Goal: Download file/media

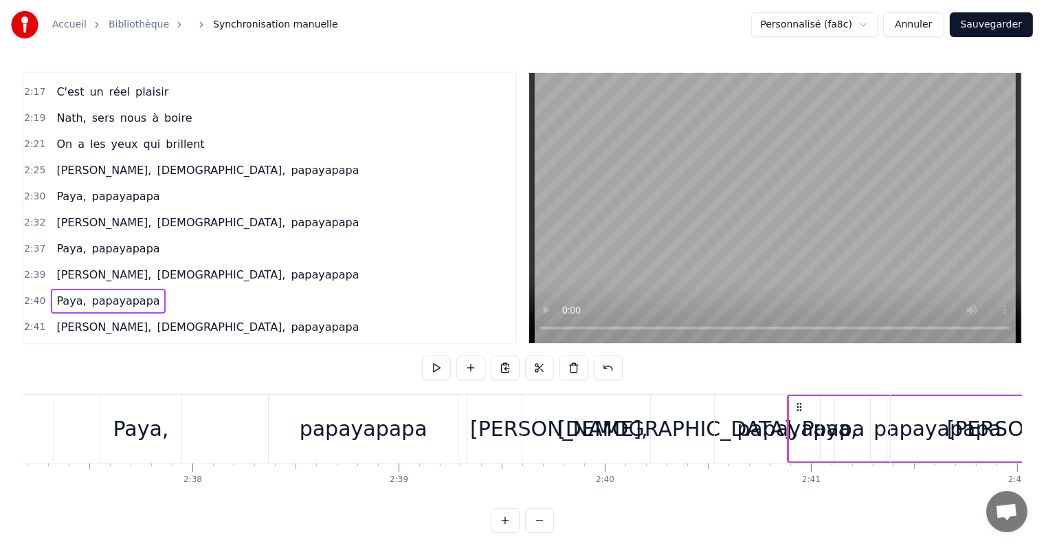
click at [649, 415] on div "[DEMOGRAPHIC_DATA]," at bounding box center [678, 428] width 241 height 31
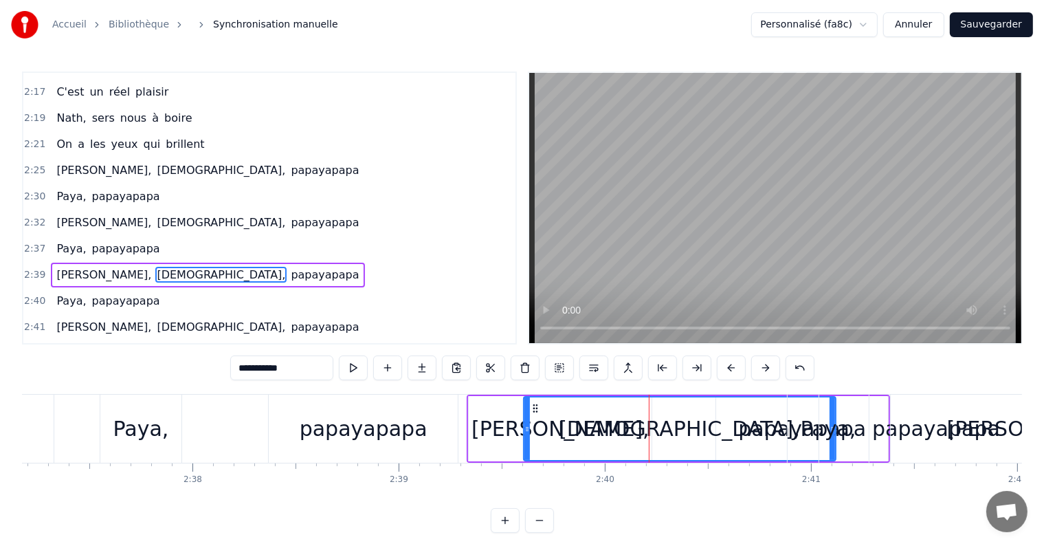
drag, startPoint x: 831, startPoint y: 429, endPoint x: 796, endPoint y: 430, distance: 35.1
click at [796, 430] on div "Paya, papayapapa" at bounding box center [922, 429] width 270 height 68
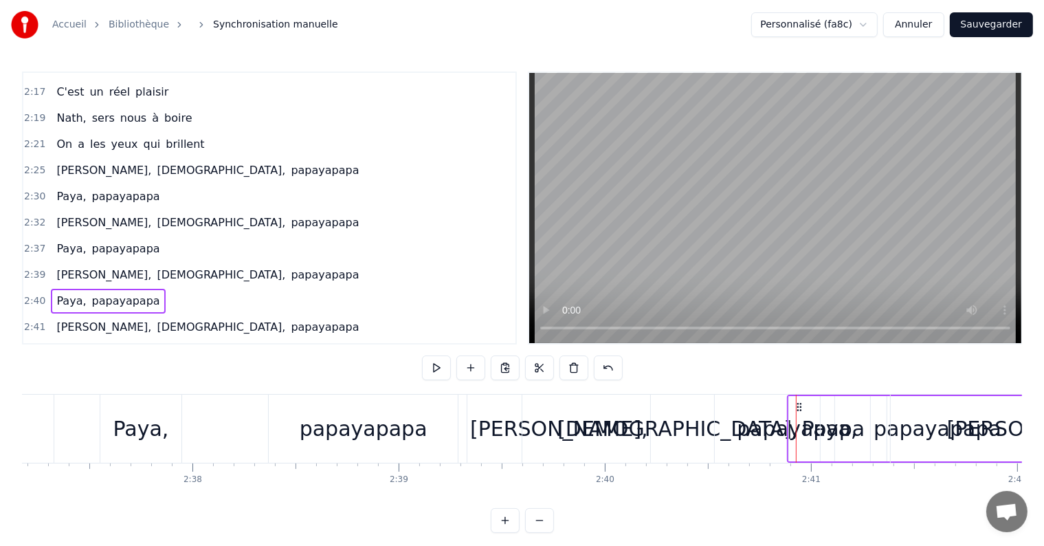
click at [637, 424] on div "[DEMOGRAPHIC_DATA]," at bounding box center [678, 428] width 241 height 31
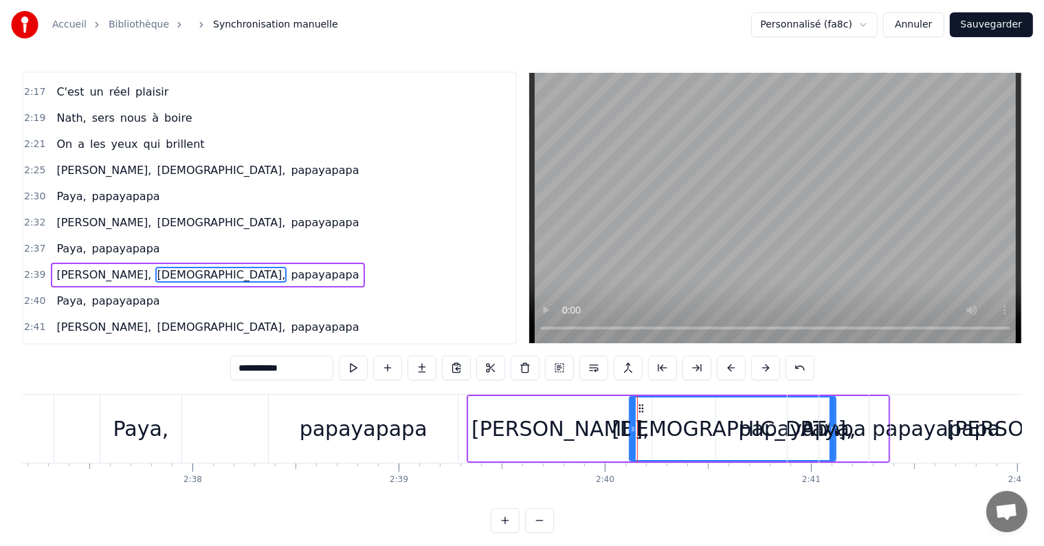
drag, startPoint x: 525, startPoint y: 429, endPoint x: 631, endPoint y: 430, distance: 105.9
click at [631, 430] on icon at bounding box center [633, 429] width 6 height 11
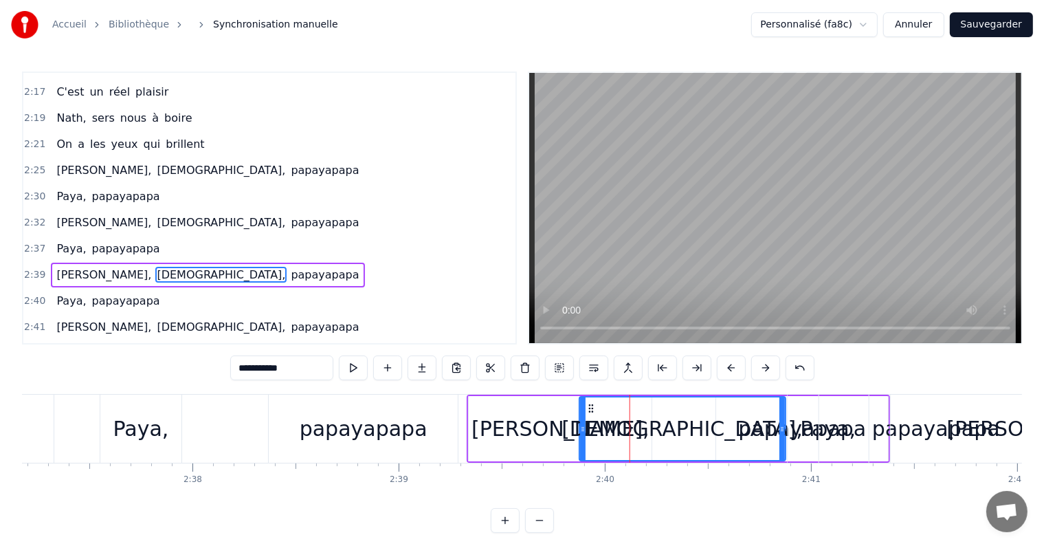
drag, startPoint x: 627, startPoint y: 407, endPoint x: 593, endPoint y: 413, distance: 34.3
click at [593, 413] on div "[DEMOGRAPHIC_DATA]," at bounding box center [682, 428] width 205 height 63
click at [842, 419] on div "papayapapa" at bounding box center [937, 429] width 234 height 68
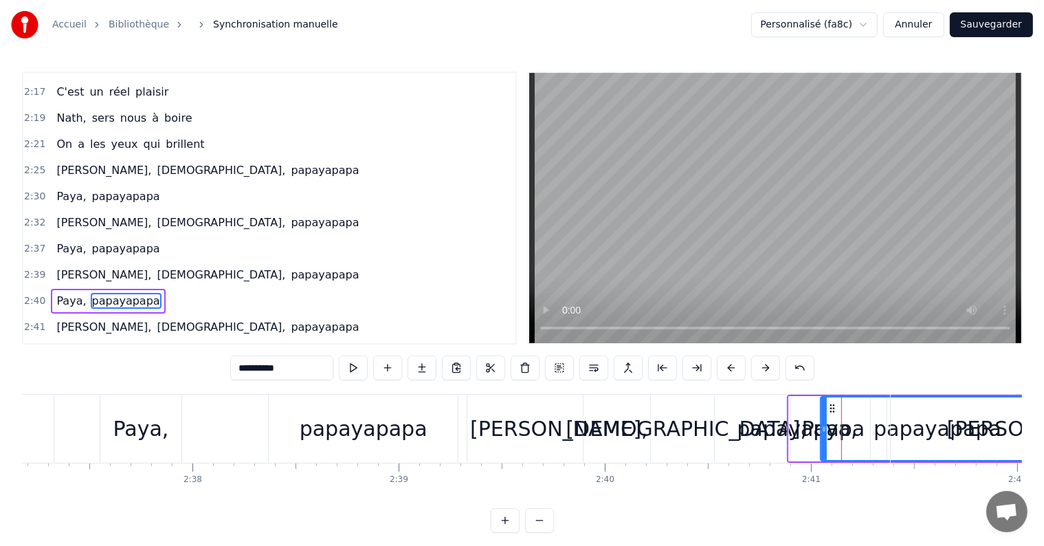
scroll to position [1926, 0]
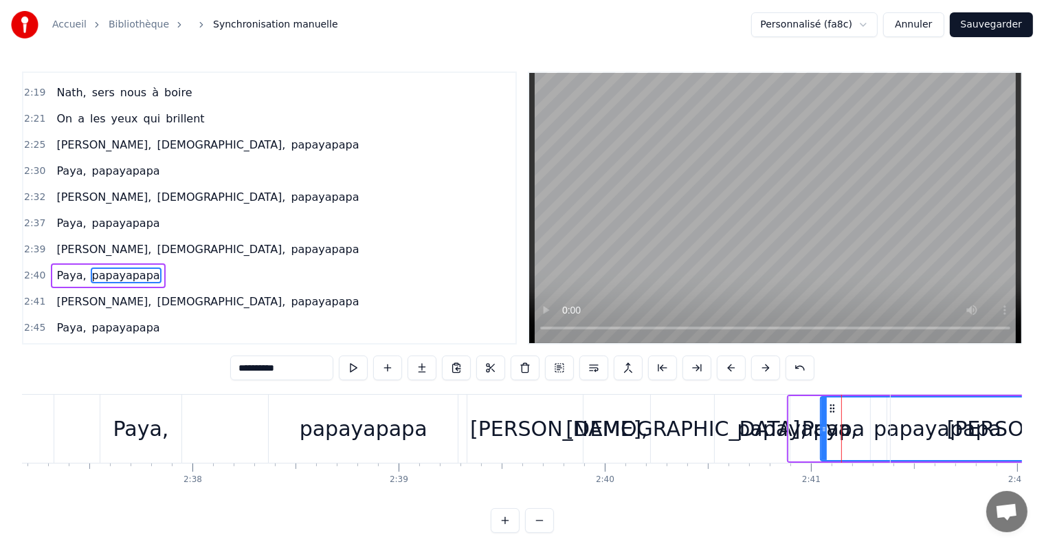
click at [813, 416] on div "Paya," at bounding box center [830, 428] width 56 height 31
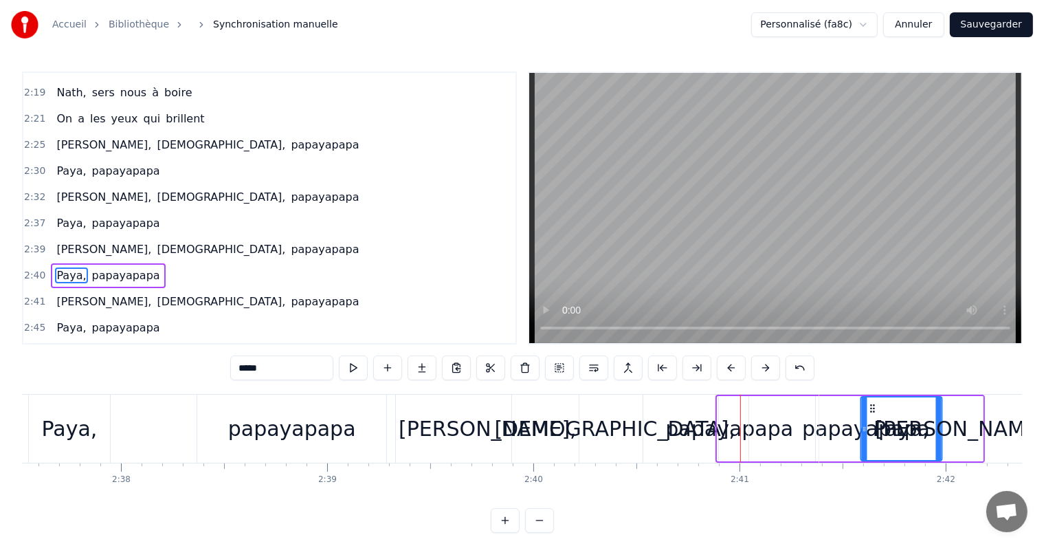
scroll to position [0, 32498]
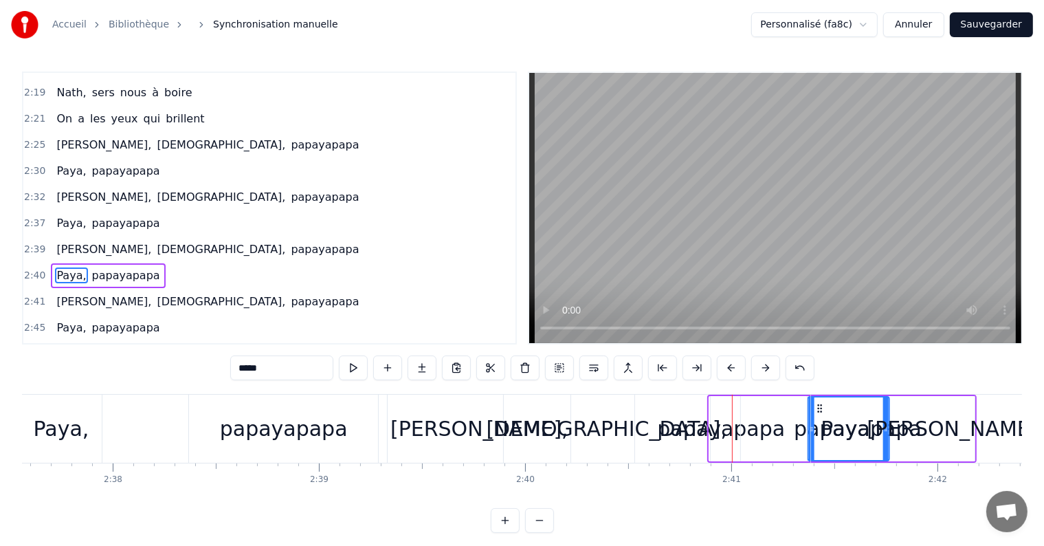
drag, startPoint x: 800, startPoint y: 408, endPoint x: 819, endPoint y: 413, distance: 20.0
click at [75, 267] on span "papayapapa" at bounding box center [90, 275] width 71 height 16
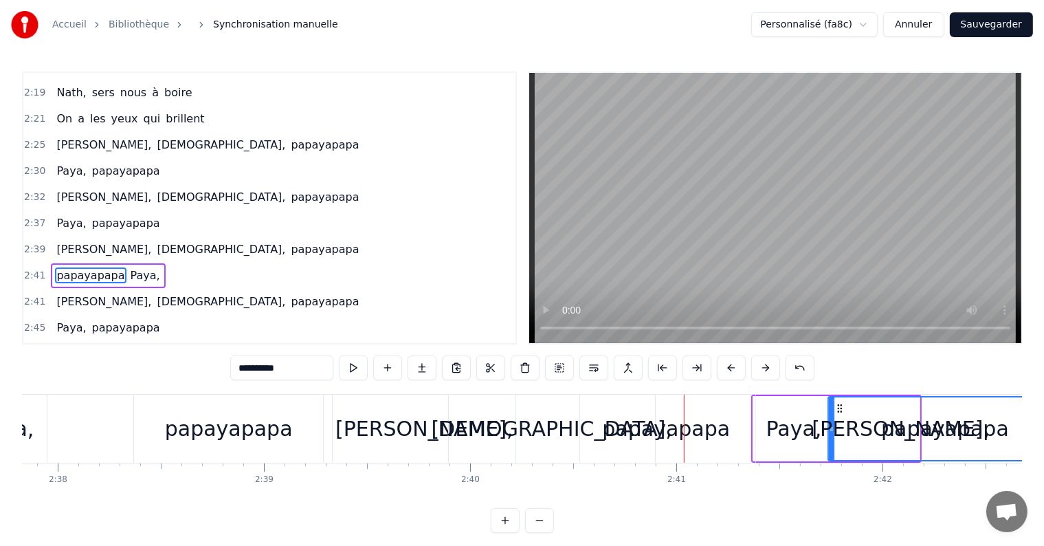
scroll to position [0, 32554]
drag, startPoint x: 750, startPoint y: 404, endPoint x: 836, endPoint y: 406, distance: 86.0
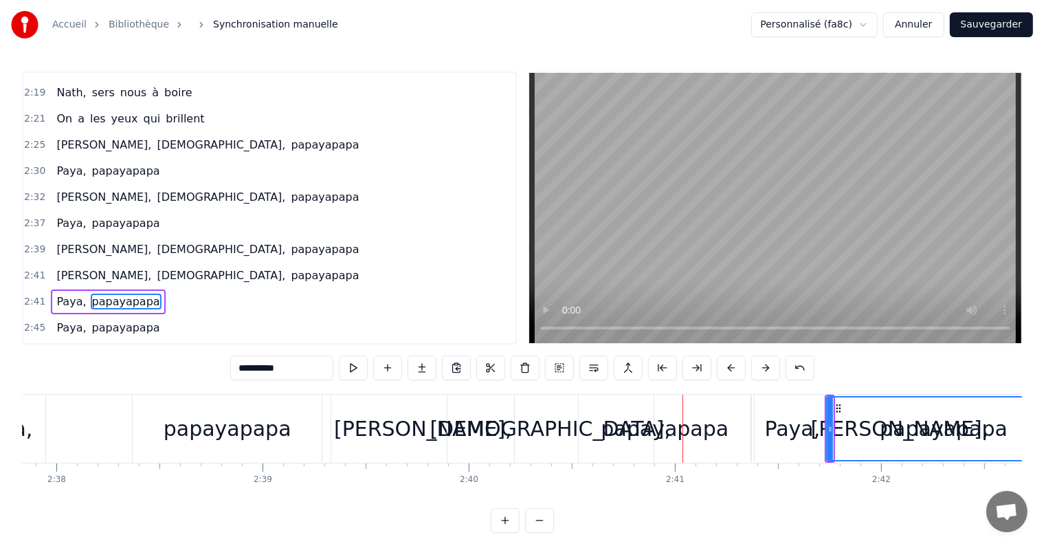
click at [65, 215] on span "Paya," at bounding box center [71, 223] width 32 height 16
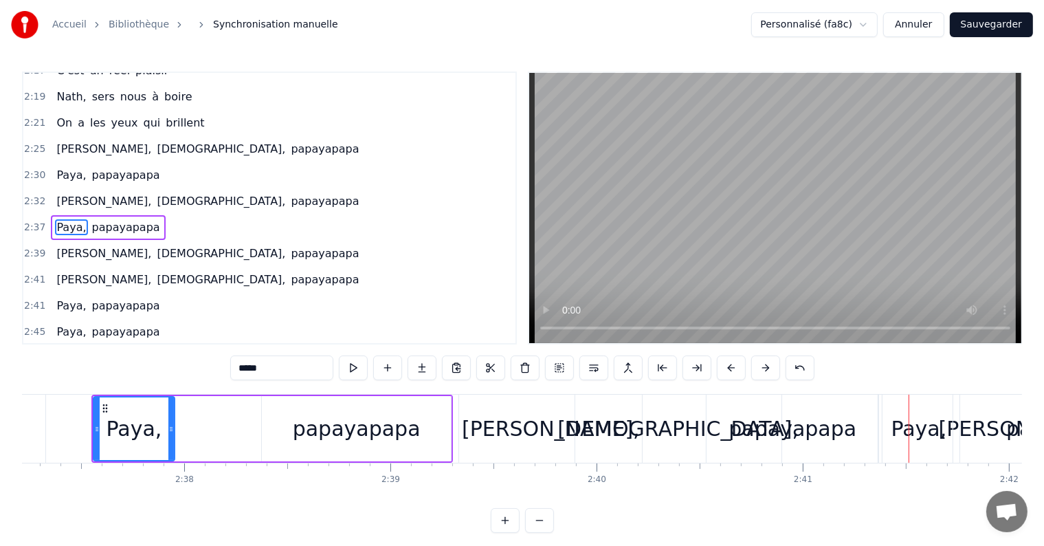
scroll to position [1925, 0]
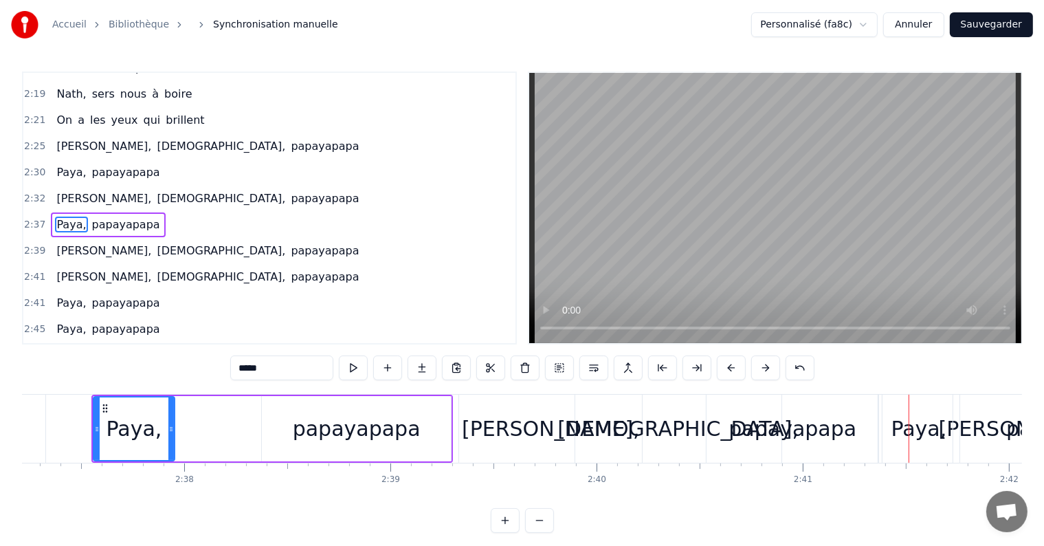
click at [55, 295] on span "Paya," at bounding box center [71, 303] width 32 height 16
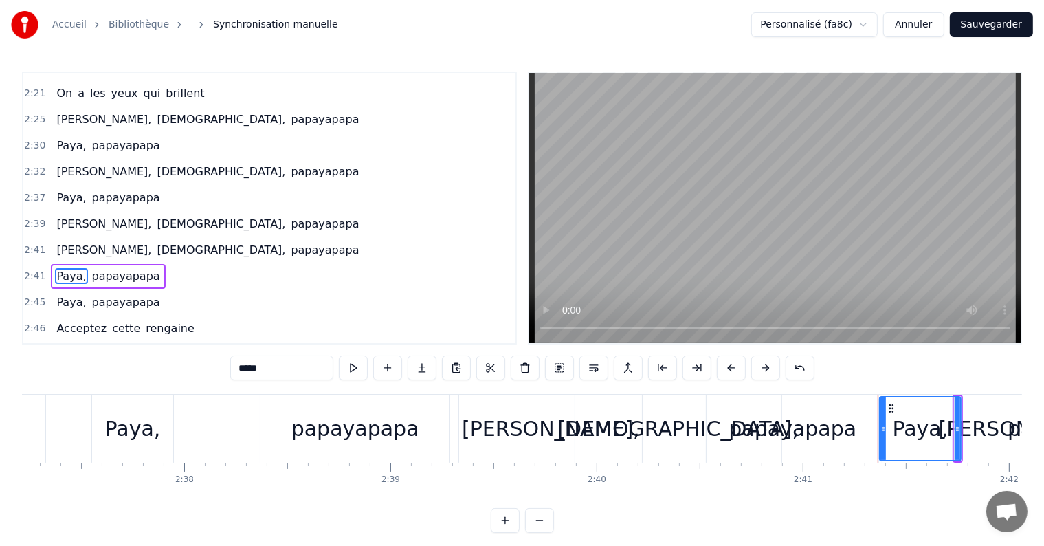
drag, startPoint x: 58, startPoint y: 201, endPoint x: 63, endPoint y: 180, distance: 21.2
click at [63, 180] on div "0:00 Comment peut- on oublier 0:02 C'qui nous amène ici 0:04 Ce sont deux anniv…" at bounding box center [269, 208] width 495 height 273
click at [289, 216] on span "papayapapa" at bounding box center [324, 224] width 71 height 16
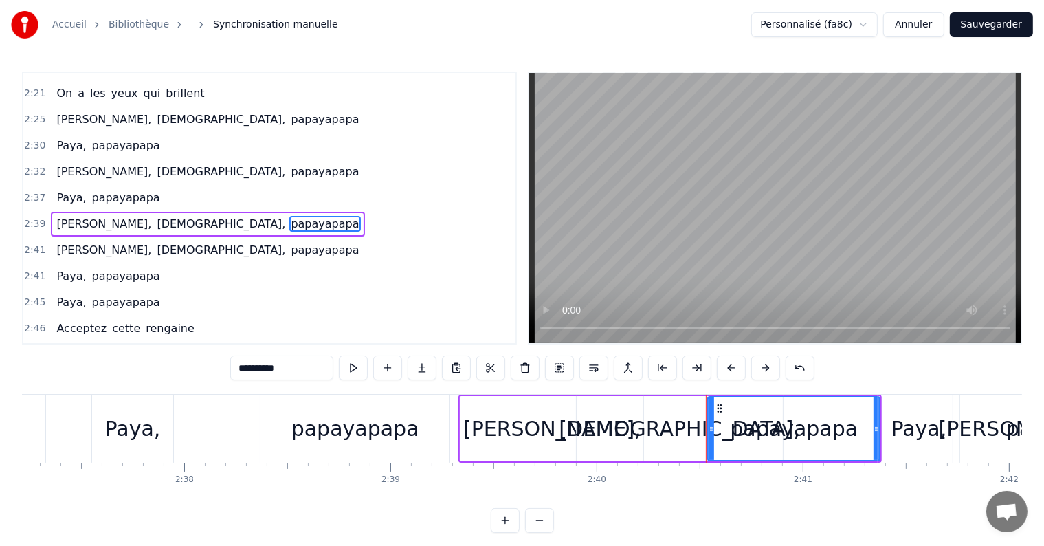
scroll to position [1901, 0]
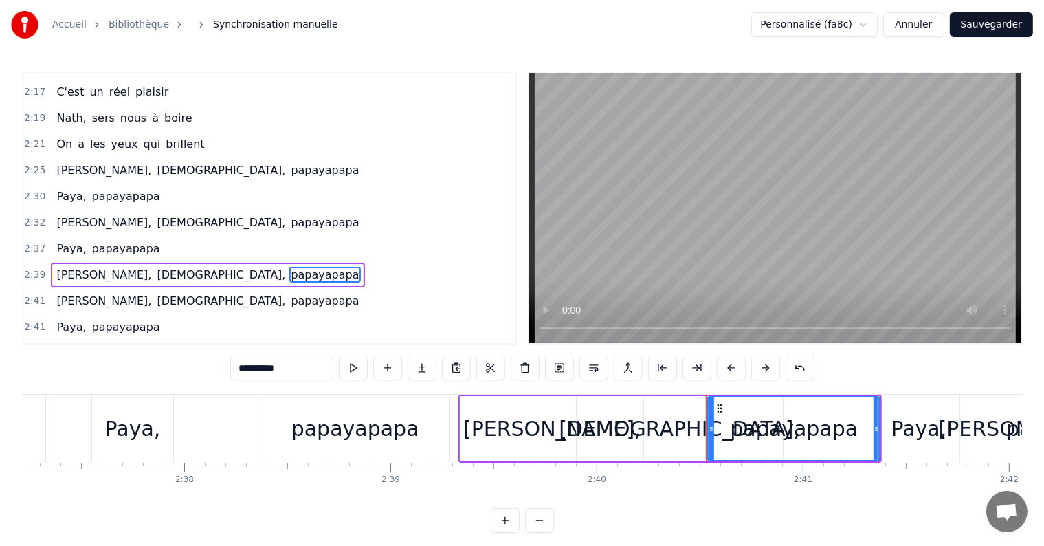
click at [83, 293] on span "[PERSON_NAME]," at bounding box center [104, 301] width 98 height 16
type input "**********"
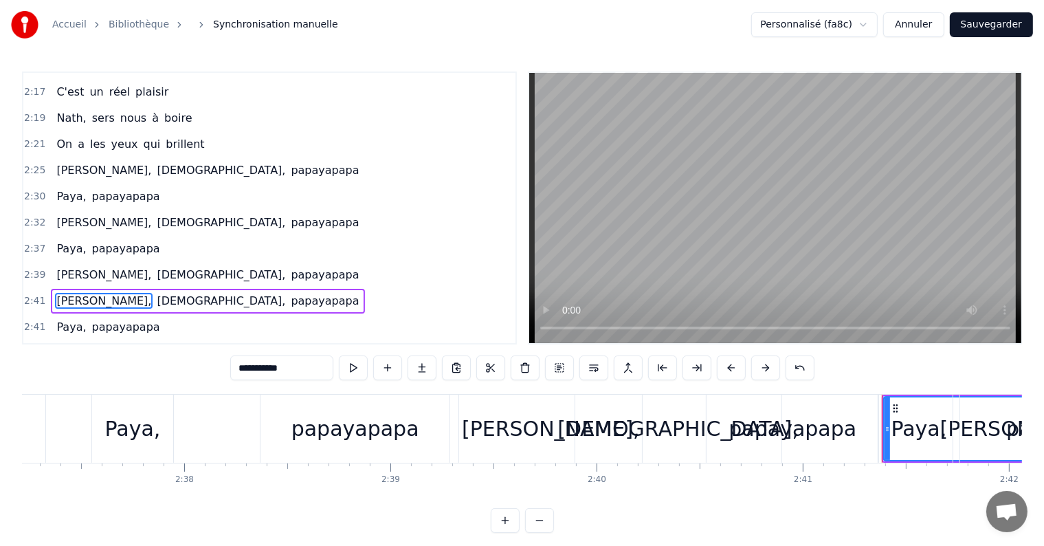
scroll to position [1926, 0]
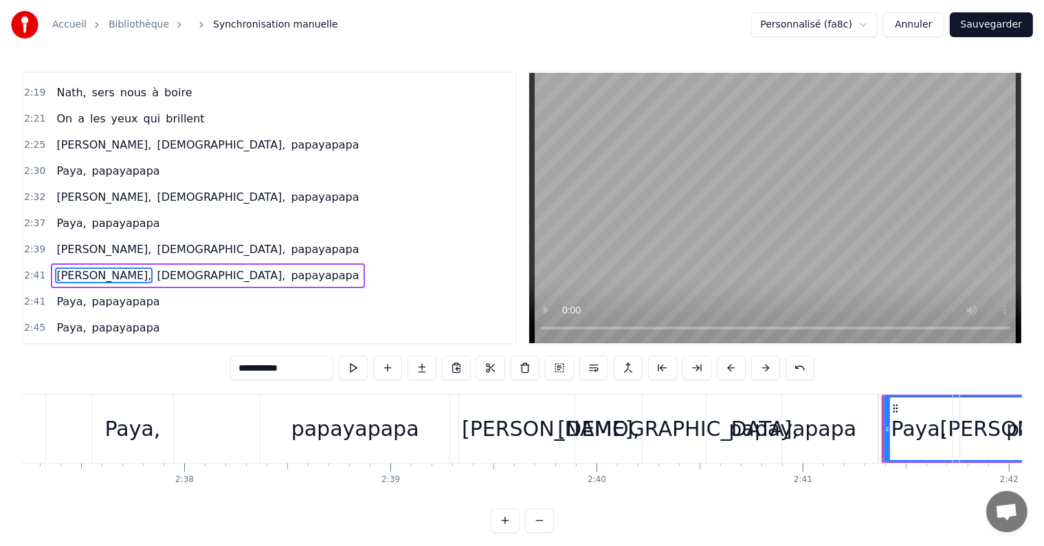
drag, startPoint x: 903, startPoint y: 411, endPoint x: 963, endPoint y: 413, distance: 59.2
click at [963, 413] on div "Paya, papayapapa" at bounding box center [958, 429] width 10 height 68
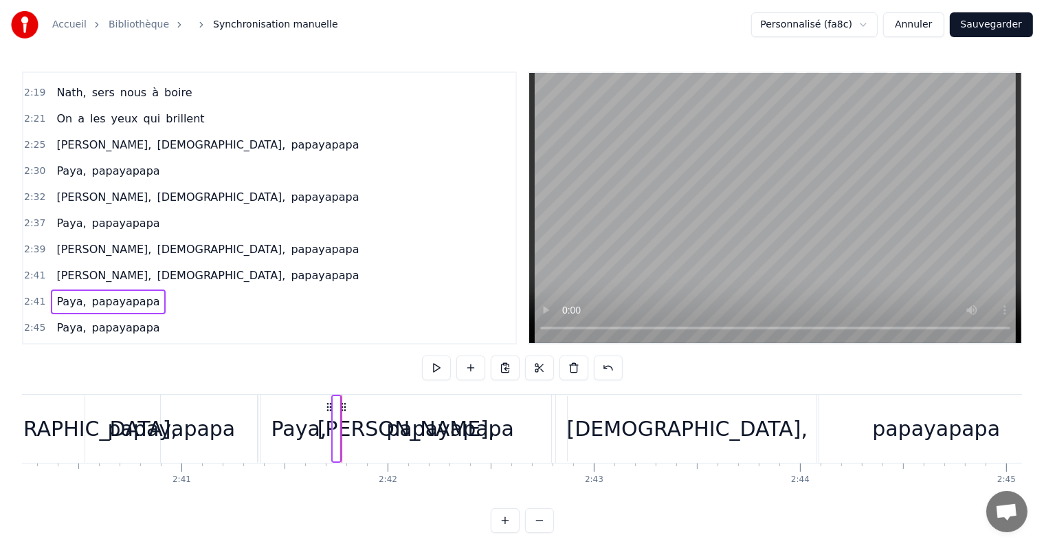
scroll to position [0, 33298]
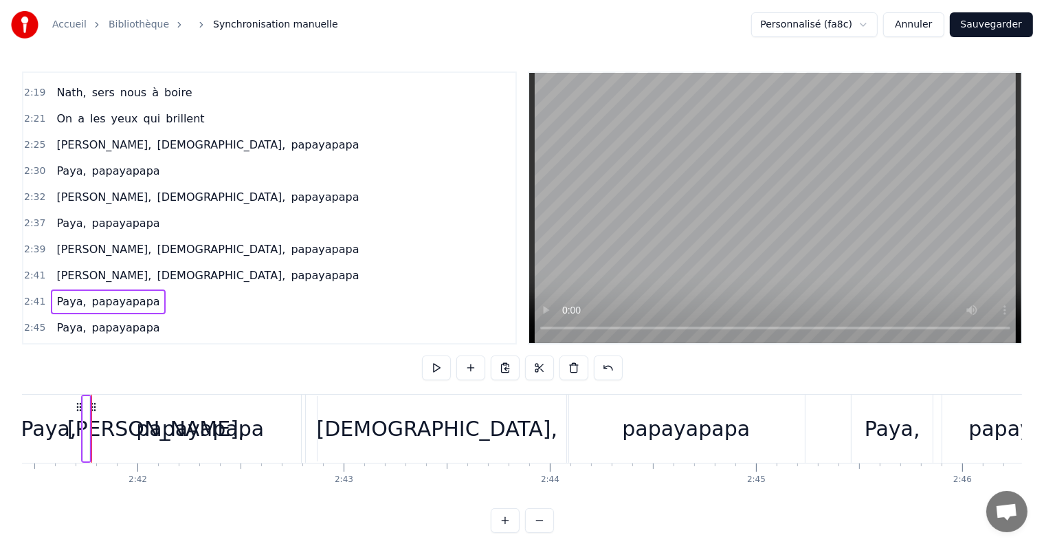
click at [653, 424] on div "papayapapa" at bounding box center [686, 428] width 128 height 31
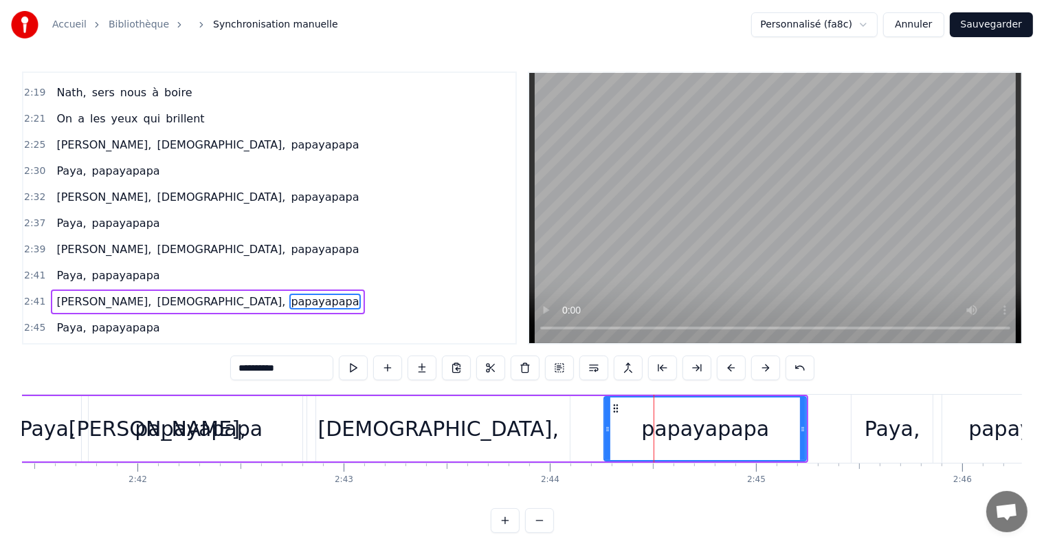
drag, startPoint x: 569, startPoint y: 425, endPoint x: 605, endPoint y: 432, distance: 36.4
click at [605, 432] on icon at bounding box center [608, 429] width 6 height 11
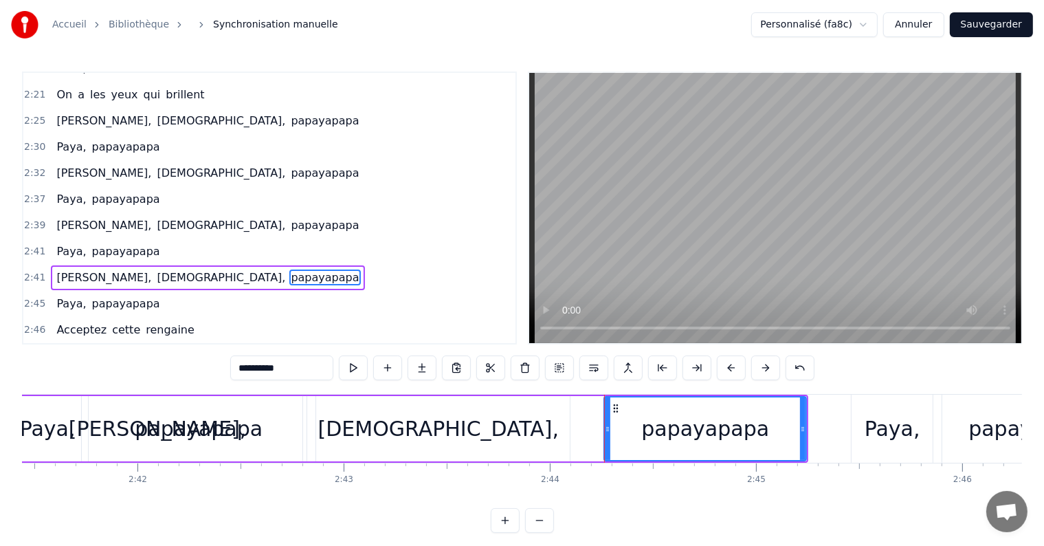
scroll to position [1952, 0]
click at [457, 427] on div "[DEMOGRAPHIC_DATA]," at bounding box center [438, 428] width 241 height 31
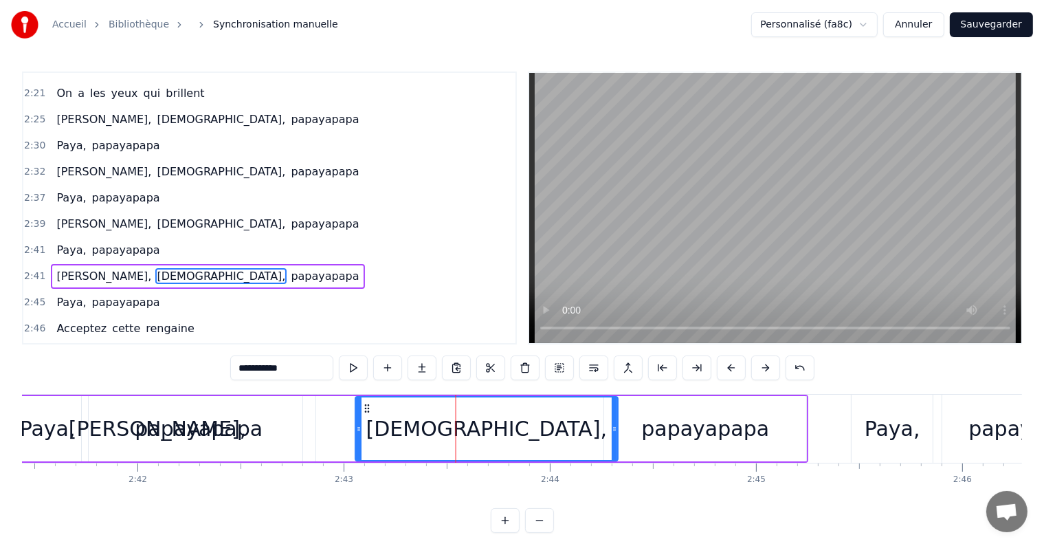
drag, startPoint x: 315, startPoint y: 408, endPoint x: 363, endPoint y: 410, distance: 48.2
click at [363, 410] on icon at bounding box center [367, 408] width 11 height 11
drag, startPoint x: 356, startPoint y: 430, endPoint x: 391, endPoint y: 430, distance: 34.4
click at [391, 430] on icon at bounding box center [393, 429] width 6 height 11
drag, startPoint x: 612, startPoint y: 426, endPoint x: 575, endPoint y: 429, distance: 37.2
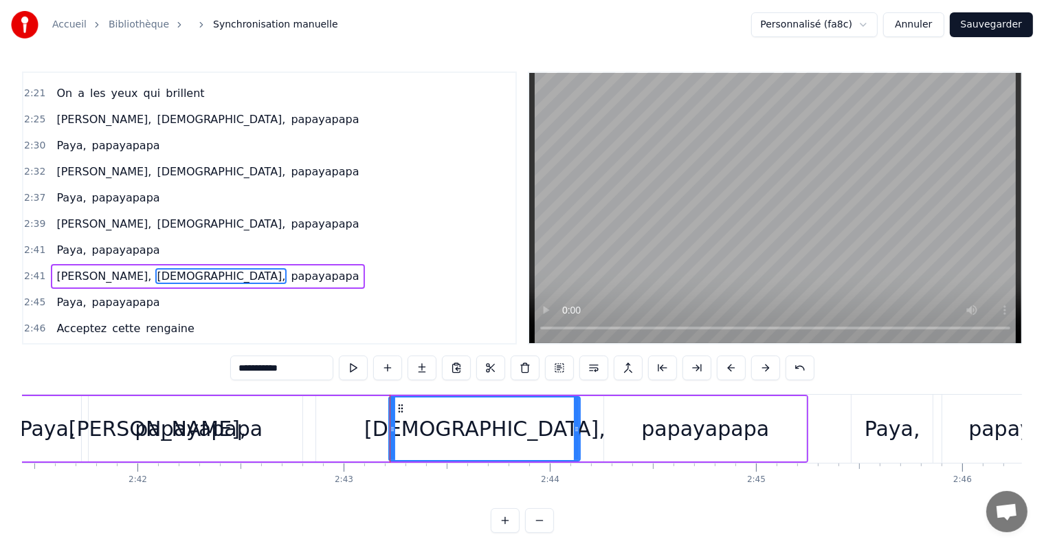
click at [575, 429] on icon at bounding box center [577, 429] width 6 height 11
click at [692, 424] on div "papayapapa" at bounding box center [705, 428] width 128 height 31
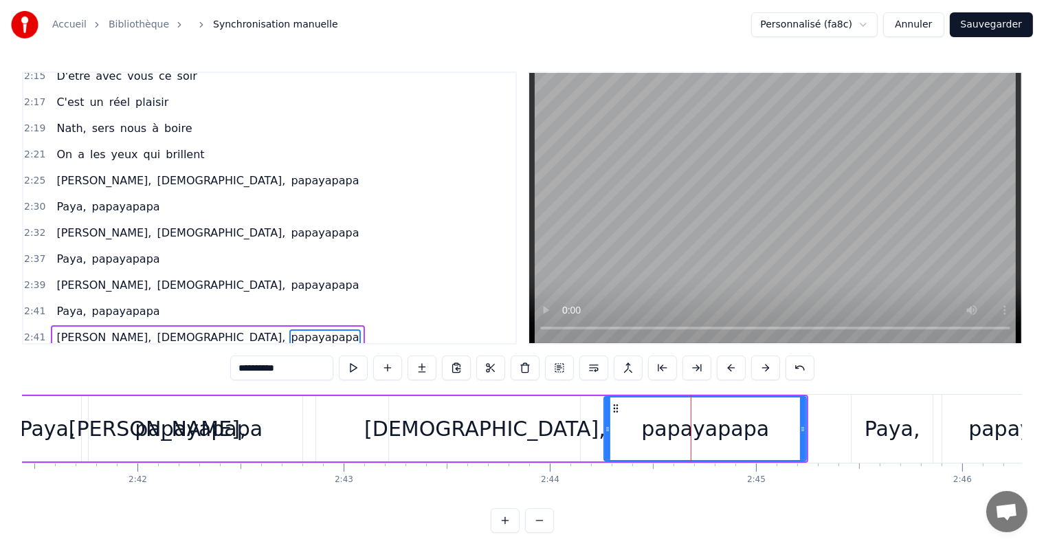
scroll to position [1906, 0]
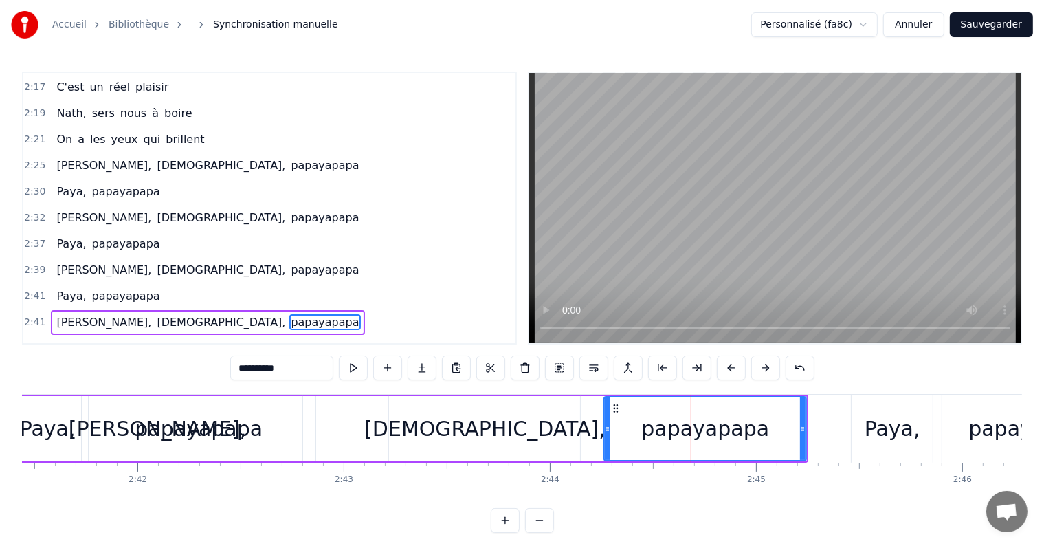
click at [199, 422] on div "[PERSON_NAME]," at bounding box center [158, 428] width 178 height 31
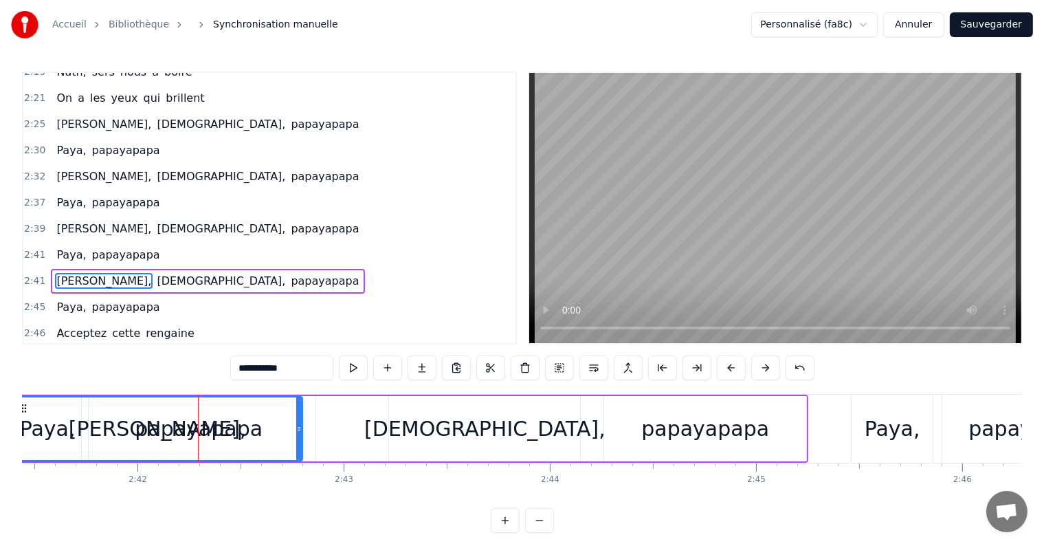
scroll to position [1952, 0]
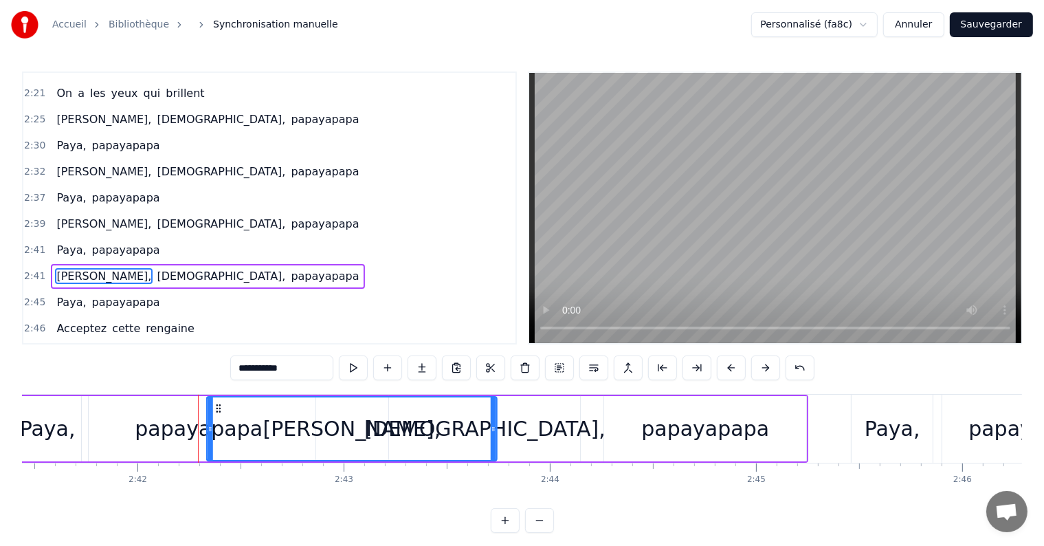
drag, startPoint x: 22, startPoint y: 410, endPoint x: 217, endPoint y: 418, distance: 194.7
click at [217, 418] on div "[PERSON_NAME]," at bounding box center [352, 428] width 289 height 63
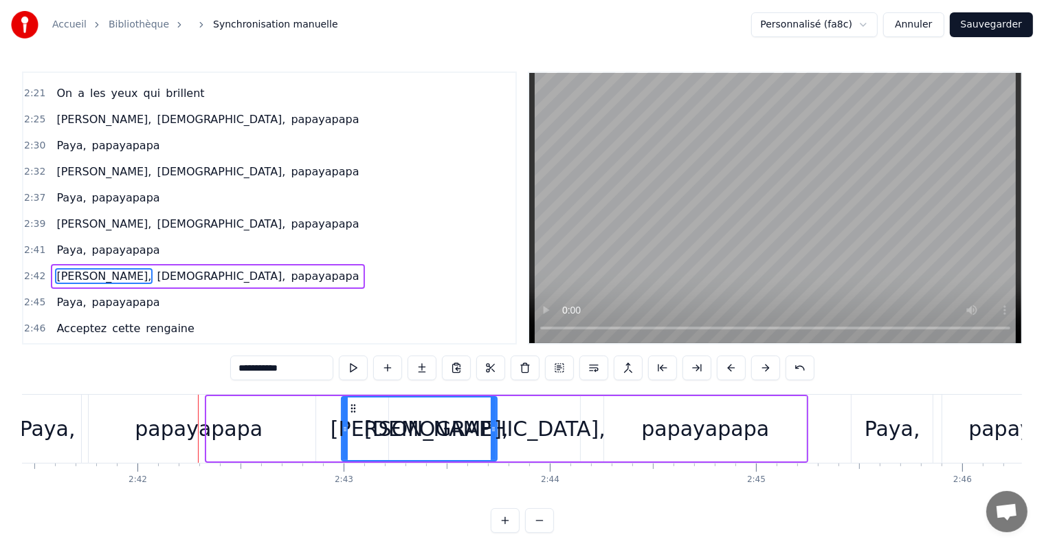
drag, startPoint x: 210, startPoint y: 428, endPoint x: 344, endPoint y: 427, distance: 134.8
click at [344, 427] on icon at bounding box center [345, 429] width 6 height 11
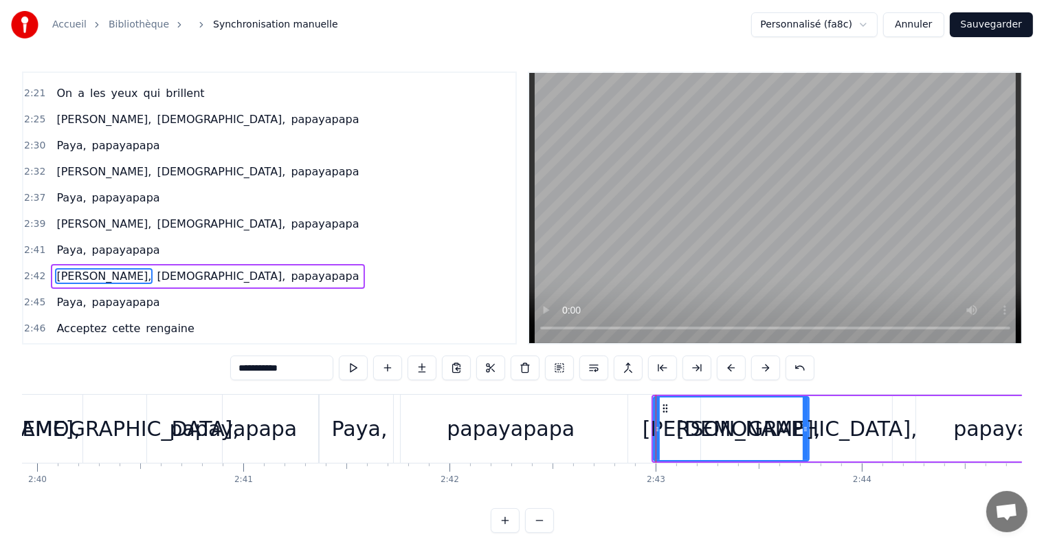
scroll to position [0, 32897]
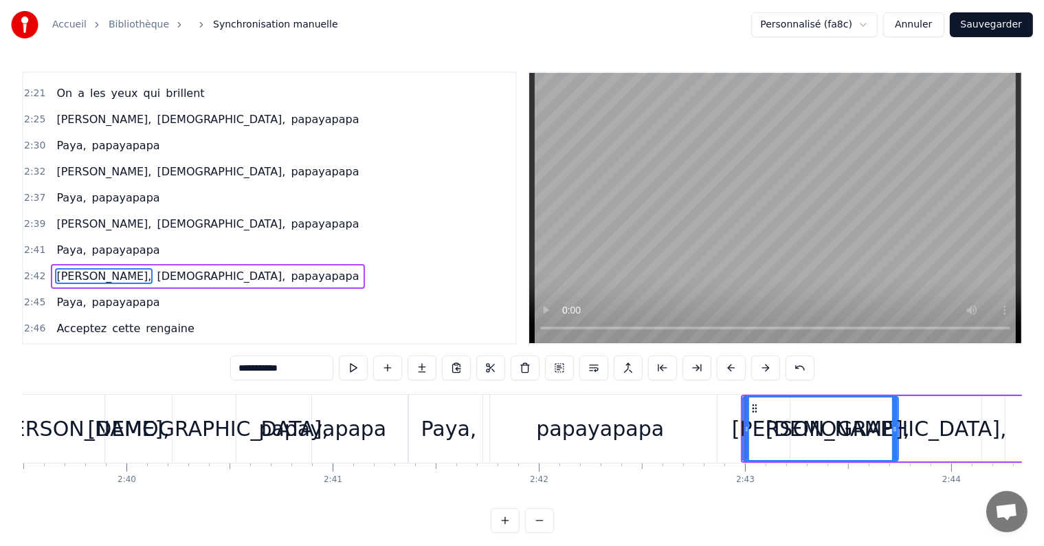
click at [537, 424] on div "papayapapa" at bounding box center [600, 429] width 234 height 68
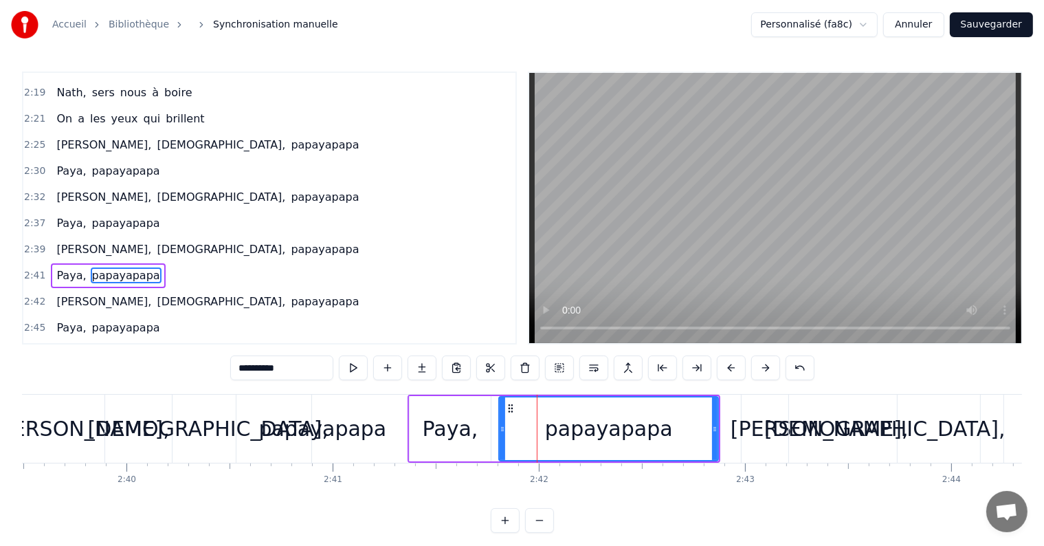
drag, startPoint x: 487, startPoint y: 423, endPoint x: 501, endPoint y: 424, distance: 14.5
click at [501, 424] on icon at bounding box center [503, 429] width 6 height 11
click at [716, 426] on icon at bounding box center [719, 429] width 6 height 11
click at [787, 430] on div "[PERSON_NAME]," at bounding box center [820, 428] width 178 height 31
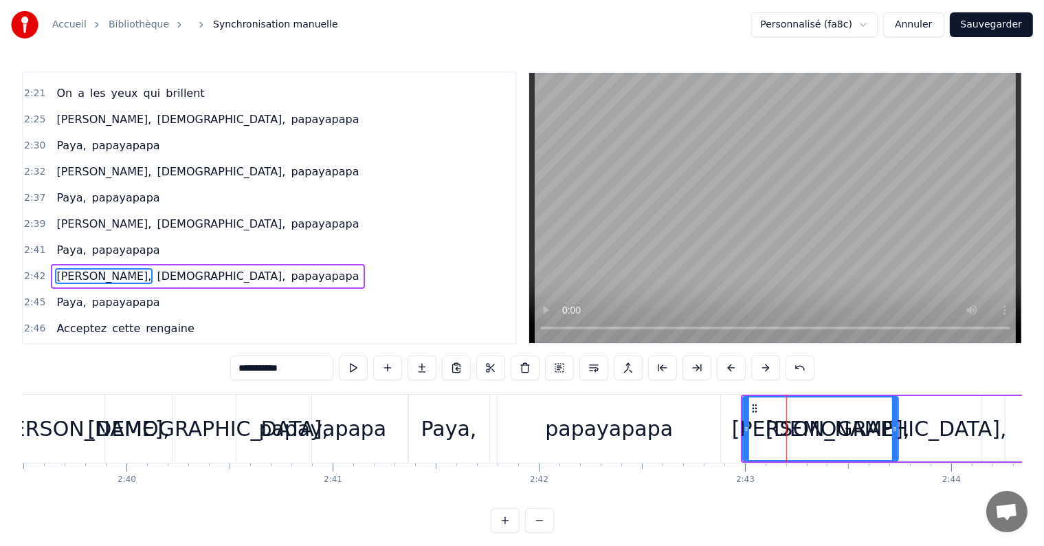
click at [660, 428] on div "papayapapa" at bounding box center [609, 428] width 128 height 31
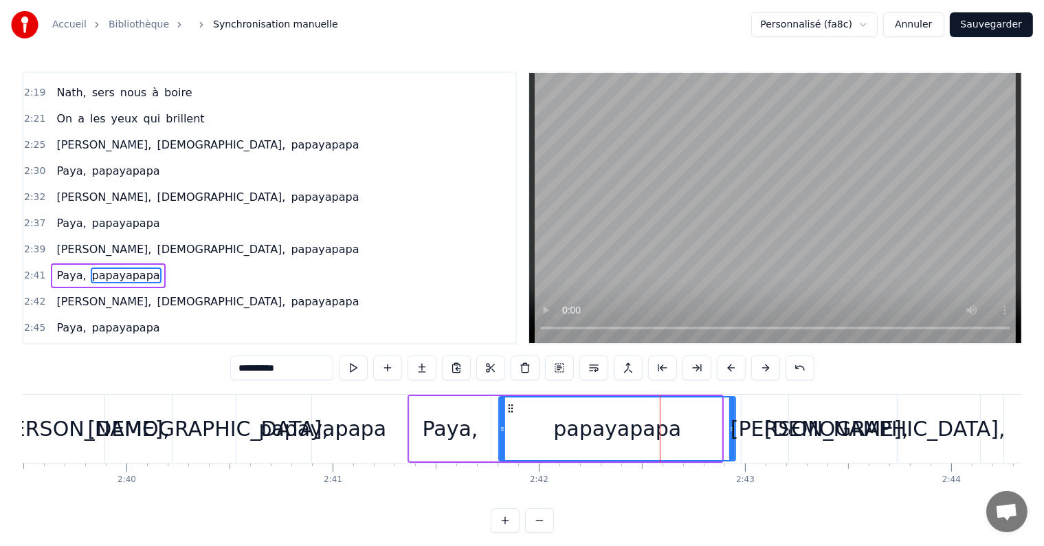
drag, startPoint x: 721, startPoint y: 428, endPoint x: 734, endPoint y: 430, distance: 14.0
click at [734, 430] on icon at bounding box center [732, 429] width 6 height 11
click at [773, 429] on div "[PERSON_NAME]," at bounding box center [820, 428] width 178 height 31
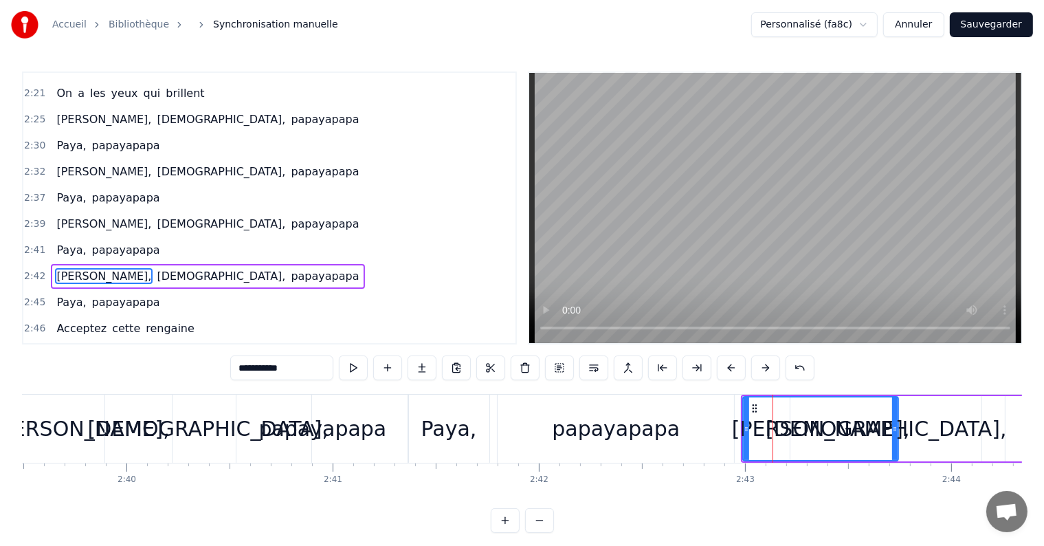
click at [908, 425] on div "[DEMOGRAPHIC_DATA]," at bounding box center [886, 428] width 241 height 31
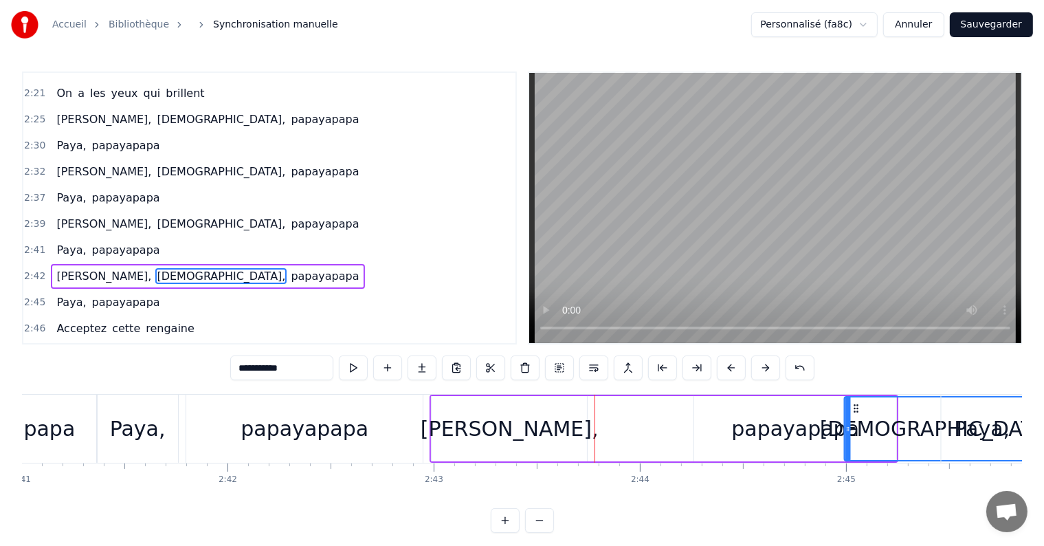
scroll to position [0, 33221]
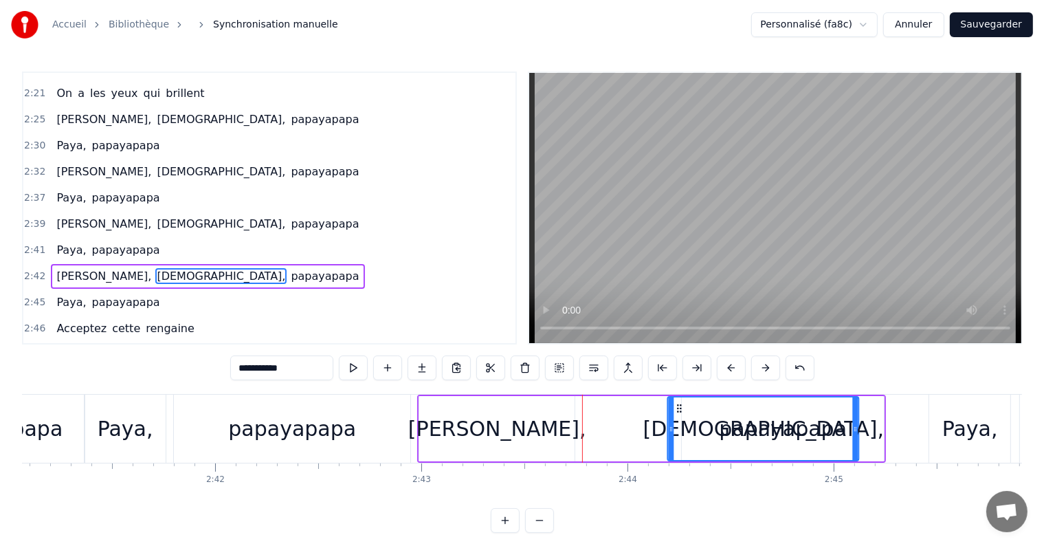
drag, startPoint x: 799, startPoint y: 408, endPoint x: 677, endPoint y: 419, distance: 122.9
click at [677, 419] on div "[DEMOGRAPHIC_DATA]," at bounding box center [764, 428] width 190 height 63
click at [872, 497] on div "Comment peut- on oublier C'qui nous amène ici Ce sont deux anniversaires Et pas…" at bounding box center [522, 445] width 1000 height 103
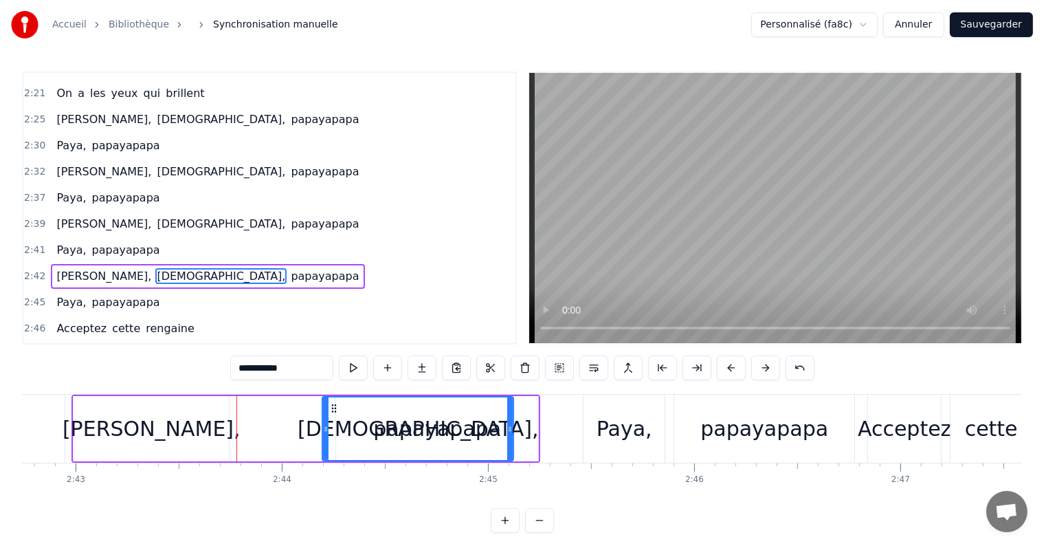
scroll to position [0, 33678]
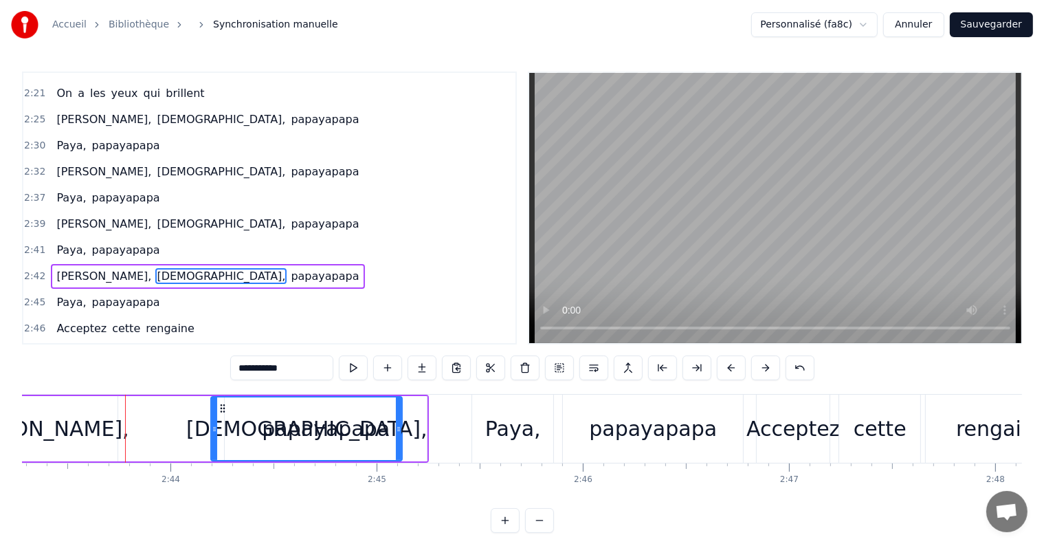
click at [619, 419] on div "papayapapa" at bounding box center [653, 428] width 128 height 31
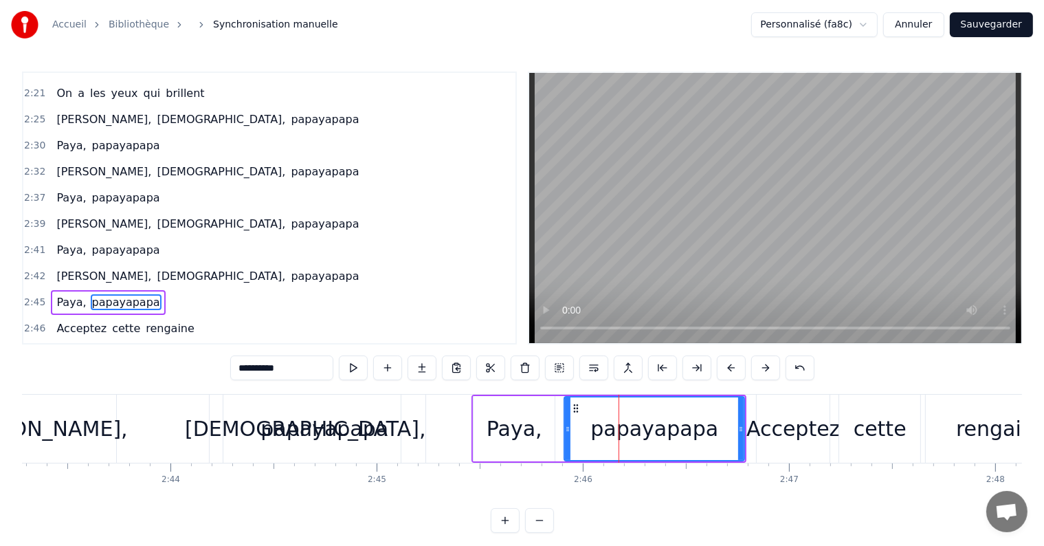
scroll to position [1977, 0]
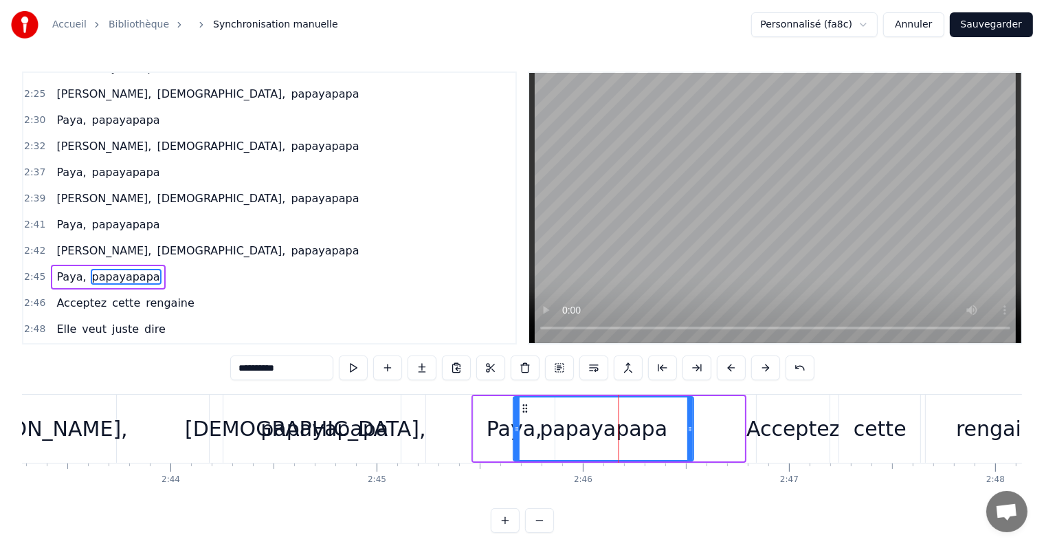
drag, startPoint x: 573, startPoint y: 406, endPoint x: 523, endPoint y: 409, distance: 50.3
click at [523, 409] on icon at bounding box center [525, 408] width 11 height 11
click at [778, 418] on div "Acceptez" at bounding box center [794, 428] width 94 height 31
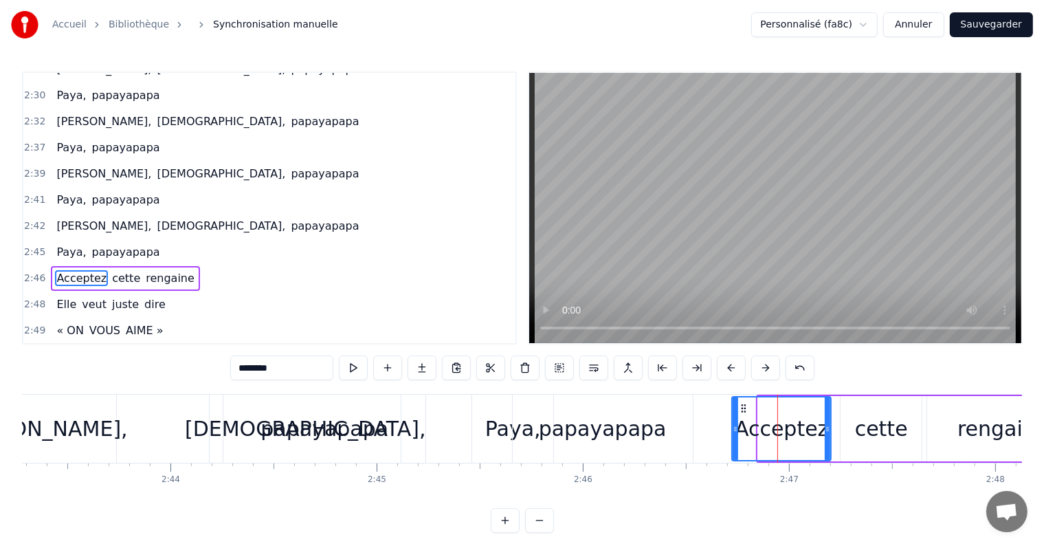
drag, startPoint x: 763, startPoint y: 408, endPoint x: 737, endPoint y: 408, distance: 26.1
click at [737, 408] on div at bounding box center [736, 428] width 6 height 63
click at [371, 439] on div "papayapapa" at bounding box center [325, 428] width 128 height 31
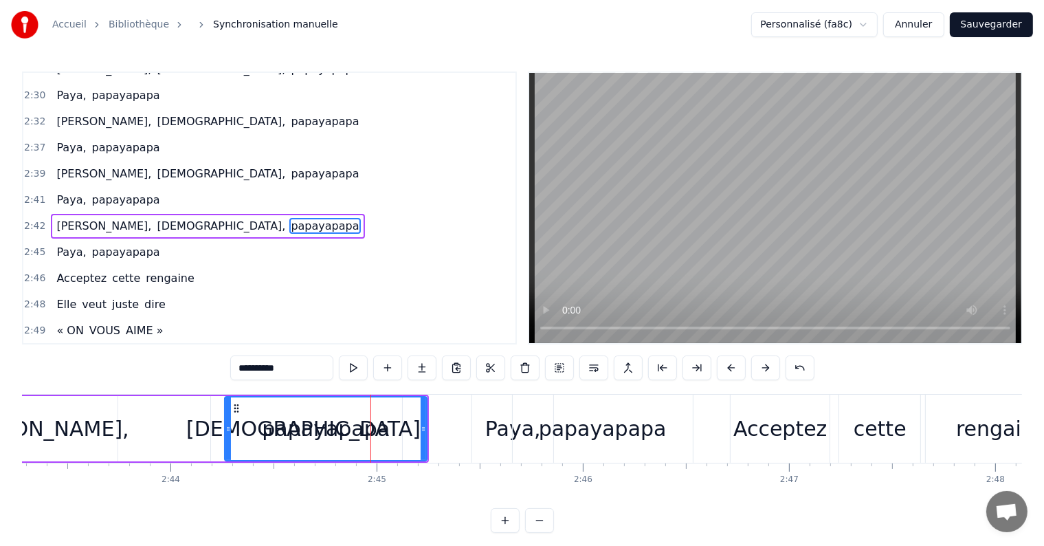
scroll to position [1952, 0]
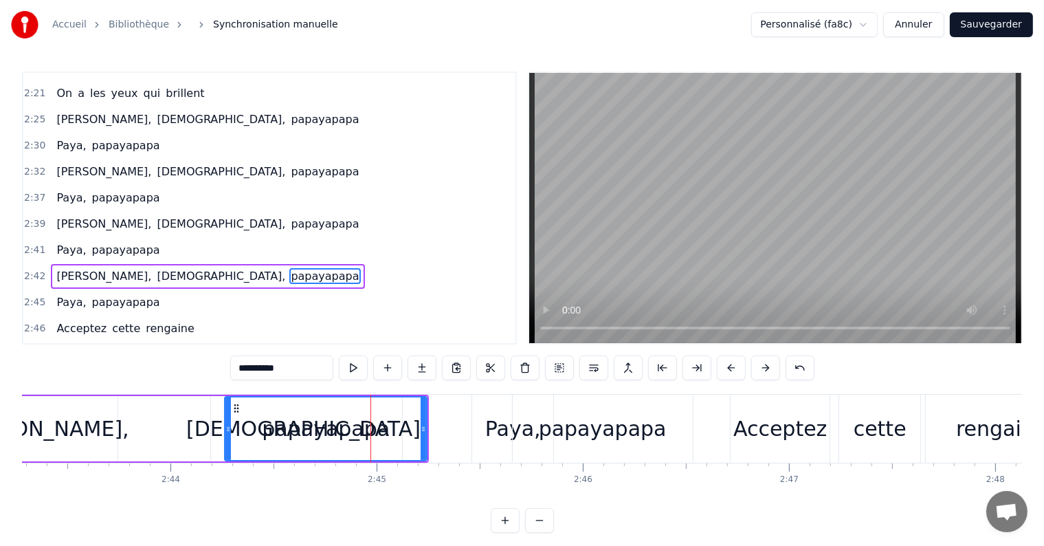
click at [155, 268] on span "[DEMOGRAPHIC_DATA]," at bounding box center [220, 276] width 131 height 16
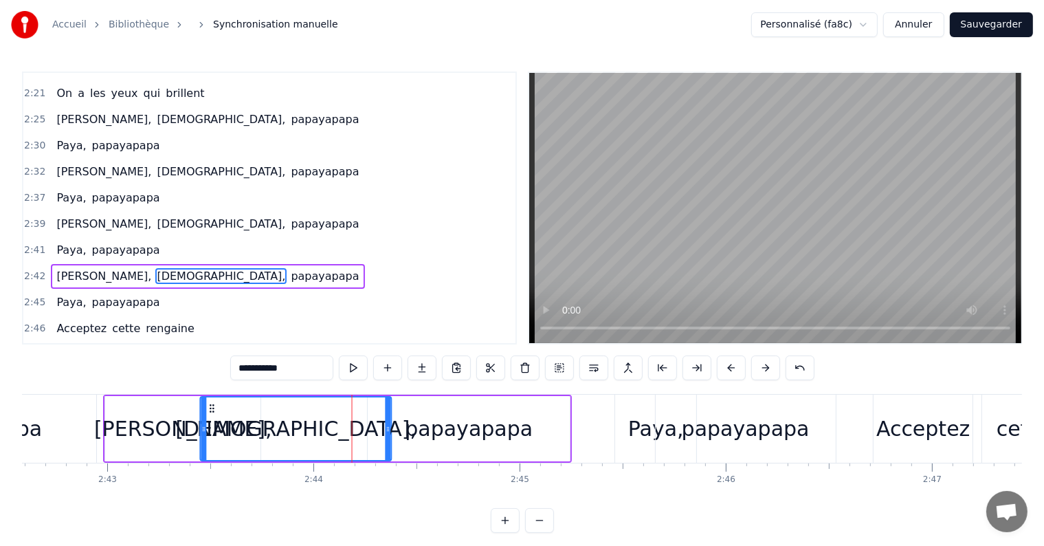
scroll to position [0, 33530]
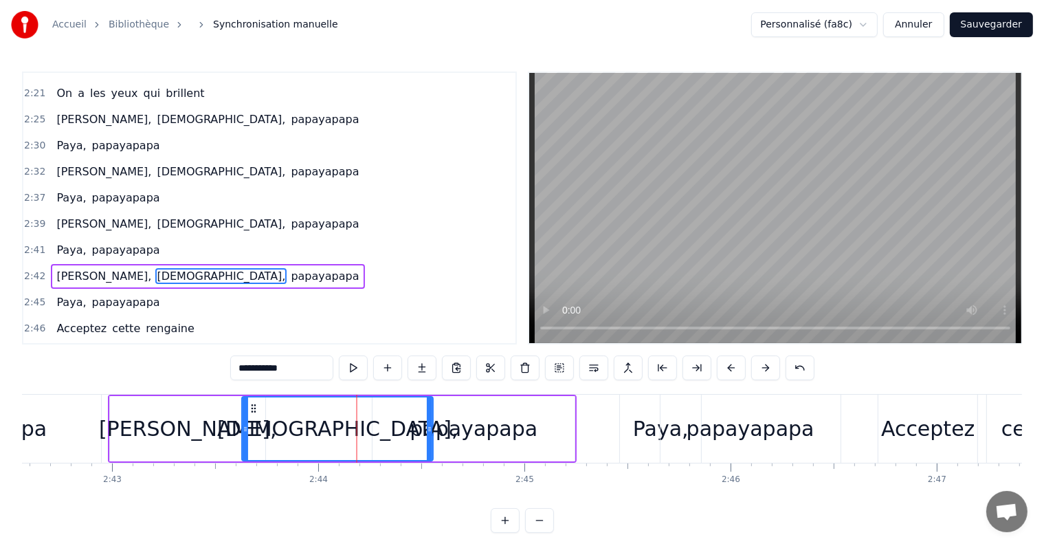
drag, startPoint x: 220, startPoint y: 409, endPoint x: 251, endPoint y: 410, distance: 30.9
click at [251, 410] on icon at bounding box center [254, 408] width 11 height 11
click at [465, 428] on div "papayapapa" at bounding box center [474, 428] width 128 height 31
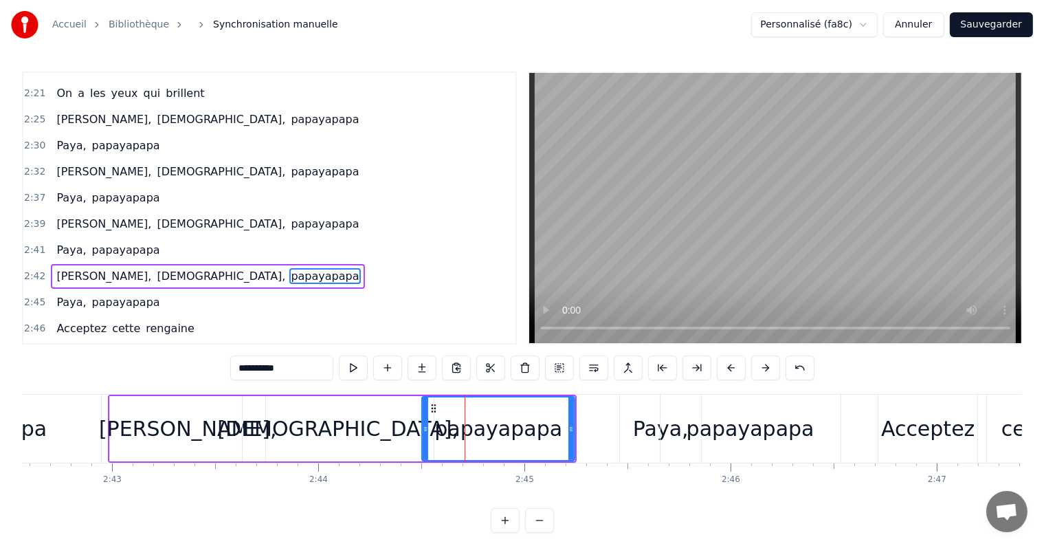
drag, startPoint x: 374, startPoint y: 429, endPoint x: 424, endPoint y: 432, distance: 49.6
click at [424, 432] on icon at bounding box center [426, 429] width 6 height 11
click at [325, 430] on div "[DEMOGRAPHIC_DATA]," at bounding box center [337, 428] width 241 height 31
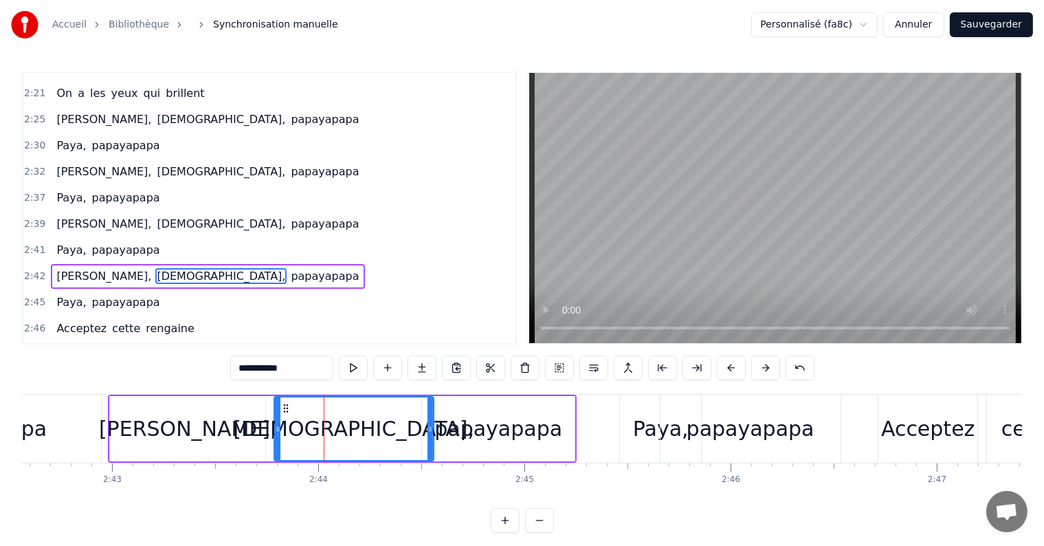
drag, startPoint x: 243, startPoint y: 424, endPoint x: 275, endPoint y: 426, distance: 31.7
click at [275, 426] on icon at bounding box center [278, 429] width 6 height 11
click at [220, 426] on div "[PERSON_NAME]," at bounding box center [188, 428] width 178 height 31
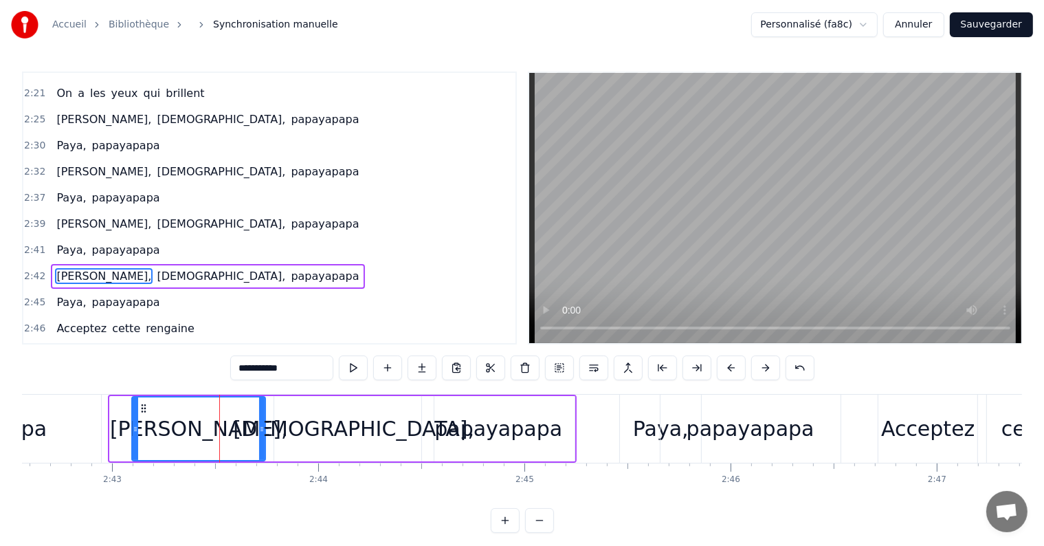
drag, startPoint x: 111, startPoint y: 422, endPoint x: 133, endPoint y: 428, distance: 22.9
click at [133, 428] on div at bounding box center [136, 428] width 6 height 63
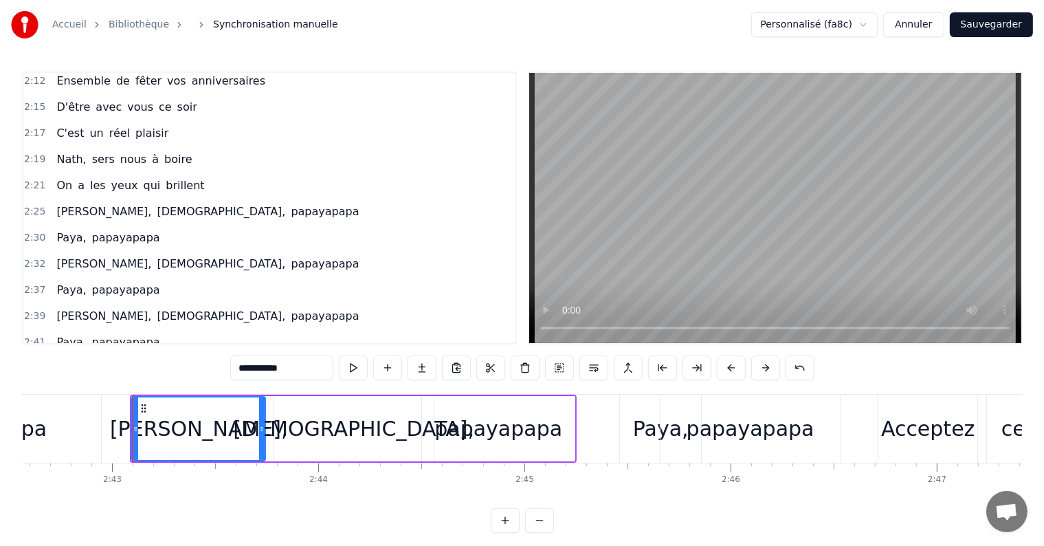
click at [72, 204] on span "[PERSON_NAME]," at bounding box center [104, 212] width 98 height 16
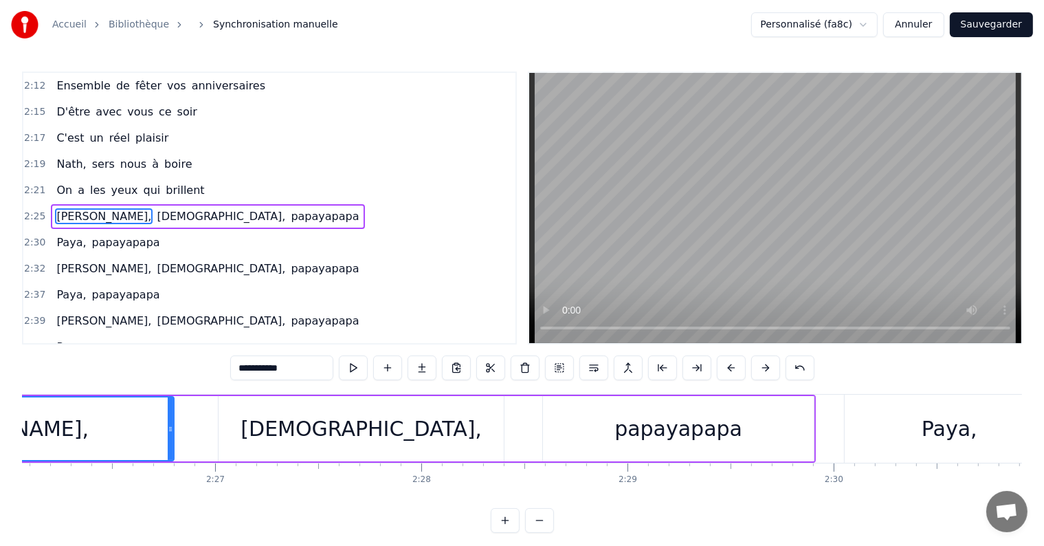
scroll to position [0, 29859]
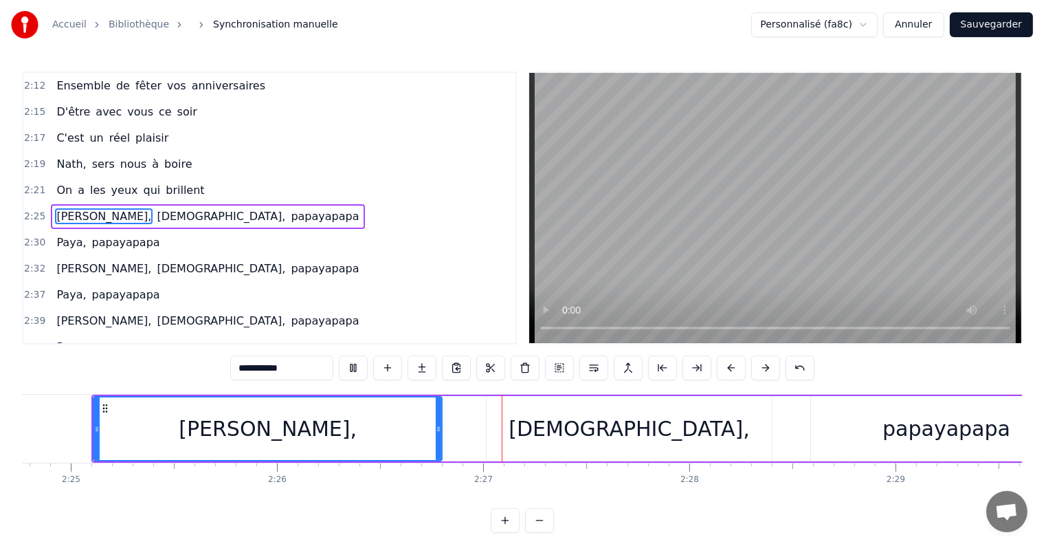
click at [56, 182] on span "On" at bounding box center [64, 190] width 19 height 16
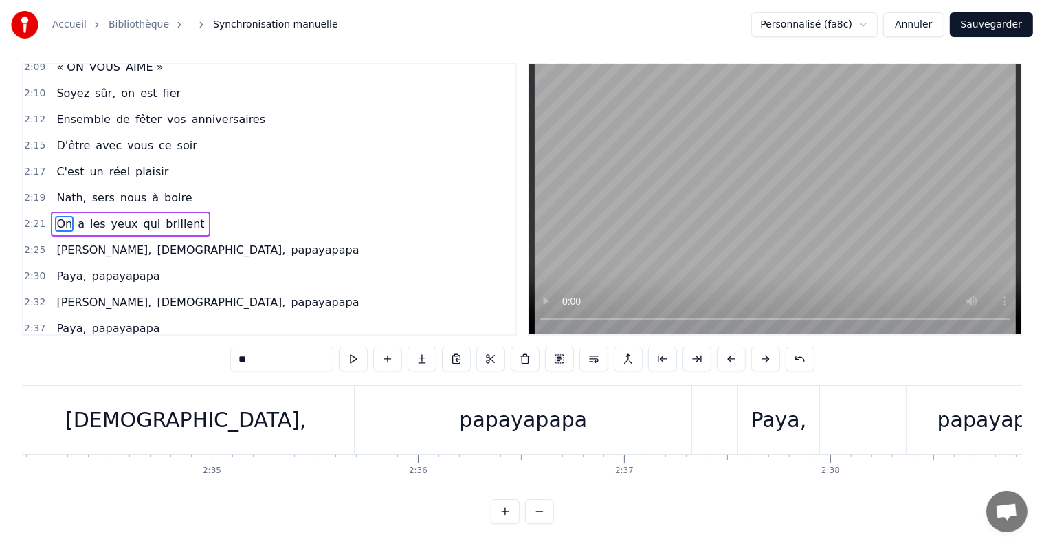
scroll to position [1807, 0]
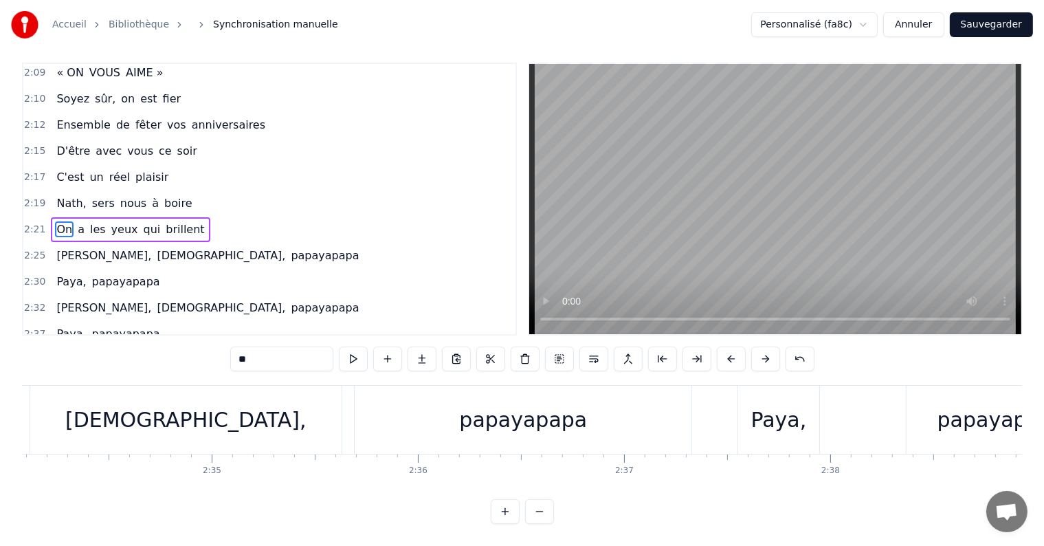
click at [60, 221] on span "On" at bounding box center [64, 229] width 19 height 16
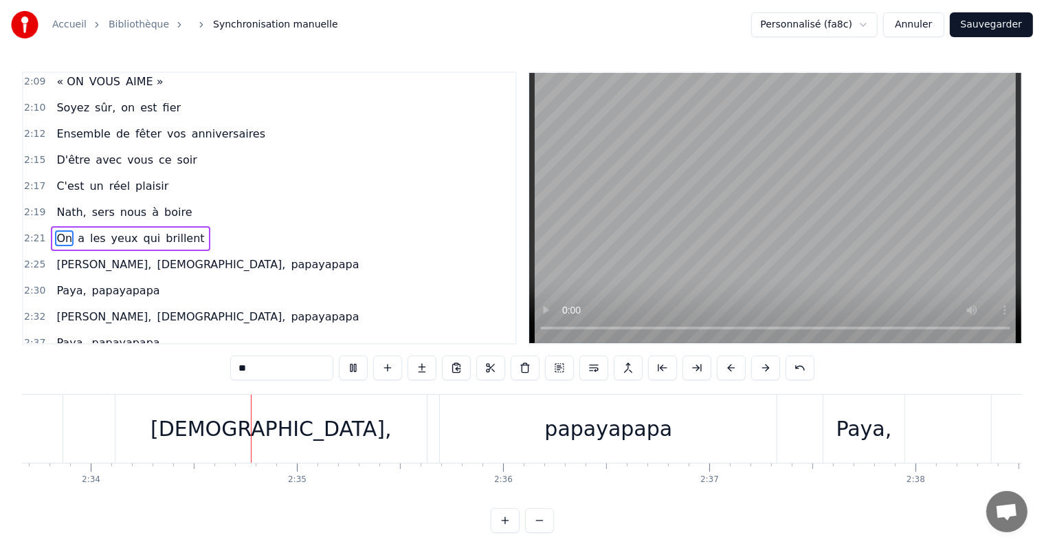
scroll to position [0, 31705]
click at [283, 424] on div "[DEMOGRAPHIC_DATA]," at bounding box center [260, 428] width 241 height 31
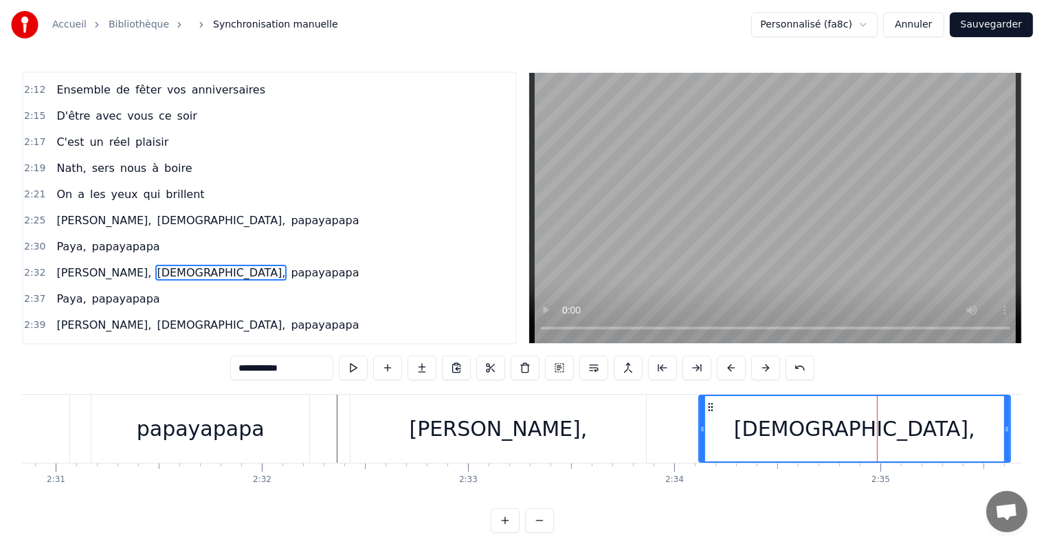
scroll to position [0, 31066]
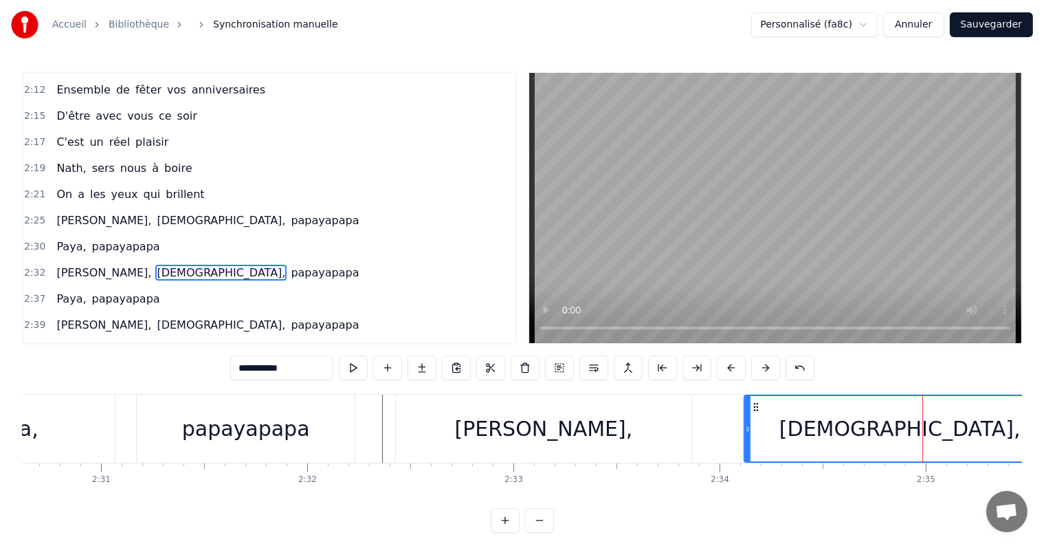
click at [98, 212] on span "[PERSON_NAME]," at bounding box center [104, 220] width 98 height 16
type input "**********"
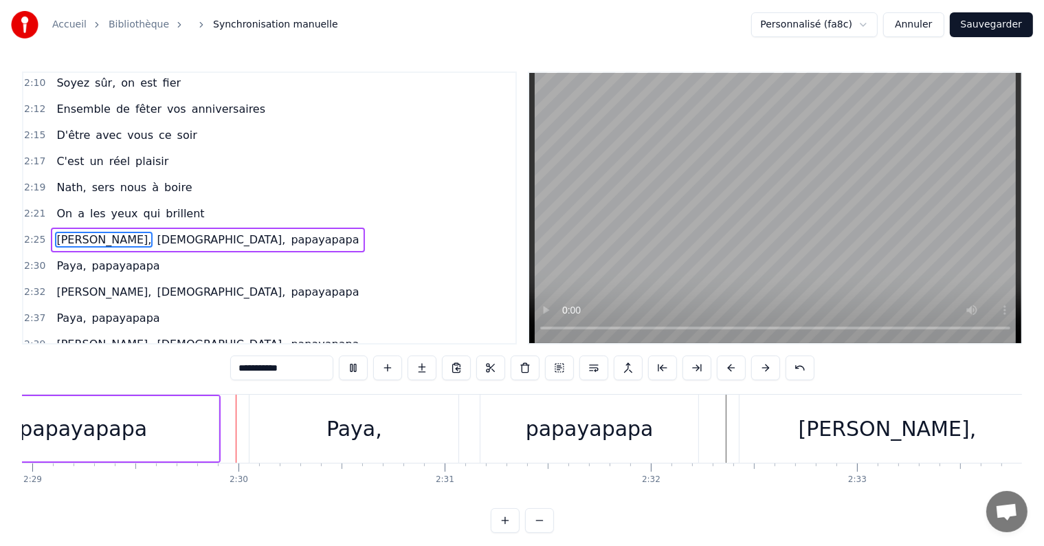
scroll to position [0, 30730]
click at [820, 433] on div "[PERSON_NAME]," at bounding box center [880, 429] width 296 height 68
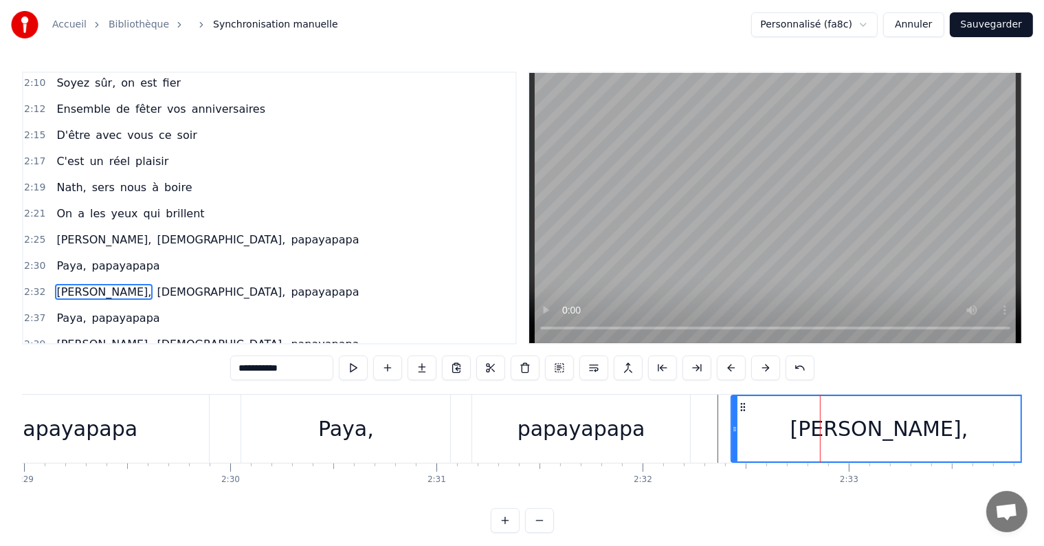
scroll to position [1851, 0]
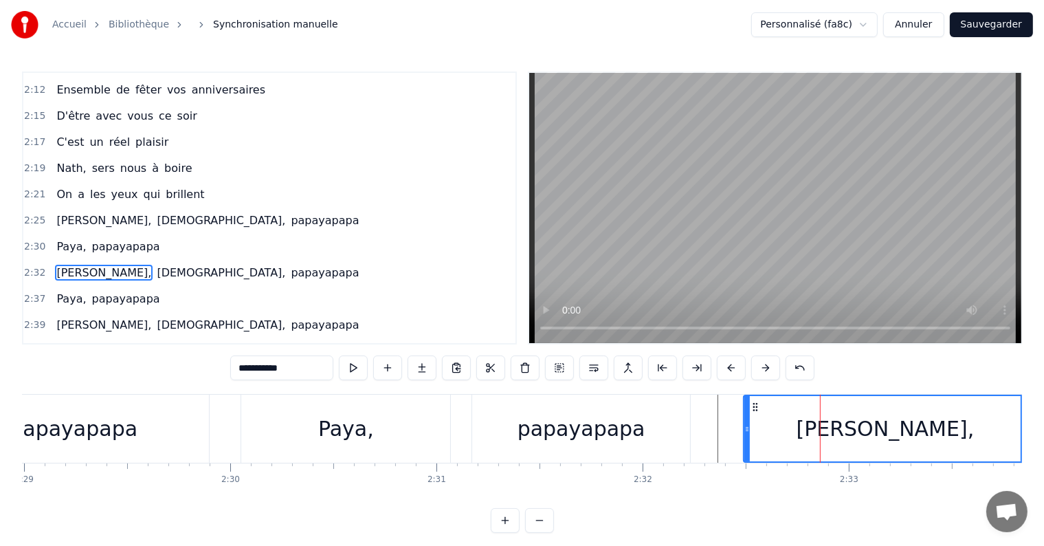
drag, startPoint x: 733, startPoint y: 428, endPoint x: 745, endPoint y: 429, distance: 12.4
click at [745, 429] on icon at bounding box center [748, 429] width 6 height 11
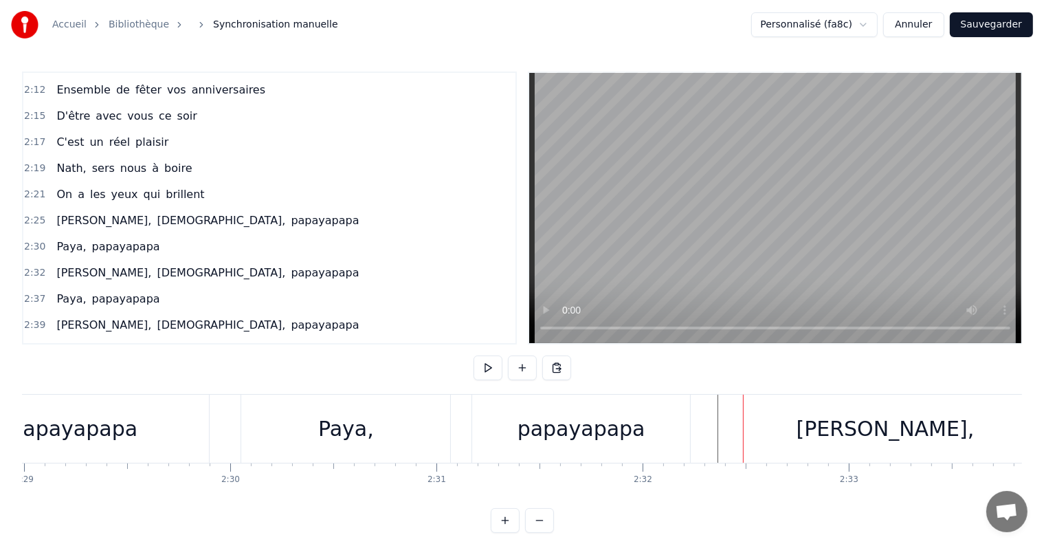
click at [846, 437] on div "[PERSON_NAME]," at bounding box center [886, 428] width 178 height 31
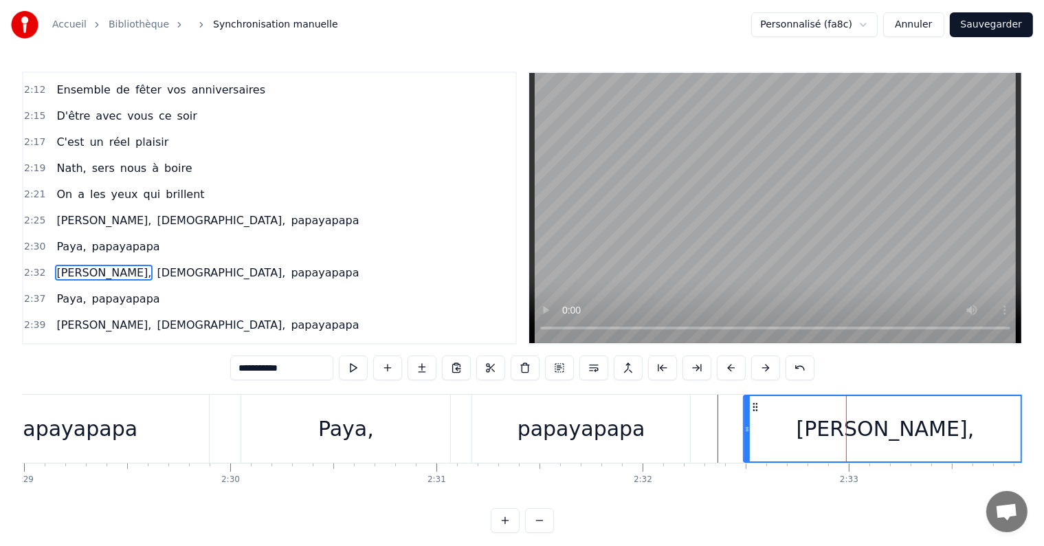
click at [64, 239] on span "Paya," at bounding box center [71, 247] width 32 height 16
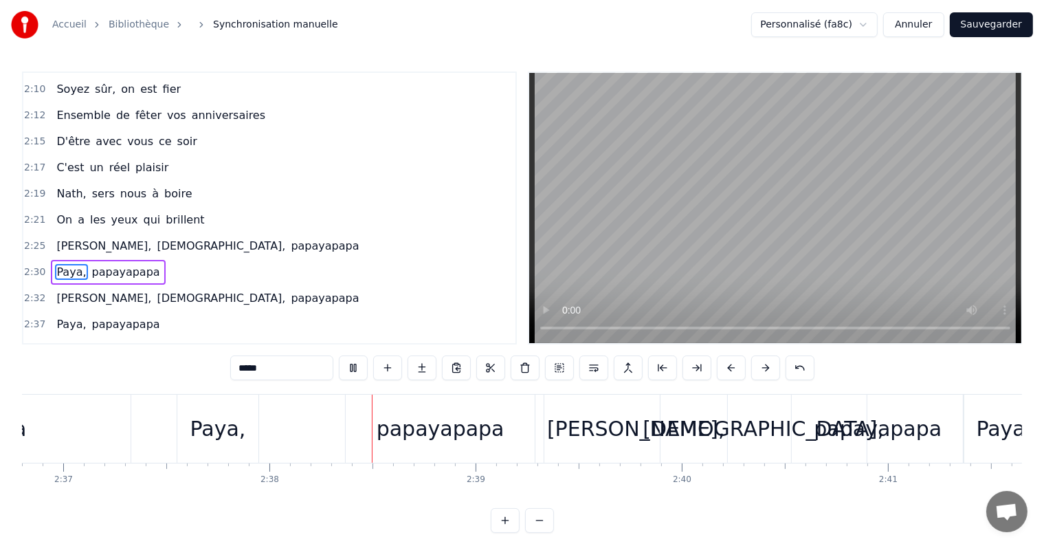
scroll to position [0, 32488]
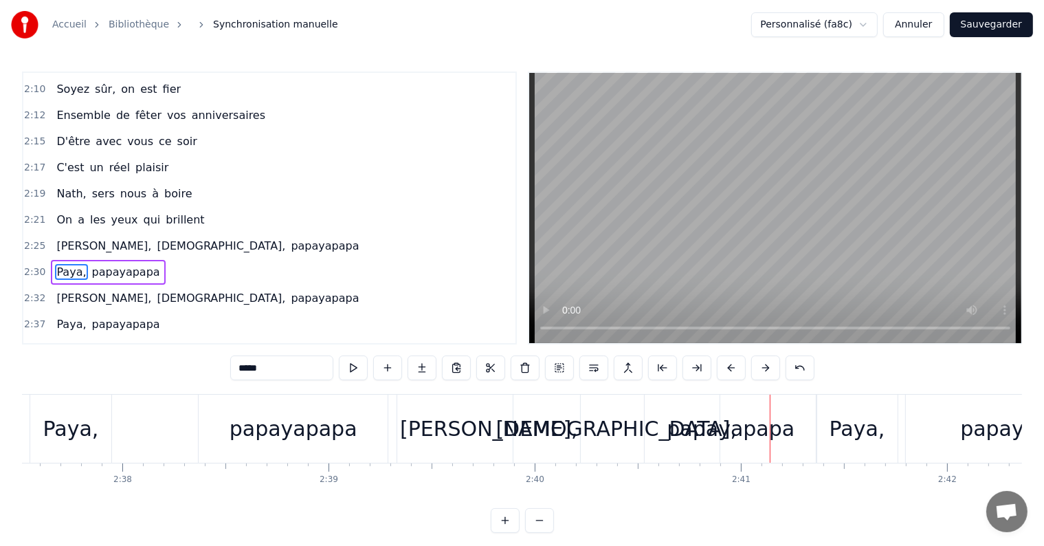
click at [129, 316] on span "papayapapa" at bounding box center [126, 324] width 71 height 16
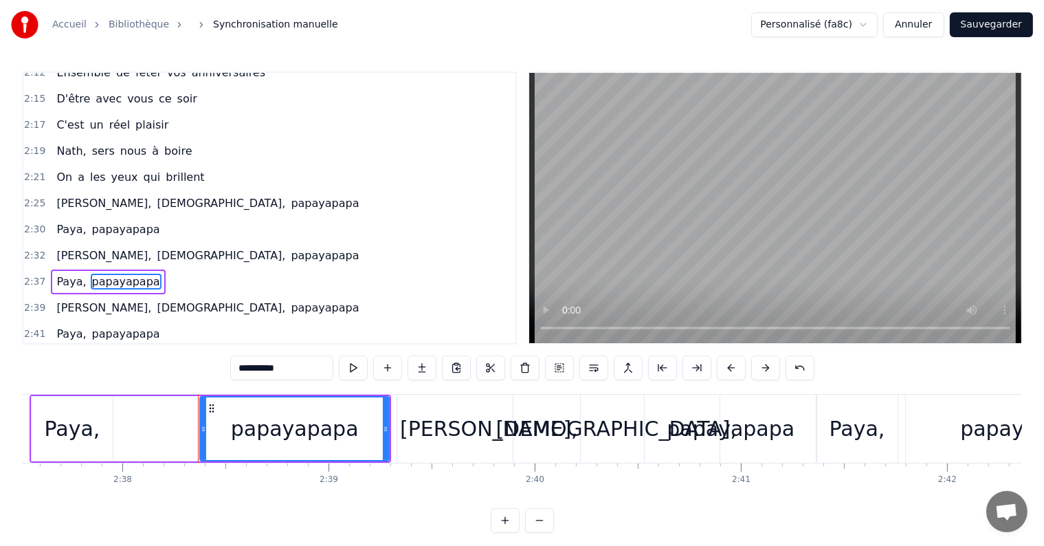
scroll to position [1876, 0]
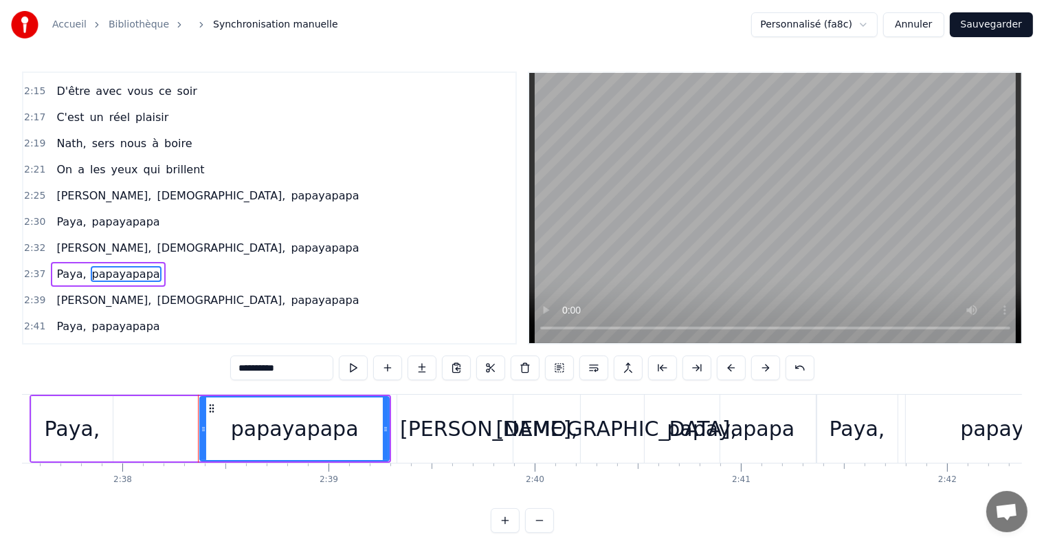
click at [76, 344] on span "[PERSON_NAME]," at bounding box center [104, 352] width 98 height 16
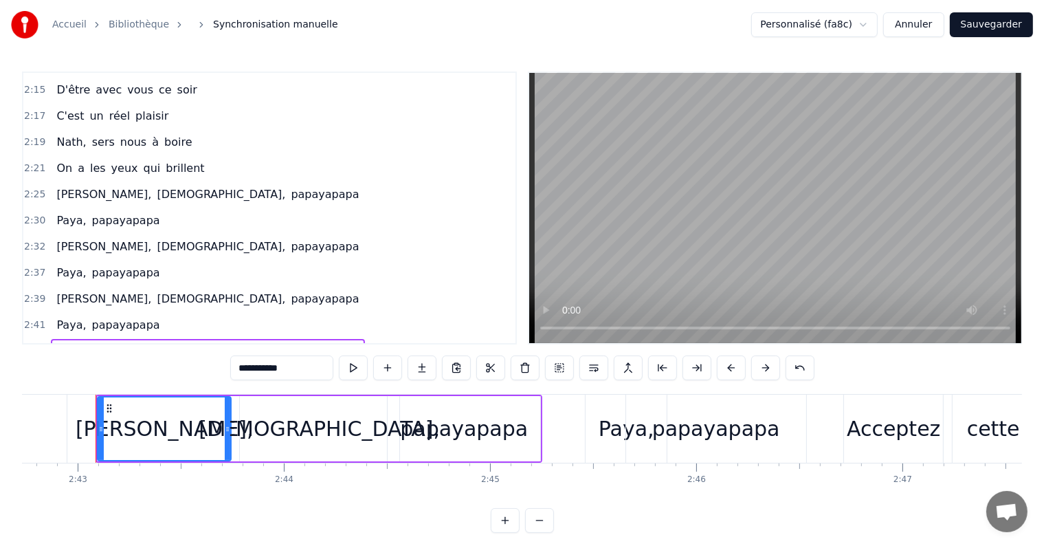
scroll to position [0, 33568]
click at [72, 317] on span "Paya," at bounding box center [71, 325] width 32 height 16
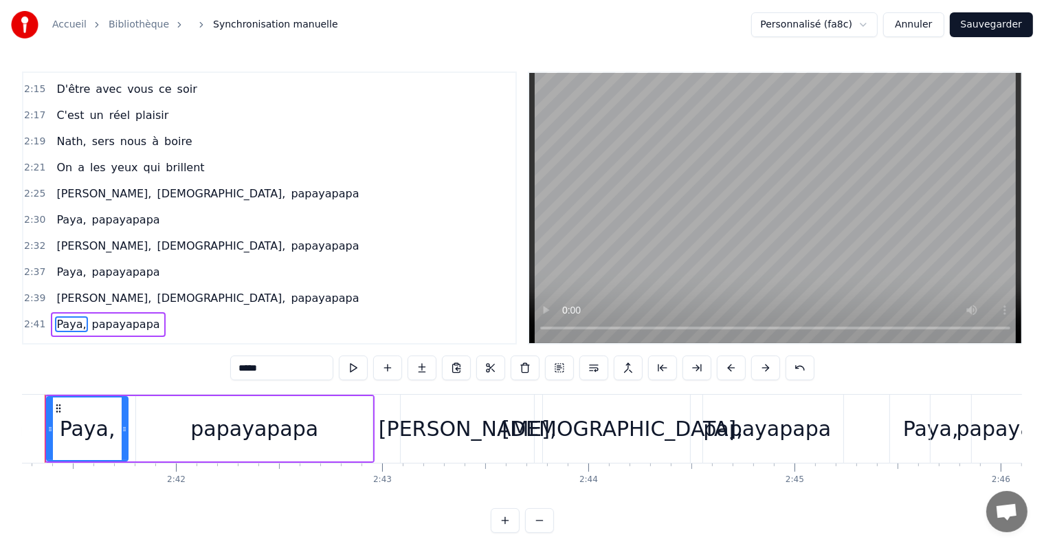
scroll to position [0, 33213]
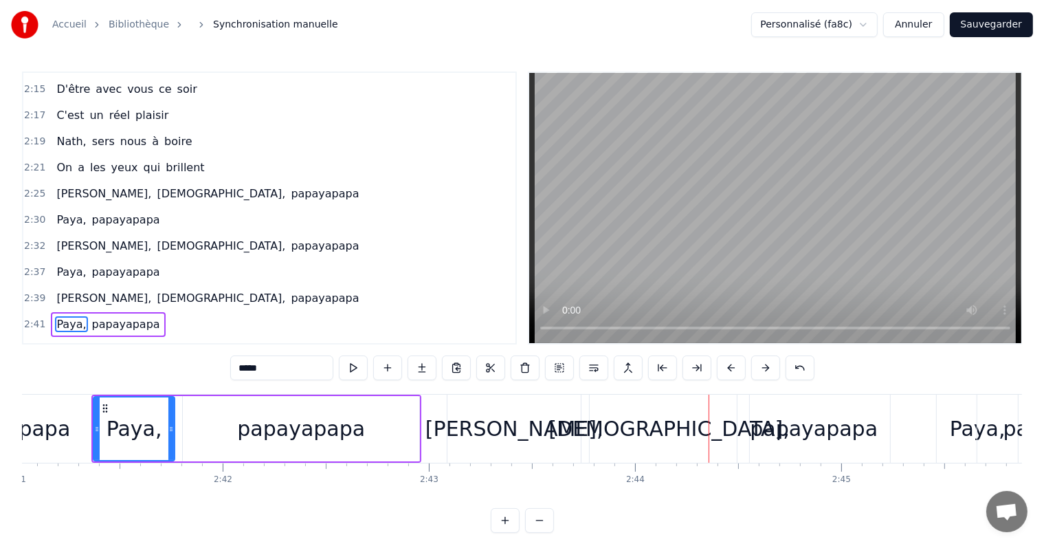
click at [573, 411] on div "[PERSON_NAME]," at bounding box center [514, 429] width 133 height 68
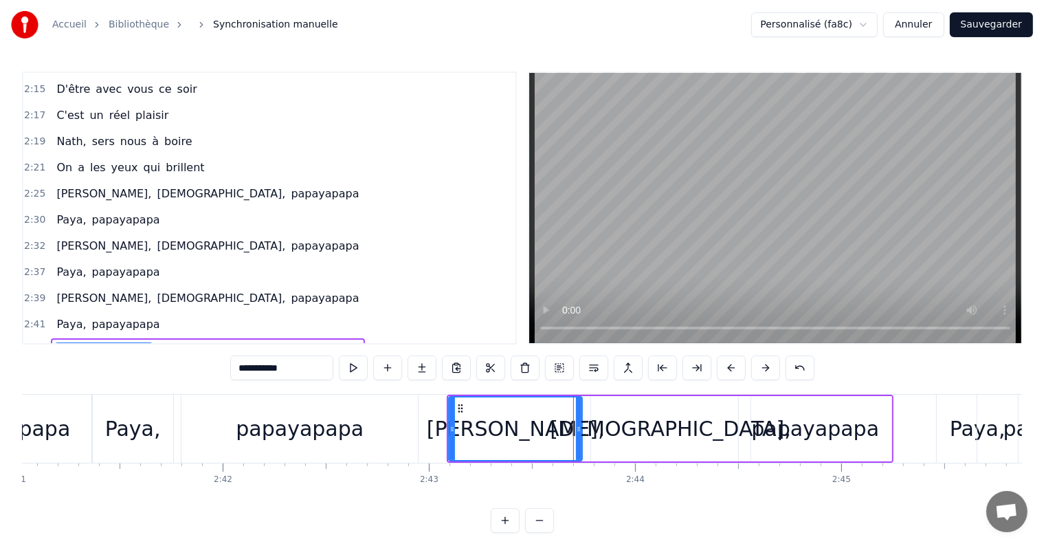
scroll to position [1952, 0]
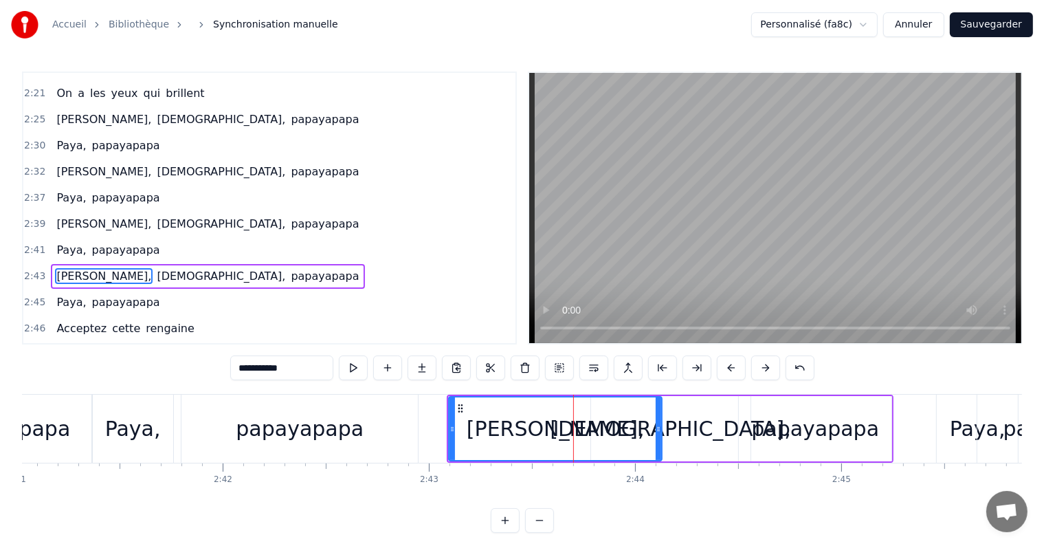
drag, startPoint x: 580, startPoint y: 423, endPoint x: 660, endPoint y: 424, distance: 79.8
click at [660, 424] on icon at bounding box center [659, 429] width 6 height 11
click at [817, 414] on div "papayapapa" at bounding box center [815, 428] width 128 height 31
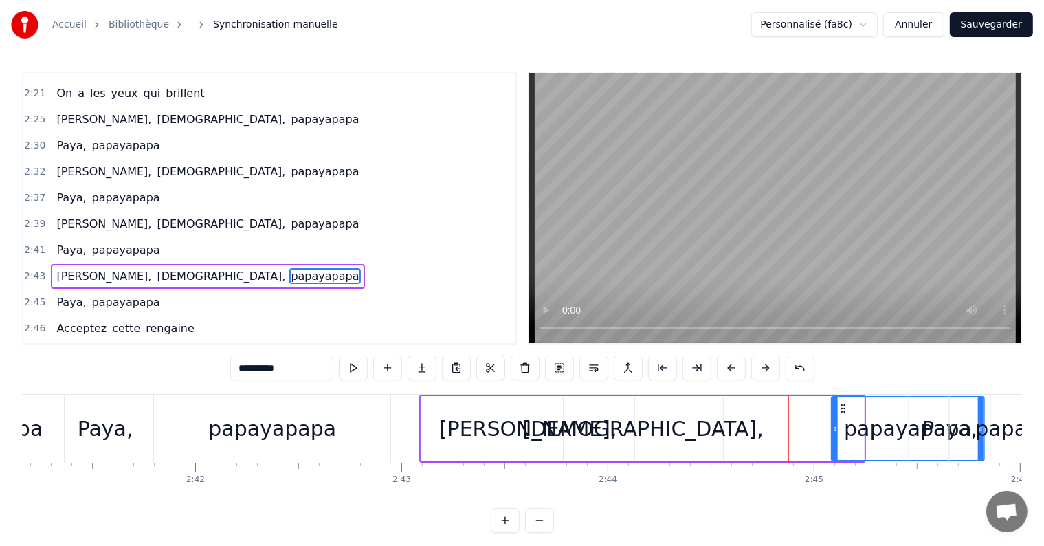
scroll to position [0, 33246]
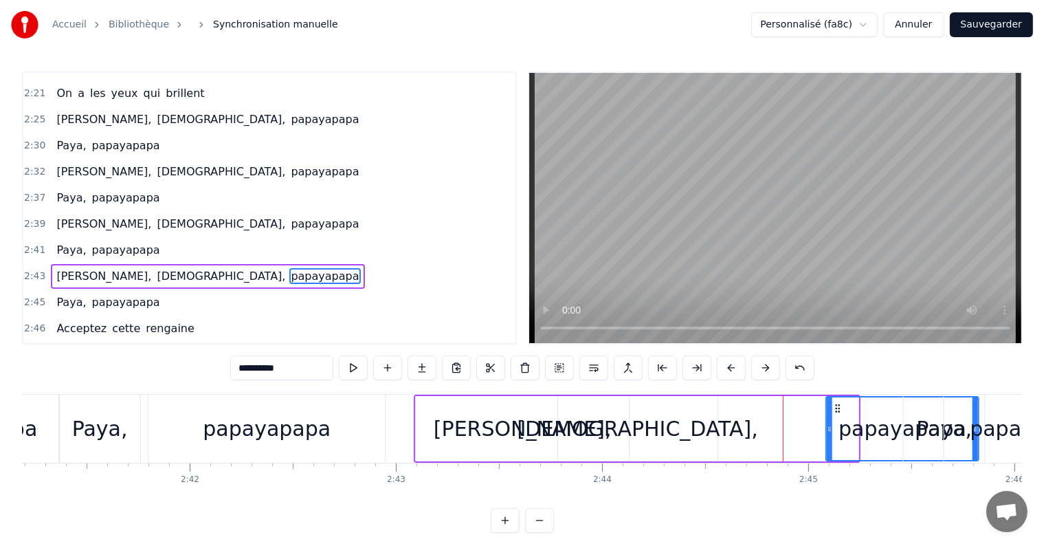
drag, startPoint x: 745, startPoint y: 409, endPoint x: 822, endPoint y: 418, distance: 77.5
click at [827, 418] on div "papayapapa" at bounding box center [902, 428] width 151 height 63
click at [633, 422] on div "[DEMOGRAPHIC_DATA]," at bounding box center [637, 428] width 241 height 31
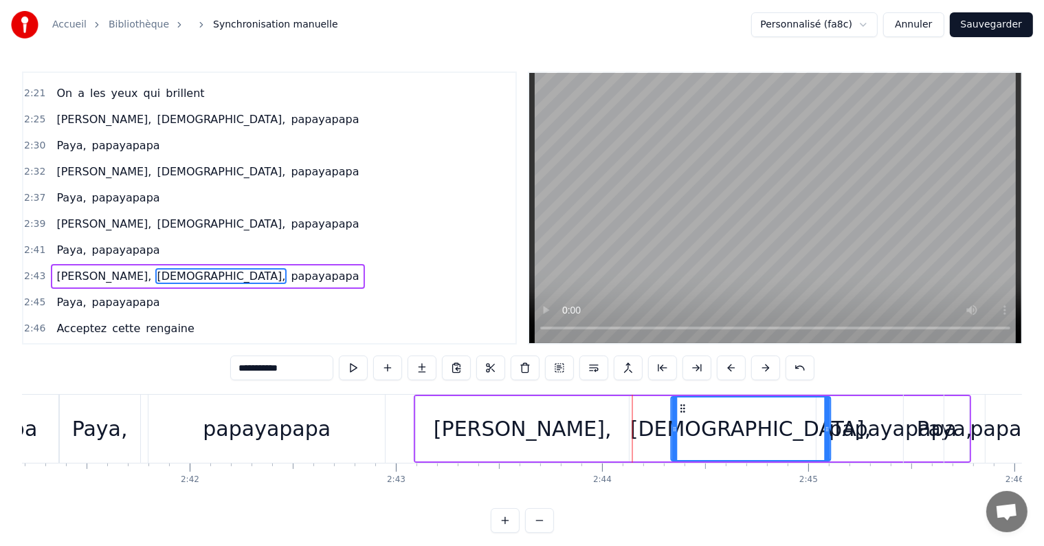
drag, startPoint x: 564, startPoint y: 402, endPoint x: 677, endPoint y: 416, distance: 113.7
click at [677, 416] on div "[DEMOGRAPHIC_DATA]," at bounding box center [751, 428] width 158 height 63
click at [603, 426] on div "[PERSON_NAME]," at bounding box center [522, 428] width 213 height 65
type input "**********"
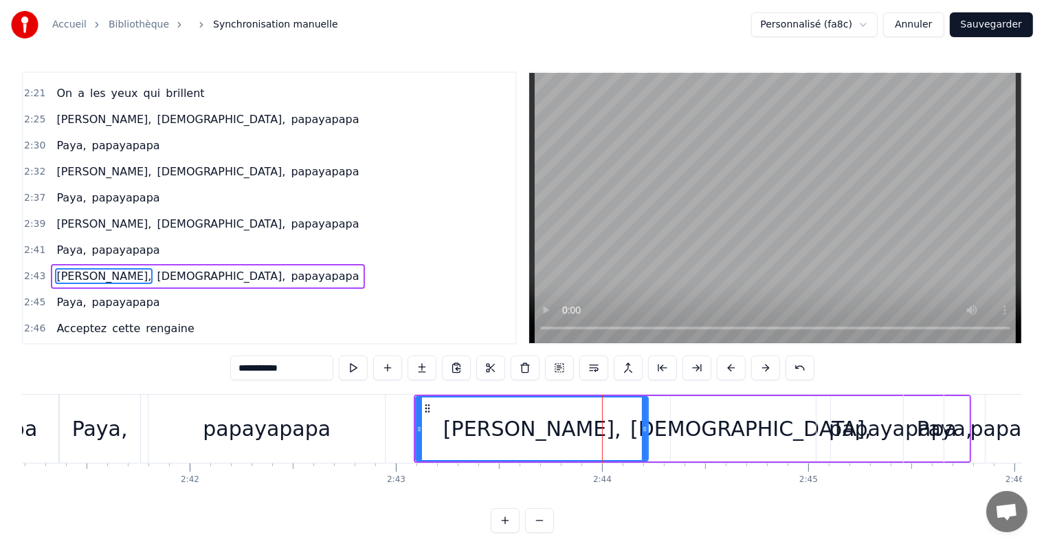
click at [642, 431] on icon at bounding box center [645, 429] width 6 height 11
click at [65, 186] on div "Paya, papayapapa" at bounding box center [108, 198] width 114 height 25
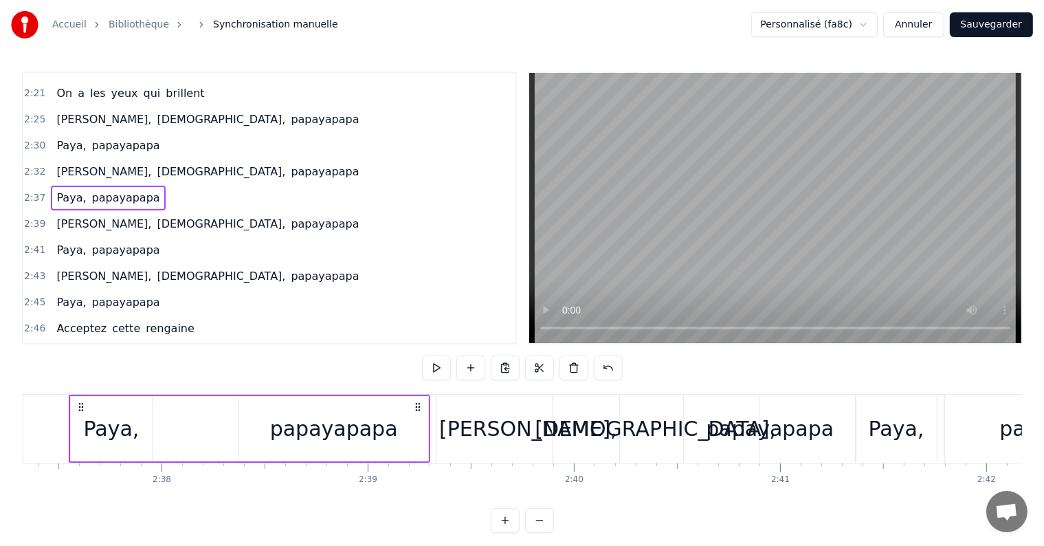
scroll to position [0, 32426]
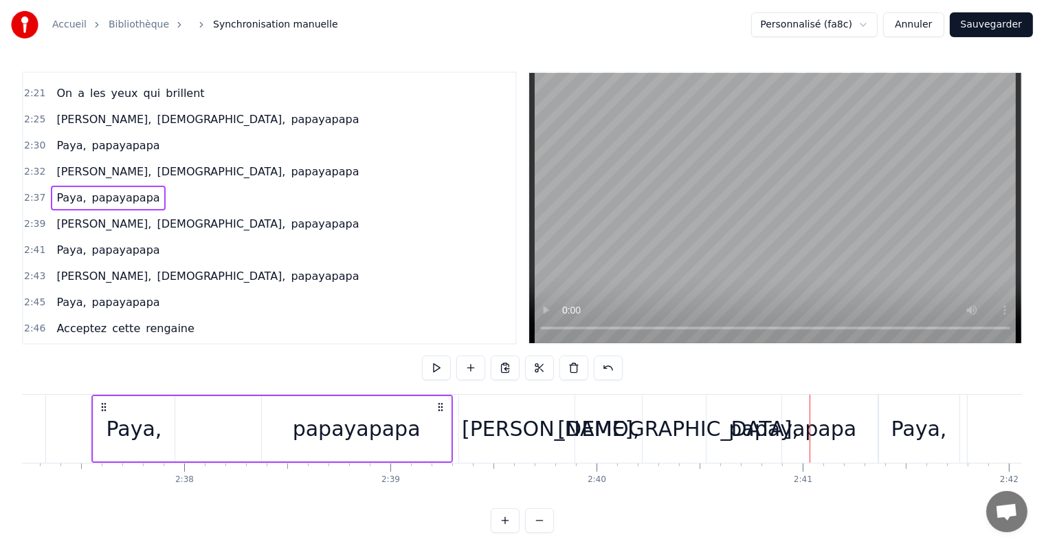
click at [754, 424] on div "papayapapa" at bounding box center [793, 428] width 128 height 31
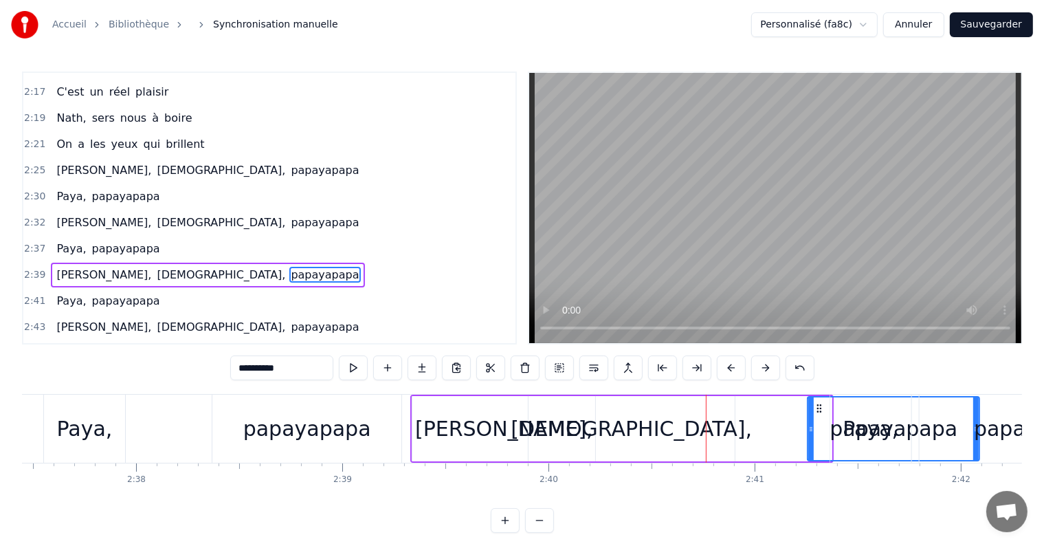
scroll to position [0, 32475]
drag, startPoint x: 719, startPoint y: 404, endPoint x: 811, endPoint y: 410, distance: 91.6
click at [811, 410] on icon at bounding box center [811, 408] width 11 height 11
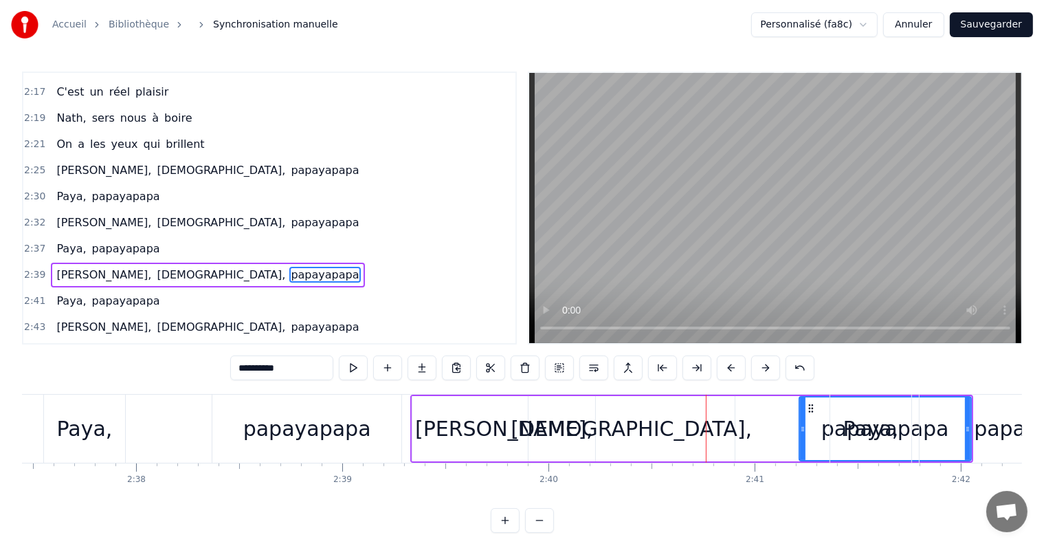
click at [652, 422] on div "[DEMOGRAPHIC_DATA]," at bounding box center [631, 428] width 241 height 31
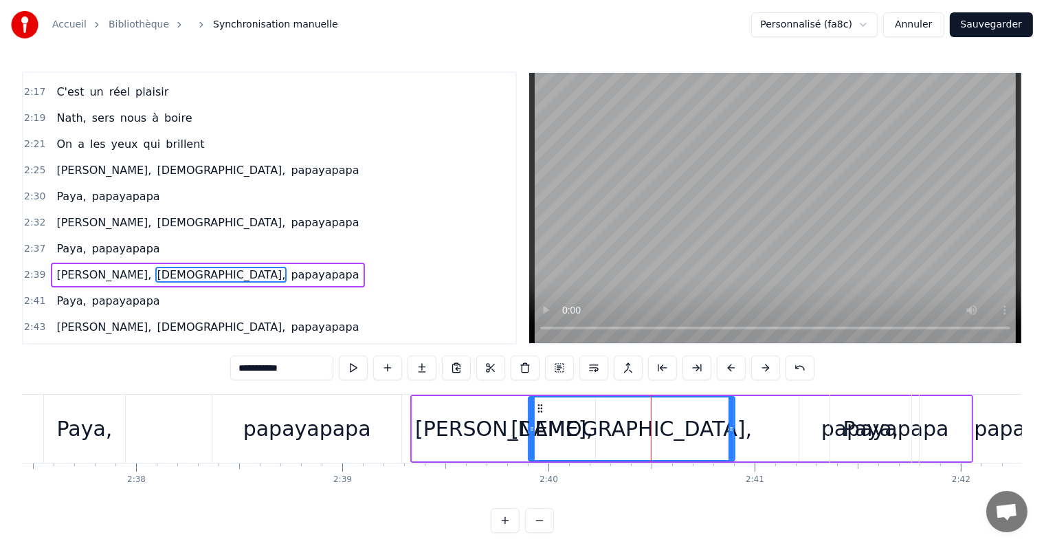
drag, startPoint x: 545, startPoint y: 406, endPoint x: 585, endPoint y: 410, distance: 40.8
click at [585, 410] on div "[DEMOGRAPHIC_DATA]," at bounding box center [631, 428] width 205 height 63
drag, startPoint x: 534, startPoint y: 428, endPoint x: 591, endPoint y: 429, distance: 57.1
click at [591, 429] on div "[DEMOGRAPHIC_DATA]," at bounding box center [631, 428] width 205 height 63
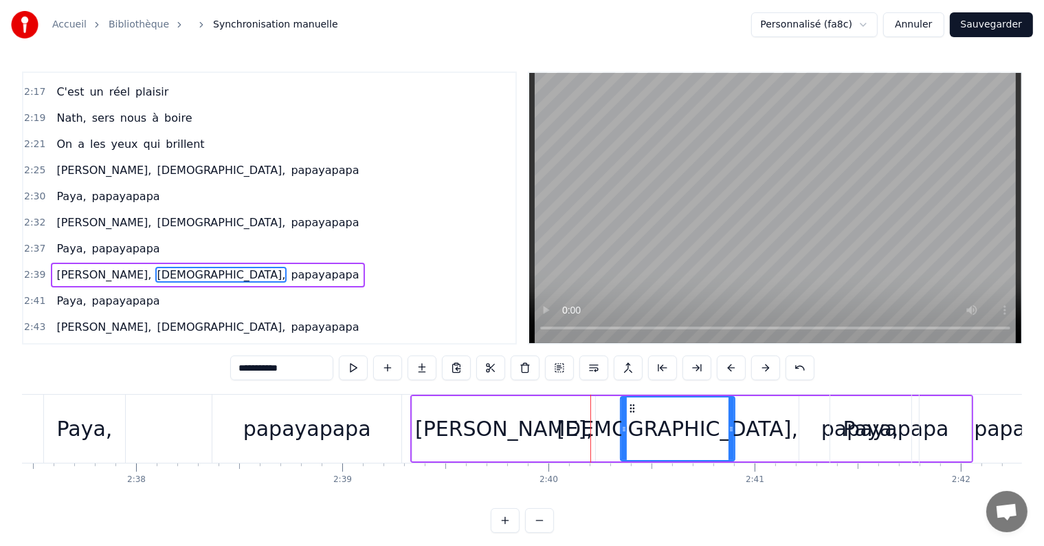
drag, startPoint x: 530, startPoint y: 427, endPoint x: 622, endPoint y: 437, distance: 92.6
click at [622, 437] on div at bounding box center [625, 428] width 6 height 63
drag, startPoint x: 733, startPoint y: 428, endPoint x: 776, endPoint y: 432, distance: 43.5
click at [776, 432] on icon at bounding box center [775, 429] width 6 height 11
click at [55, 188] on span "Paya," at bounding box center [71, 196] width 32 height 16
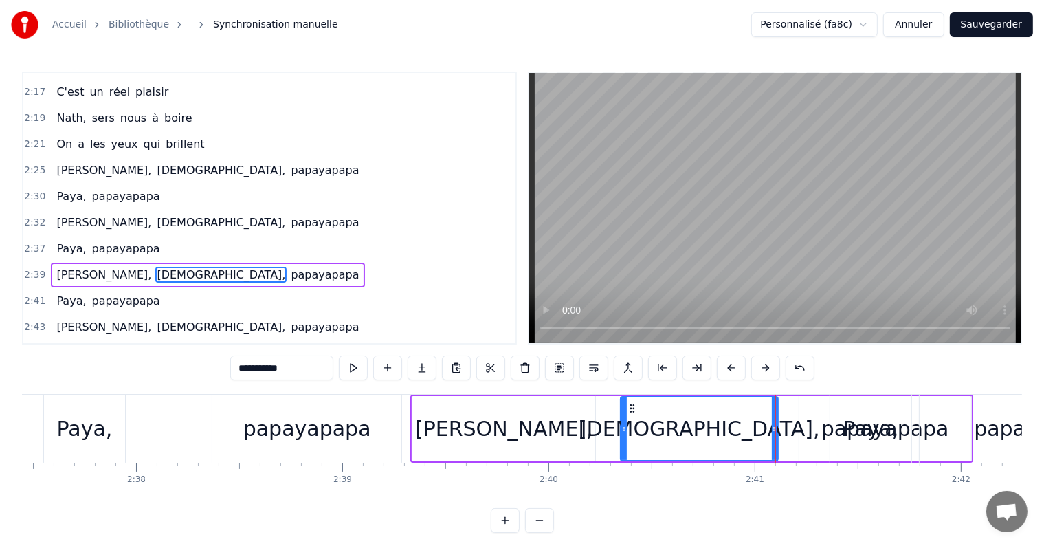
type input "*****"
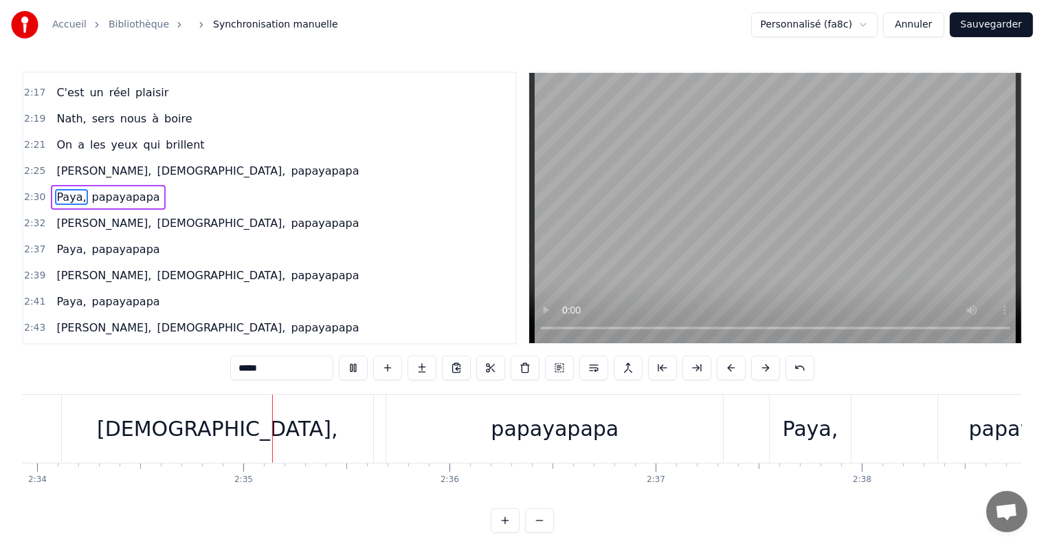
scroll to position [0, 31781]
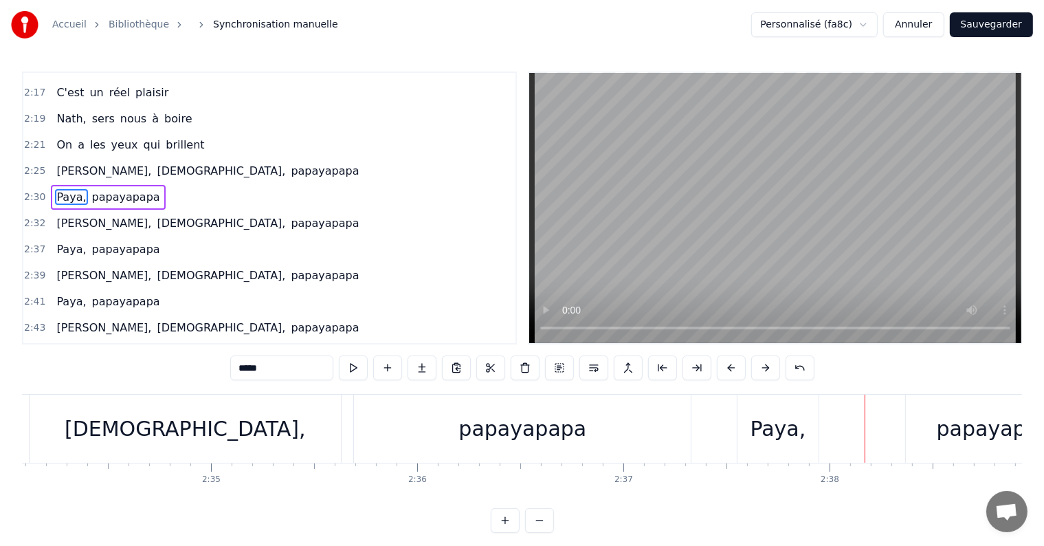
click at [55, 237] on div "Paya, papayapapa" at bounding box center [108, 249] width 114 height 25
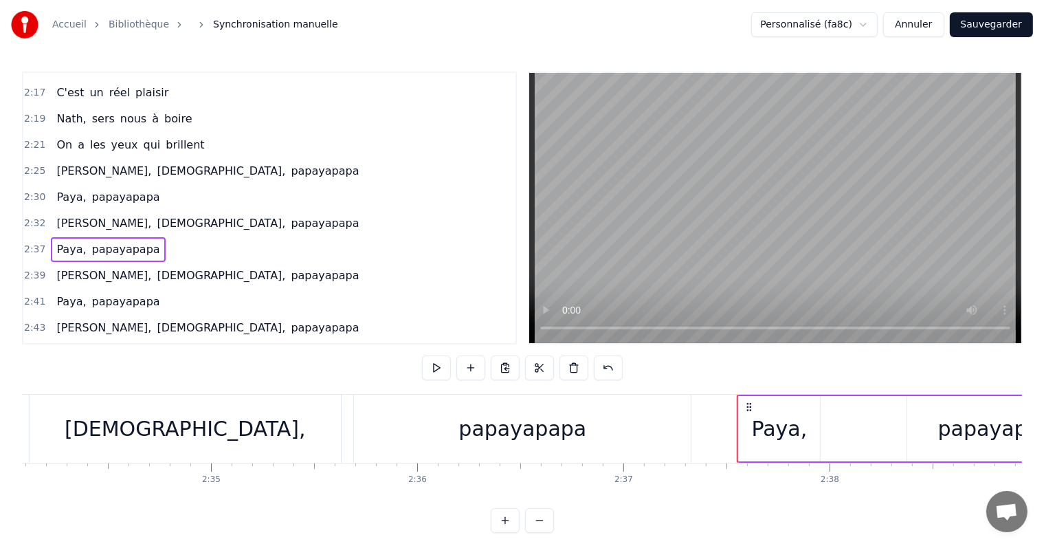
click at [65, 241] on span "Paya," at bounding box center [71, 249] width 32 height 16
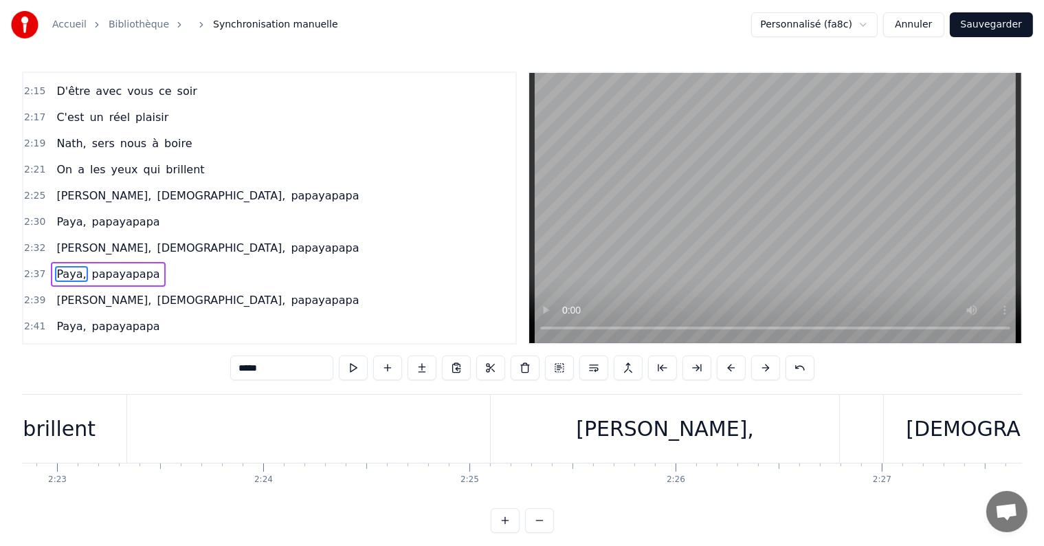
scroll to position [0, 29415]
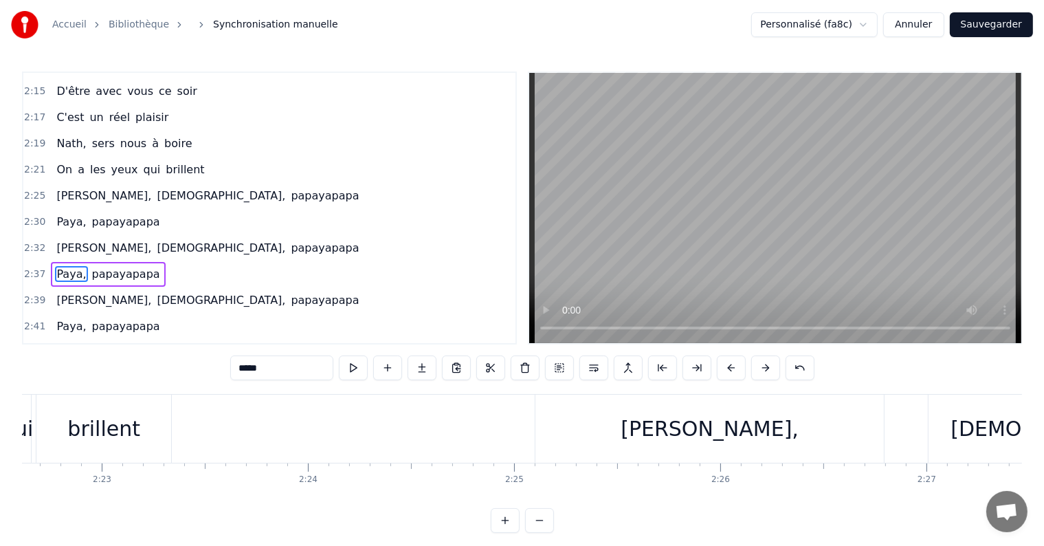
click at [732, 406] on div "[PERSON_NAME]," at bounding box center [710, 429] width 349 height 68
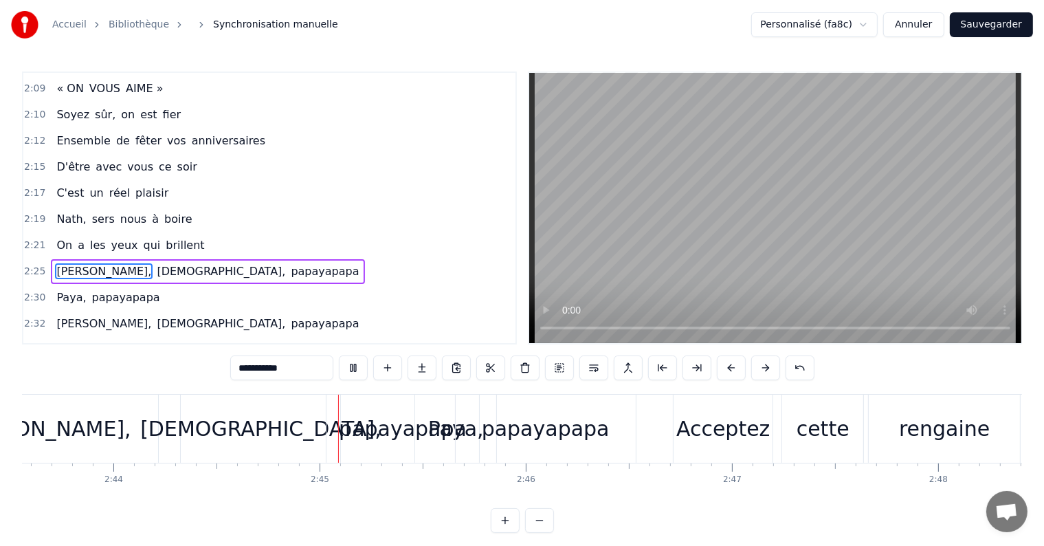
scroll to position [0, 33876]
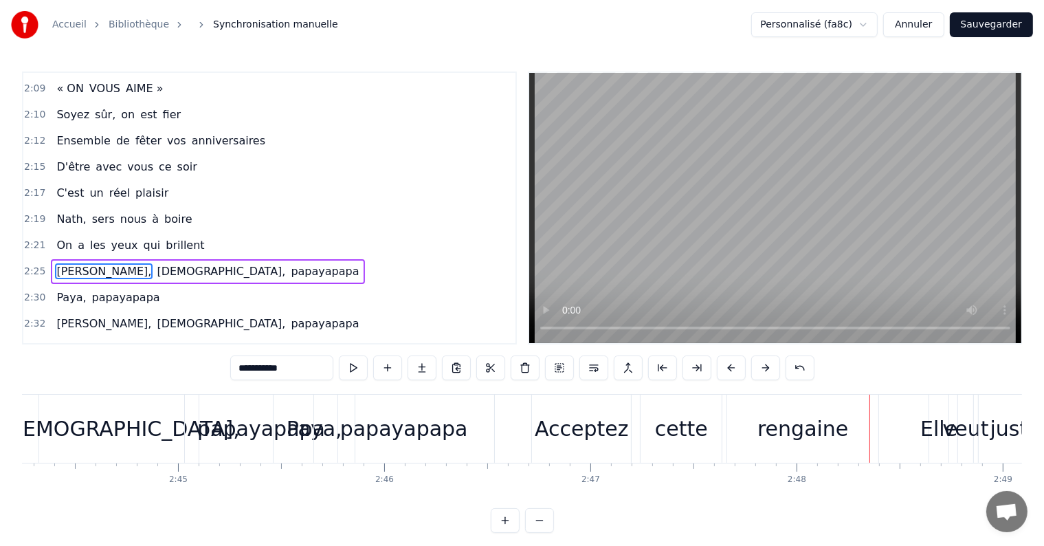
drag, startPoint x: 60, startPoint y: 185, endPoint x: 66, endPoint y: 189, distance: 7.4
click at [60, 237] on span "On" at bounding box center [64, 245] width 19 height 16
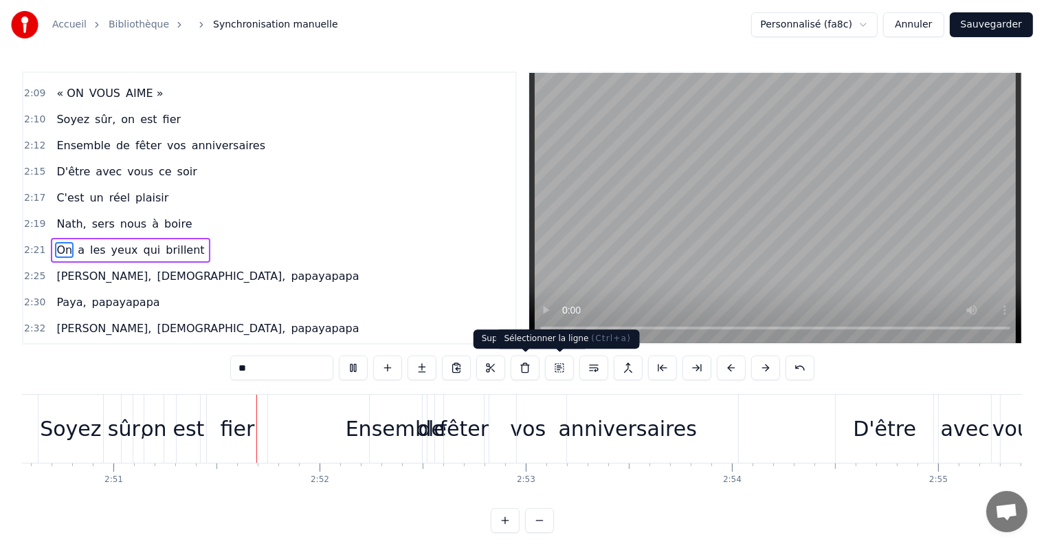
scroll to position [0, 35234]
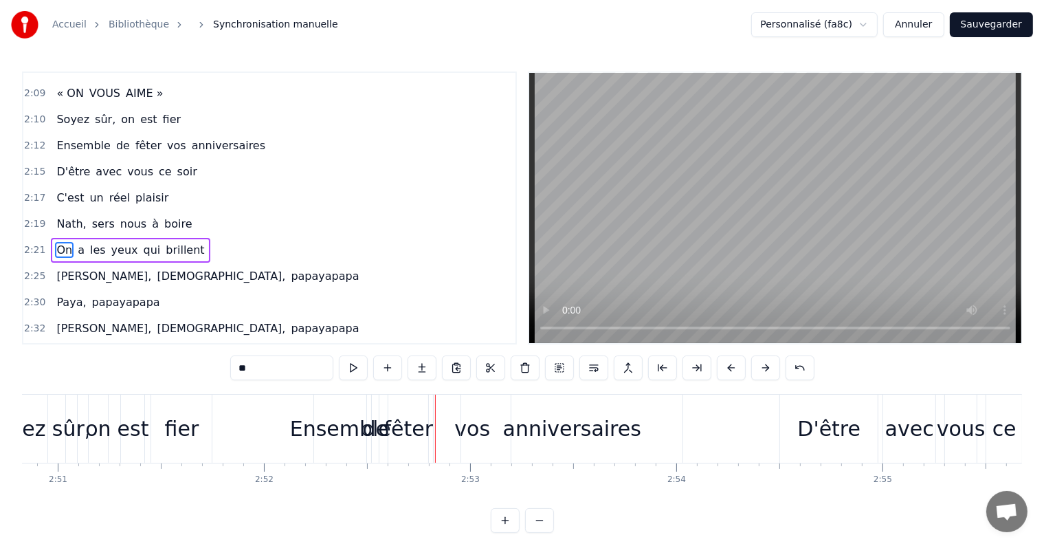
drag, startPoint x: 909, startPoint y: 509, endPoint x: 875, endPoint y: 507, distance: 34.4
click at [875, 507] on div "0:00 Comment peut- on oublier 0:02 C'qui nous amène ici 0:04 Ce sont deux anniv…" at bounding box center [522, 302] width 1000 height 461
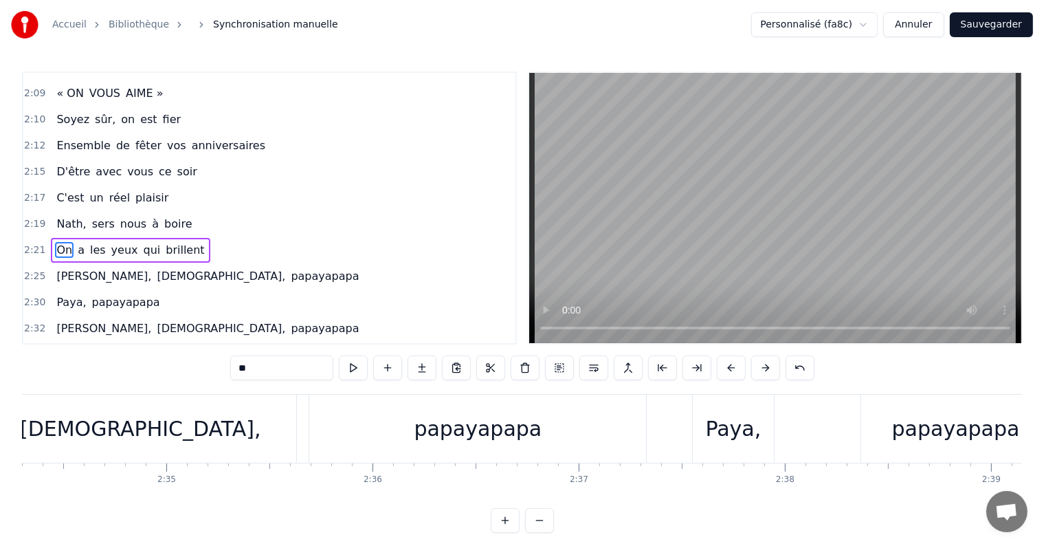
scroll to position [0, 31736]
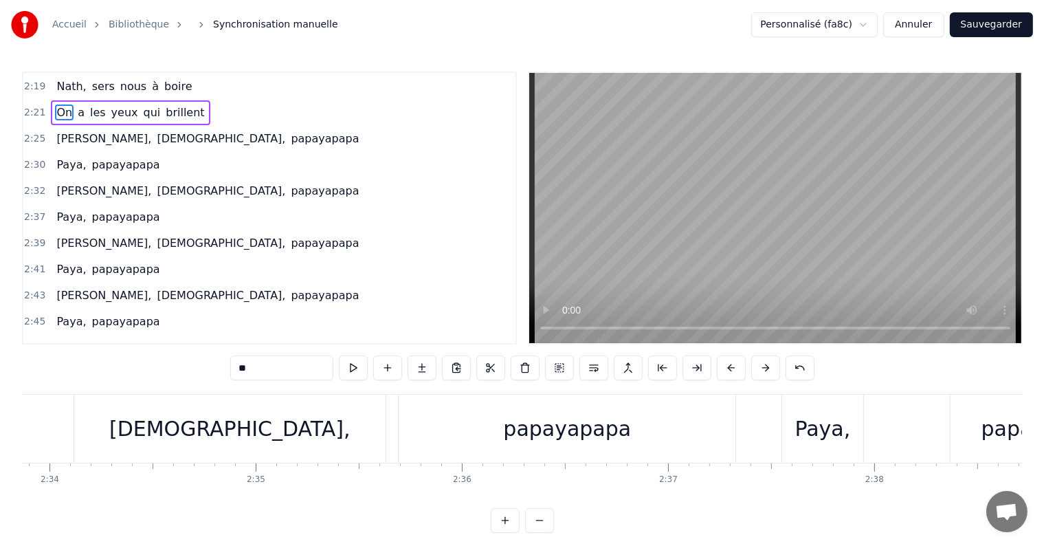
click at [67, 287] on span "[PERSON_NAME]," at bounding box center [104, 295] width 98 height 16
type input "**********"
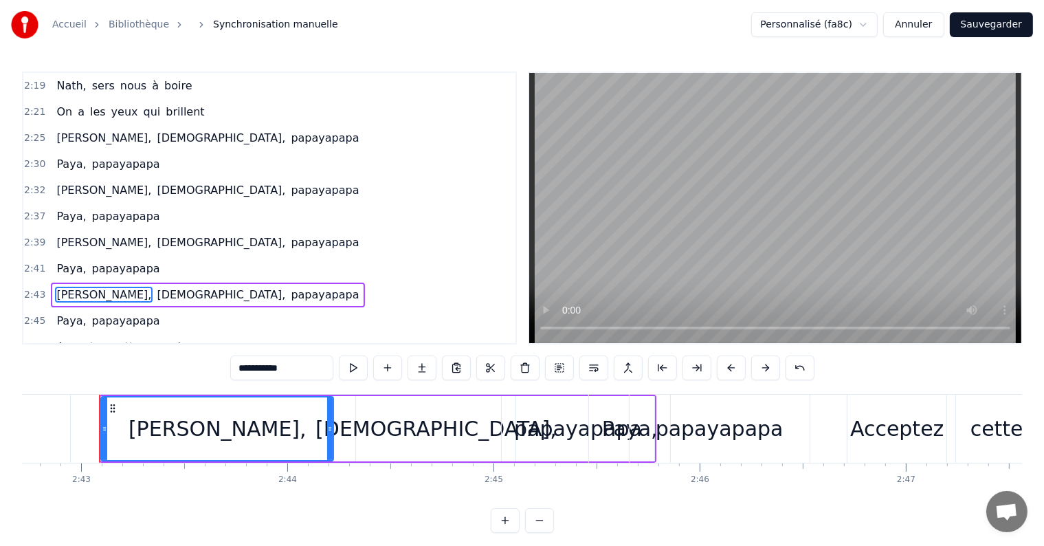
scroll to position [0, 33568]
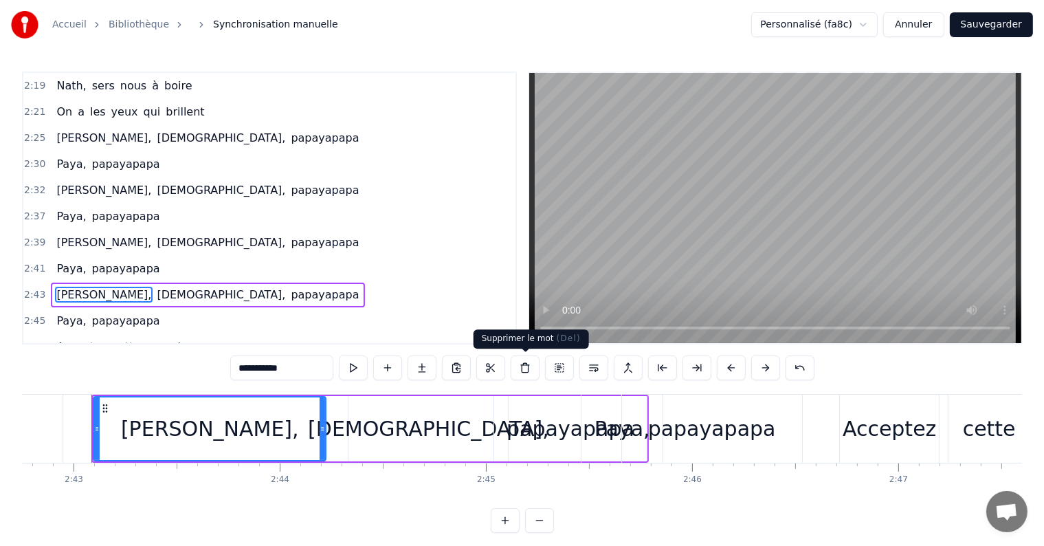
click at [523, 366] on button at bounding box center [525, 367] width 29 height 25
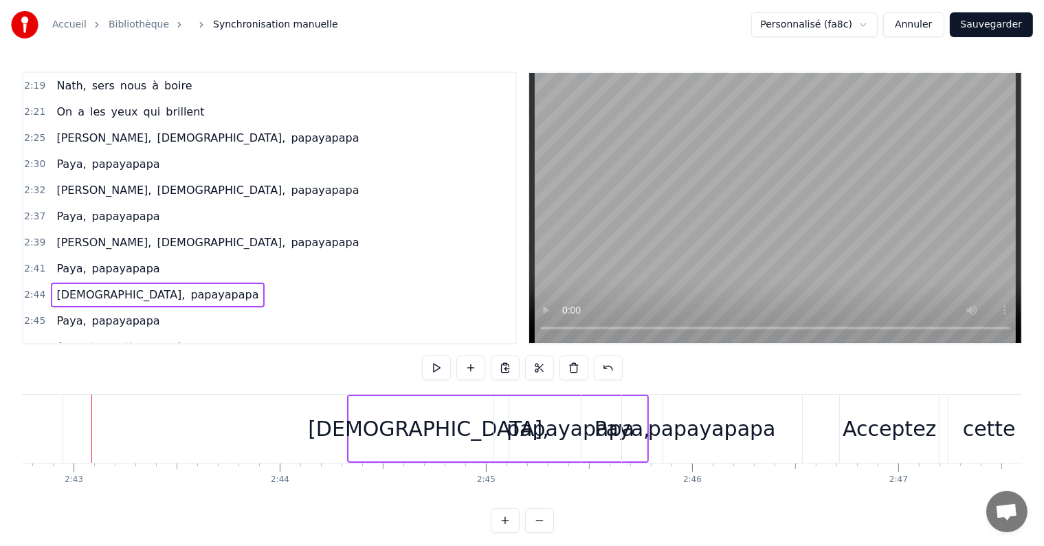
click at [523, 366] on div at bounding box center [522, 367] width 201 height 25
click at [85, 287] on span "[DEMOGRAPHIC_DATA]," at bounding box center [120, 295] width 131 height 16
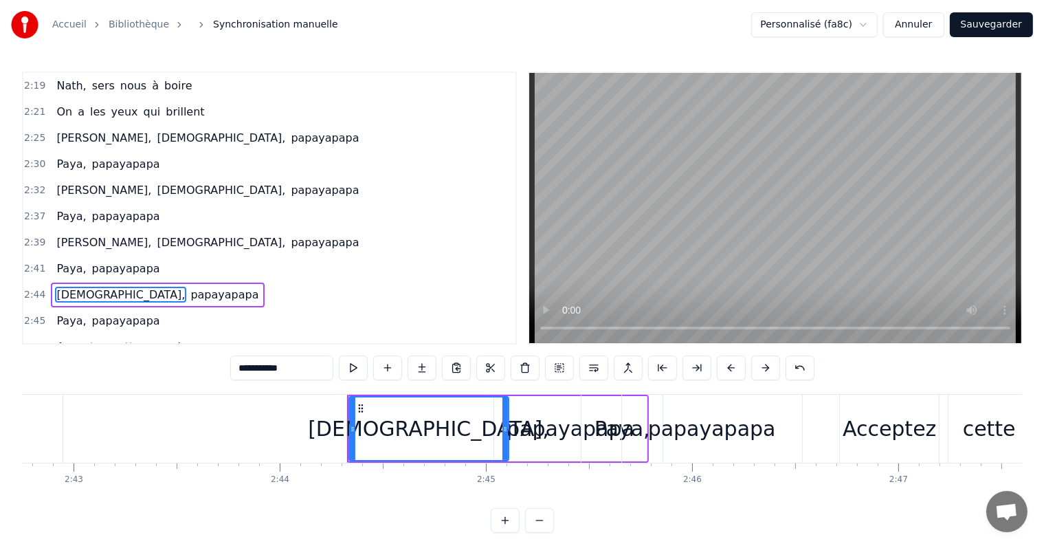
scroll to position [1952, 0]
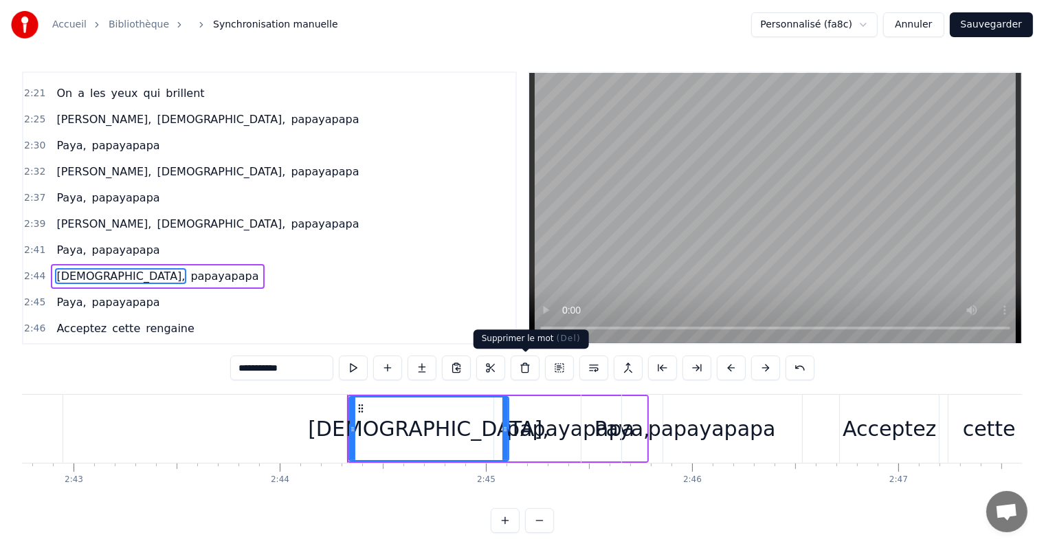
click at [520, 366] on button at bounding box center [525, 367] width 29 height 25
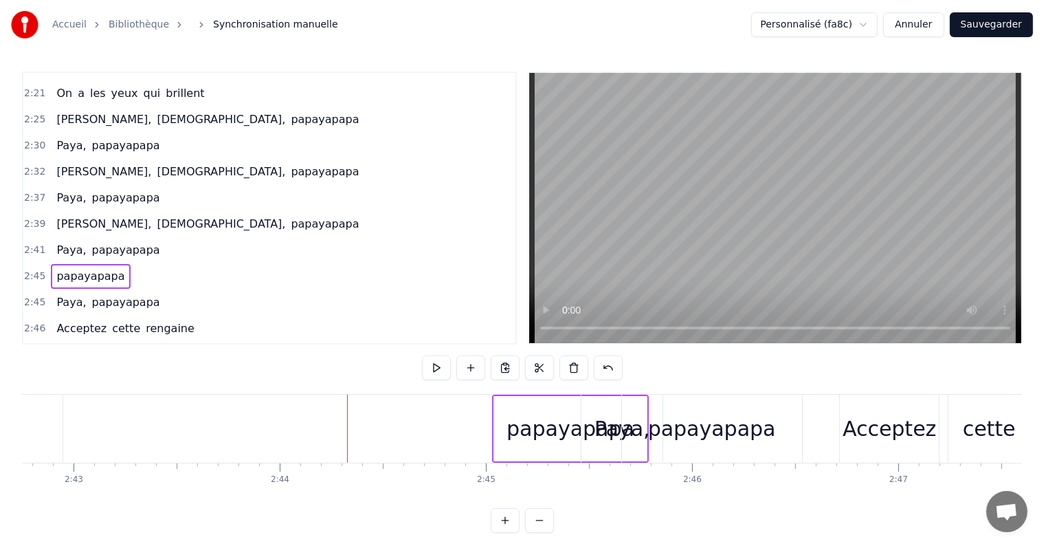
click at [89, 268] on span "papayapapa" at bounding box center [90, 276] width 71 height 16
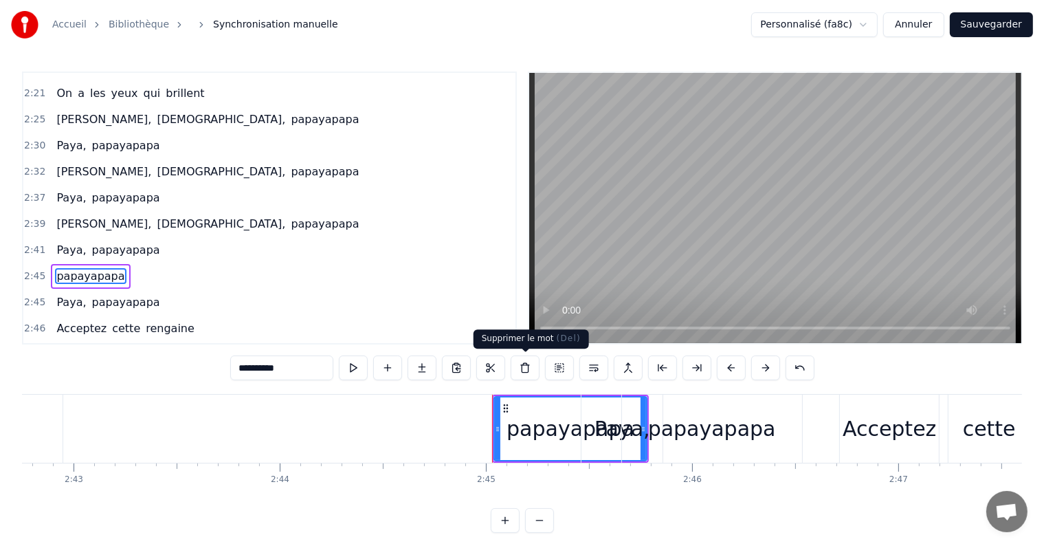
click at [518, 366] on button at bounding box center [525, 367] width 29 height 25
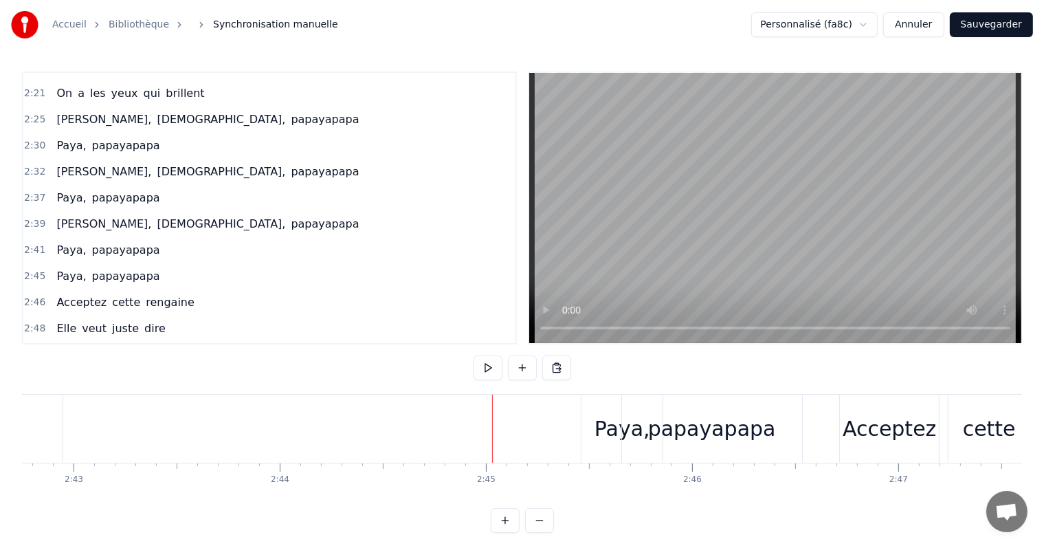
click at [65, 268] on span "Paya," at bounding box center [71, 276] width 32 height 16
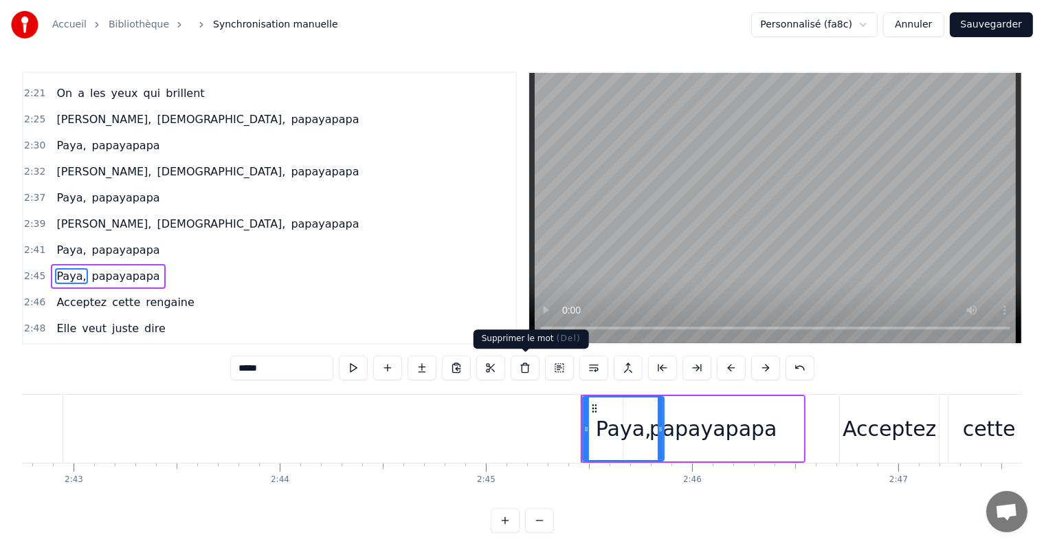
click at [521, 366] on button at bounding box center [525, 367] width 29 height 25
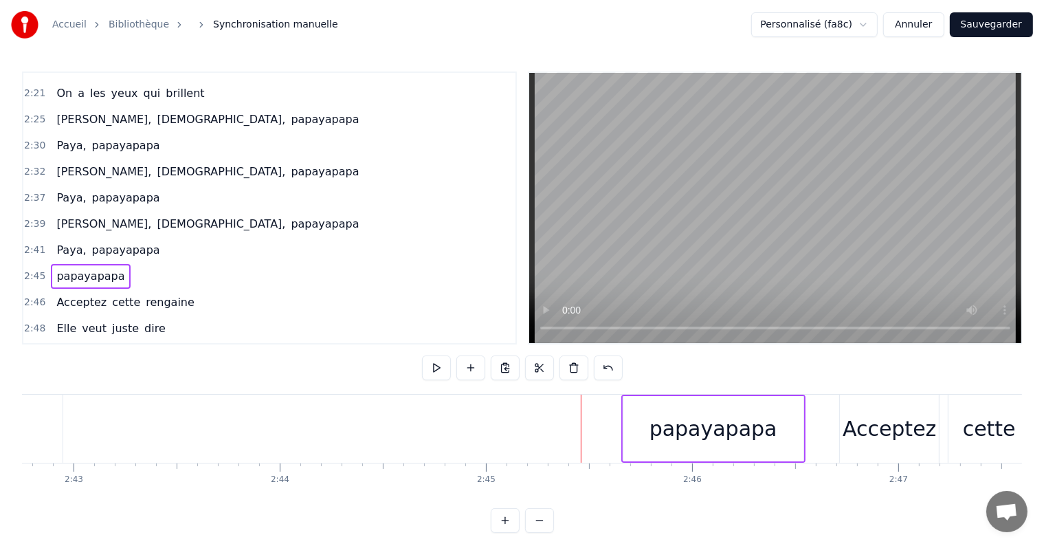
click at [77, 268] on span "papayapapa" at bounding box center [90, 276] width 71 height 16
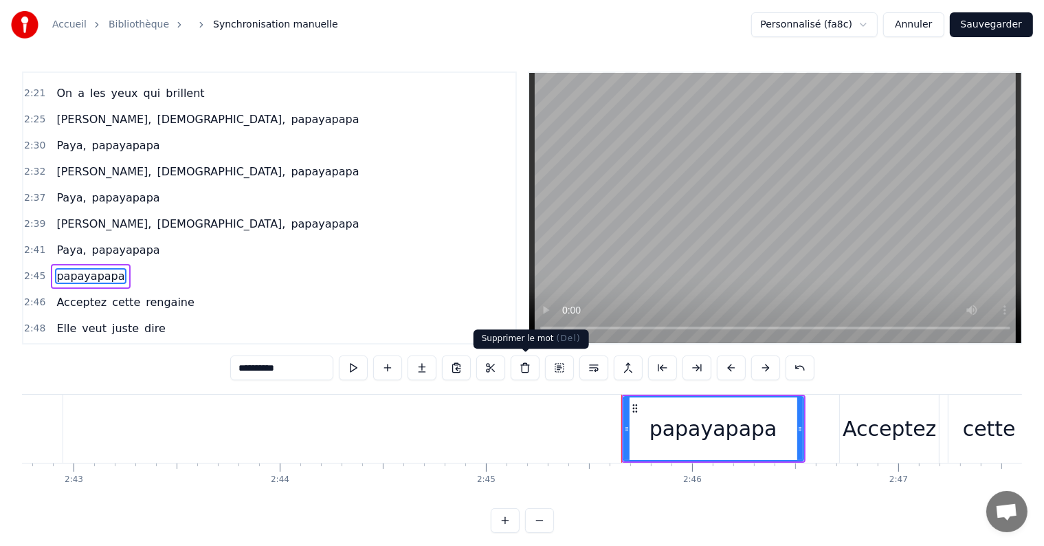
click at [516, 372] on button at bounding box center [525, 367] width 29 height 25
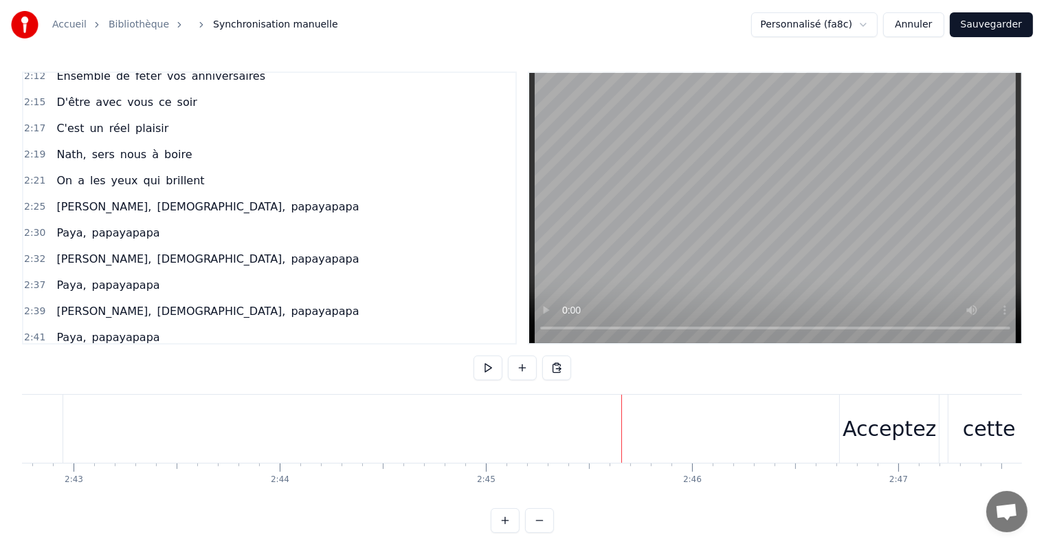
scroll to position [1860, 0]
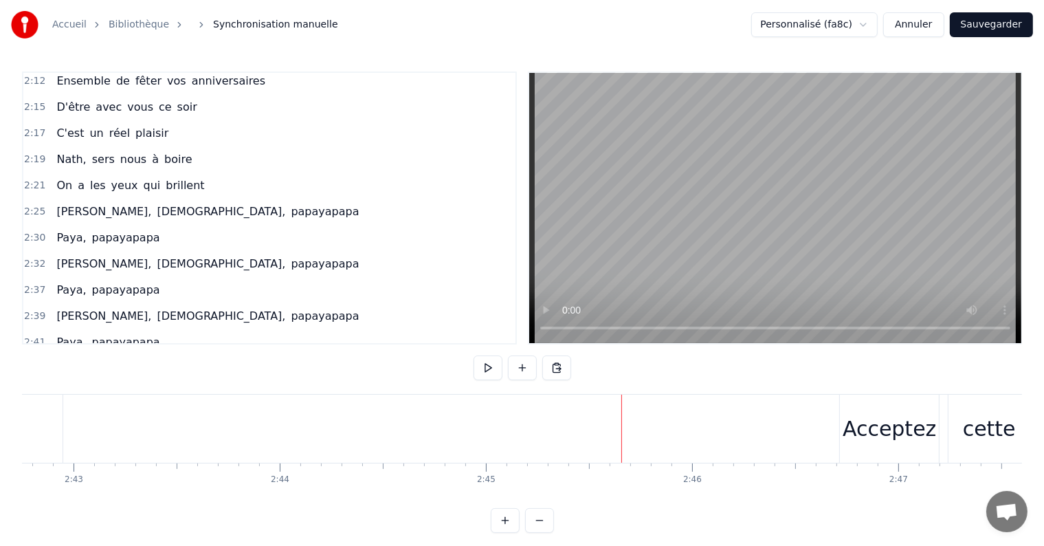
click at [82, 204] on span "[PERSON_NAME]," at bounding box center [104, 212] width 98 height 16
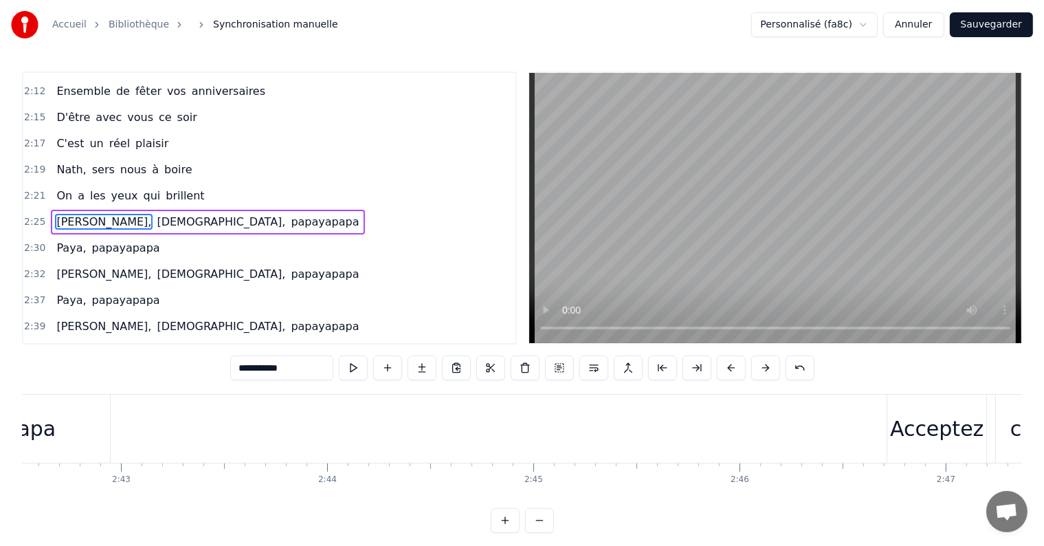
scroll to position [0, 33477]
click at [78, 429] on div "papayapapa" at bounding box center [36, 428] width 128 height 31
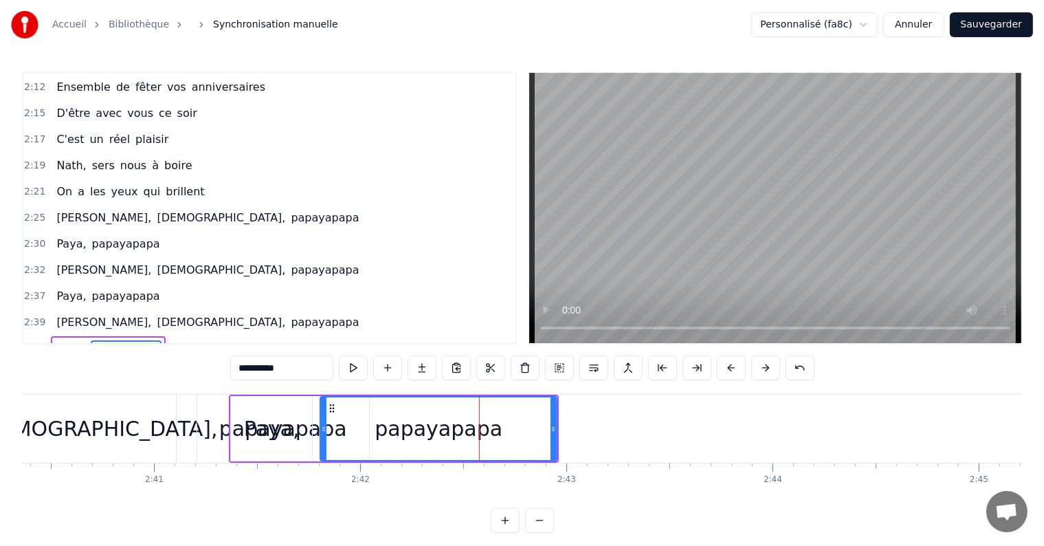
scroll to position [0, 32941]
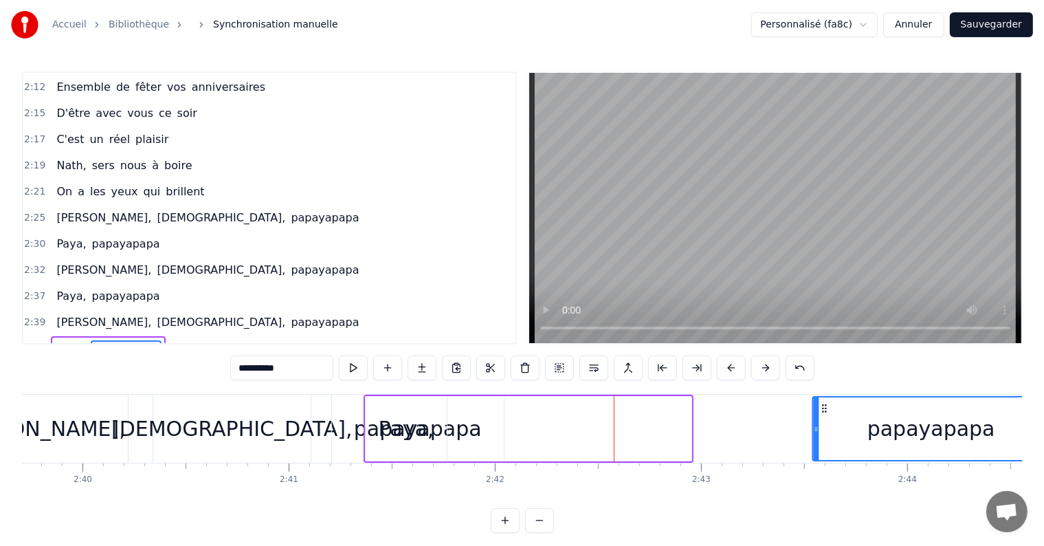
drag, startPoint x: 473, startPoint y: 407, endPoint x: 825, endPoint y: 425, distance: 352.5
click at [825, 425] on div "papayapapa" at bounding box center [931, 428] width 235 height 63
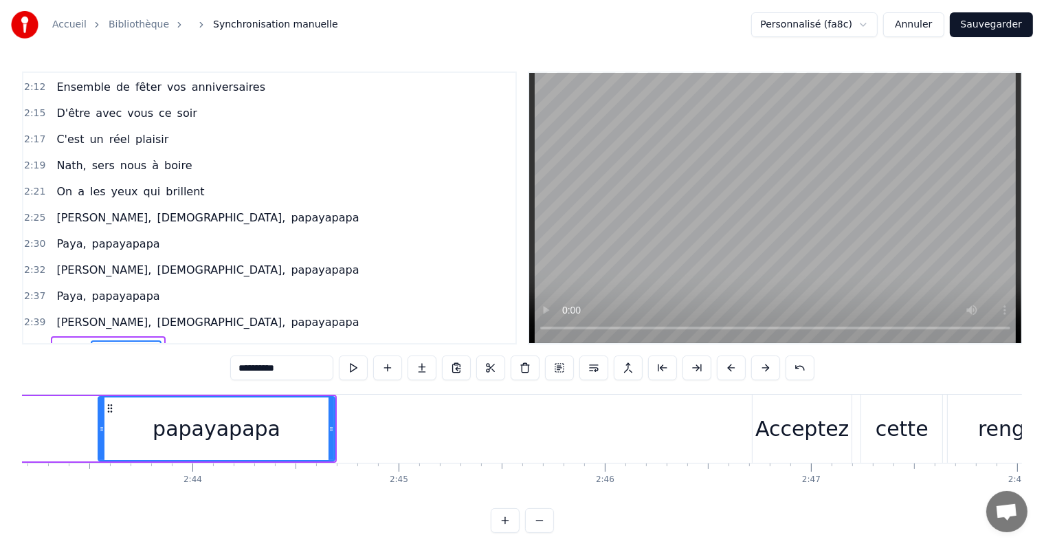
scroll to position [0, 33678]
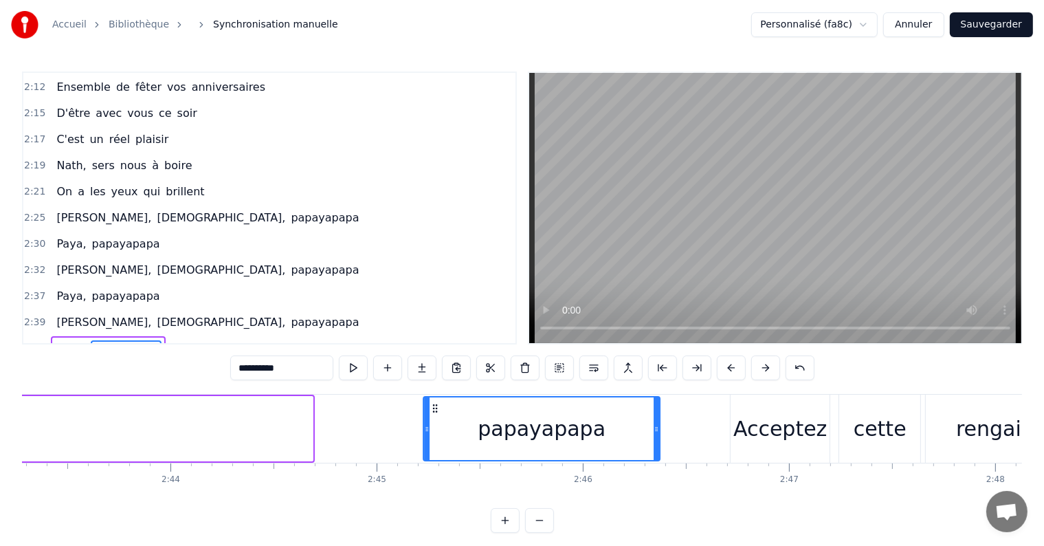
drag, startPoint x: 118, startPoint y: 405, endPoint x: 437, endPoint y: 417, distance: 319.3
click at [437, 417] on div "papayapapa" at bounding box center [542, 428] width 235 height 63
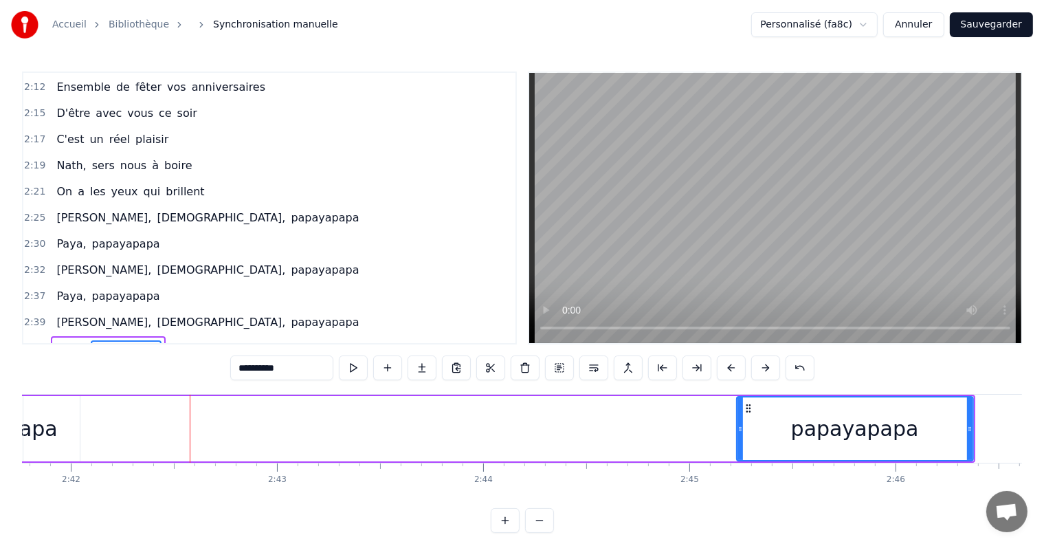
scroll to position [0, 33009]
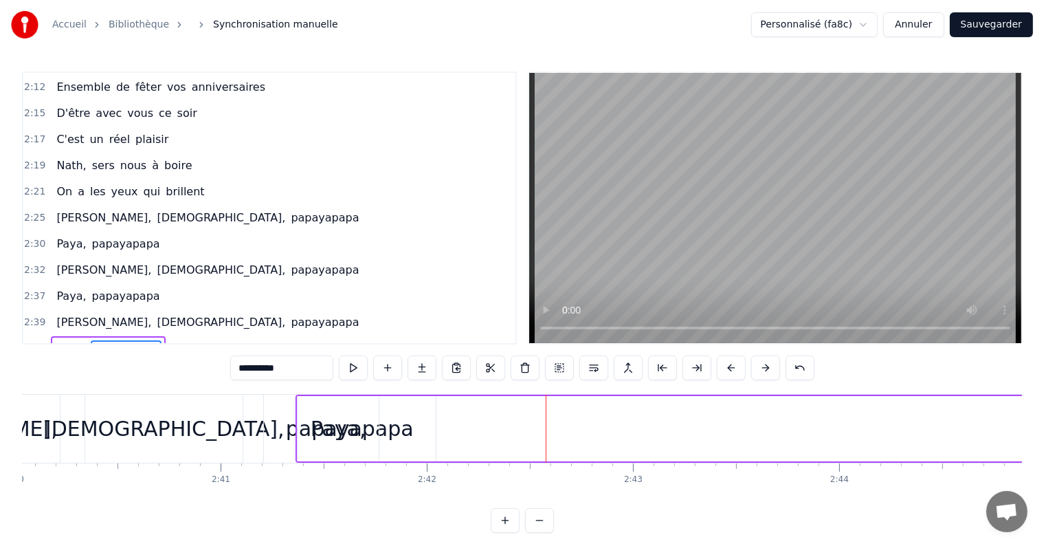
click at [69, 340] on span "Paya," at bounding box center [71, 348] width 32 height 16
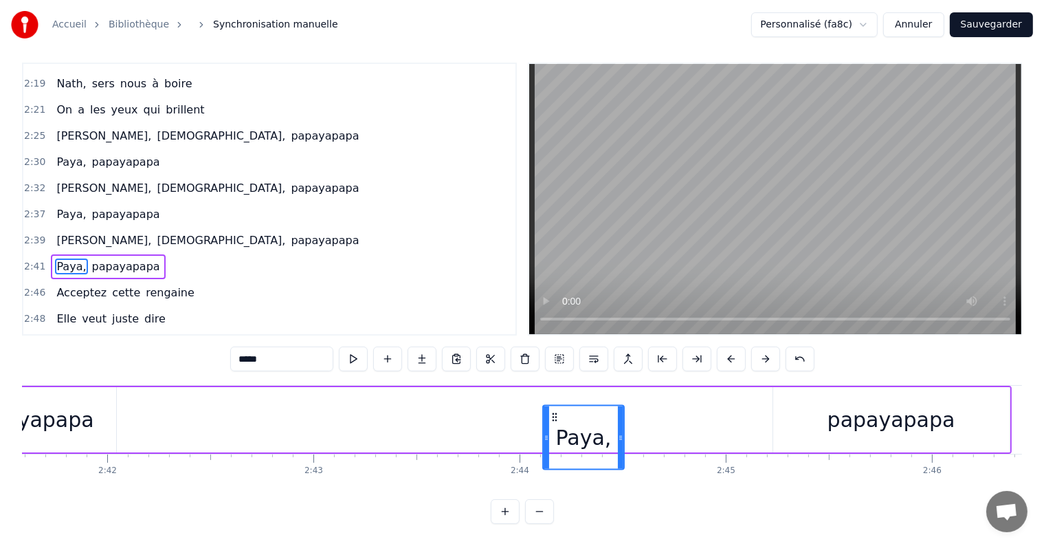
scroll to position [21, 0]
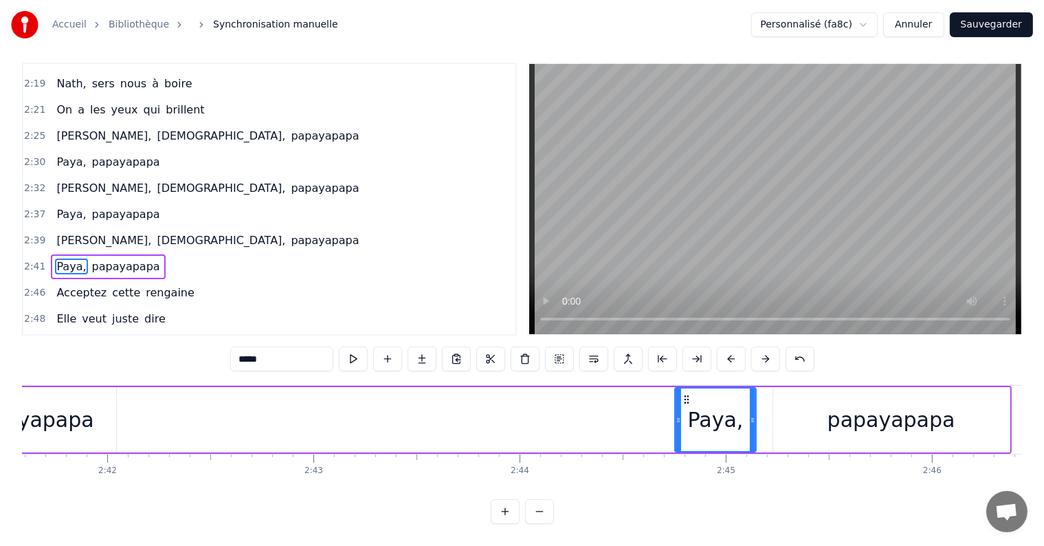
drag, startPoint x: 311, startPoint y: 406, endPoint x: 658, endPoint y: 406, distance: 347.2
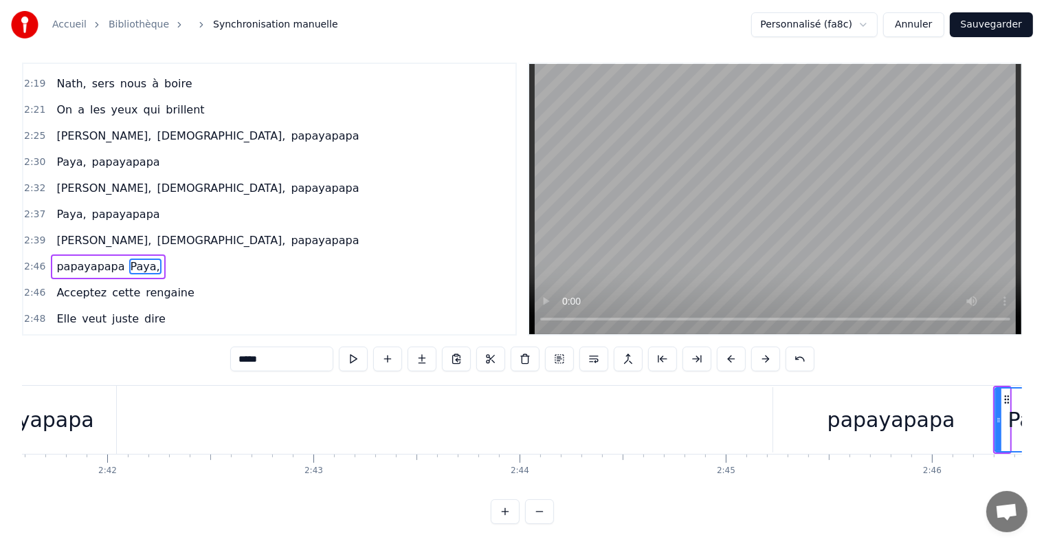
scroll to position [0, 33328]
click at [55, 404] on div "papayapapa" at bounding box center [30, 419] width 128 height 31
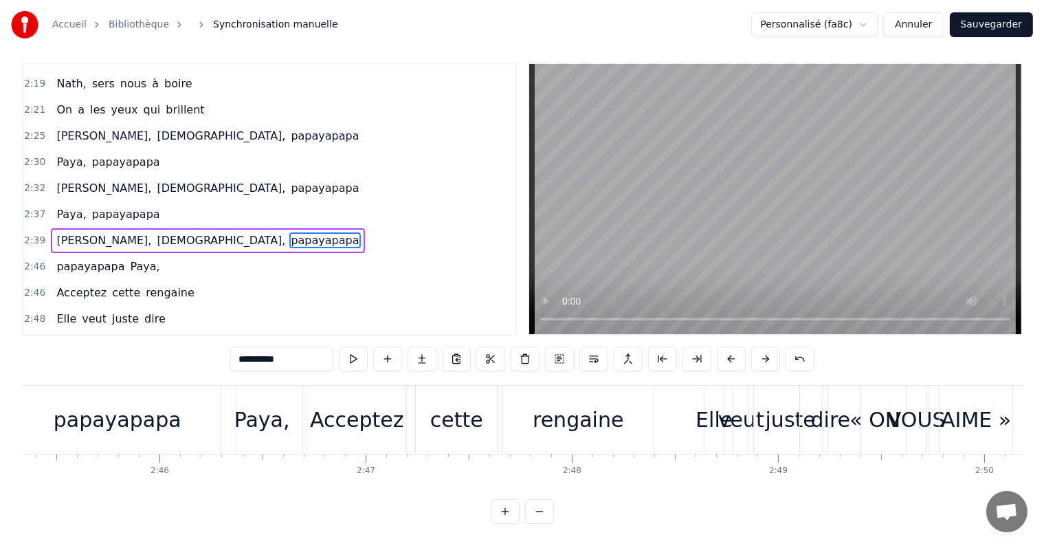
scroll to position [0, 33945]
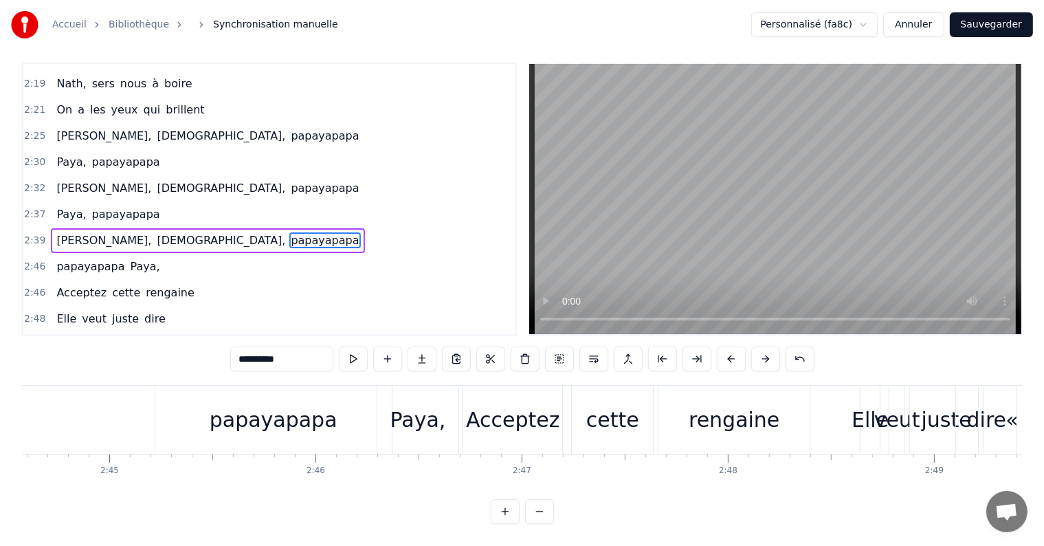
click at [433, 419] on div "Paya," at bounding box center [419, 419] width 56 height 31
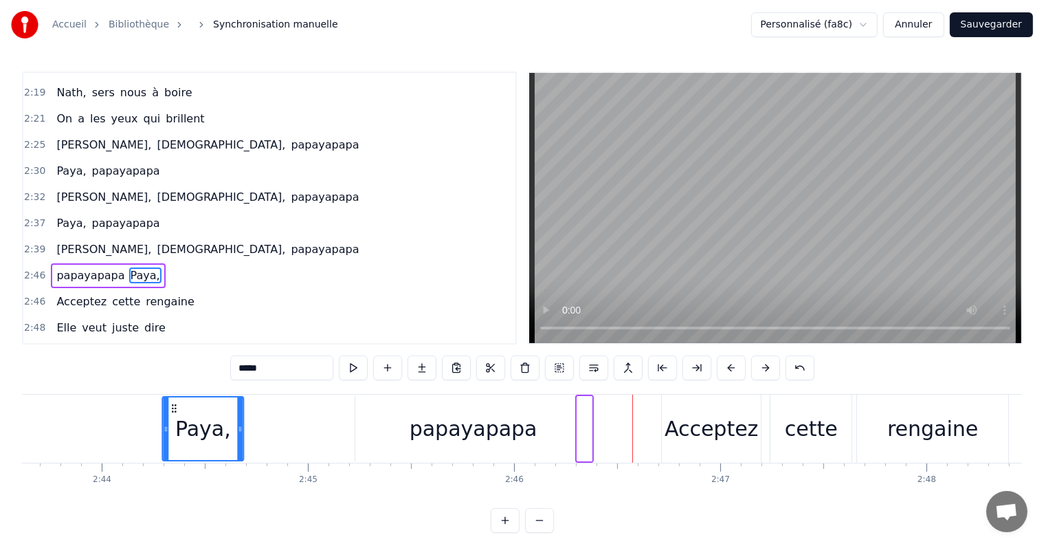
scroll to position [0, 33746]
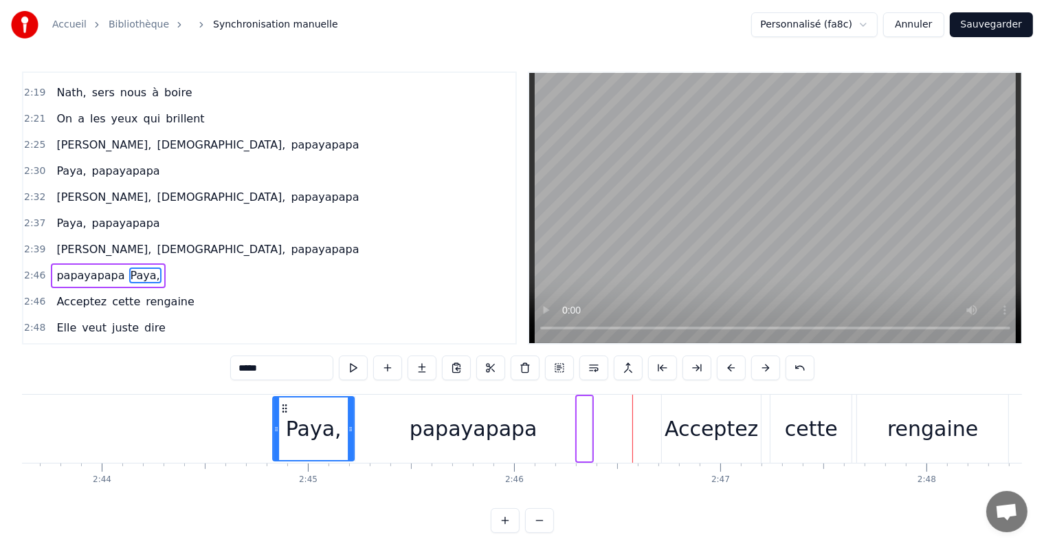
drag, startPoint x: 382, startPoint y: 407, endPoint x: 281, endPoint y: 421, distance: 101.3
click at [281, 421] on div "Paya," at bounding box center [314, 428] width 80 height 63
click at [450, 435] on div "papayapapa" at bounding box center [474, 428] width 128 height 31
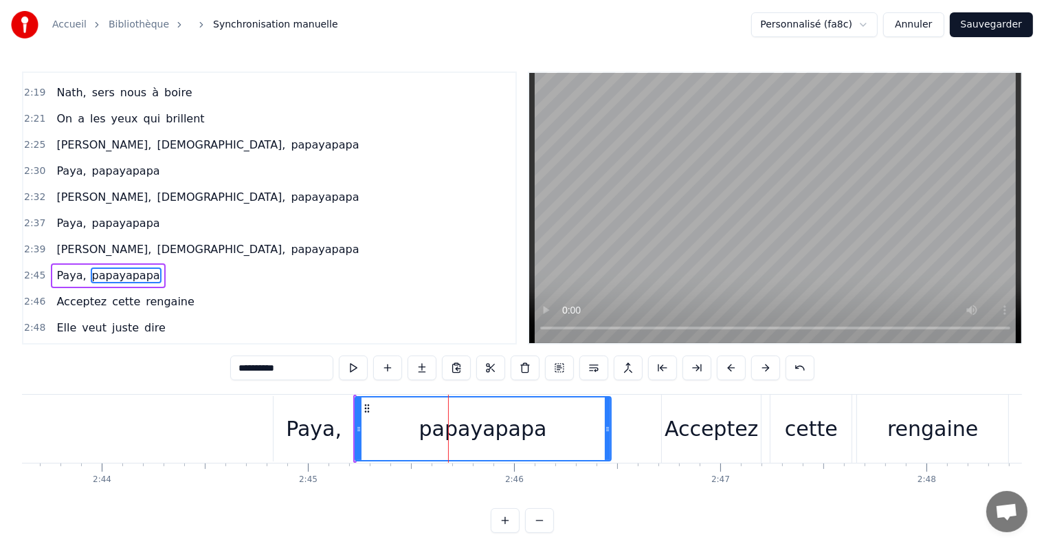
drag, startPoint x: 589, startPoint y: 430, endPoint x: 608, endPoint y: 432, distance: 19.4
click at [608, 432] on icon at bounding box center [608, 429] width 6 height 11
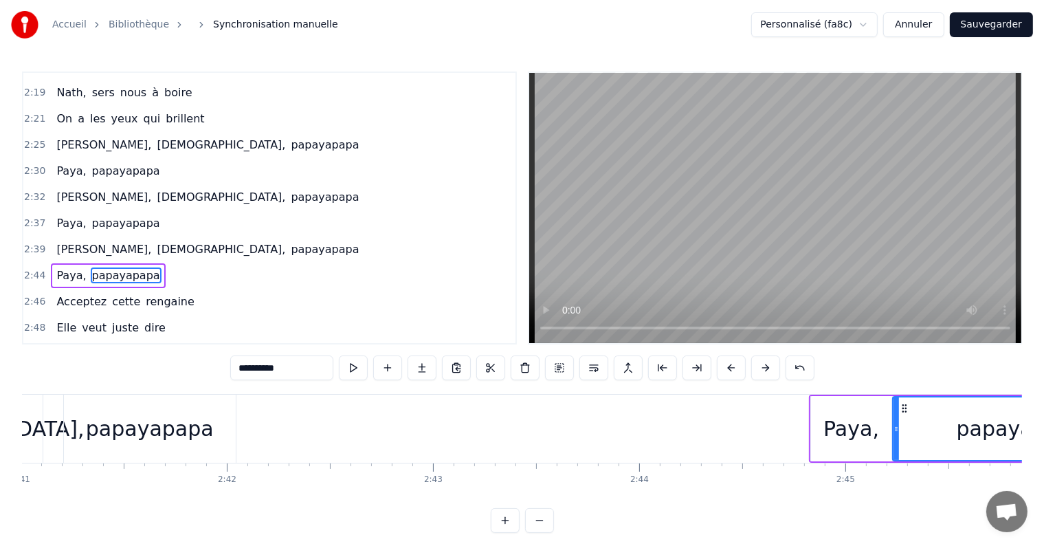
scroll to position [0, 33053]
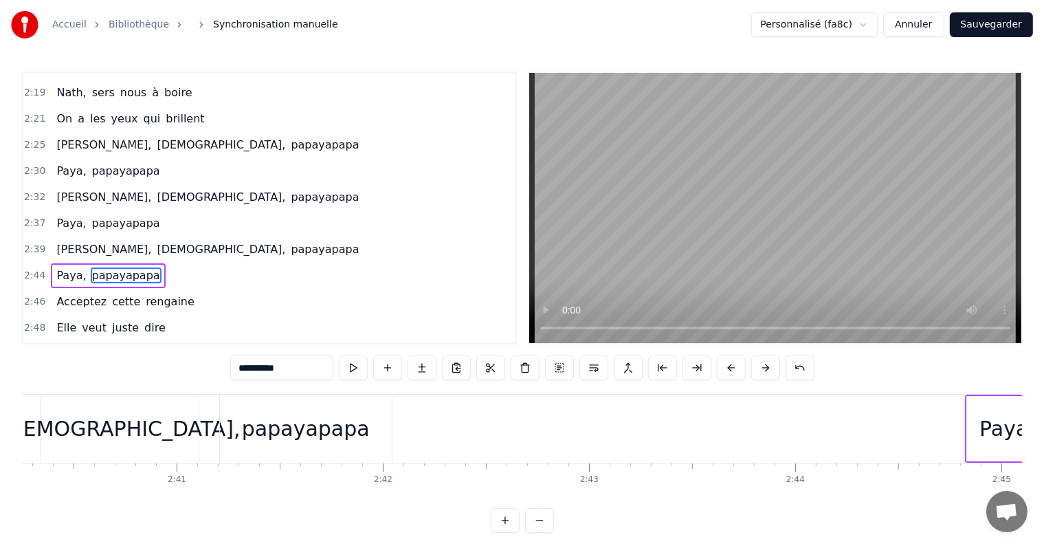
click at [275, 435] on div "papayapapa" at bounding box center [306, 428] width 128 height 31
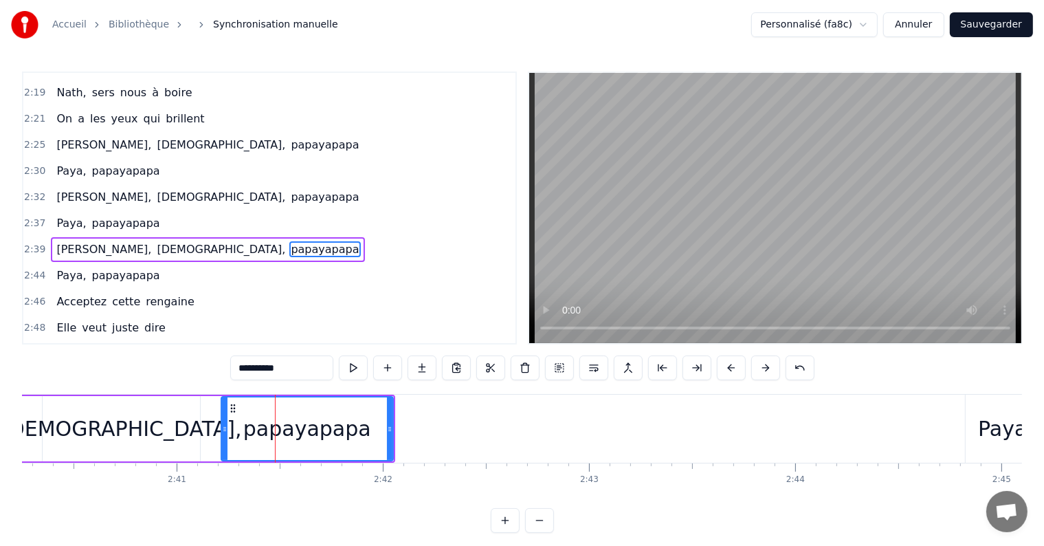
scroll to position [1901, 0]
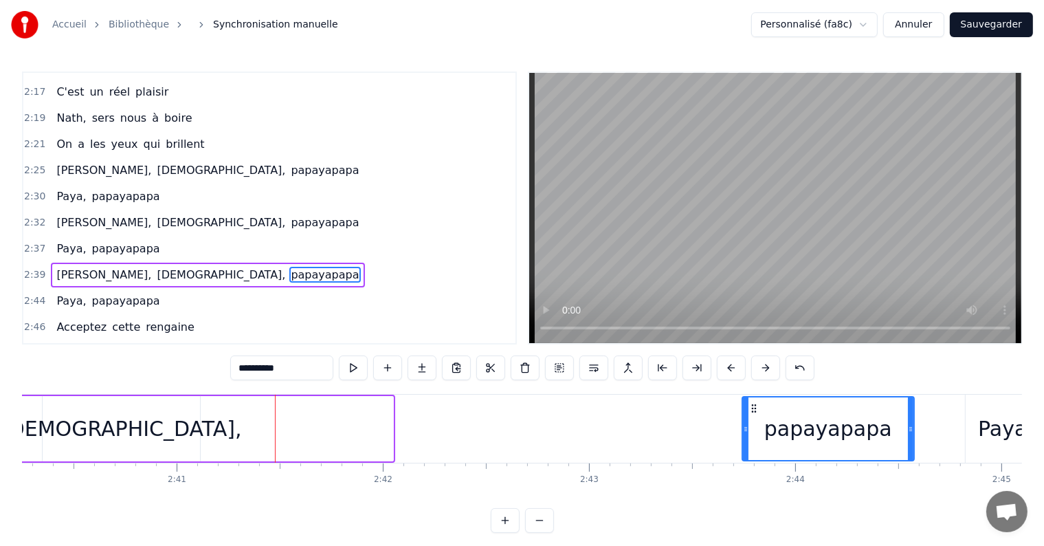
drag, startPoint x: 230, startPoint y: 404, endPoint x: 751, endPoint y: 426, distance: 521.6
click at [751, 426] on div "papayapapa" at bounding box center [828, 428] width 171 height 63
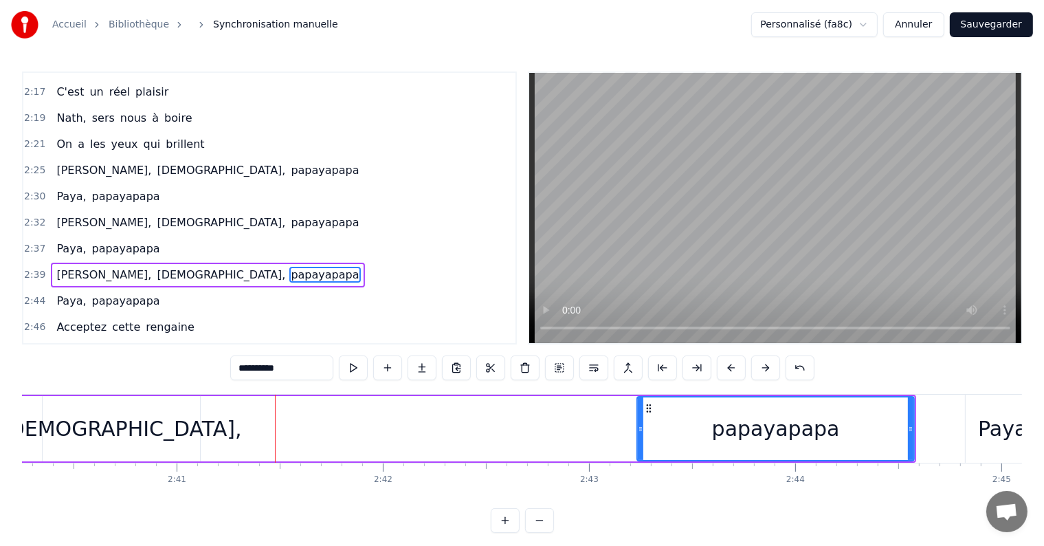
drag, startPoint x: 745, startPoint y: 432, endPoint x: 639, endPoint y: 432, distance: 105.2
click at [639, 432] on icon at bounding box center [641, 429] width 6 height 11
click at [154, 421] on div "[DEMOGRAPHIC_DATA]," at bounding box center [121, 428] width 241 height 31
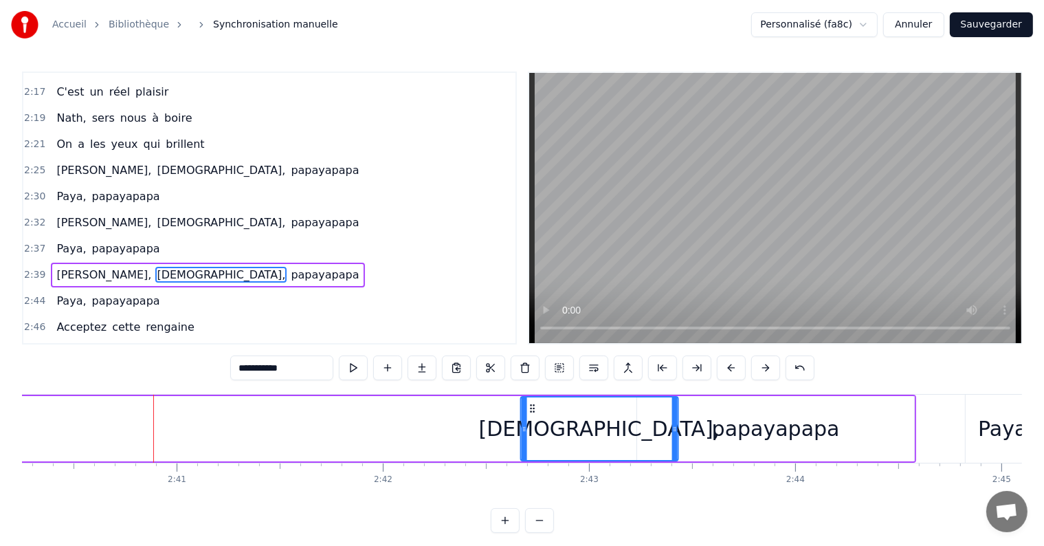
drag, startPoint x: 54, startPoint y: 407, endPoint x: 532, endPoint y: 427, distance: 478.9
click at [532, 427] on div "[DEMOGRAPHIC_DATA]," at bounding box center [600, 428] width 156 height 63
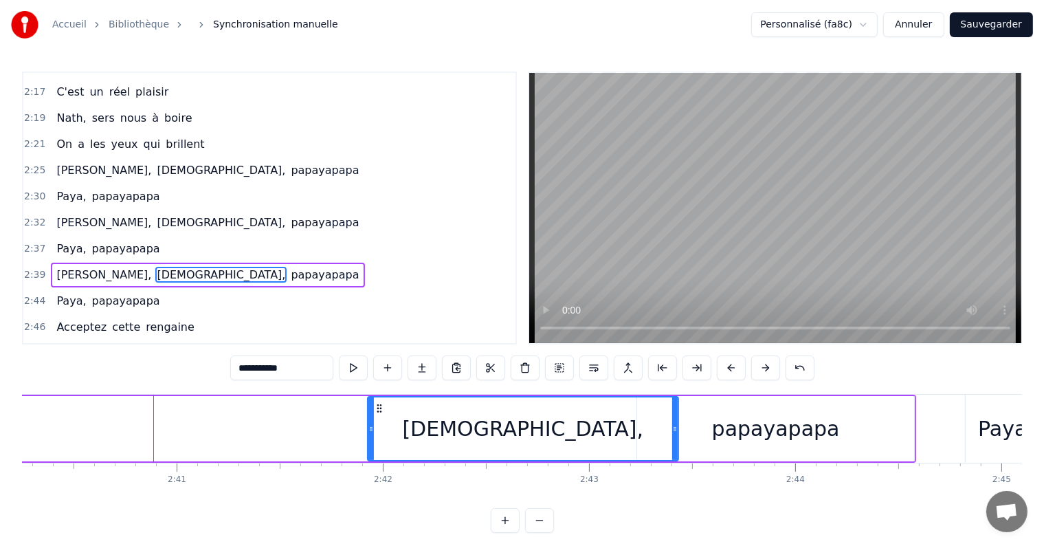
drag, startPoint x: 521, startPoint y: 420, endPoint x: 368, endPoint y: 423, distance: 153.3
click at [369, 423] on div at bounding box center [372, 428] width 6 height 63
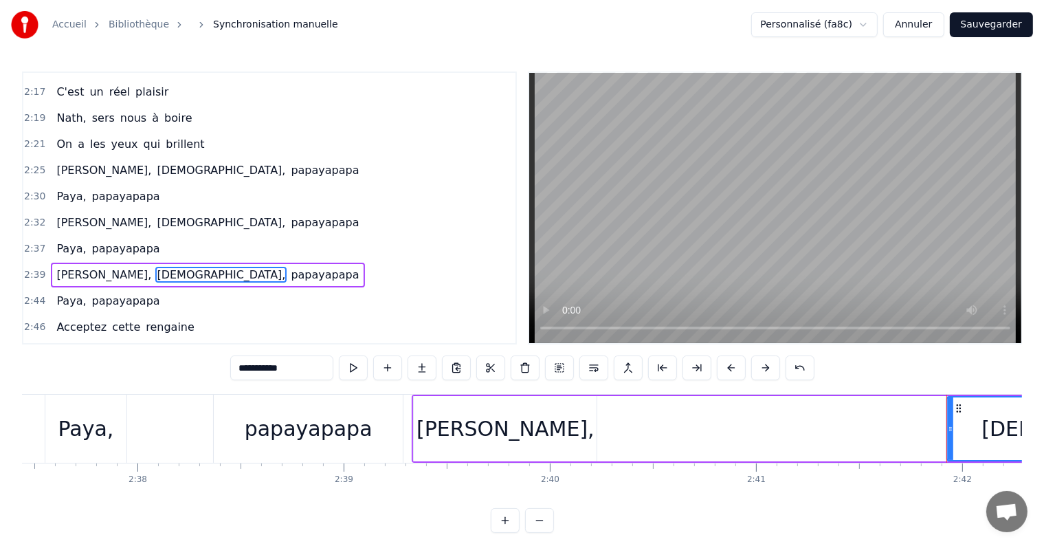
scroll to position [0, 32428]
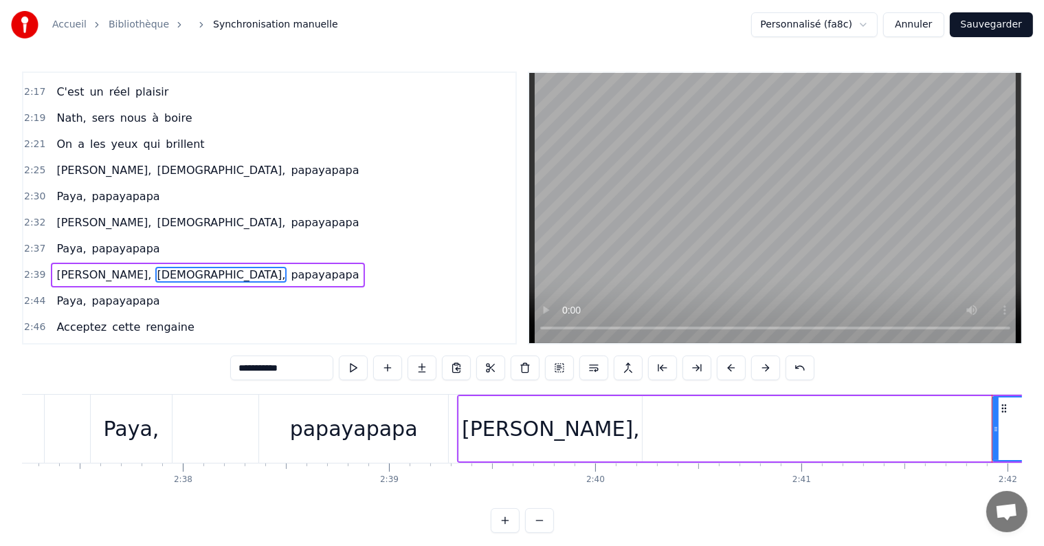
click at [528, 437] on div "[PERSON_NAME]," at bounding box center [551, 428] width 178 height 31
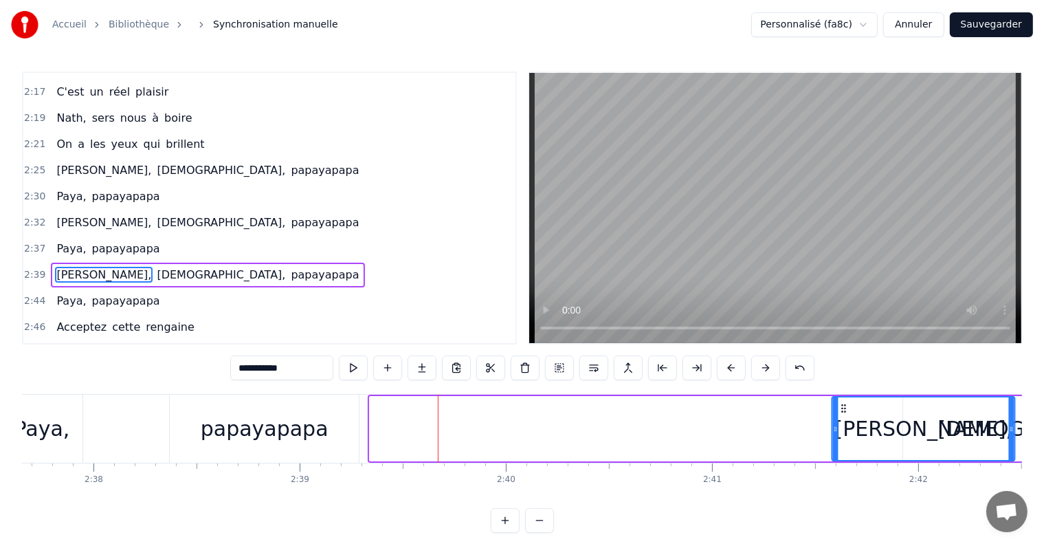
scroll to position [0, 32532]
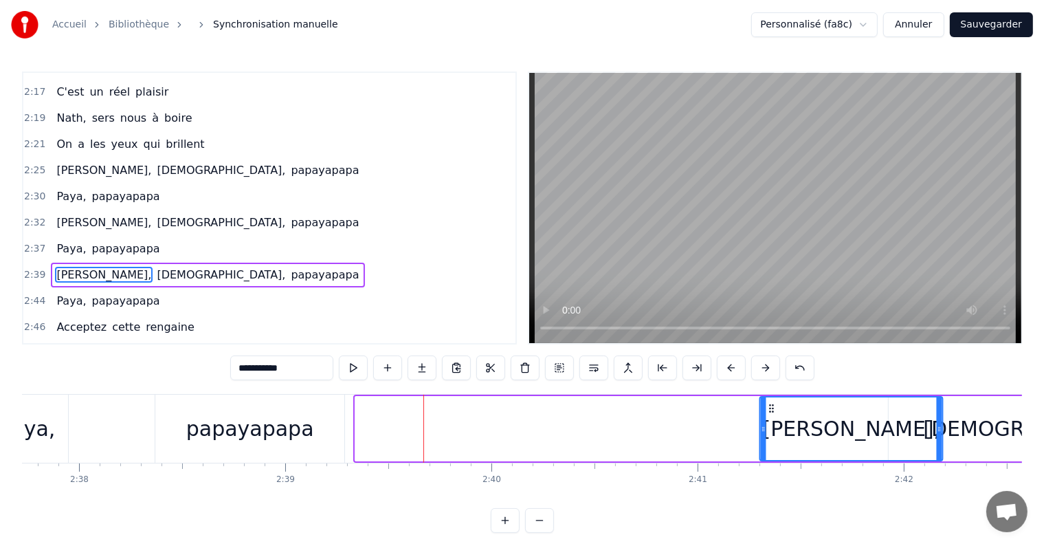
drag, startPoint x: 474, startPoint y: 410, endPoint x: 775, endPoint y: 430, distance: 301.8
click at [775, 430] on div "[PERSON_NAME]," at bounding box center [852, 428] width 182 height 63
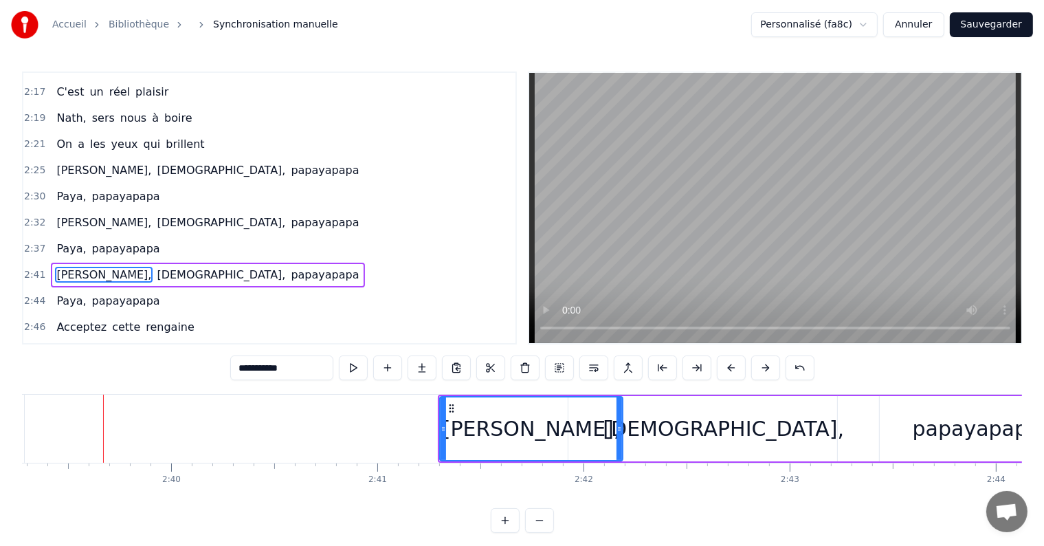
scroll to position [0, 32316]
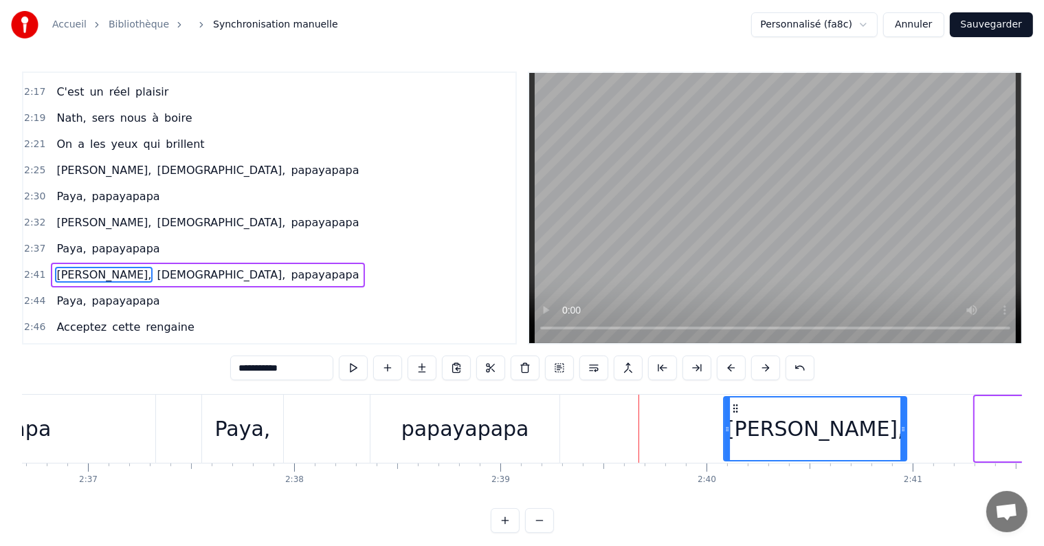
drag, startPoint x: 982, startPoint y: 406, endPoint x: 732, endPoint y: 419, distance: 251.3
click at [732, 419] on div "[PERSON_NAME]," at bounding box center [816, 428] width 182 height 63
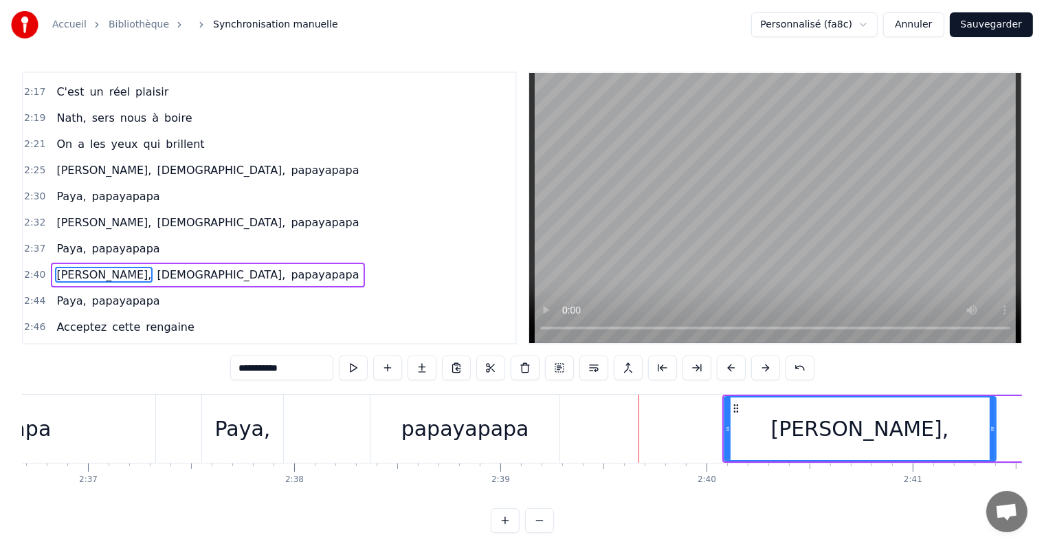
drag, startPoint x: 902, startPoint y: 429, endPoint x: 991, endPoint y: 441, distance: 89.5
click at [991, 441] on div at bounding box center [993, 428] width 6 height 63
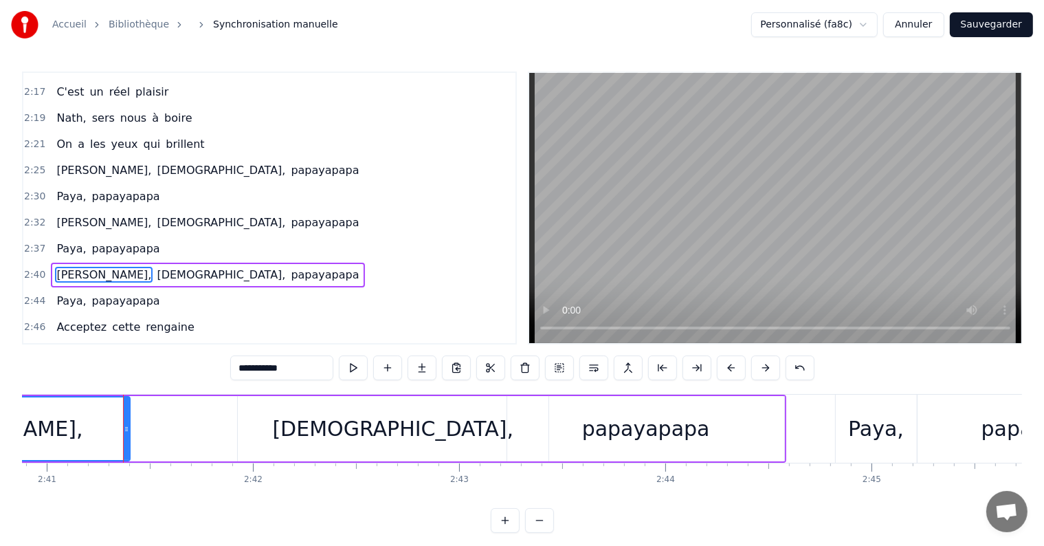
scroll to position [0, 33215]
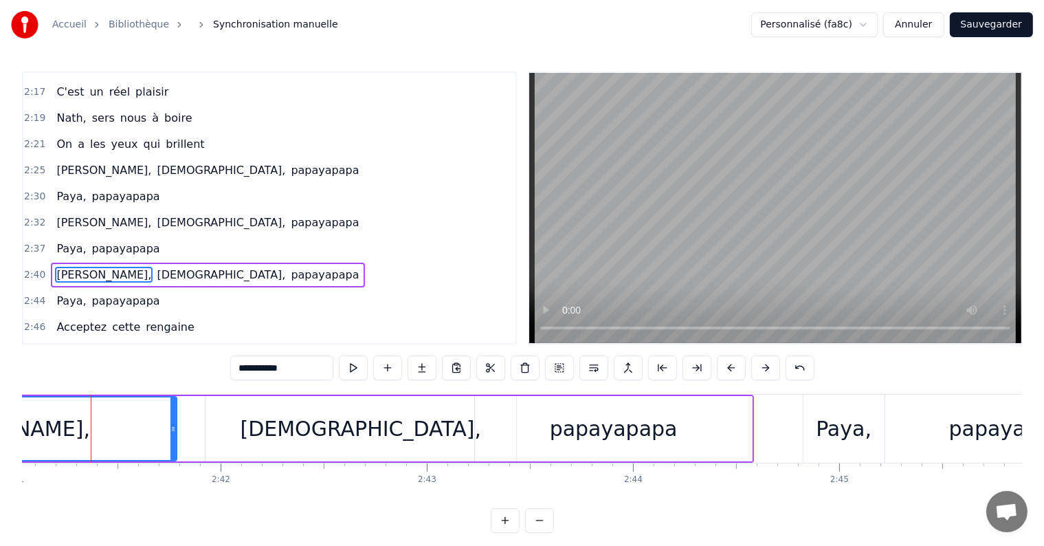
drag, startPoint x: 95, startPoint y: 426, endPoint x: 174, endPoint y: 435, distance: 79.6
click at [174, 435] on div at bounding box center [174, 428] width 6 height 63
click at [302, 431] on div "[DEMOGRAPHIC_DATA]," at bounding box center [361, 428] width 311 height 65
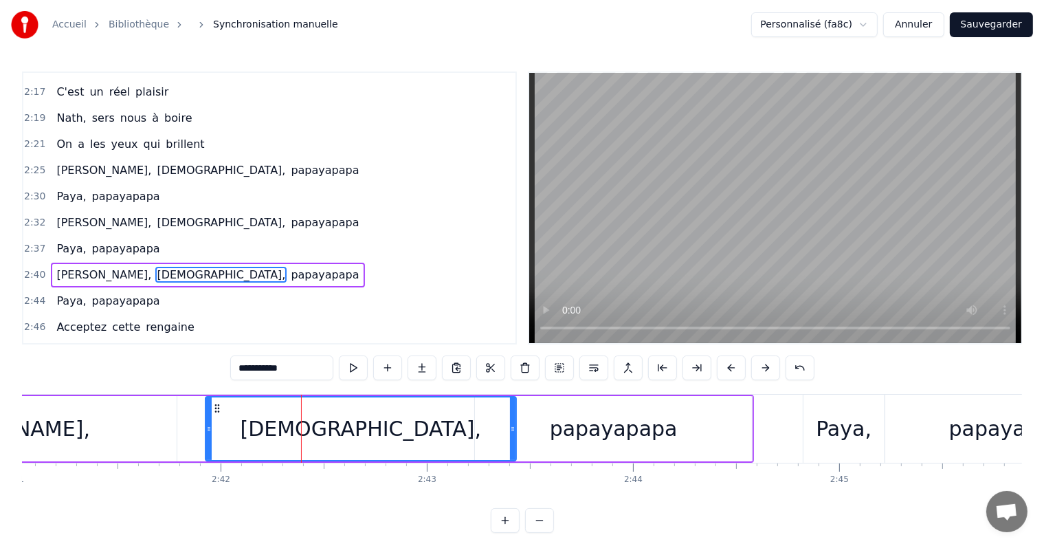
click at [550, 432] on div "papayapapa" at bounding box center [613, 428] width 277 height 65
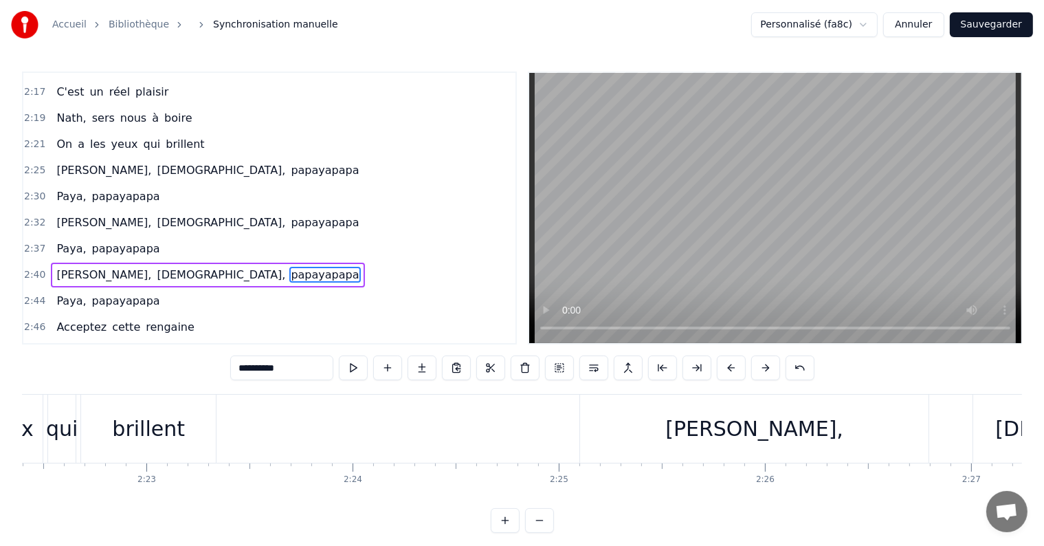
scroll to position [0, 29258]
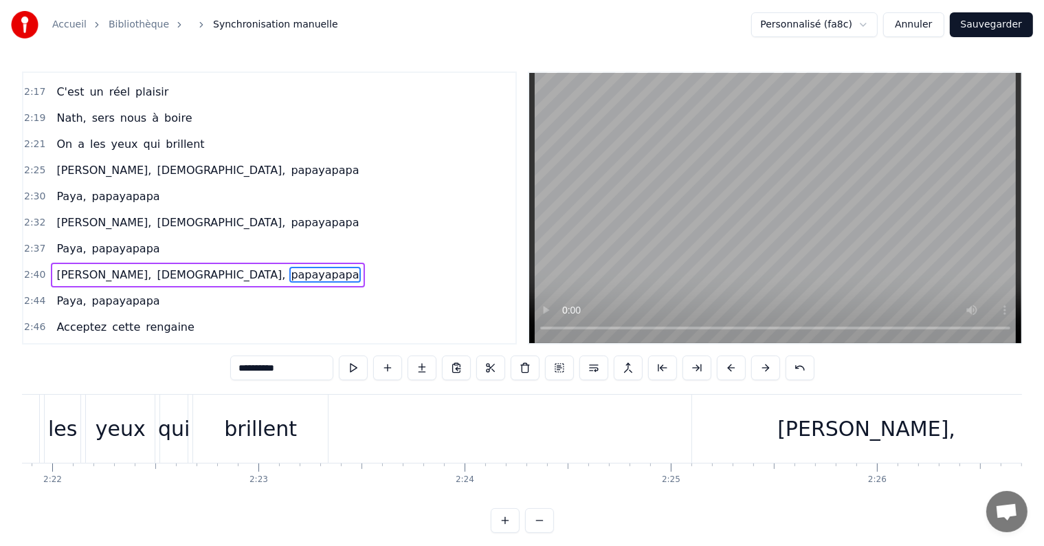
click at [55, 136] on span "On" at bounding box center [64, 144] width 19 height 16
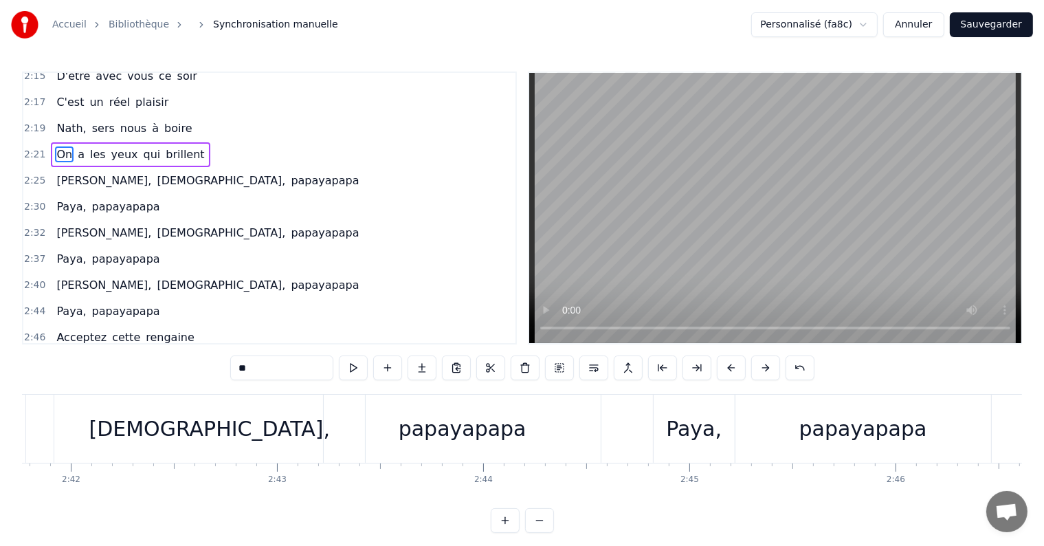
scroll to position [0, 33276]
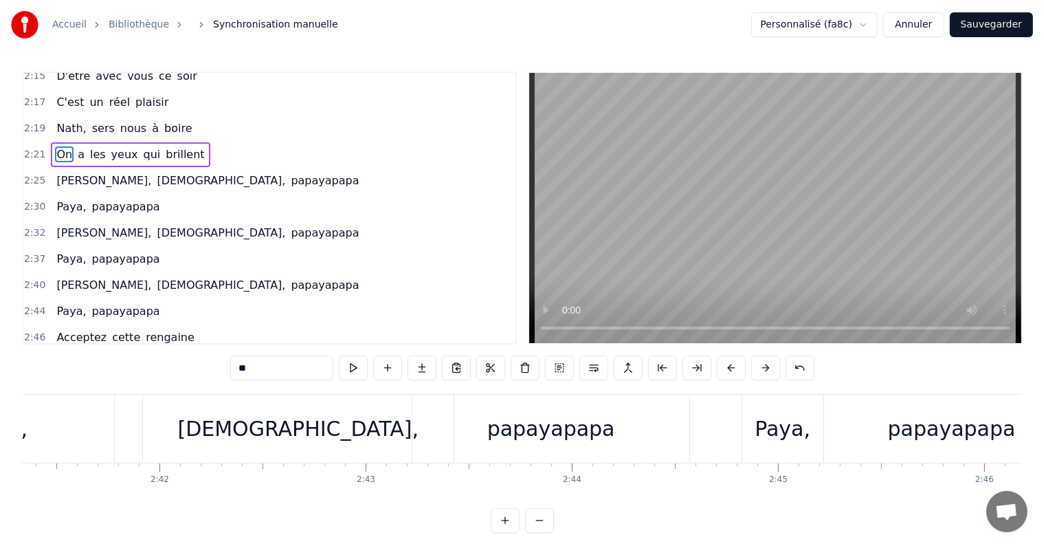
click at [787, 436] on div "Paya," at bounding box center [783, 428] width 56 height 31
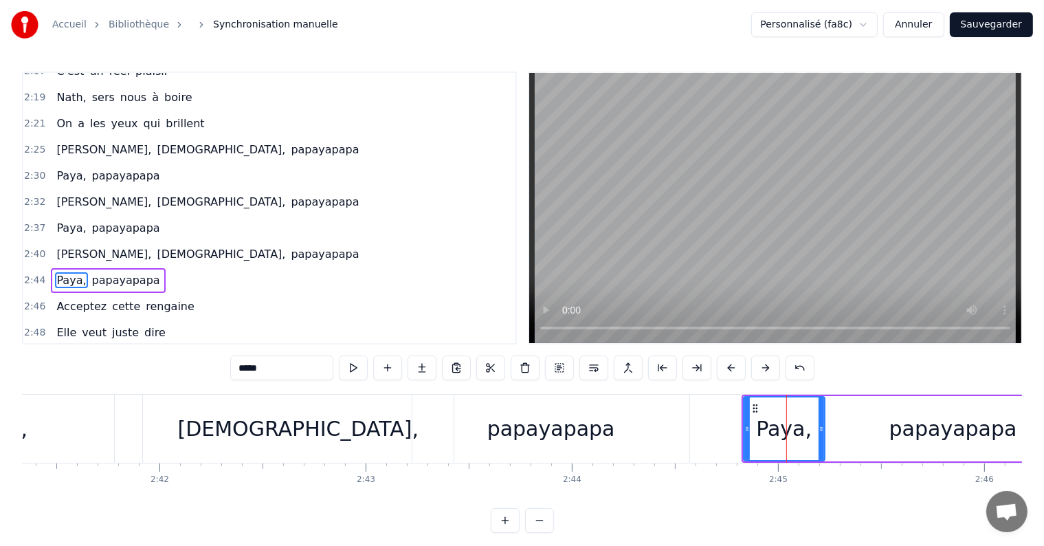
scroll to position [1926, 0]
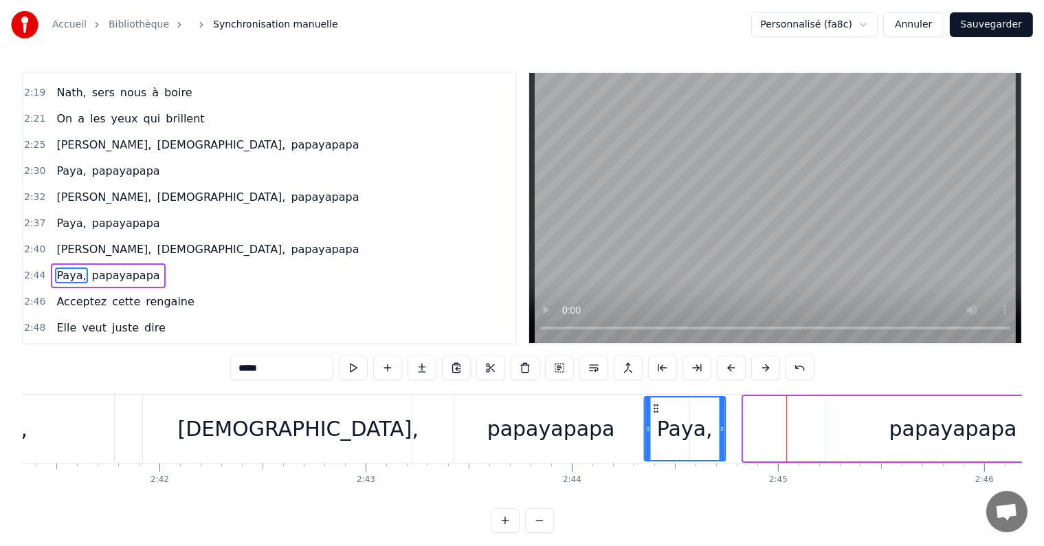
drag, startPoint x: 740, startPoint y: 409, endPoint x: 652, endPoint y: 408, distance: 88.0
click at [652, 408] on icon at bounding box center [656, 408] width 11 height 11
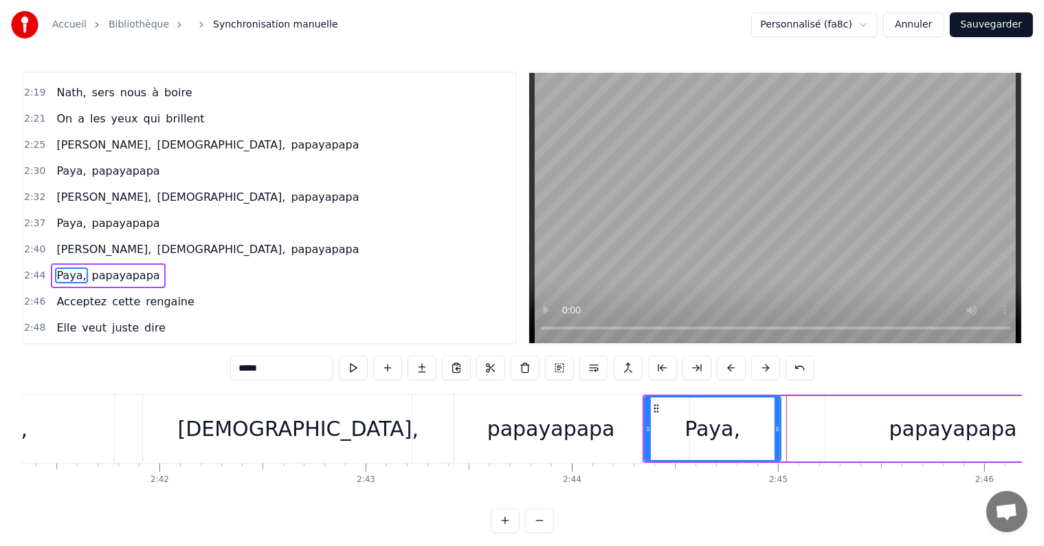
drag, startPoint x: 721, startPoint y: 429, endPoint x: 776, endPoint y: 435, distance: 55.3
click at [776, 435] on div at bounding box center [778, 428] width 6 height 63
click at [881, 427] on div "papayapapa" at bounding box center [954, 428] width 256 height 65
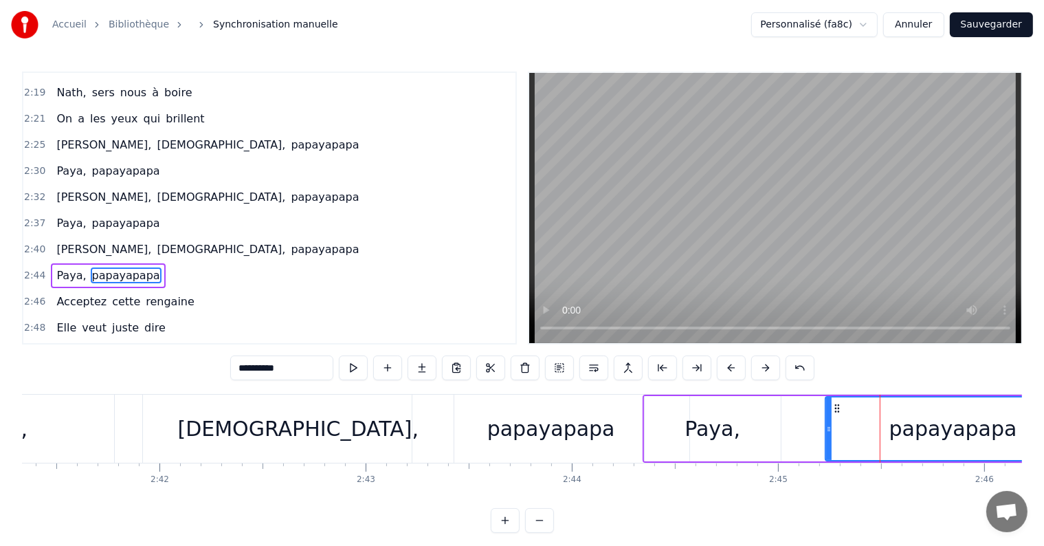
click at [534, 434] on div "papayapapa" at bounding box center [551, 428] width 128 height 31
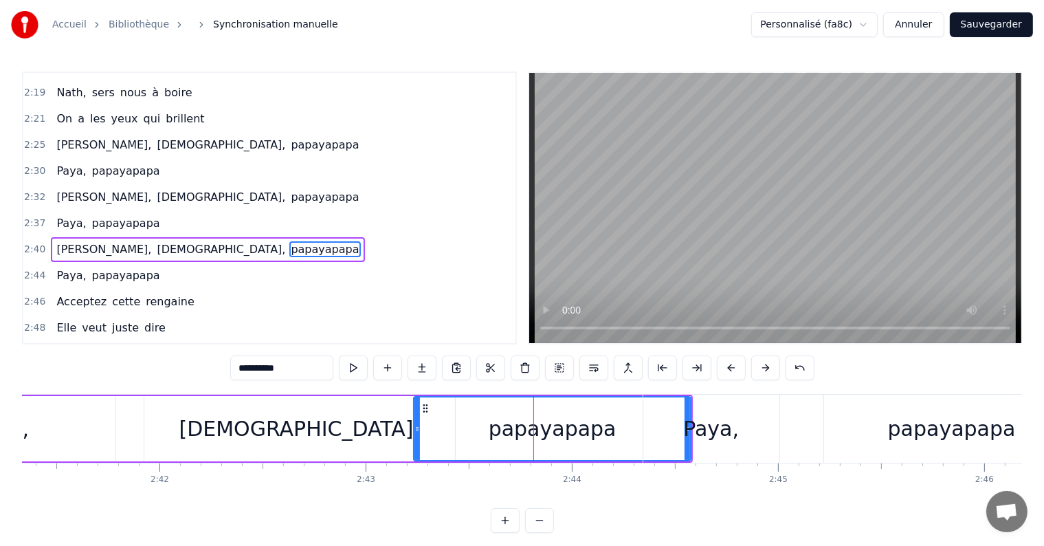
scroll to position [1901, 0]
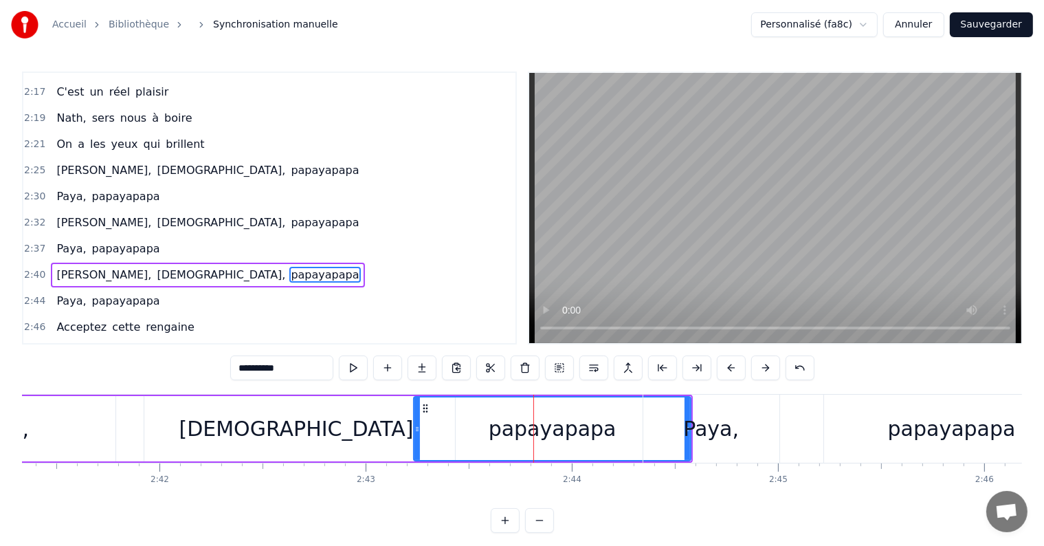
click at [314, 421] on div "[DEMOGRAPHIC_DATA]," at bounding box center [299, 428] width 241 height 31
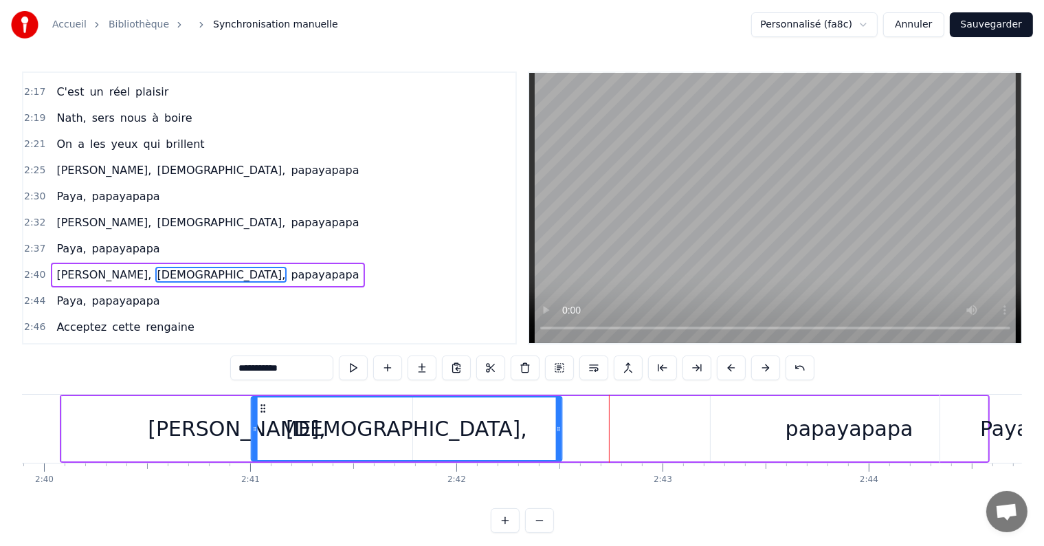
scroll to position [0, 32979]
drag, startPoint x: 155, startPoint y: 406, endPoint x: 253, endPoint y: 419, distance: 98.6
click at [253, 419] on div "[DEMOGRAPHIC_DATA]," at bounding box center [397, 428] width 309 height 63
click at [811, 417] on div "papayapapa" at bounding box center [850, 428] width 128 height 31
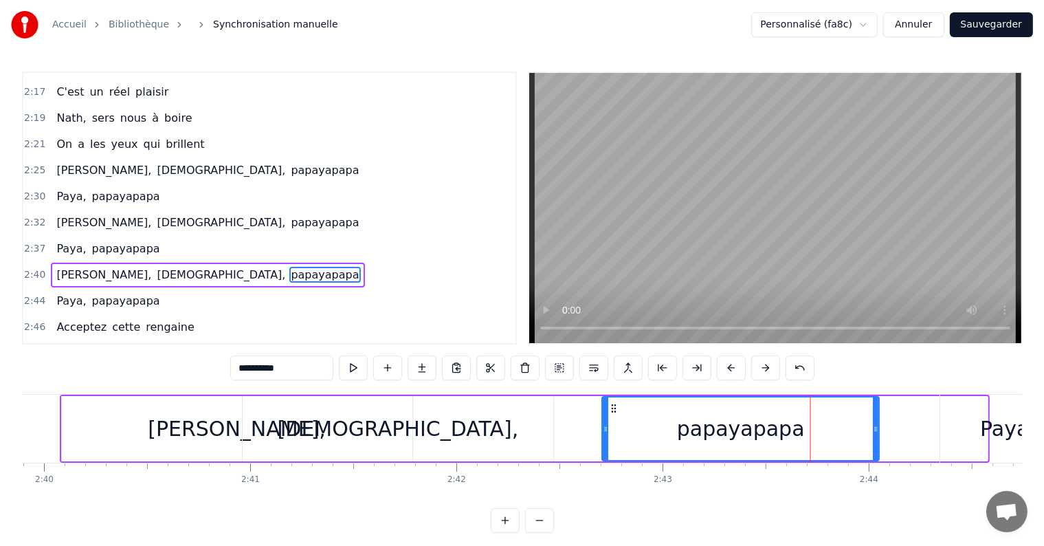
drag, startPoint x: 718, startPoint y: 409, endPoint x: 610, endPoint y: 421, distance: 108.6
click at [610, 421] on div "papayapapa" at bounding box center [742, 428] width 276 height 63
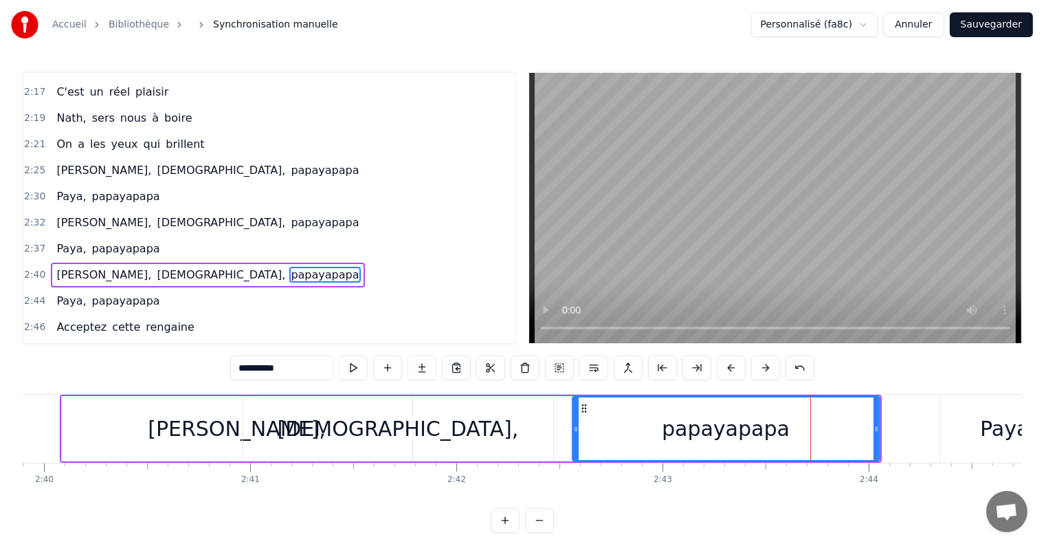
drag, startPoint x: 604, startPoint y: 430, endPoint x: 573, endPoint y: 434, distance: 30.5
click at [573, 434] on div at bounding box center [576, 428] width 6 height 63
click at [201, 432] on div "[PERSON_NAME]," at bounding box center [237, 428] width 178 height 31
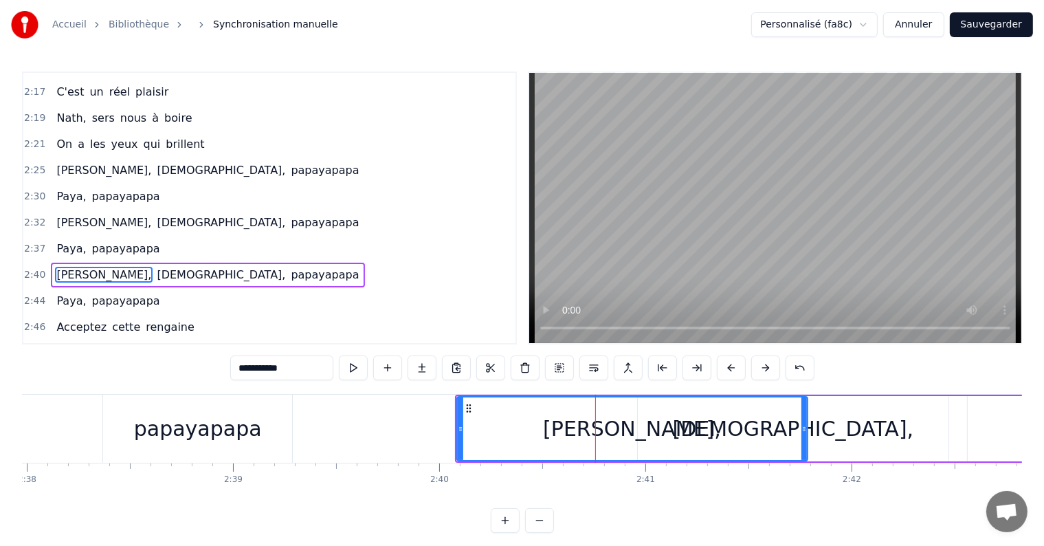
scroll to position [0, 32360]
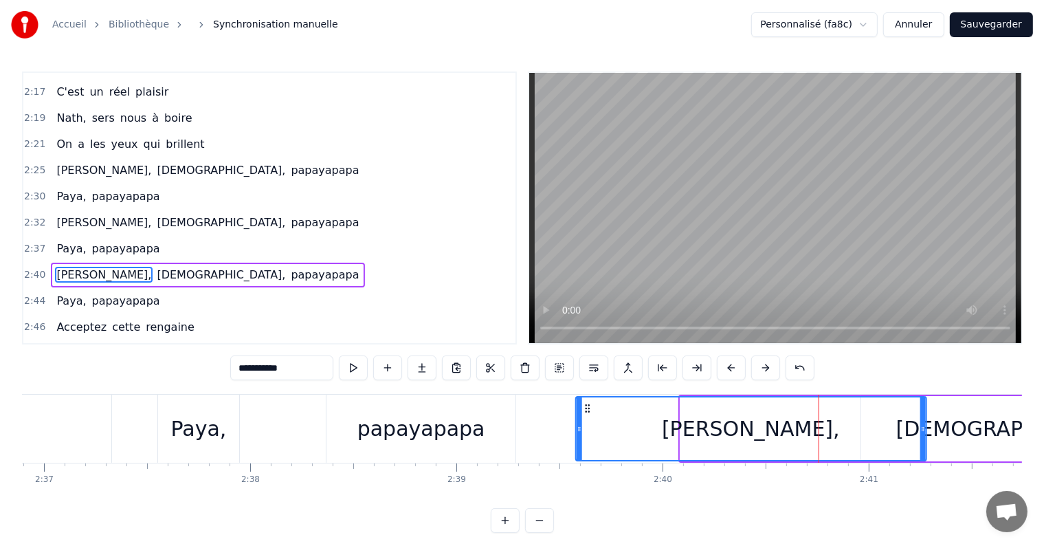
drag, startPoint x: 690, startPoint y: 407, endPoint x: 586, endPoint y: 423, distance: 105.7
click at [586, 423] on div "[PERSON_NAME]," at bounding box center [751, 428] width 349 height 63
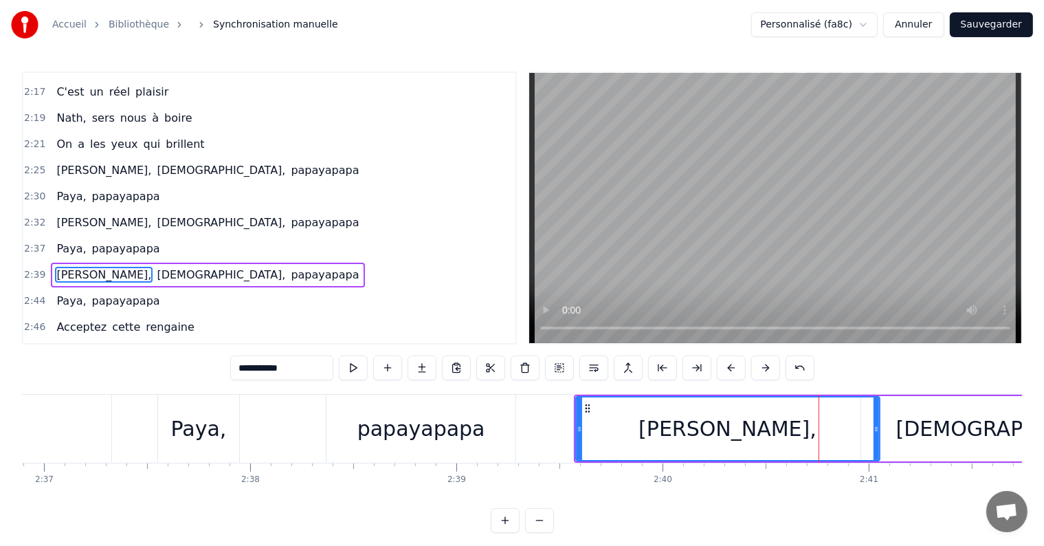
drag, startPoint x: 920, startPoint y: 430, endPoint x: 873, endPoint y: 431, distance: 46.8
click at [874, 431] on icon at bounding box center [877, 429] width 6 height 11
click at [476, 426] on div "papayapapa" at bounding box center [421, 429] width 189 height 68
type input "**********"
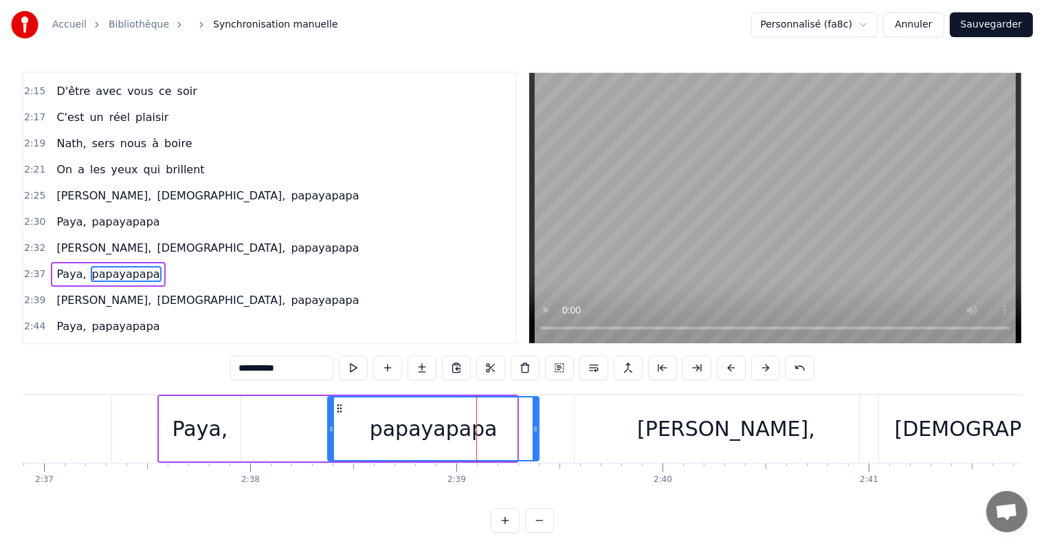
click at [538, 431] on icon at bounding box center [536, 429] width 6 height 11
click at [51, 157] on div "On a les yeux qui brillent" at bounding box center [130, 169] width 159 height 25
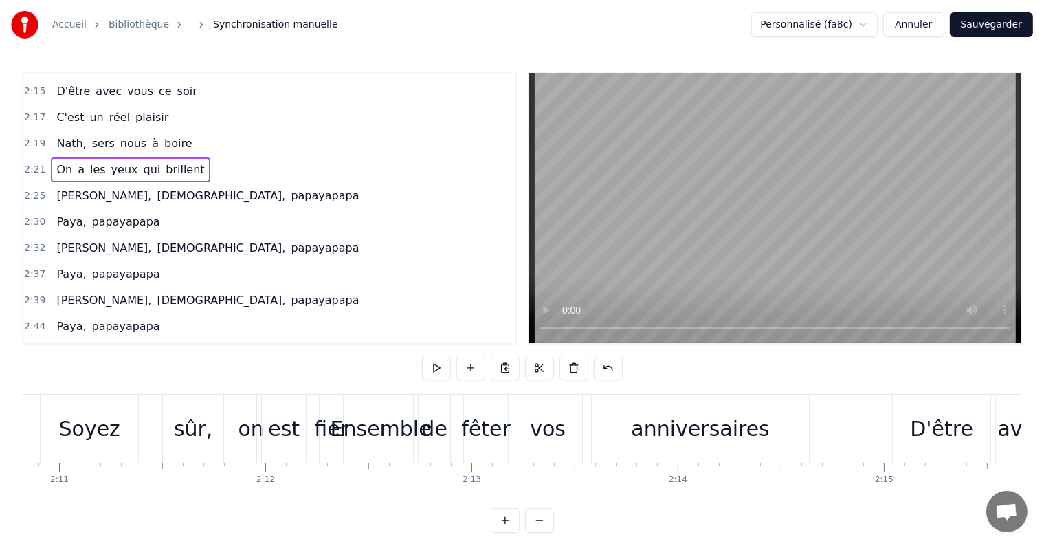
scroll to position [0, 26938]
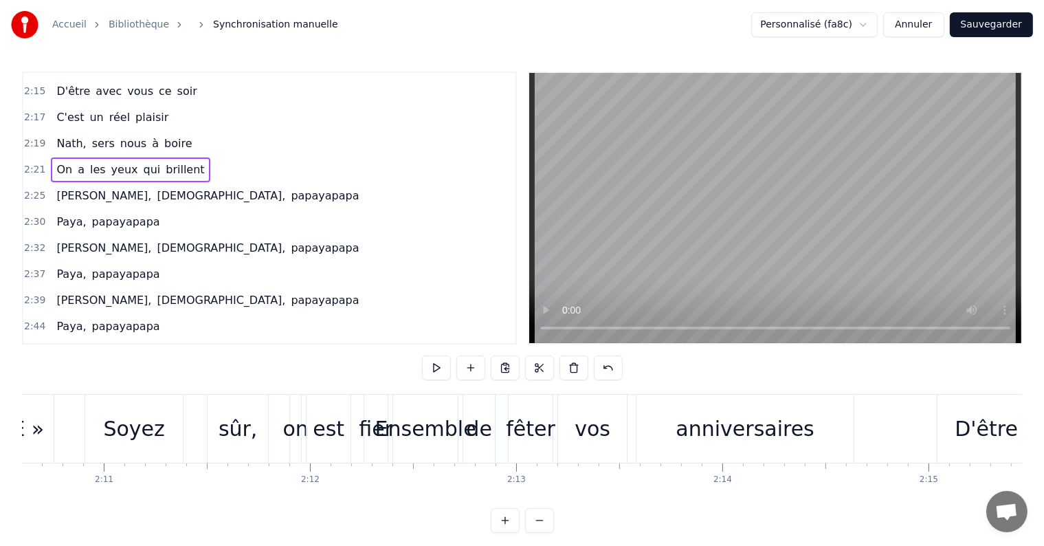
click at [56, 162] on span "On" at bounding box center [64, 170] width 19 height 16
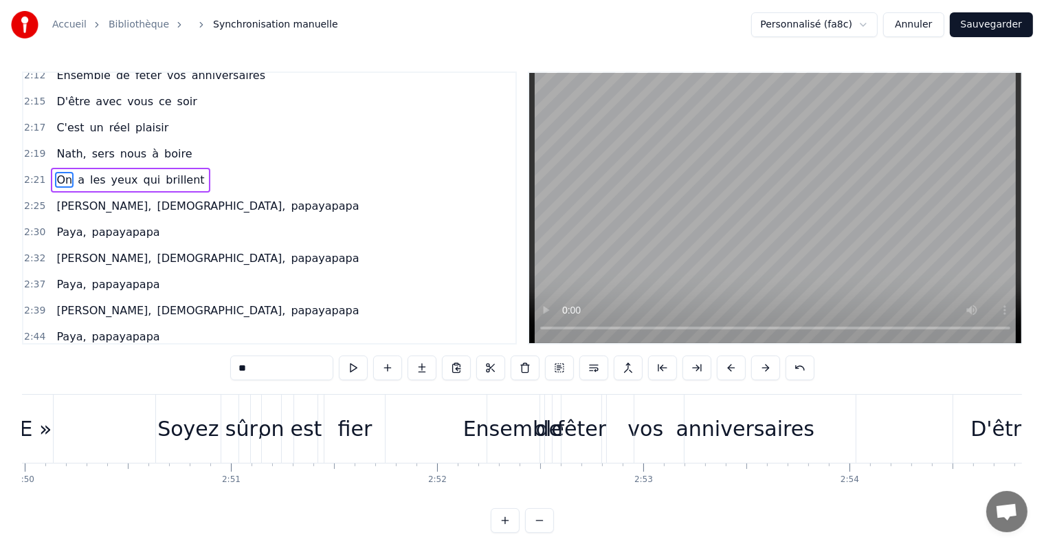
scroll to position [0, 34905]
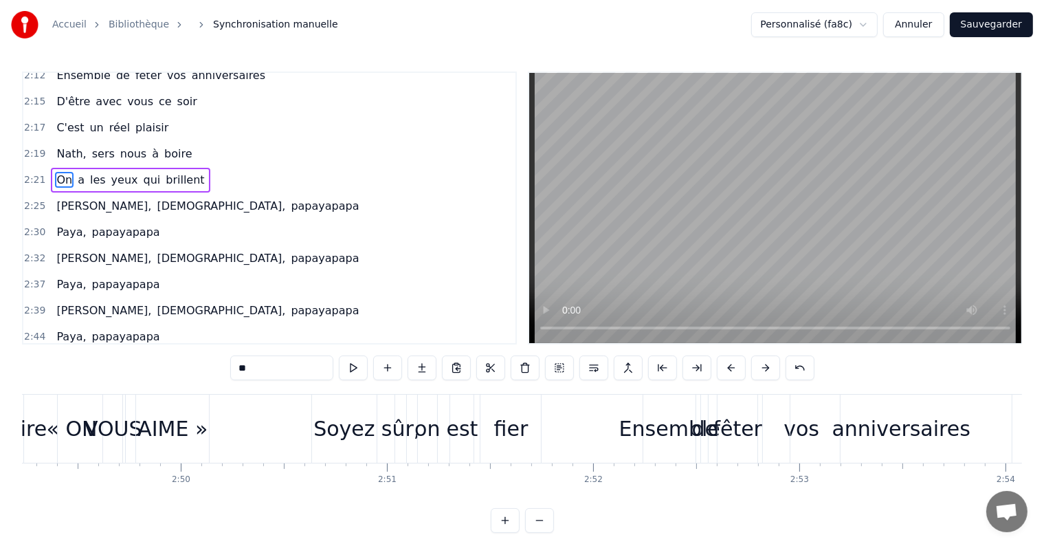
click at [927, 431] on div "anniversaires" at bounding box center [902, 428] width 138 height 31
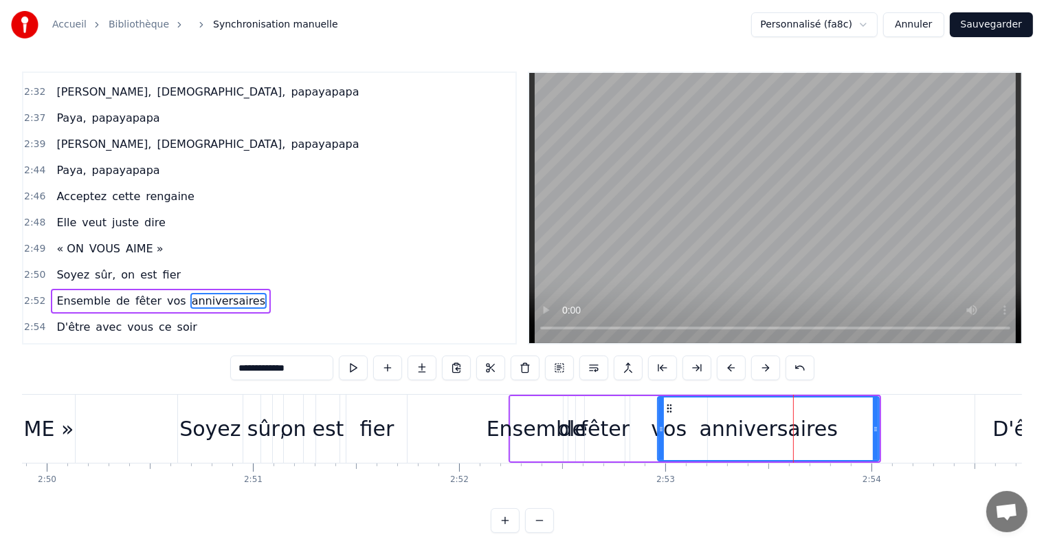
scroll to position [0, 35084]
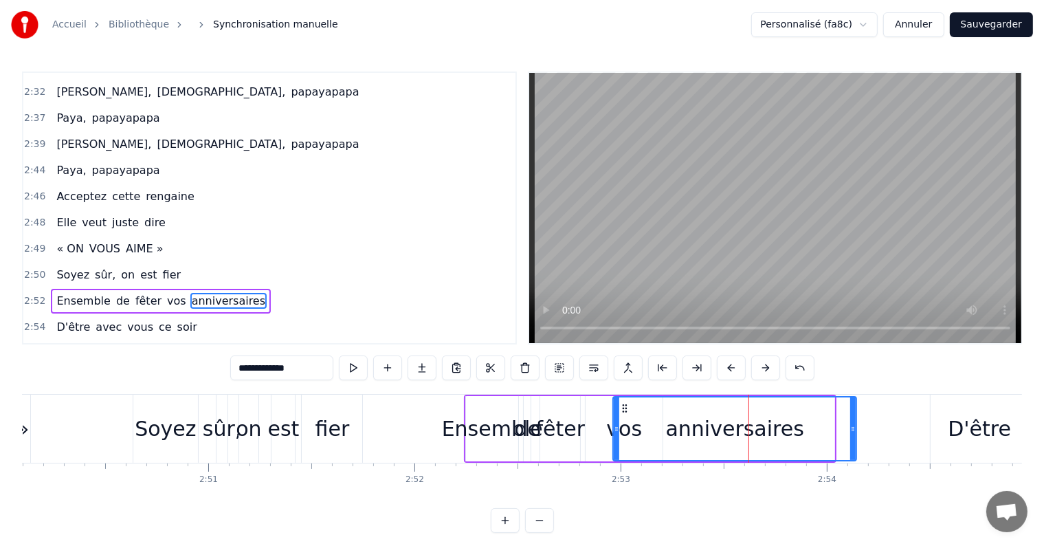
drag, startPoint x: 831, startPoint y: 425, endPoint x: 853, endPoint y: 437, distance: 25.2
click at [853, 437] on div at bounding box center [853, 428] width 6 height 63
click at [606, 424] on div "vos" at bounding box center [624, 428] width 77 height 65
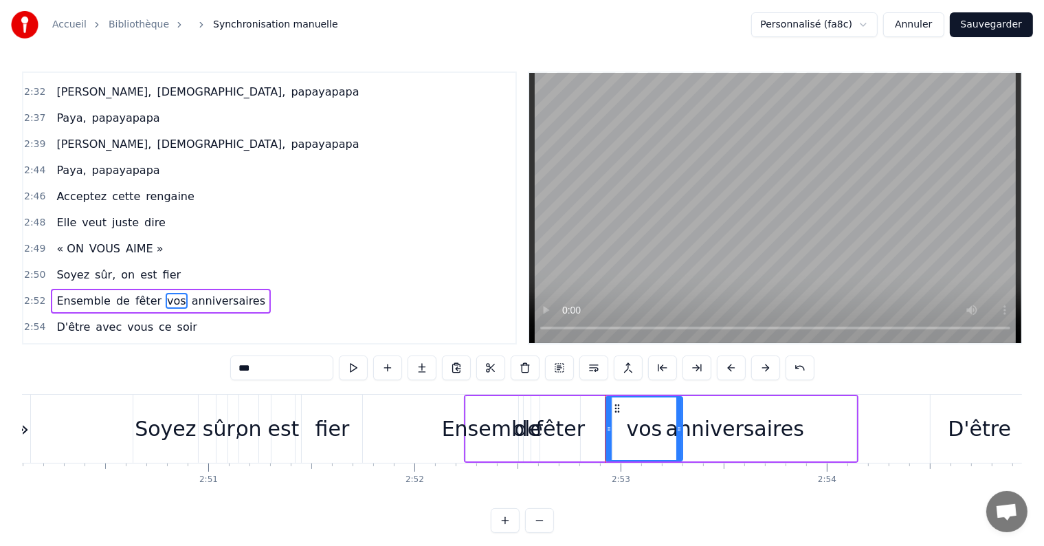
drag, startPoint x: 598, startPoint y: 405, endPoint x: 623, endPoint y: 410, distance: 25.2
click at [623, 410] on icon at bounding box center [617, 408] width 11 height 11
click at [577, 415] on div "fêter" at bounding box center [561, 428] width 50 height 31
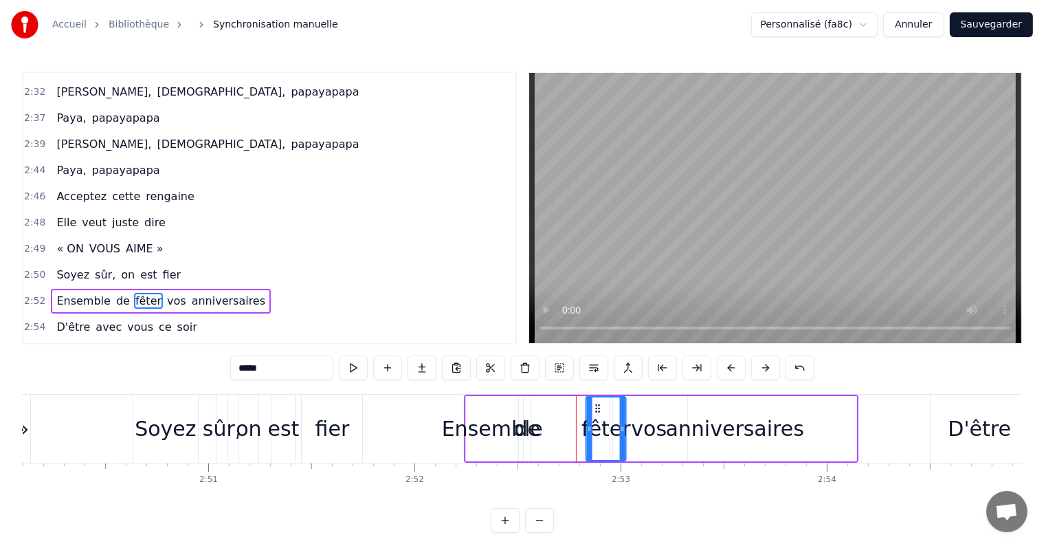
drag, startPoint x: 549, startPoint y: 404, endPoint x: 595, endPoint y: 411, distance: 45.9
click at [595, 411] on icon at bounding box center [598, 408] width 11 height 11
click at [525, 421] on div "de" at bounding box center [528, 428] width 26 height 31
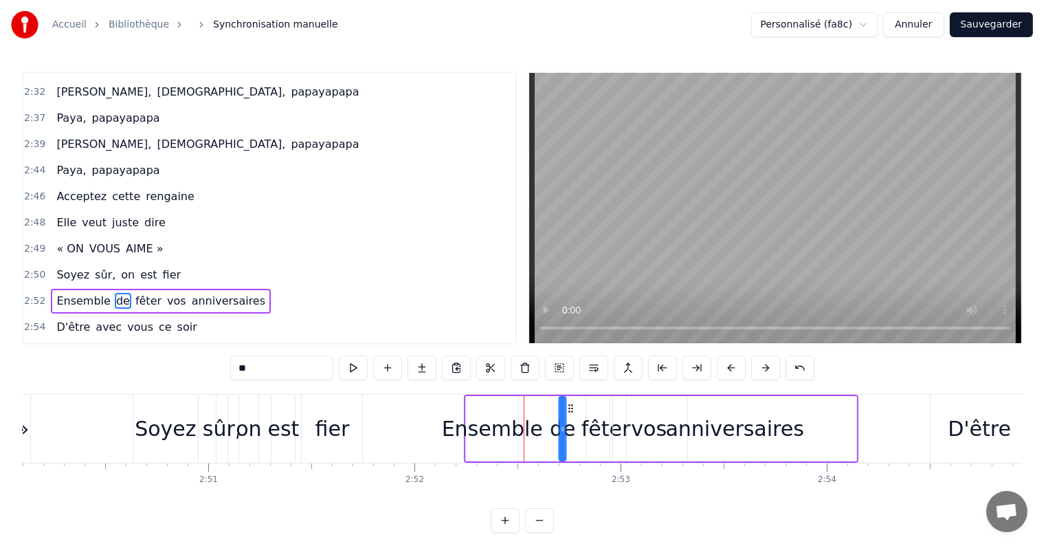
drag, startPoint x: 544, startPoint y: 408, endPoint x: 572, endPoint y: 415, distance: 29.0
click at [565, 415] on div "de" at bounding box center [563, 428] width 6 height 63
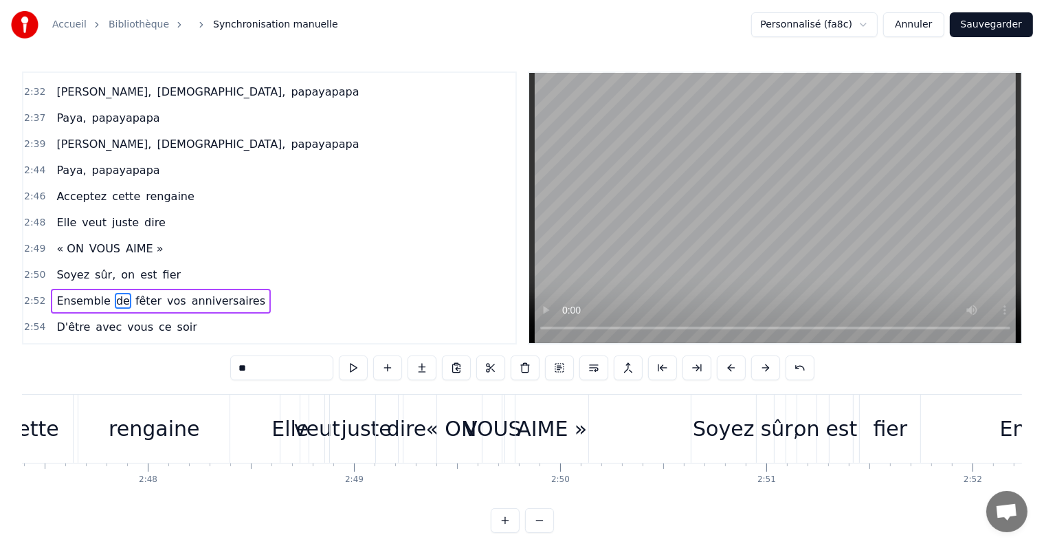
scroll to position [0, 34459]
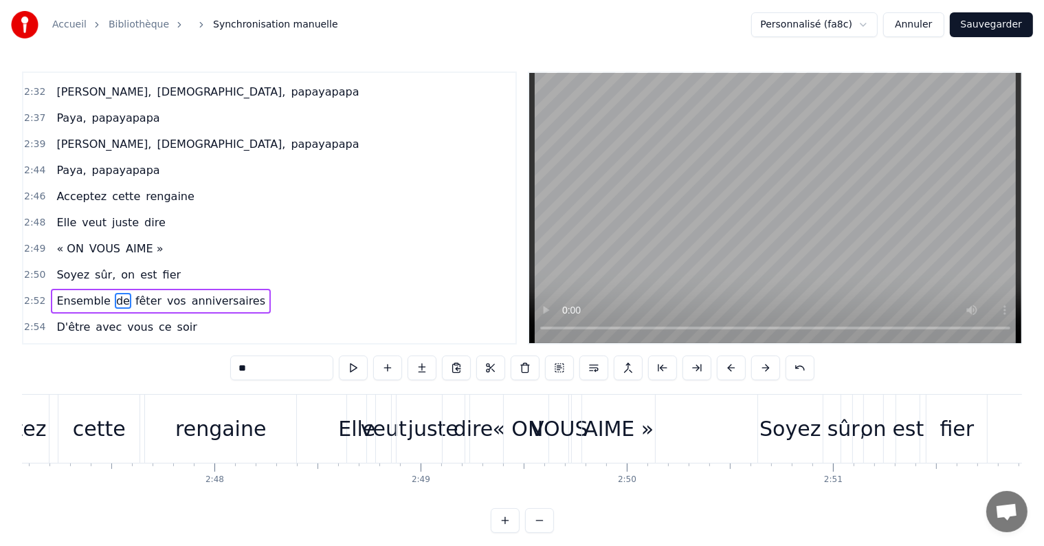
click at [368, 414] on div "veut" at bounding box center [384, 428] width 46 height 31
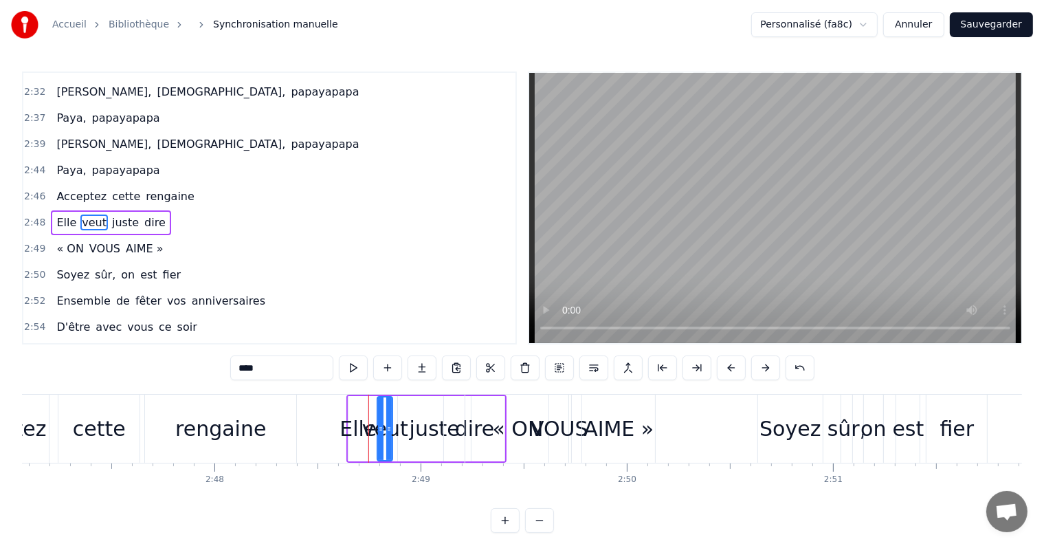
scroll to position [1977, 0]
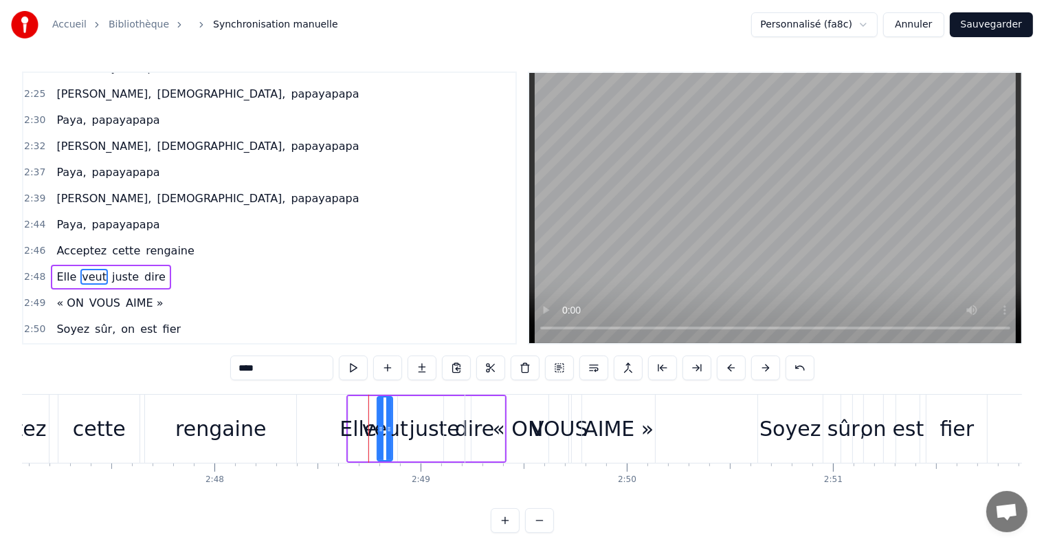
click at [360, 413] on div "Elle" at bounding box center [358, 428] width 37 height 31
click at [381, 417] on div "veut" at bounding box center [385, 428] width 46 height 31
type input "****"
click at [380, 432] on div at bounding box center [380, 429] width 1 height 68
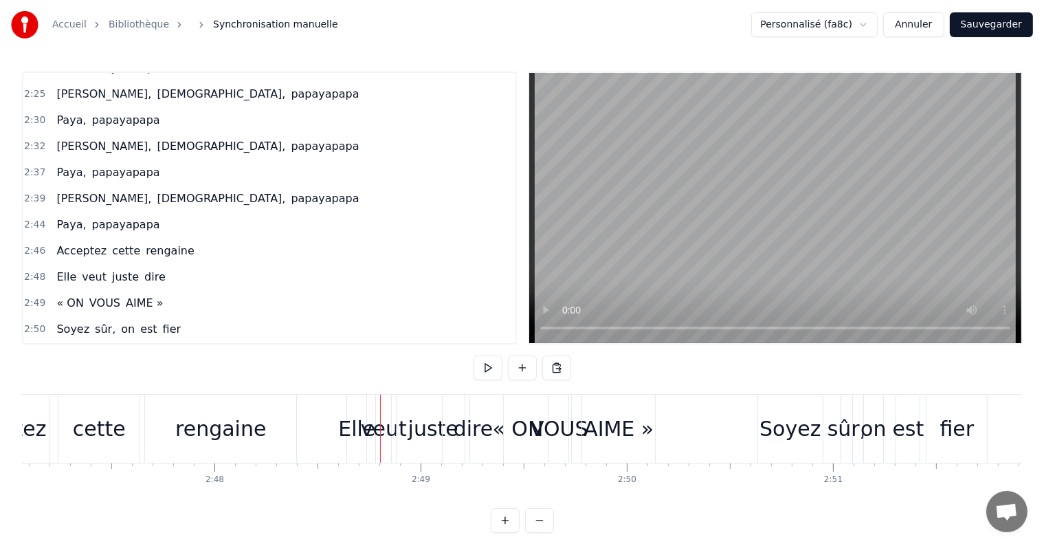
click at [379, 430] on div "veut" at bounding box center [384, 428] width 46 height 31
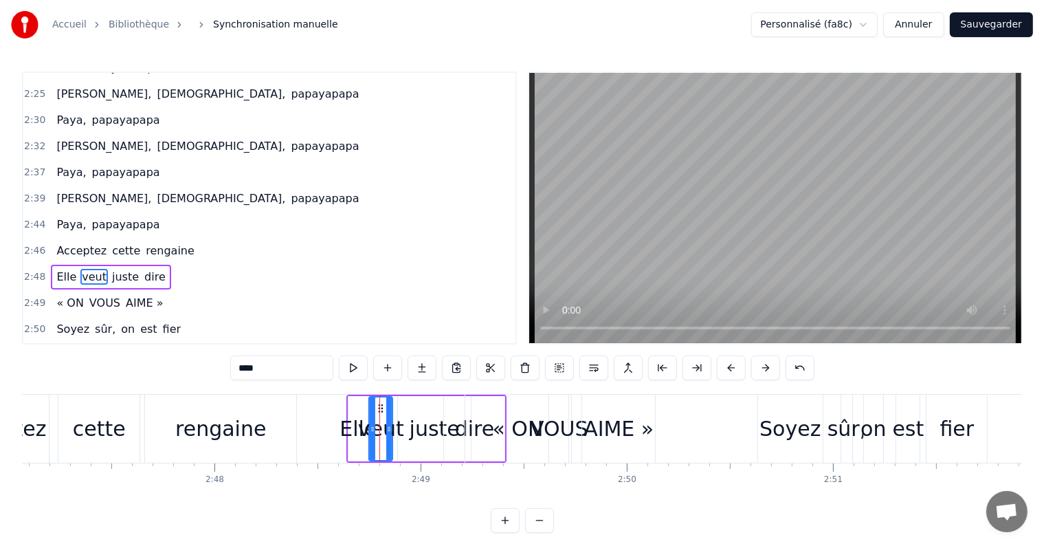
drag, startPoint x: 380, startPoint y: 429, endPoint x: 371, endPoint y: 429, distance: 8.3
click at [371, 429] on icon at bounding box center [373, 429] width 6 height 11
click at [376, 405] on icon at bounding box center [377, 408] width 11 height 11
click at [413, 410] on div "juste" at bounding box center [434, 428] width 73 height 65
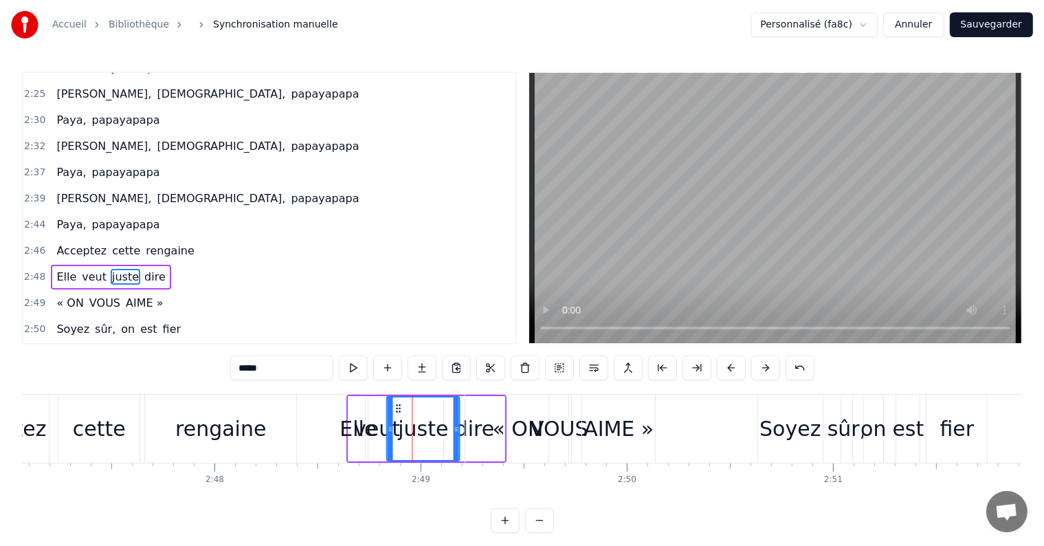
drag, startPoint x: 406, startPoint y: 402, endPoint x: 392, endPoint y: 404, distance: 13.9
click at [393, 404] on icon at bounding box center [398, 408] width 11 height 11
click at [461, 409] on div "dire" at bounding box center [474, 428] width 61 height 65
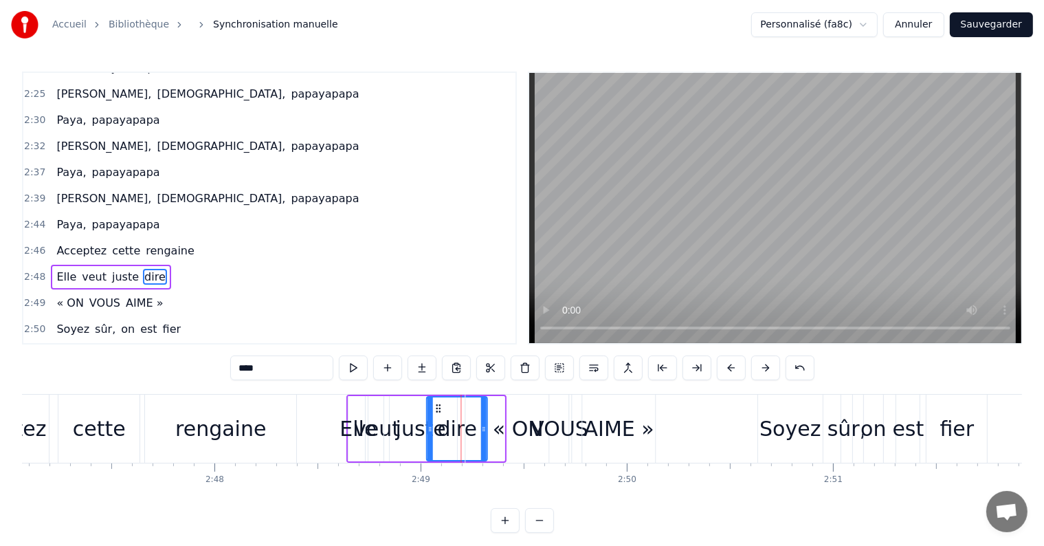
drag, startPoint x: 453, startPoint y: 404, endPoint x: 435, endPoint y: 407, distance: 18.2
click at [435, 407] on icon at bounding box center [438, 408] width 11 height 11
click at [523, 428] on div "« ON" at bounding box center [518, 428] width 51 height 31
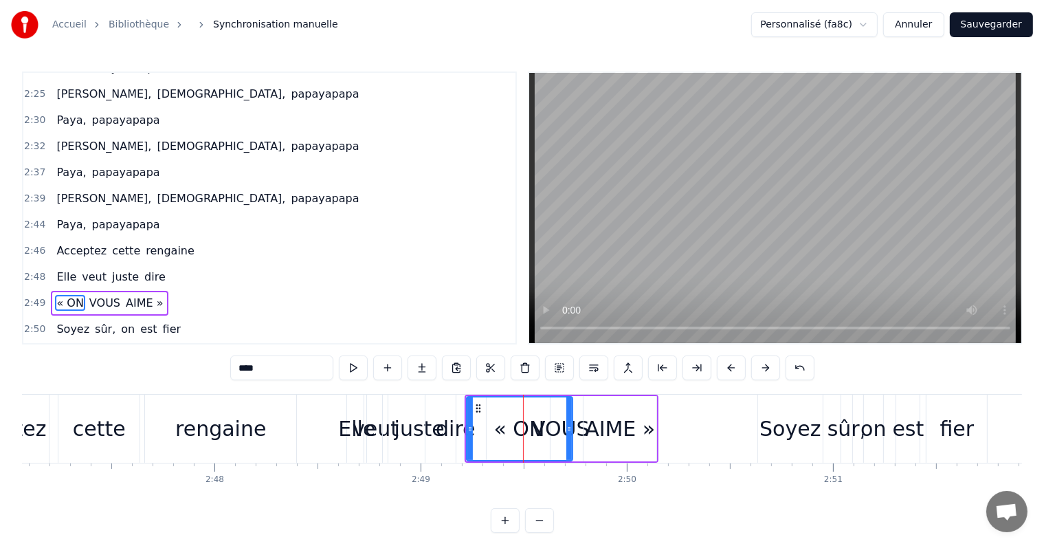
scroll to position [2002, 0]
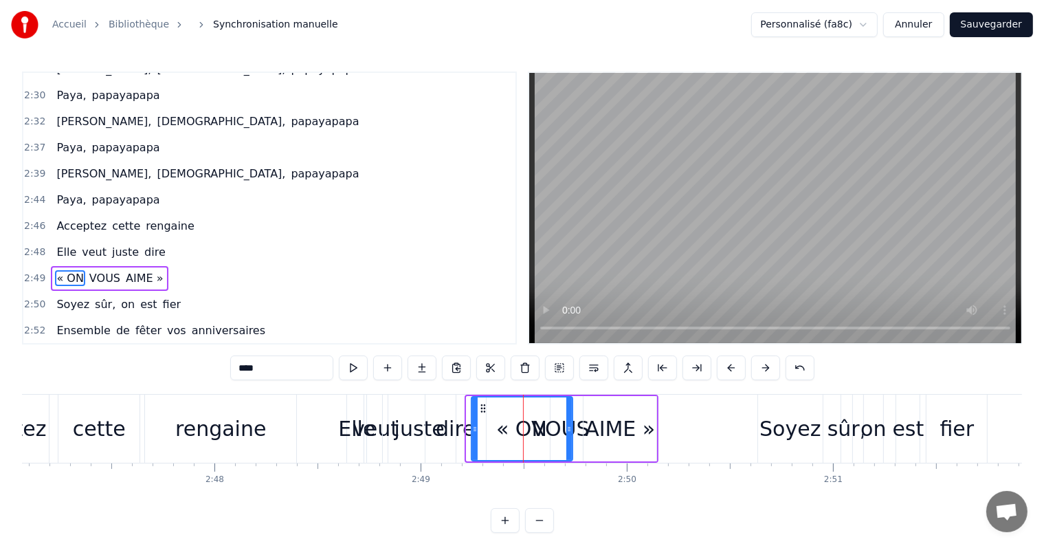
click at [475, 430] on icon at bounding box center [475, 429] width 6 height 11
drag, startPoint x: 567, startPoint y: 430, endPoint x: 525, endPoint y: 432, distance: 42.0
click at [525, 432] on icon at bounding box center [528, 429] width 6 height 11
click at [540, 426] on div "VOUS" at bounding box center [560, 428] width 58 height 31
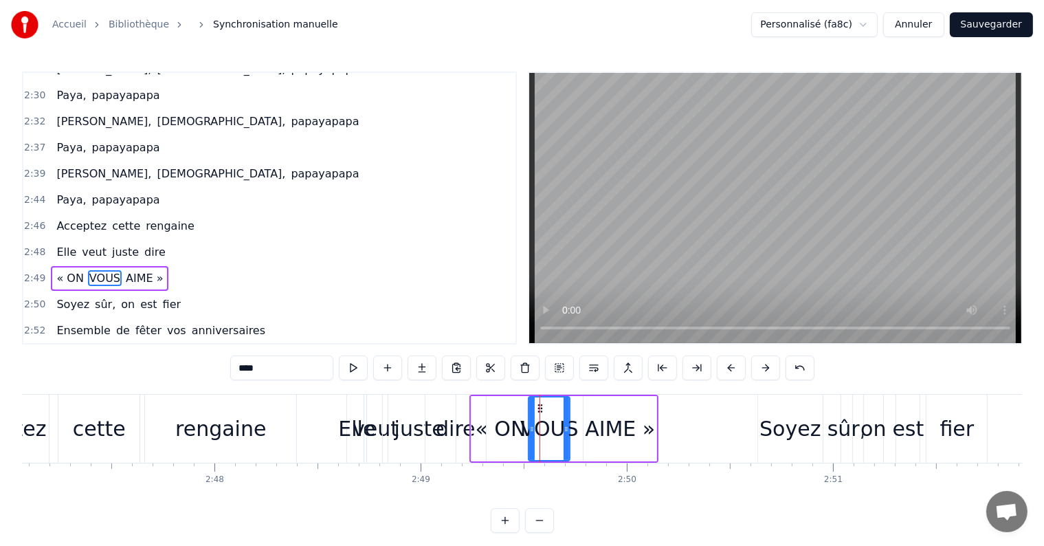
drag, startPoint x: 550, startPoint y: 428, endPoint x: 528, endPoint y: 429, distance: 22.0
click at [529, 429] on icon at bounding box center [532, 429] width 6 height 11
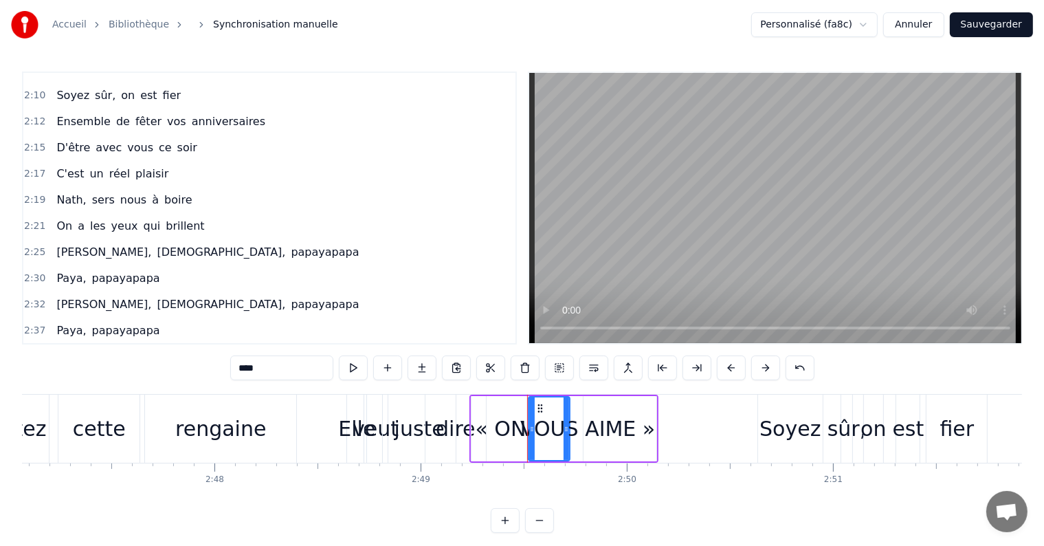
click at [63, 218] on span "On" at bounding box center [64, 226] width 19 height 16
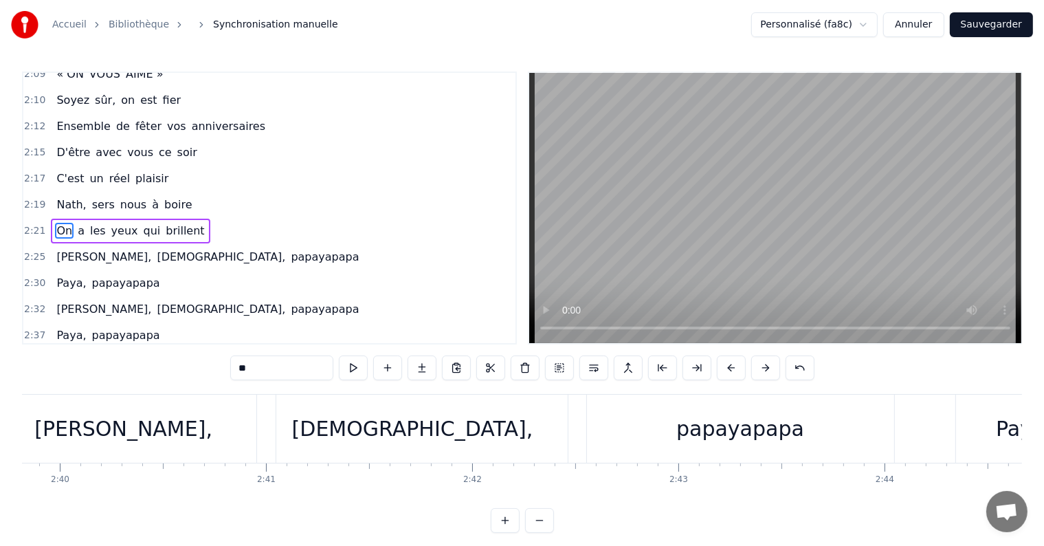
scroll to position [0, 33186]
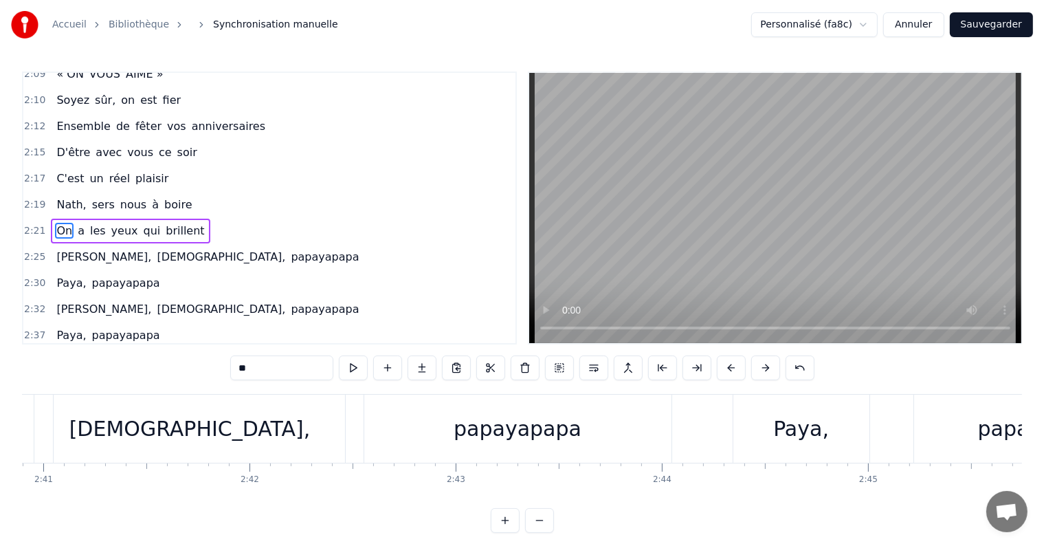
click at [562, 446] on div "papayapapa" at bounding box center [517, 429] width 307 height 68
type input "**********"
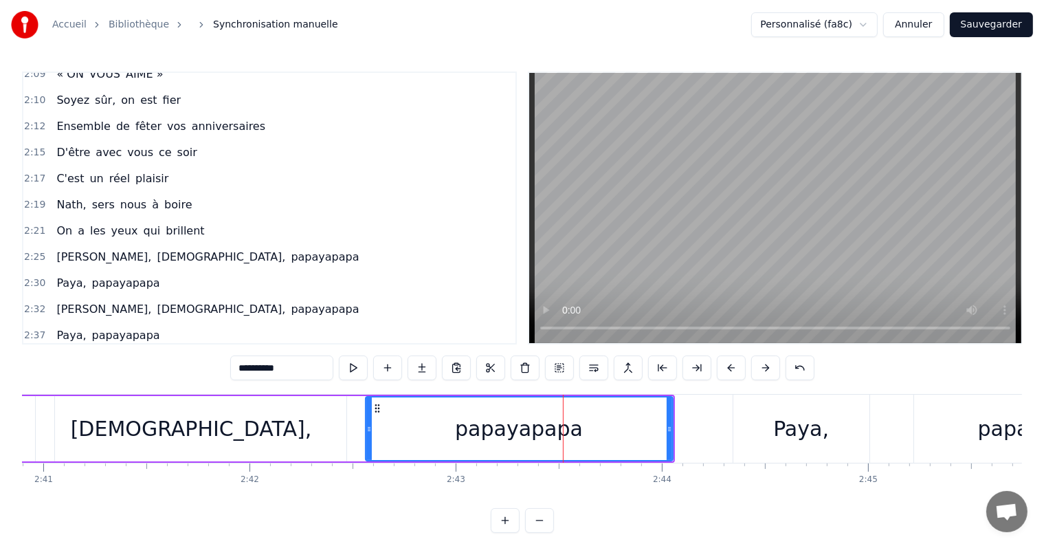
scroll to position [1901, 0]
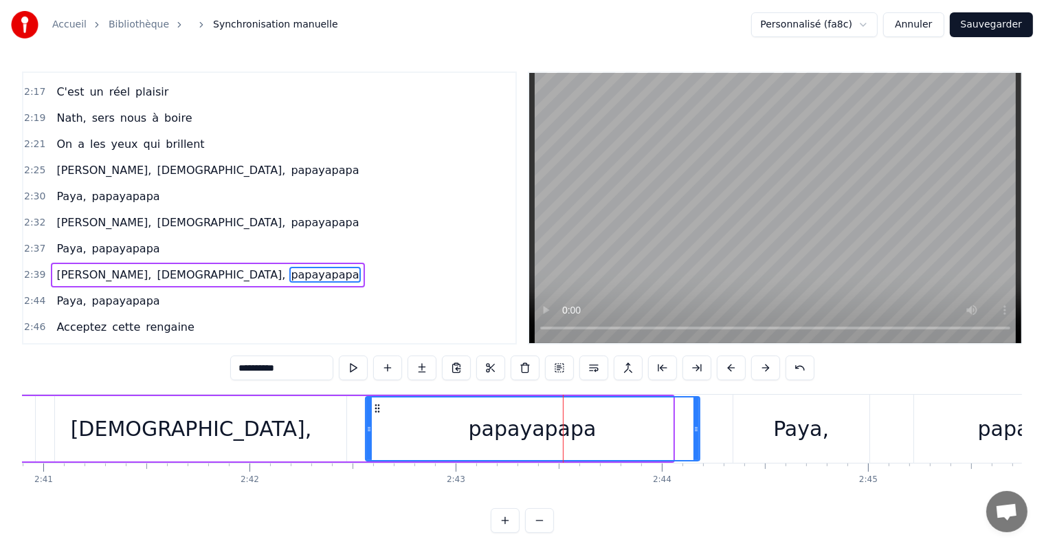
drag, startPoint x: 670, startPoint y: 426, endPoint x: 698, endPoint y: 432, distance: 28.0
click at [698, 432] on icon at bounding box center [697, 429] width 6 height 11
click at [51, 132] on div "On a les yeux qui brillent" at bounding box center [130, 144] width 159 height 25
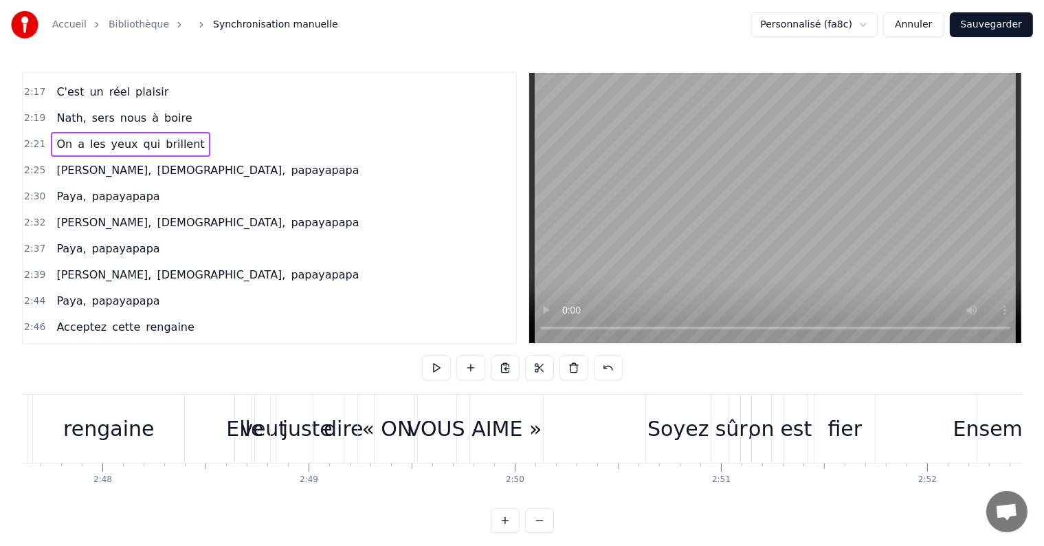
scroll to position [0, 34459]
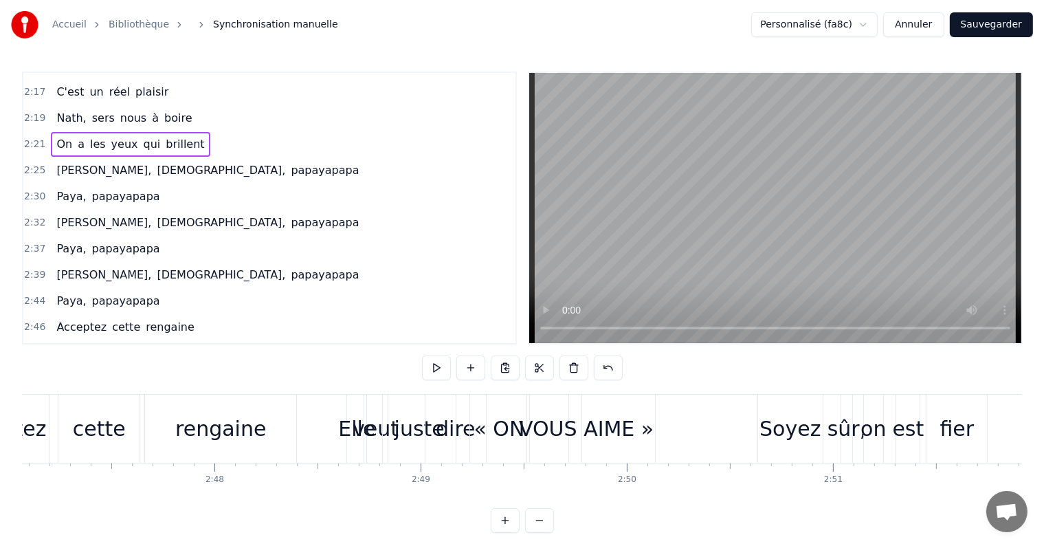
click at [528, 429] on div "VOUS" at bounding box center [548, 428] width 58 height 31
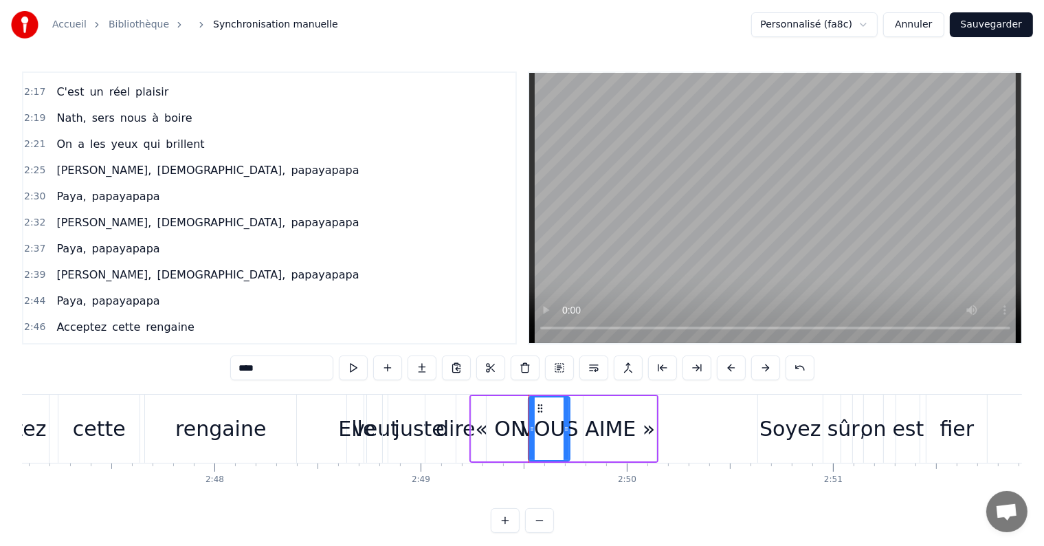
scroll to position [2002, 0]
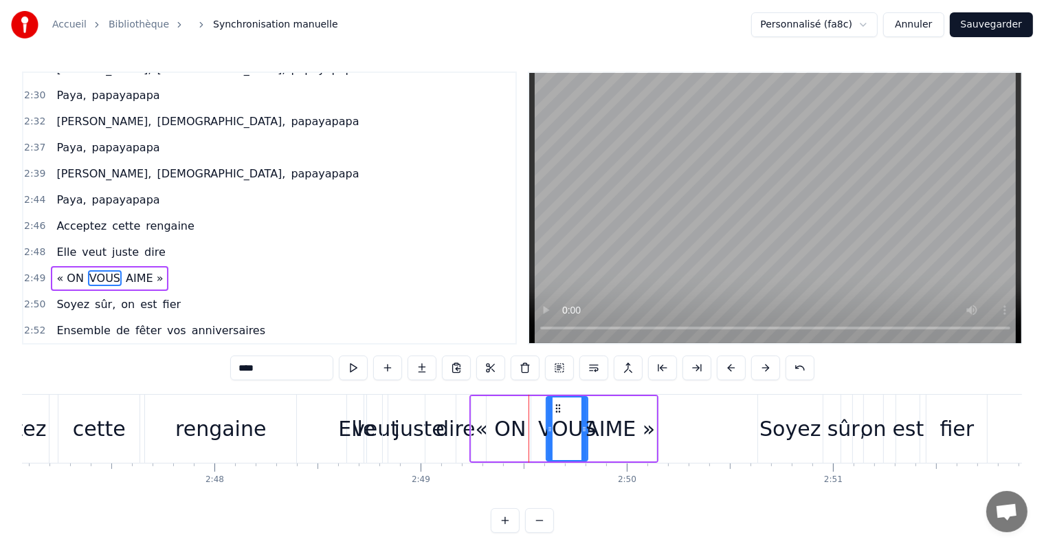
drag, startPoint x: 542, startPoint y: 404, endPoint x: 560, endPoint y: 406, distance: 18.7
click at [560, 406] on icon at bounding box center [558, 408] width 11 height 11
click at [512, 409] on div "« ON" at bounding box center [501, 428] width 59 height 65
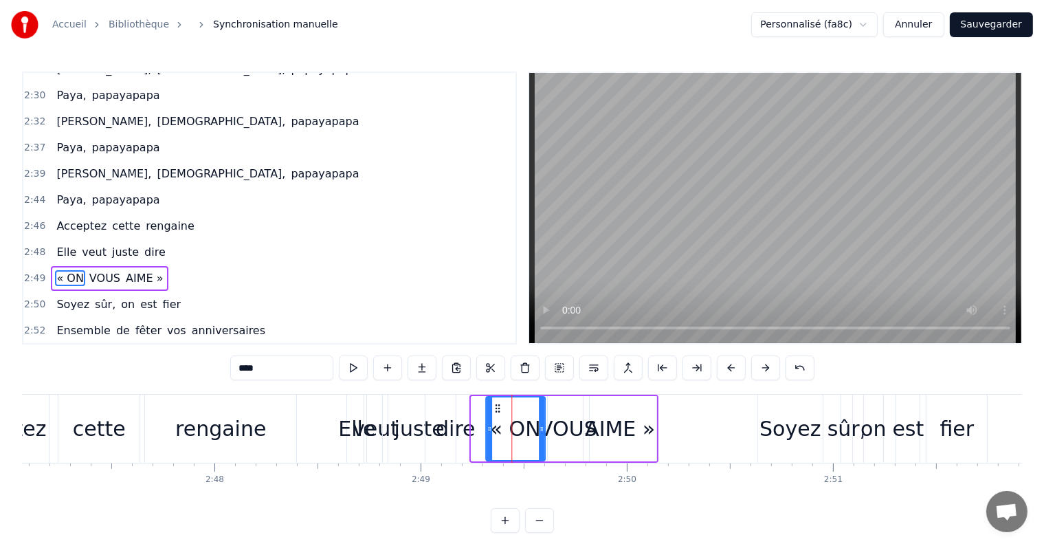
drag, startPoint x: 480, startPoint y: 407, endPoint x: 494, endPoint y: 408, distance: 14.5
click at [496, 408] on circle at bounding box center [496, 408] width 1 height 1
drag, startPoint x: 542, startPoint y: 428, endPoint x: 517, endPoint y: 426, distance: 24.8
click at [517, 426] on icon at bounding box center [517, 429] width 6 height 11
click at [553, 428] on div "VOUS" at bounding box center [568, 428] width 58 height 31
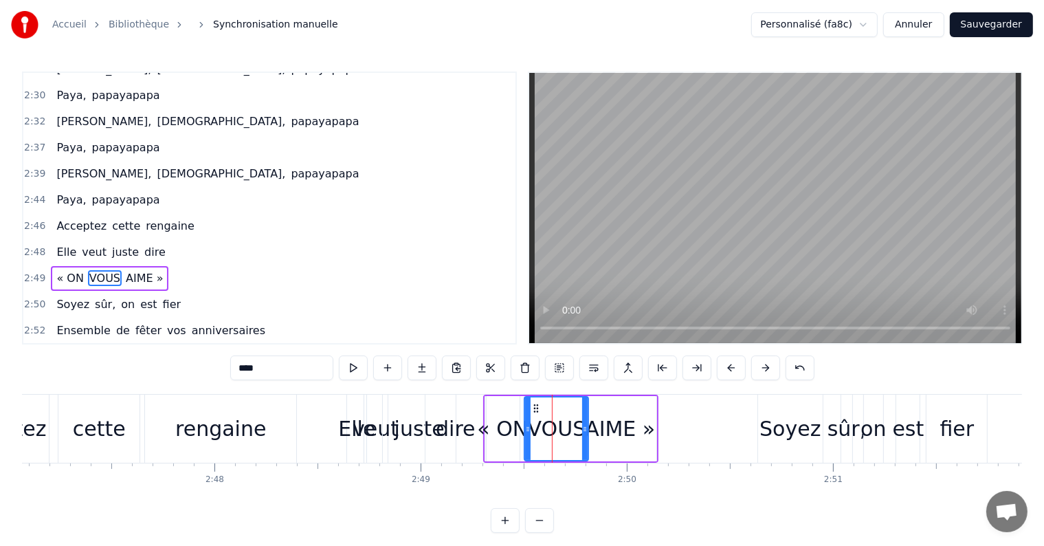
drag, startPoint x: 550, startPoint y: 409, endPoint x: 527, endPoint y: 413, distance: 22.9
click at [527, 413] on div at bounding box center [528, 428] width 6 height 63
click at [608, 421] on div "AIME »" at bounding box center [620, 428] width 70 height 31
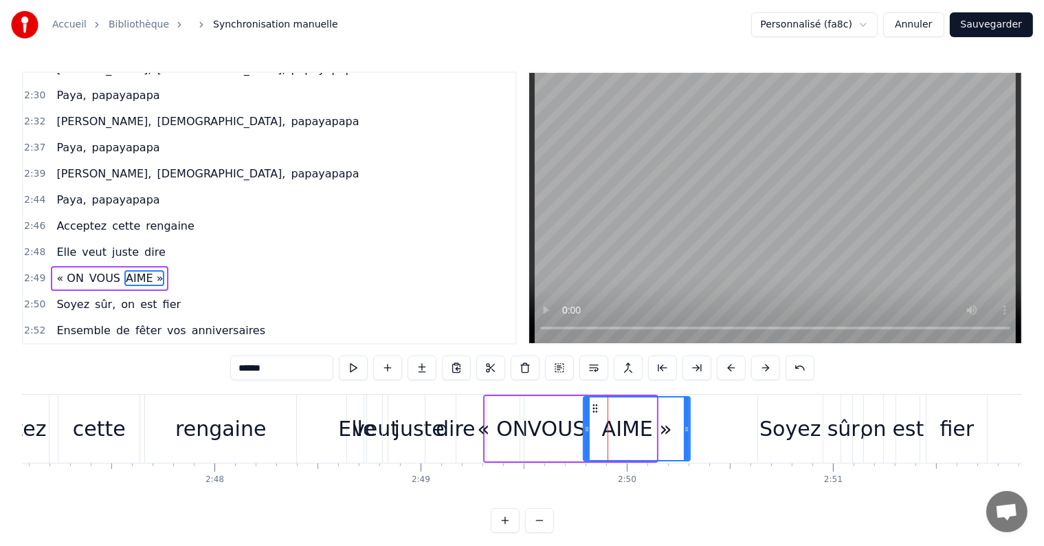
drag, startPoint x: 654, startPoint y: 426, endPoint x: 688, endPoint y: 426, distance: 33.7
click at [688, 426] on icon at bounding box center [687, 429] width 6 height 11
drag, startPoint x: 583, startPoint y: 426, endPoint x: 595, endPoint y: 428, distance: 12.5
click at [597, 428] on icon at bounding box center [600, 429] width 6 height 11
click at [561, 427] on div "VOUS" at bounding box center [557, 428] width 58 height 31
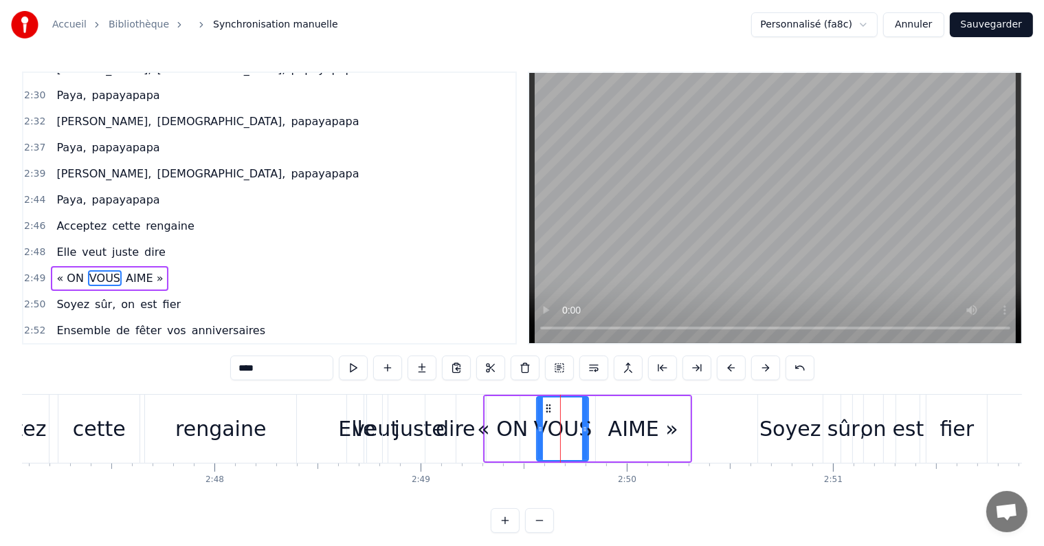
drag, startPoint x: 530, startPoint y: 431, endPoint x: 538, endPoint y: 431, distance: 8.3
click at [538, 431] on icon at bounding box center [541, 429] width 6 height 11
click at [63, 218] on span "Acceptez" at bounding box center [81, 226] width 53 height 16
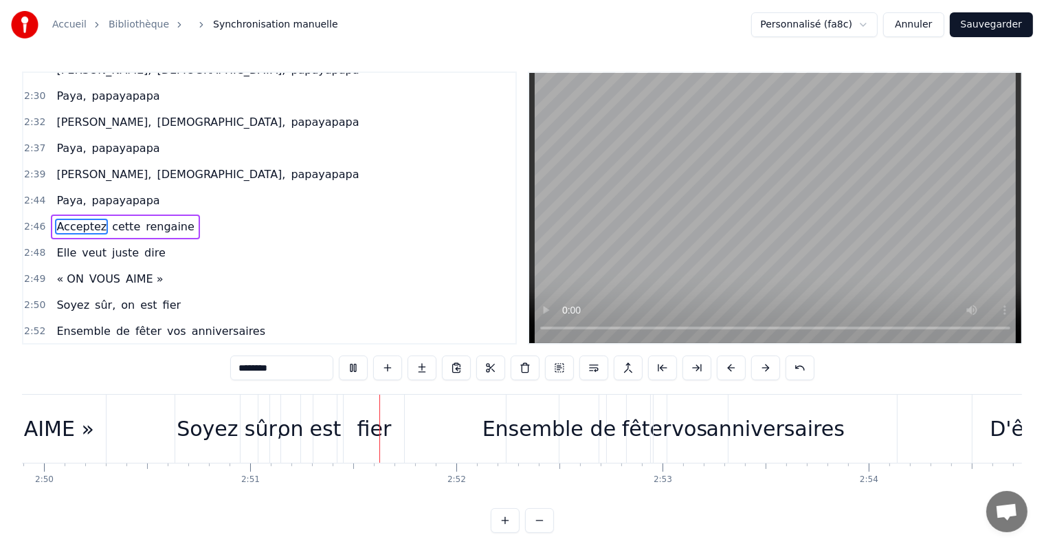
scroll to position [0, 35225]
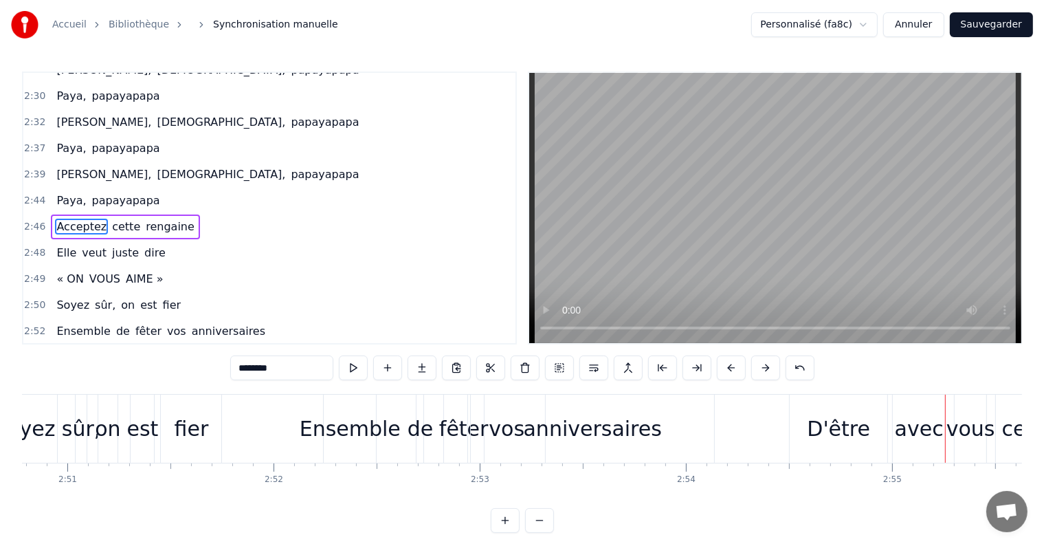
click at [582, 426] on div "anniversaires" at bounding box center [593, 428] width 138 height 31
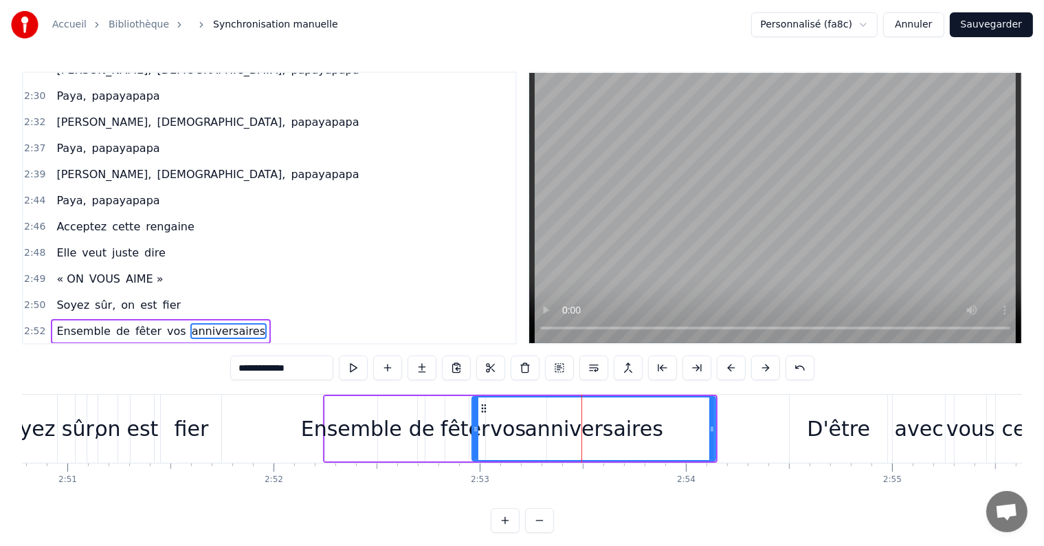
scroll to position [2032, 0]
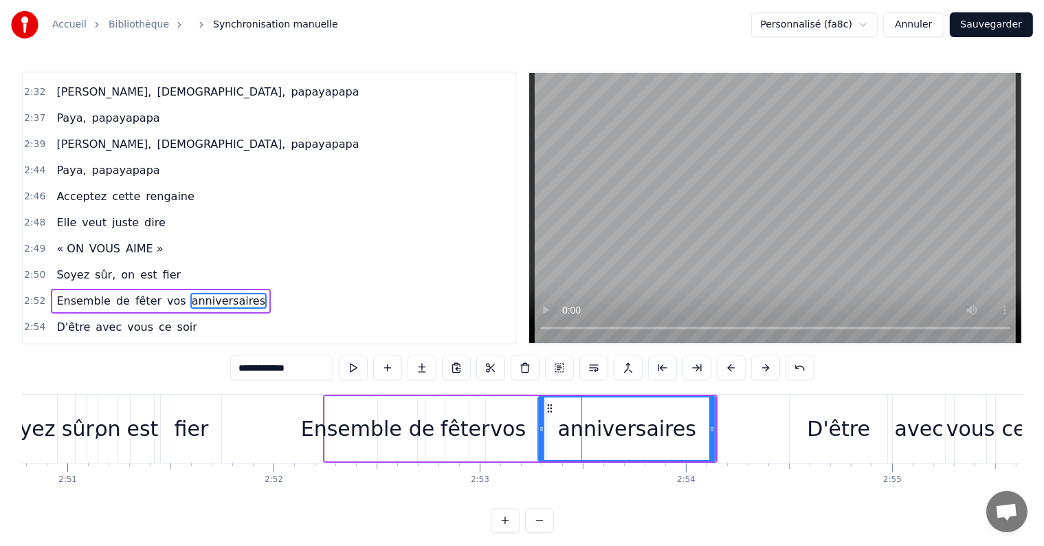
drag, startPoint x: 475, startPoint y: 432, endPoint x: 541, endPoint y: 437, distance: 66.2
click at [541, 437] on div at bounding box center [542, 428] width 6 height 63
click at [498, 437] on div "vos" at bounding box center [508, 428] width 36 height 31
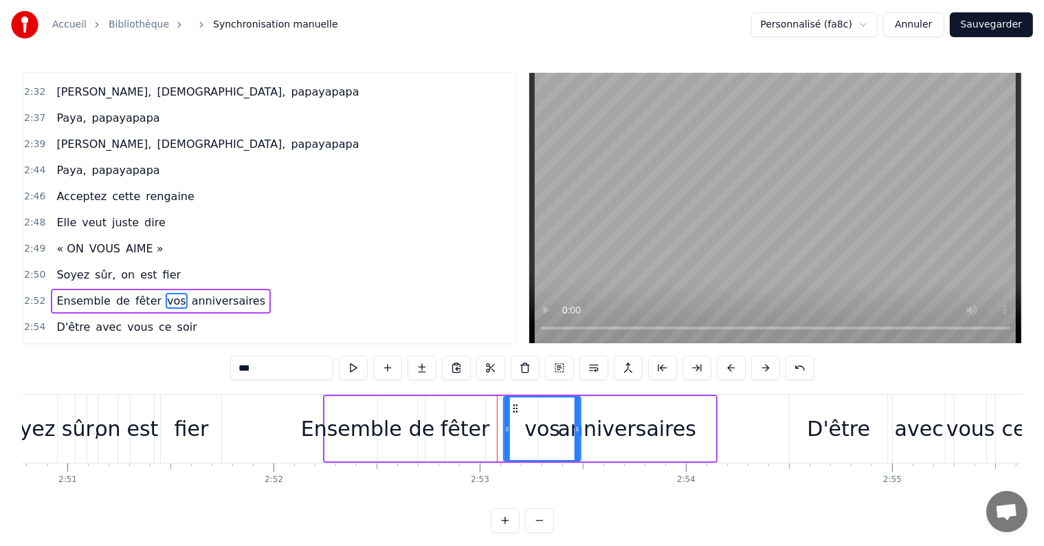
drag, startPoint x: 492, startPoint y: 410, endPoint x: 515, endPoint y: 414, distance: 23.7
click at [515, 414] on div "vos" at bounding box center [543, 428] width 76 height 63
click at [482, 417] on div "fêter" at bounding box center [466, 428] width 50 height 31
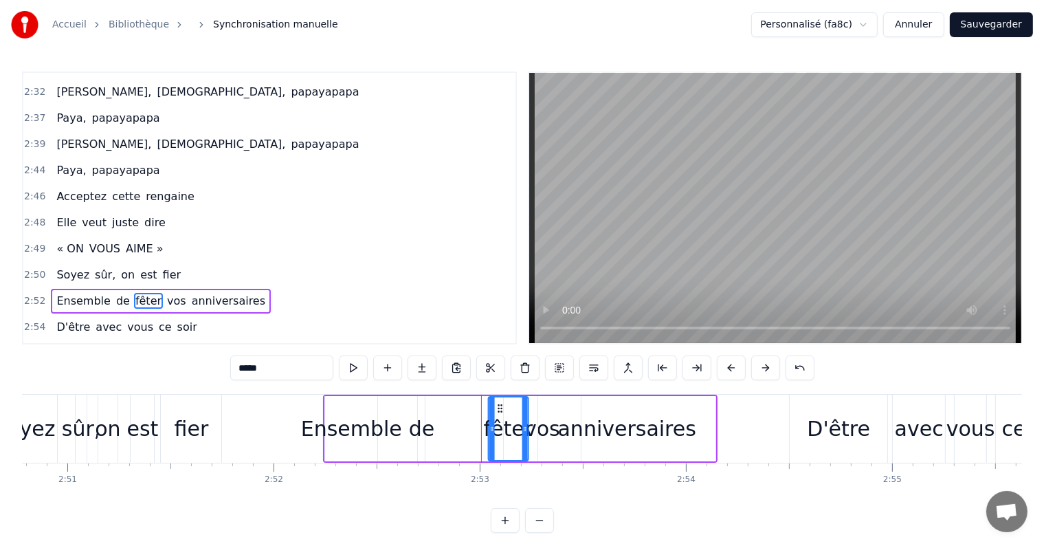
drag, startPoint x: 455, startPoint y: 402, endPoint x: 498, endPoint y: 408, distance: 43.1
click at [498, 408] on icon at bounding box center [499, 408] width 11 height 11
click at [426, 415] on div "de" at bounding box center [422, 428] width 26 height 31
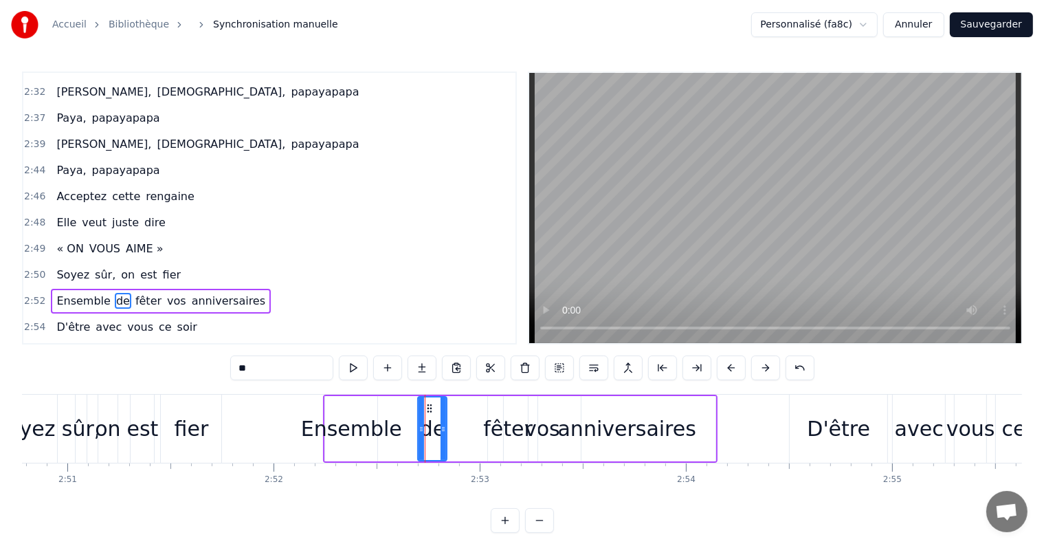
drag, startPoint x: 420, startPoint y: 429, endPoint x: 442, endPoint y: 429, distance: 22.0
click at [442, 429] on icon at bounding box center [444, 429] width 6 height 11
click at [344, 431] on div "Ensemble" at bounding box center [351, 428] width 101 height 31
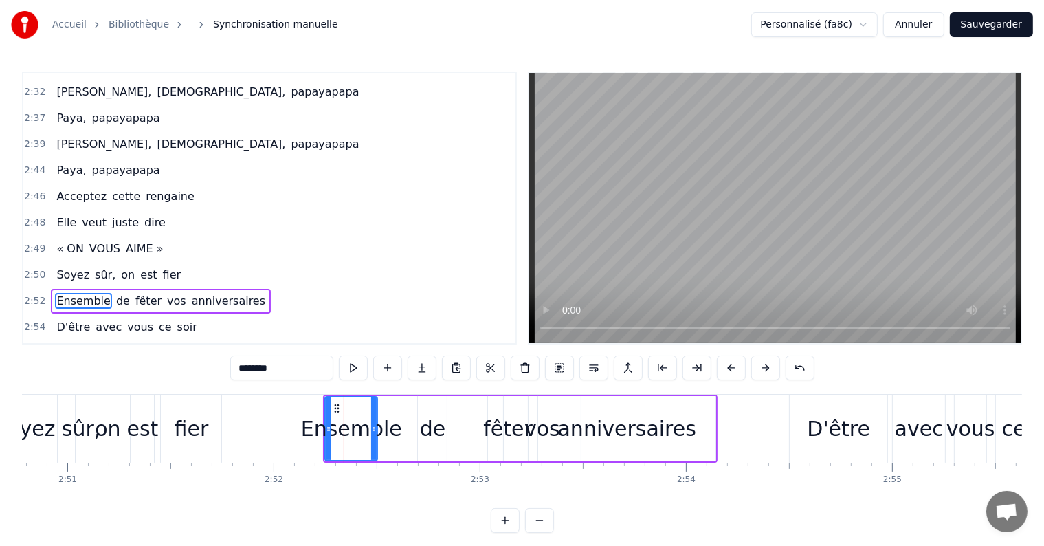
click at [58, 188] on span "Acceptez" at bounding box center [81, 196] width 53 height 16
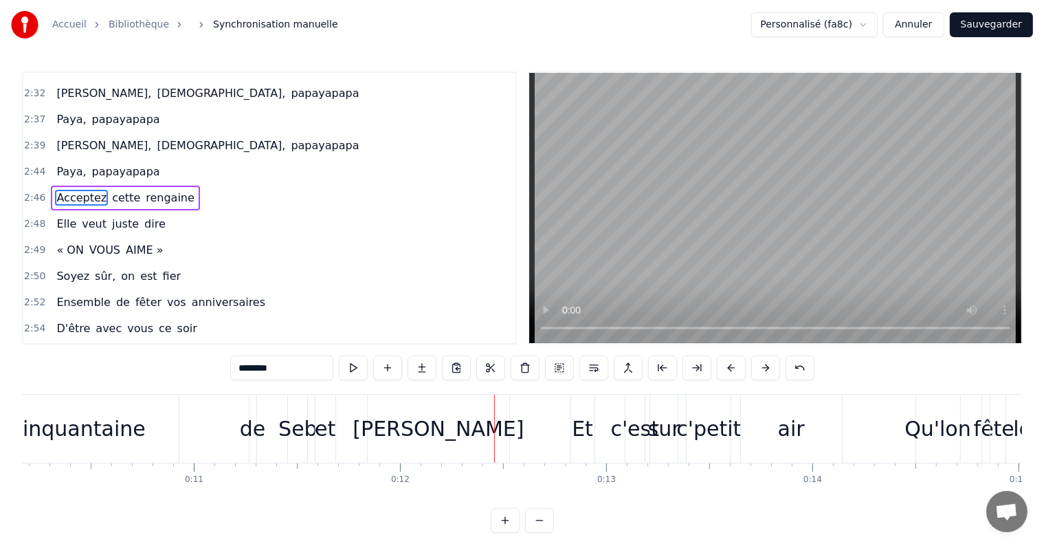
scroll to position [0, 1942]
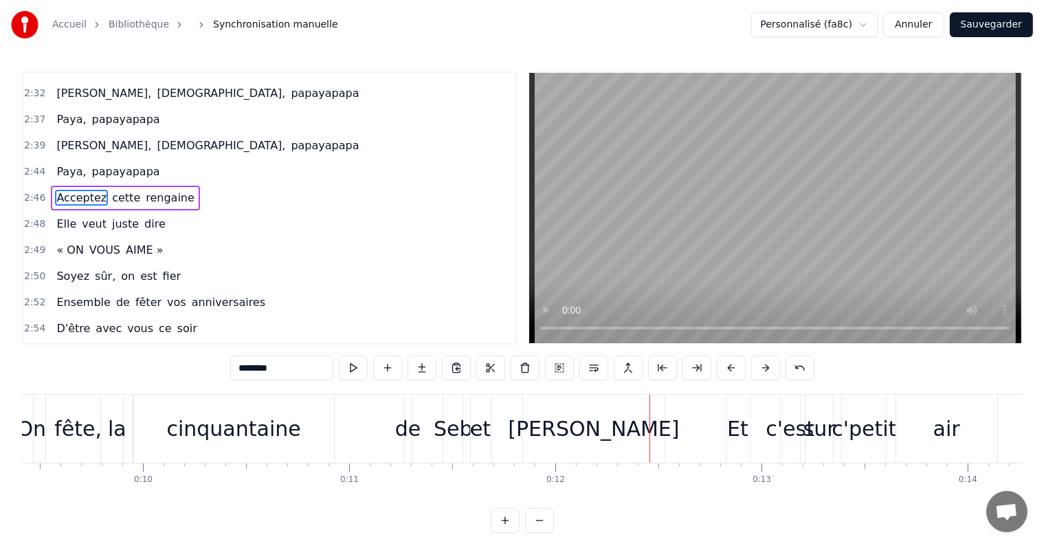
click at [189, 431] on div "cinquantaine" at bounding box center [233, 428] width 134 height 31
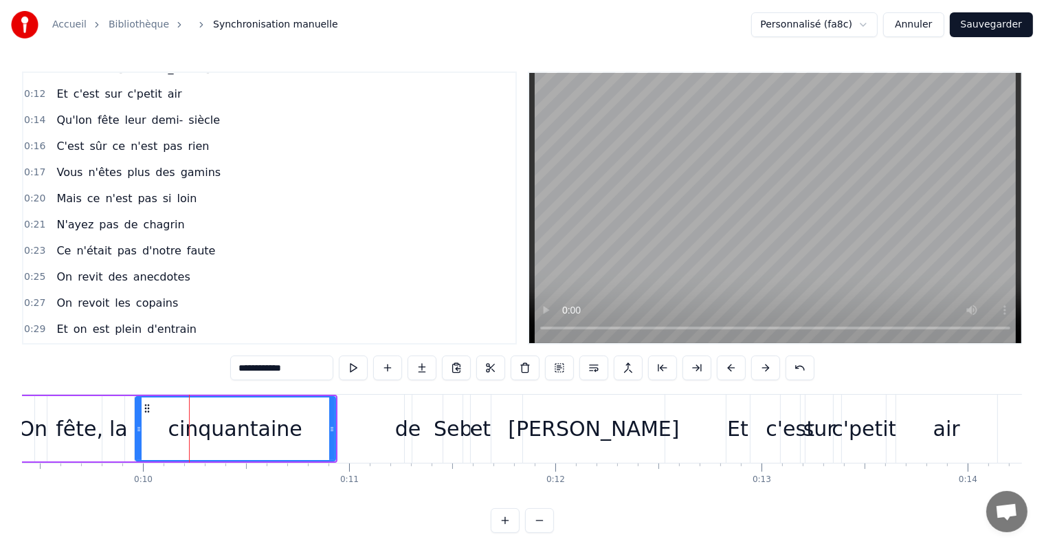
scroll to position [0, 0]
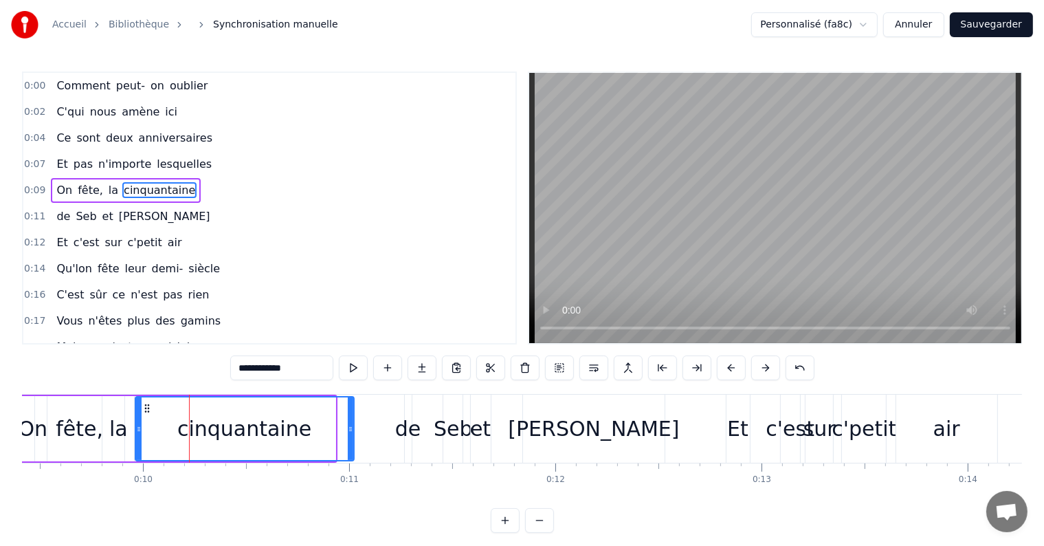
drag, startPoint x: 340, startPoint y: 430, endPoint x: 350, endPoint y: 431, distance: 10.3
click at [350, 431] on icon at bounding box center [351, 429] width 6 height 11
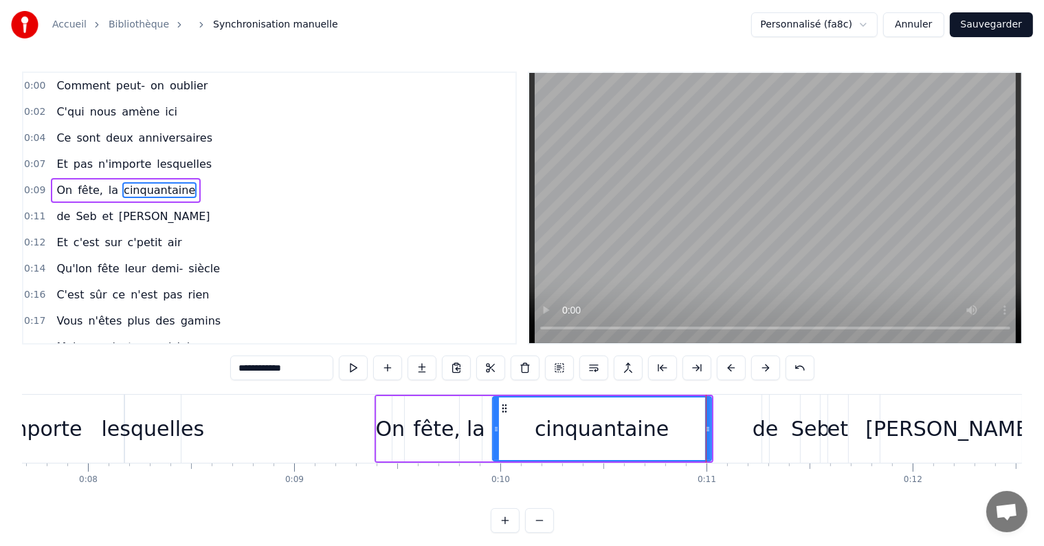
scroll to position [0, 1361]
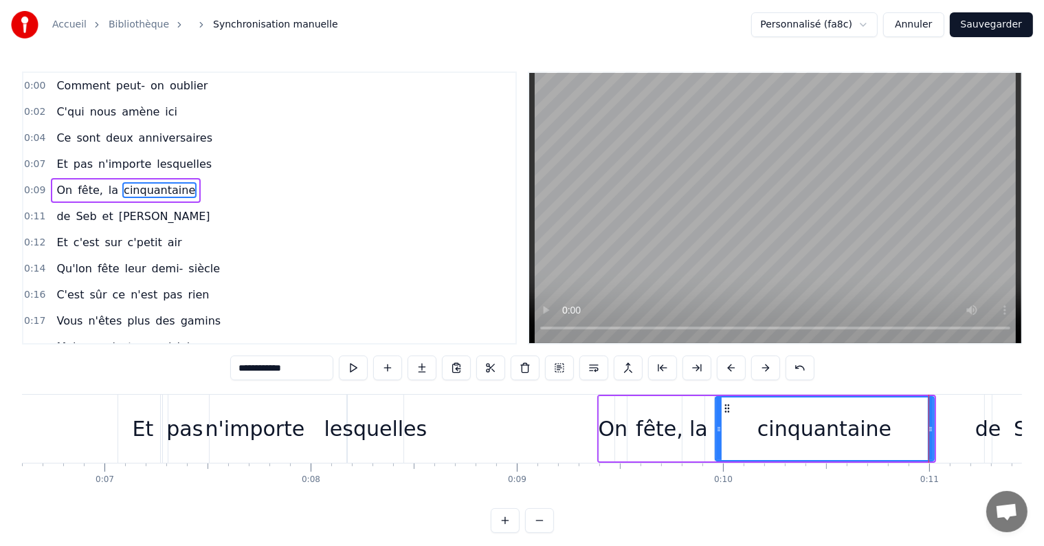
click at [375, 415] on div "lesquelles" at bounding box center [376, 428] width 103 height 31
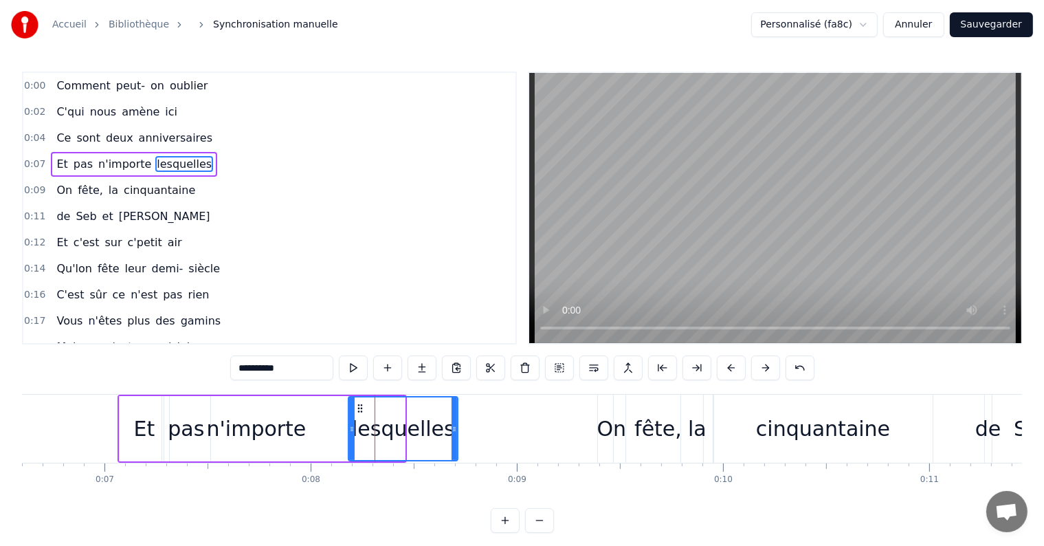
drag, startPoint x: 404, startPoint y: 426, endPoint x: 457, endPoint y: 432, distance: 53.2
click at [457, 432] on icon at bounding box center [455, 429] width 6 height 11
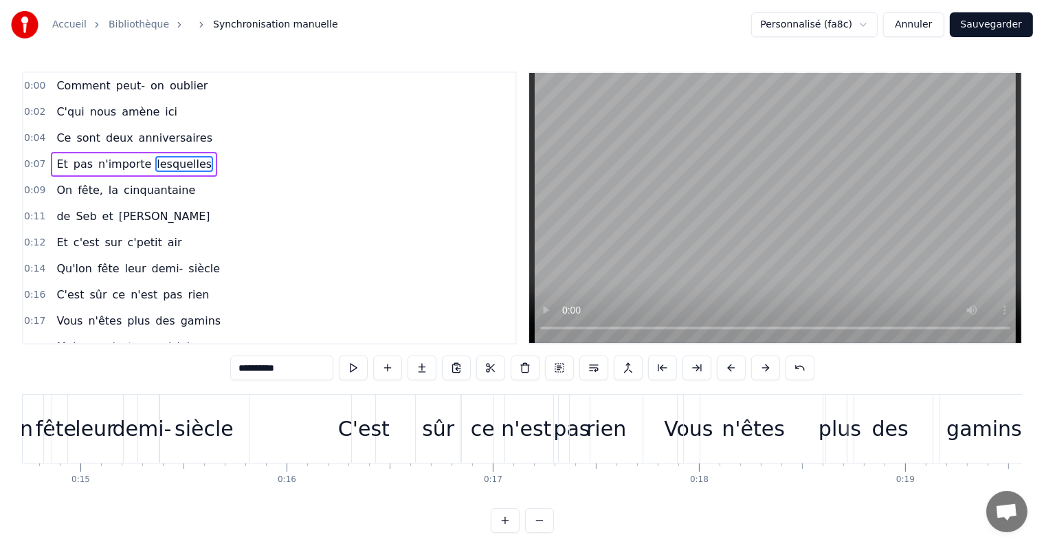
scroll to position [0, 3258]
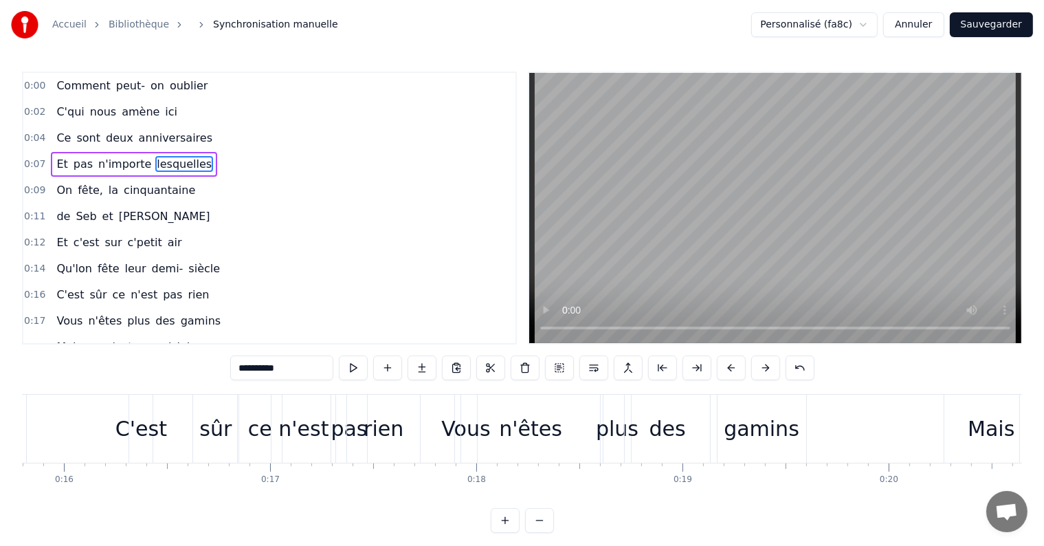
click at [801, 429] on div "gamins" at bounding box center [762, 429] width 89 height 68
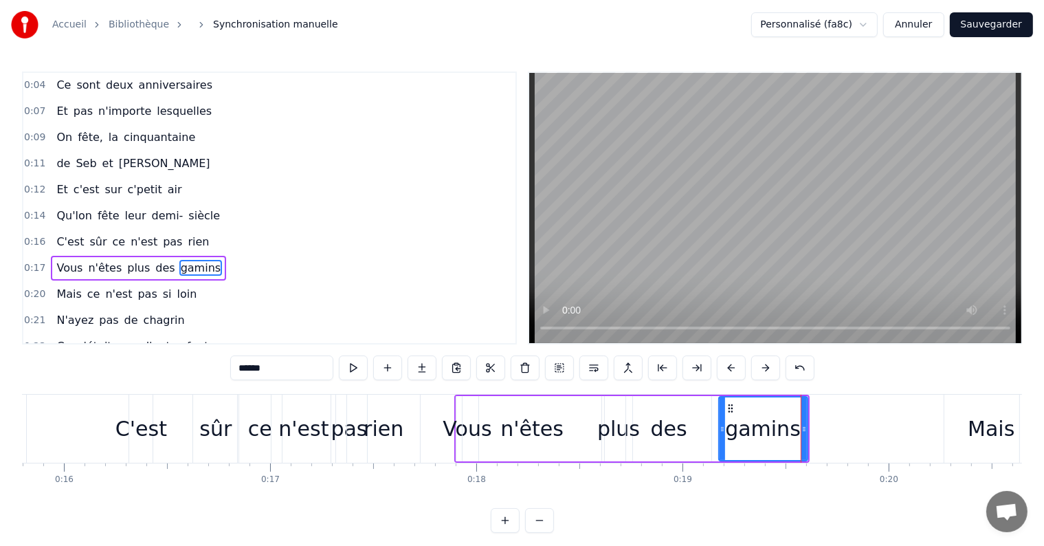
scroll to position [105, 0]
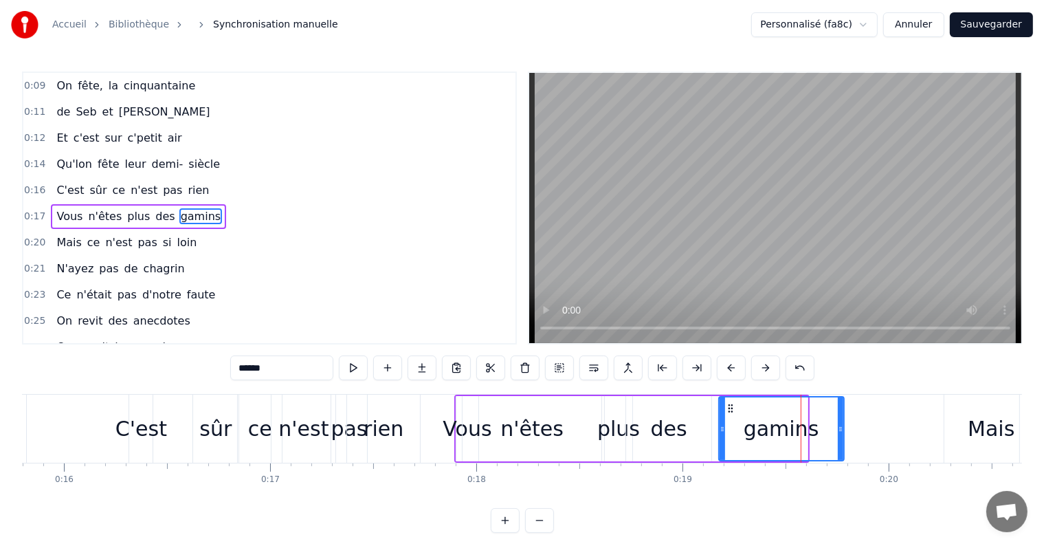
drag, startPoint x: 806, startPoint y: 428, endPoint x: 842, endPoint y: 426, distance: 36.5
click at [842, 426] on icon at bounding box center [841, 429] width 6 height 11
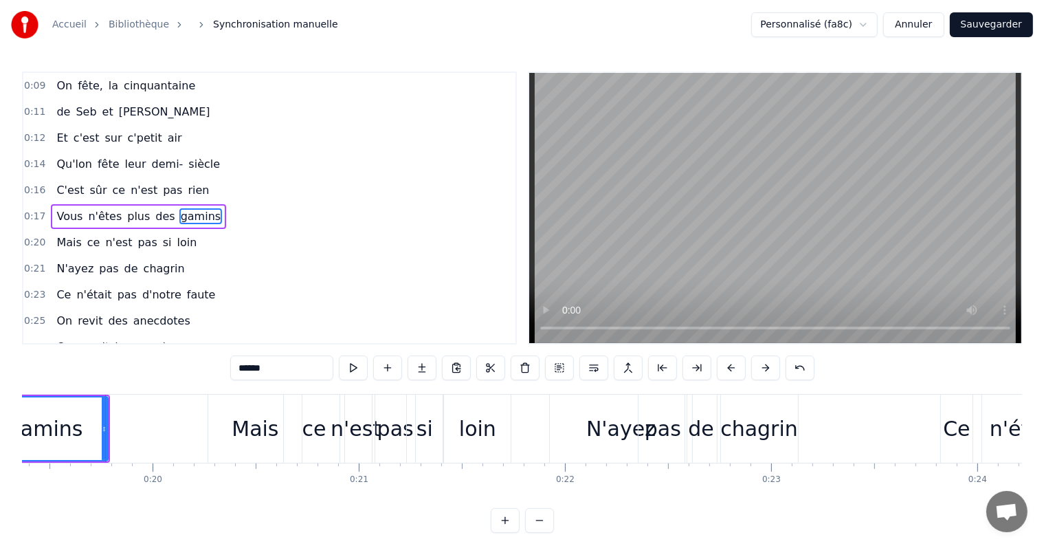
scroll to position [0, 4017]
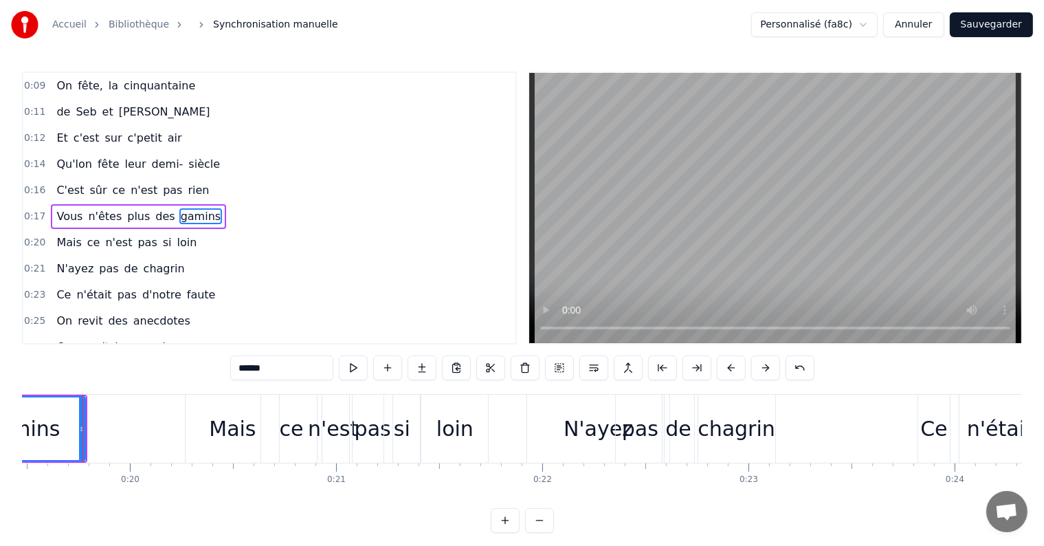
click at [763, 418] on div "chagrin" at bounding box center [737, 428] width 78 height 31
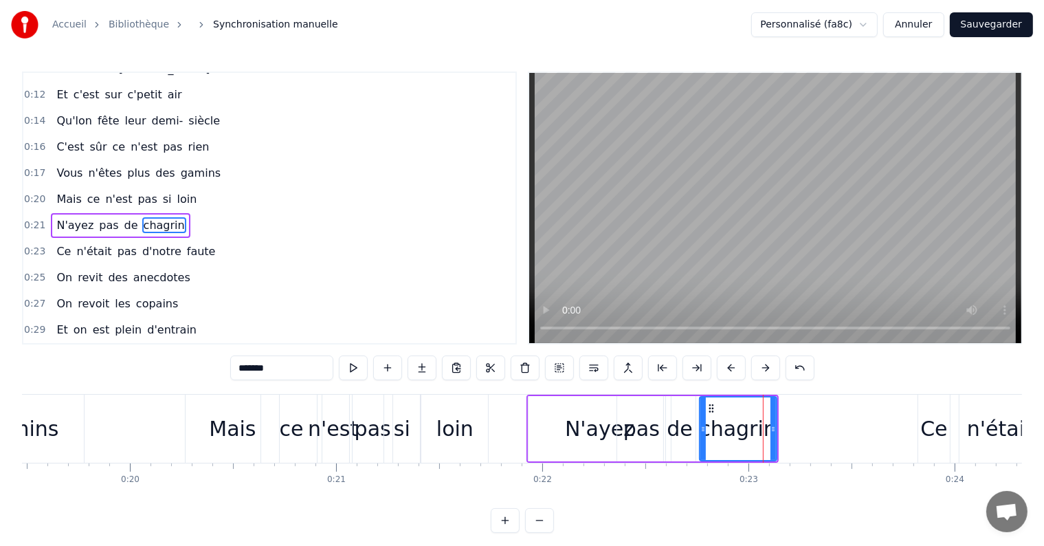
scroll to position [155, 0]
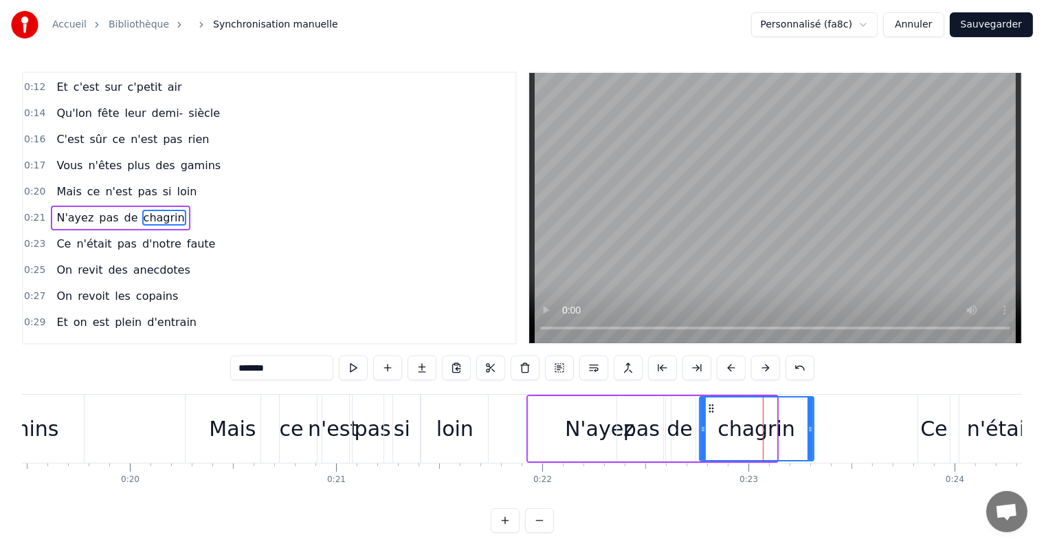
drag, startPoint x: 776, startPoint y: 430, endPoint x: 811, endPoint y: 433, distance: 35.2
click at [811, 433] on icon at bounding box center [811, 429] width 6 height 11
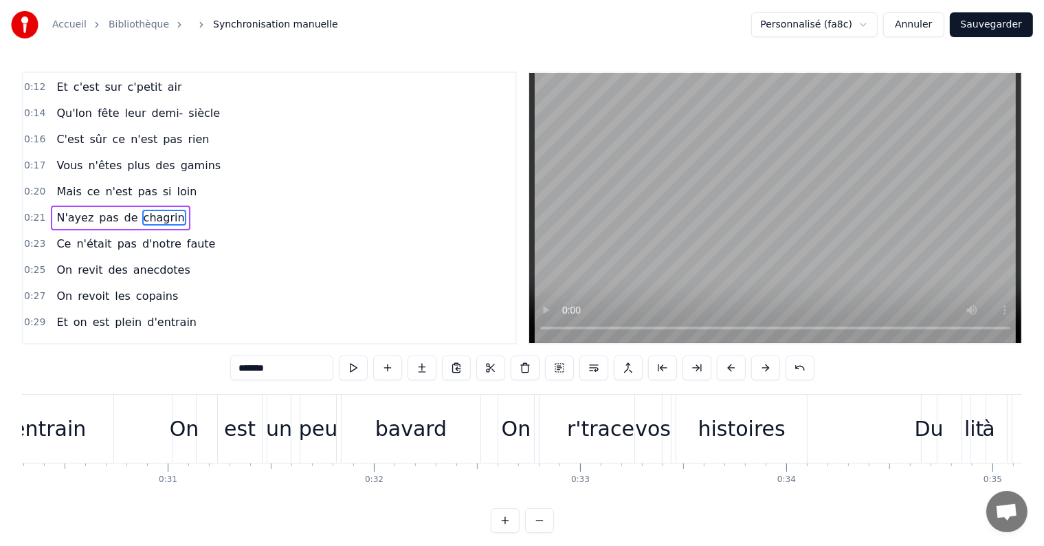
scroll to position [0, 6316]
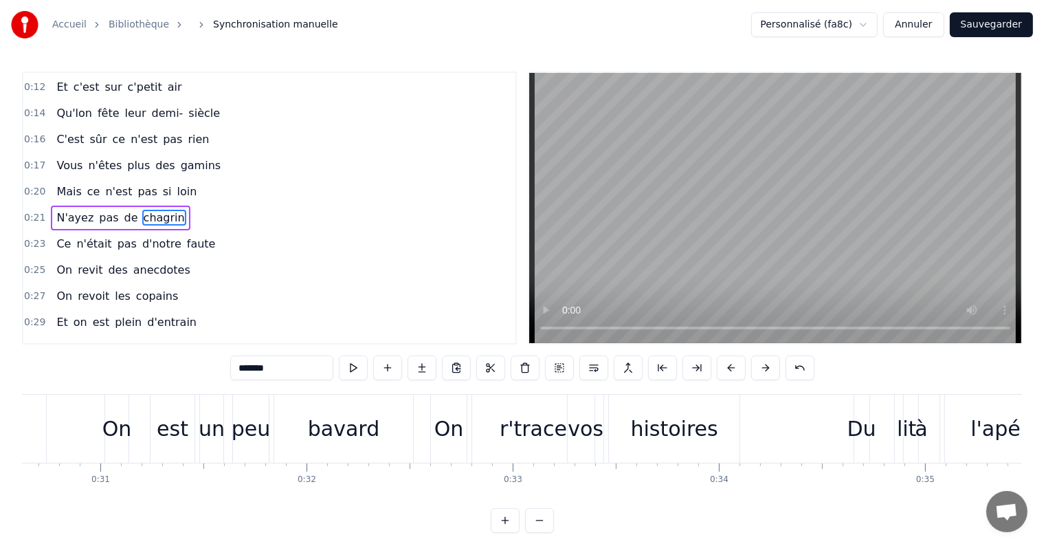
click at [652, 448] on div "histoires" at bounding box center [674, 429] width 131 height 68
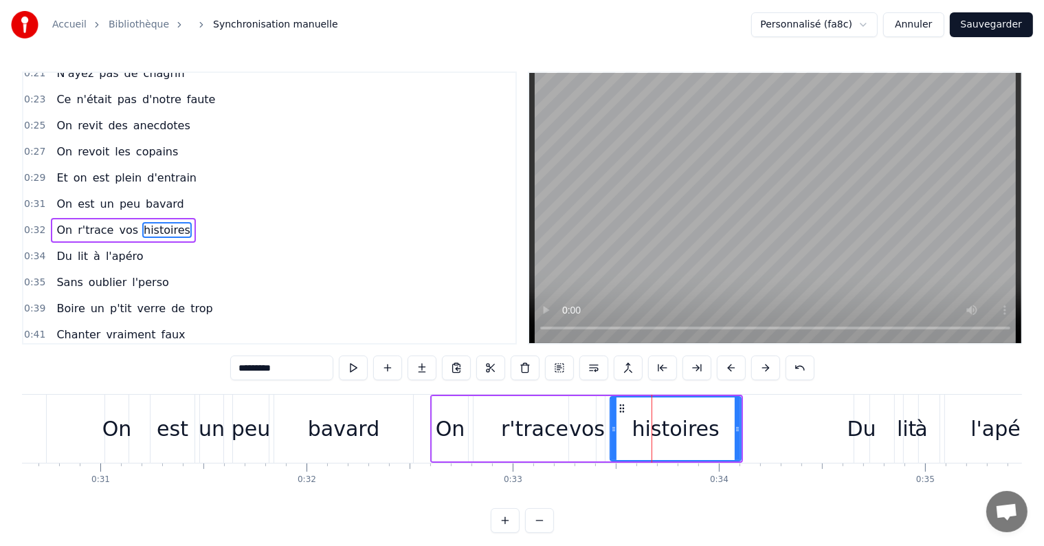
scroll to position [307, 0]
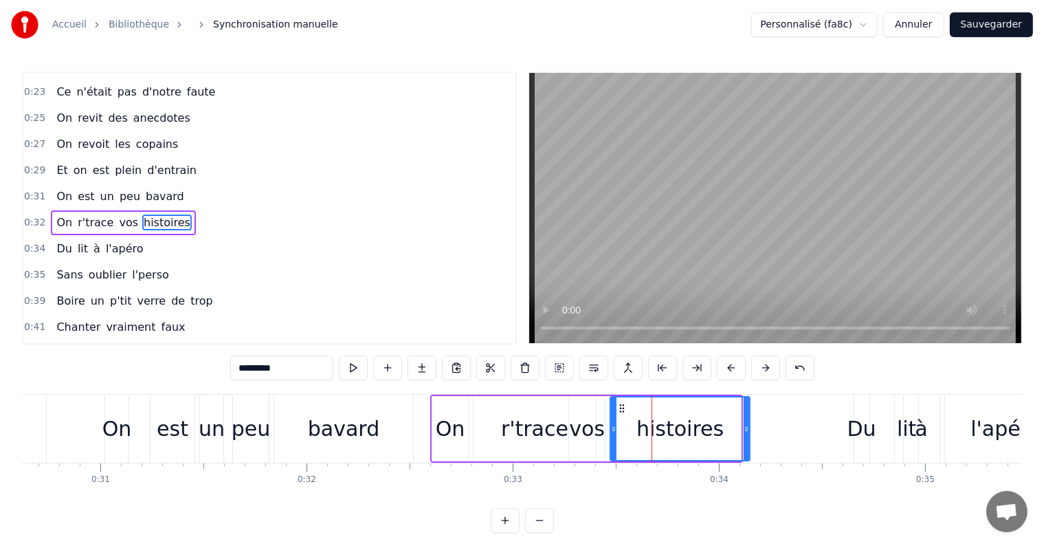
drag, startPoint x: 740, startPoint y: 432, endPoint x: 749, endPoint y: 431, distance: 9.0
click at [749, 431] on icon at bounding box center [747, 429] width 6 height 11
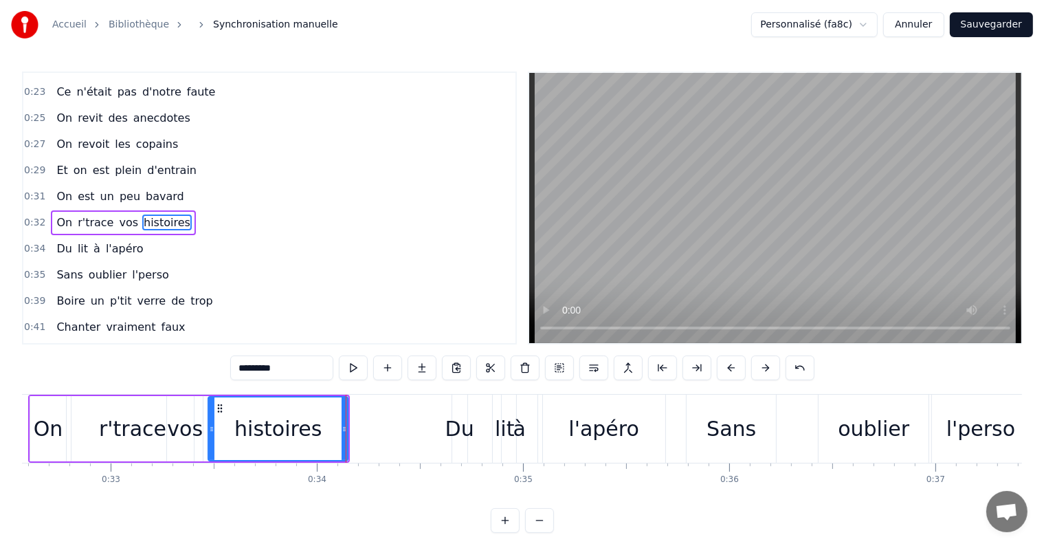
scroll to position [0, 6762]
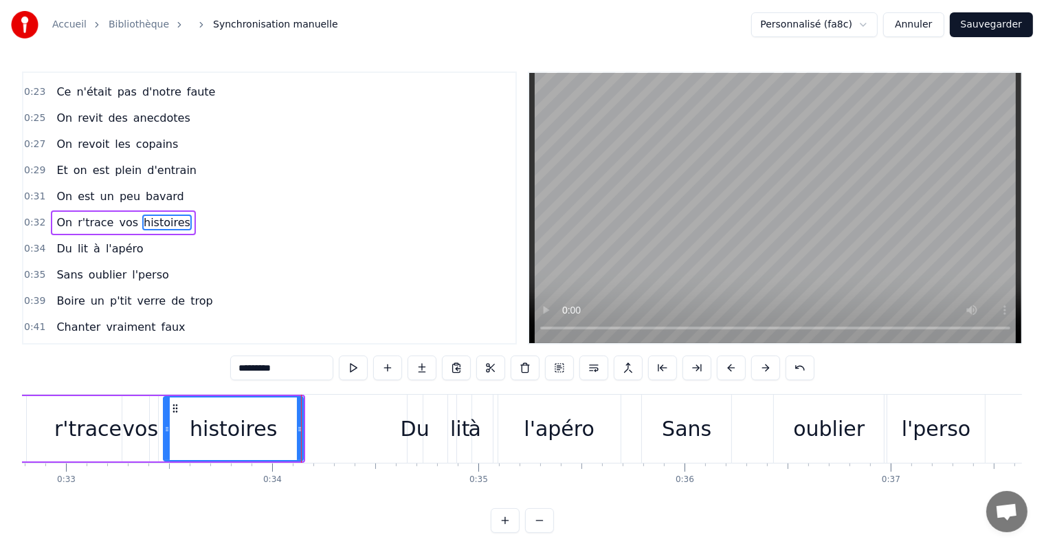
click at [602, 426] on div "l'apéro" at bounding box center [559, 429] width 122 height 68
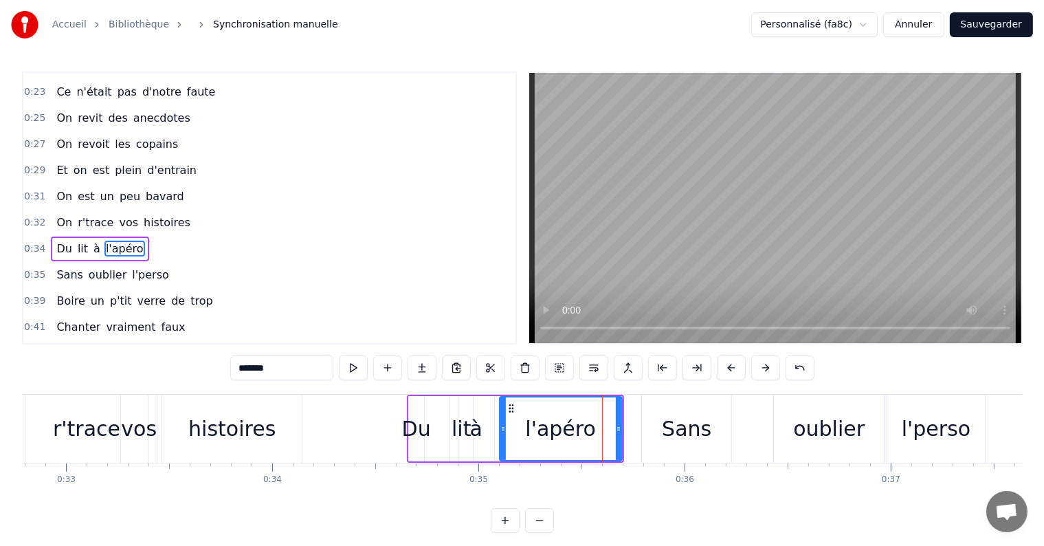
scroll to position [333, 0]
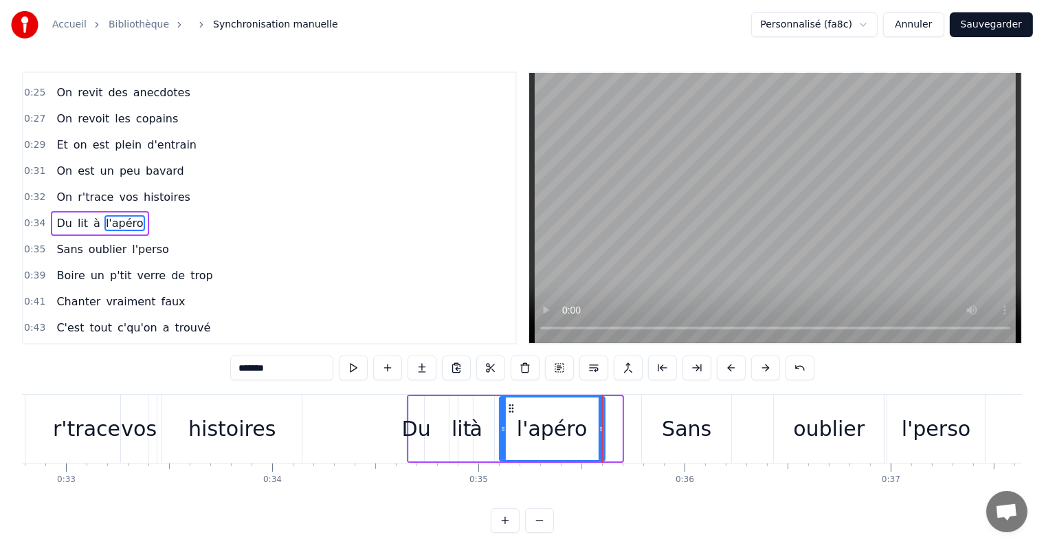
drag, startPoint x: 611, startPoint y: 430, endPoint x: 603, endPoint y: 430, distance: 8.3
click at [603, 430] on icon at bounding box center [602, 429] width 6 height 11
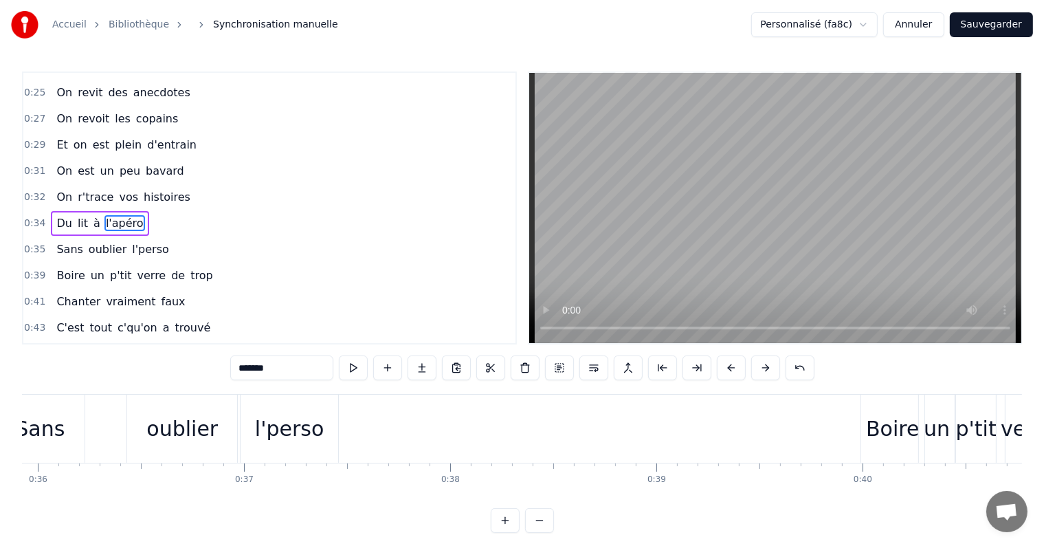
scroll to position [0, 7521]
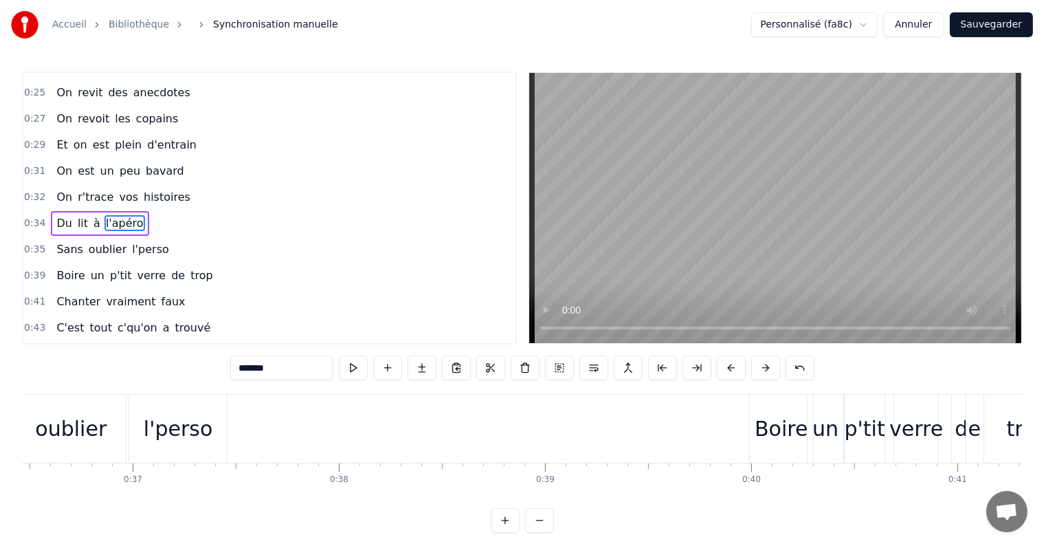
drag, startPoint x: 205, startPoint y: 420, endPoint x: 215, endPoint y: 426, distance: 11.4
click at [204, 420] on div "l'perso" at bounding box center [178, 428] width 69 height 31
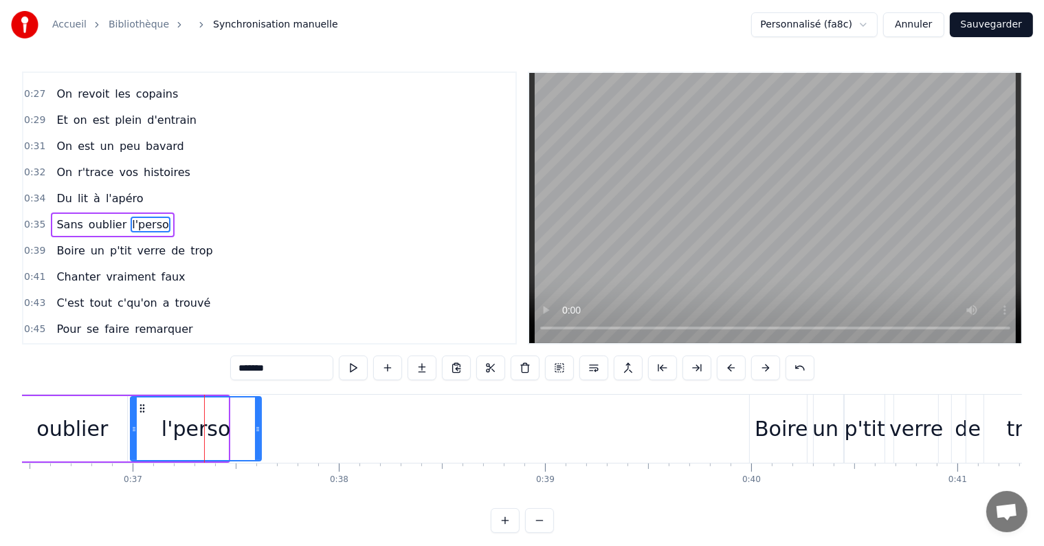
drag, startPoint x: 223, startPoint y: 429, endPoint x: 256, endPoint y: 432, distance: 33.1
click at [256, 432] on icon at bounding box center [258, 429] width 6 height 11
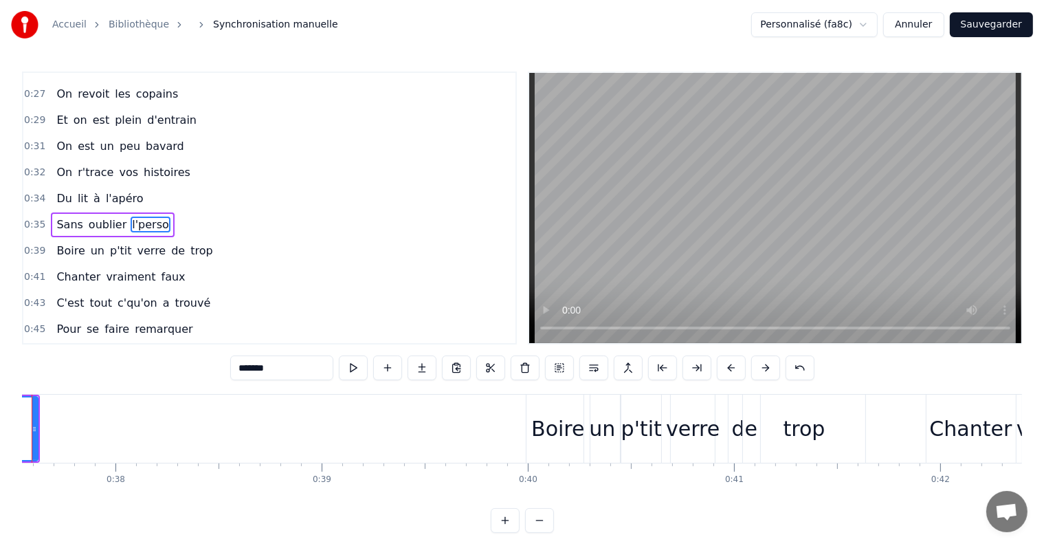
scroll to position [0, 7989]
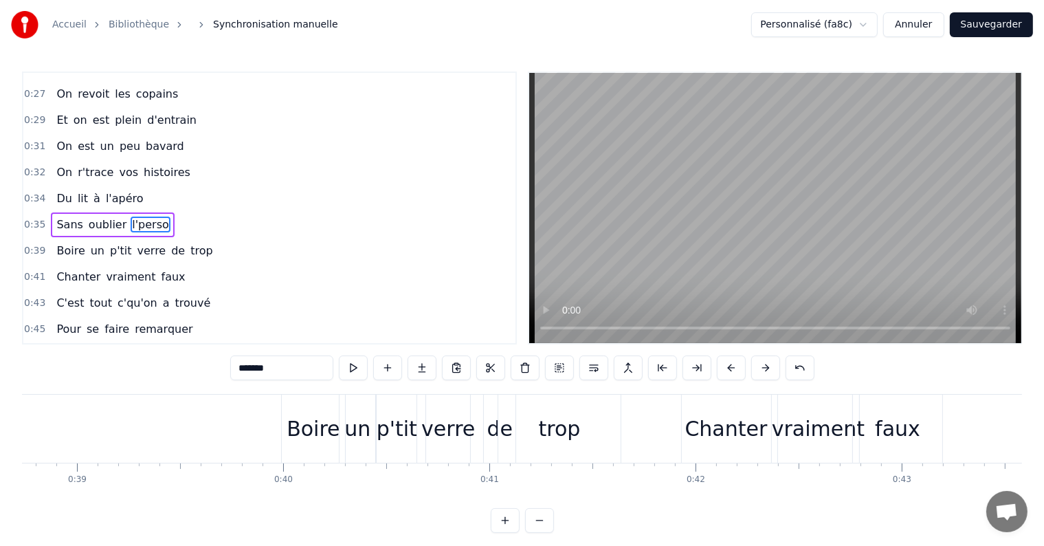
click at [573, 412] on div "trop" at bounding box center [559, 429] width 122 height 68
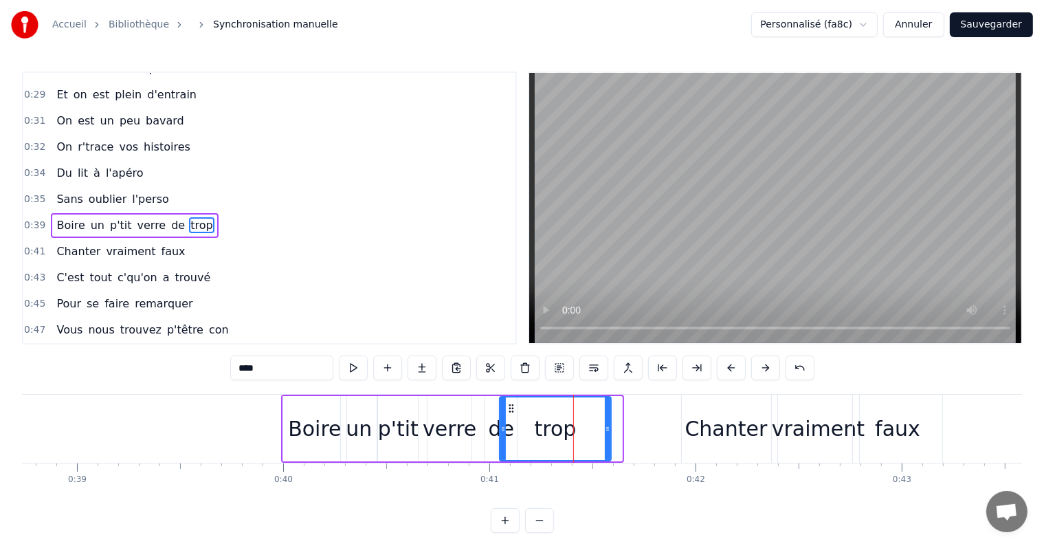
drag, startPoint x: 617, startPoint y: 426, endPoint x: 606, endPoint y: 429, distance: 11.3
click at [606, 429] on icon at bounding box center [608, 429] width 6 height 11
click at [885, 435] on div "faux" at bounding box center [897, 428] width 45 height 31
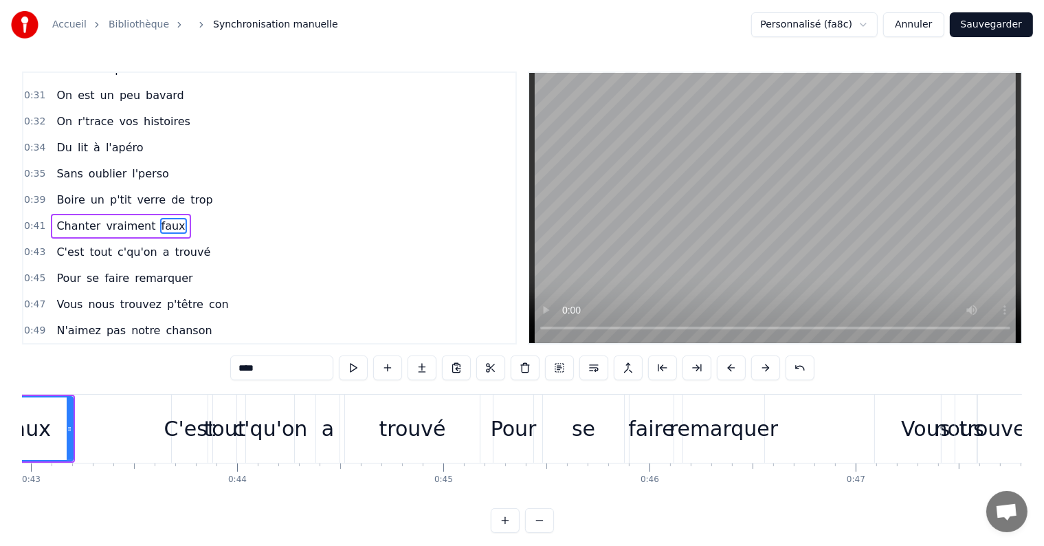
scroll to position [0, 8927]
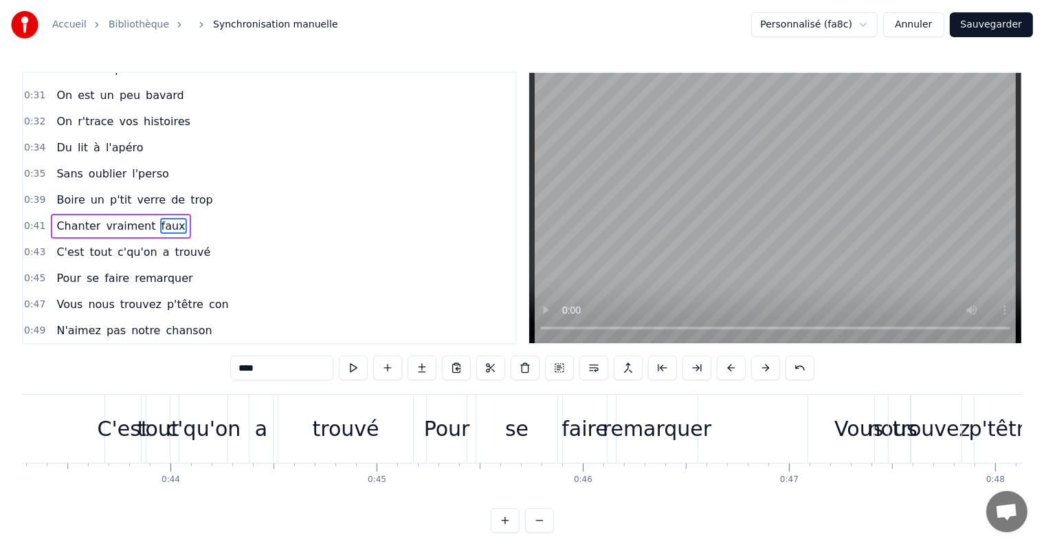
click at [645, 440] on div "remarquer" at bounding box center [657, 428] width 109 height 31
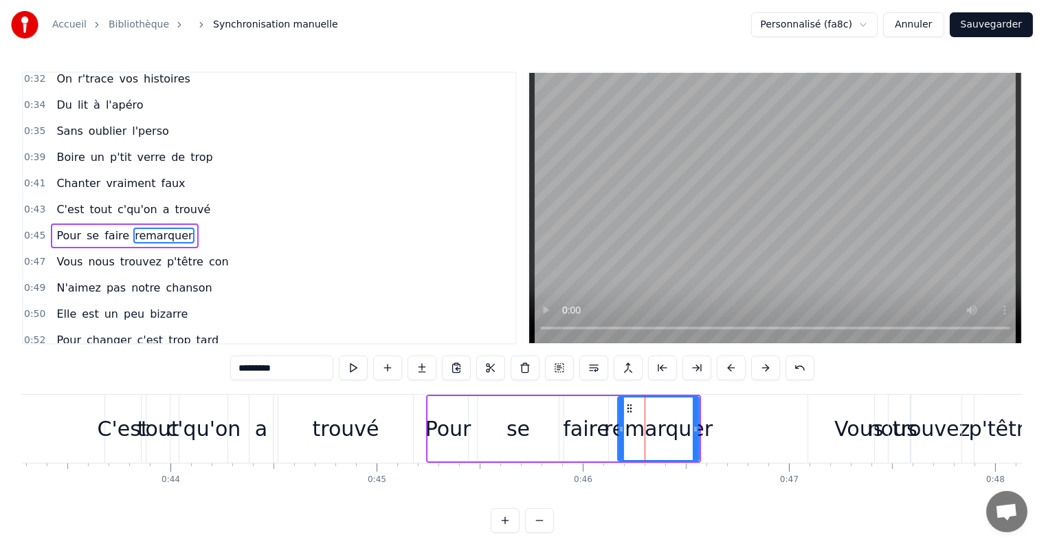
scroll to position [459, 0]
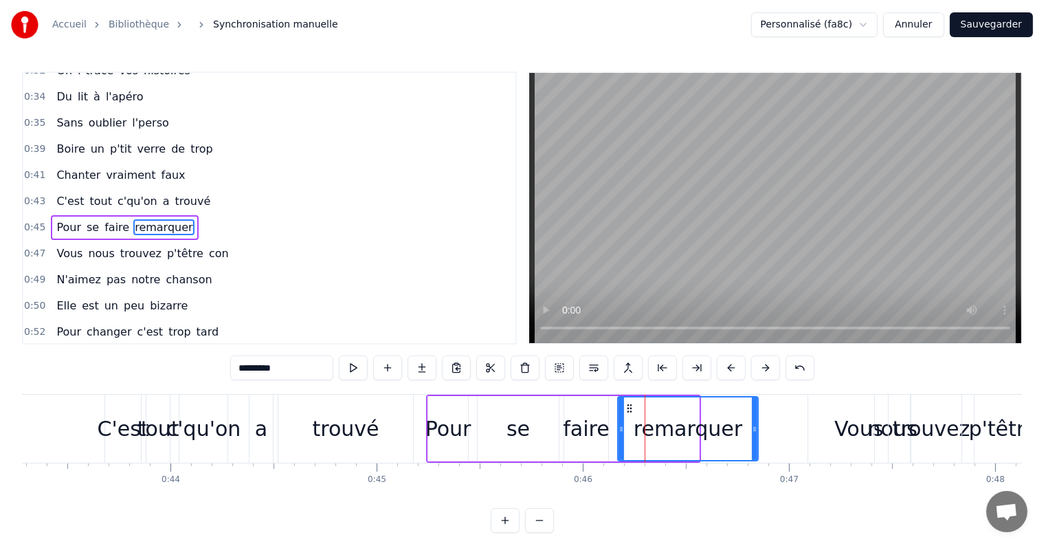
drag, startPoint x: 696, startPoint y: 425, endPoint x: 755, endPoint y: 429, distance: 59.3
click at [755, 429] on icon at bounding box center [755, 429] width 6 height 11
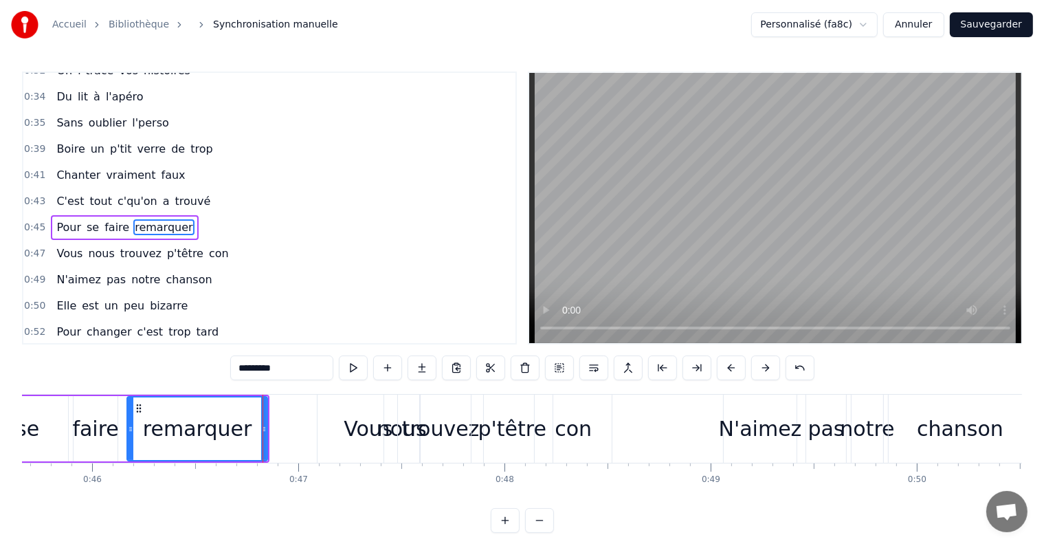
click at [581, 421] on div "con" at bounding box center [573, 428] width 37 height 31
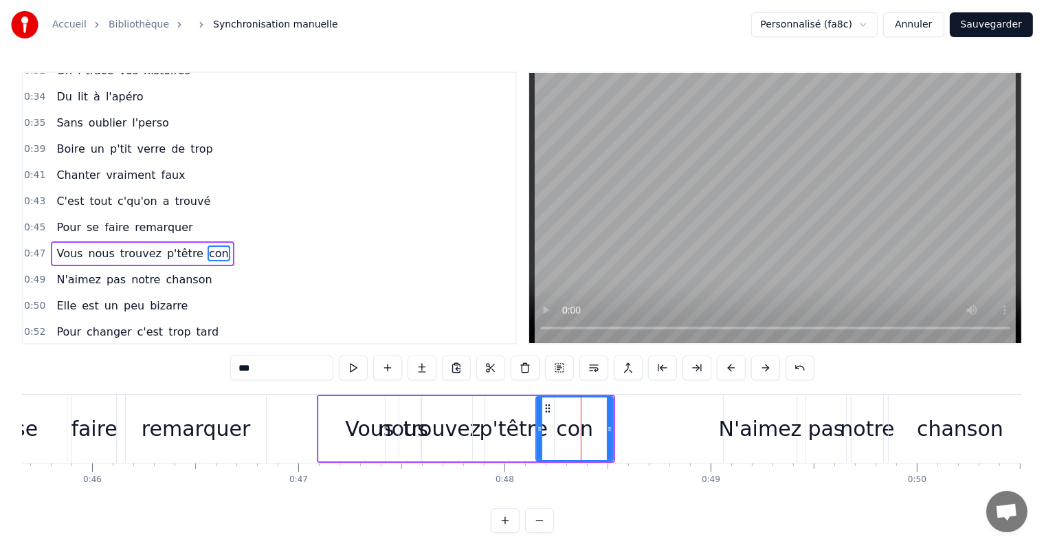
scroll to position [484, 0]
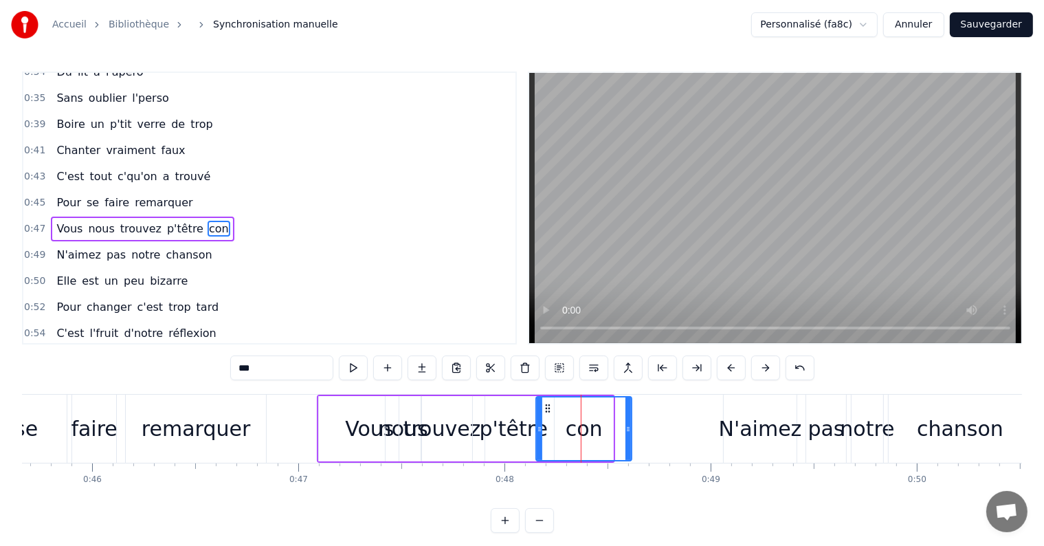
drag, startPoint x: 611, startPoint y: 426, endPoint x: 630, endPoint y: 431, distance: 19.8
click at [630, 431] on icon at bounding box center [629, 429] width 6 height 11
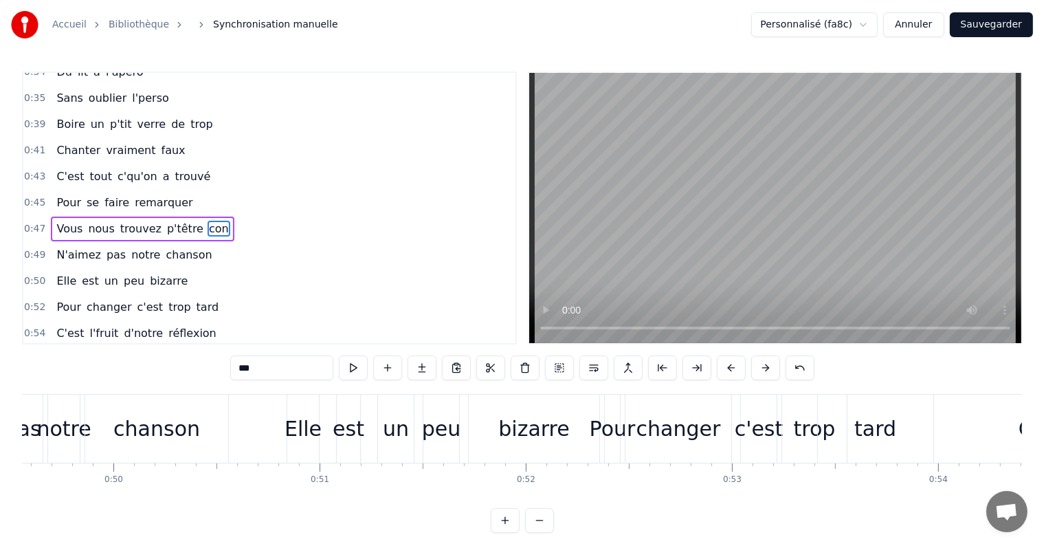
scroll to position [0, 10311]
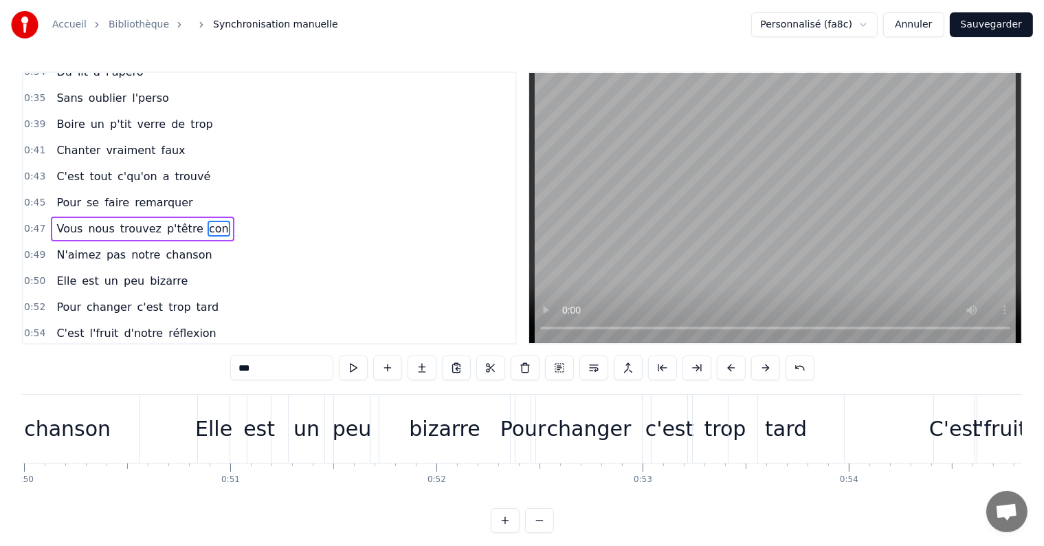
click at [783, 412] on div "tard" at bounding box center [787, 429] width 116 height 68
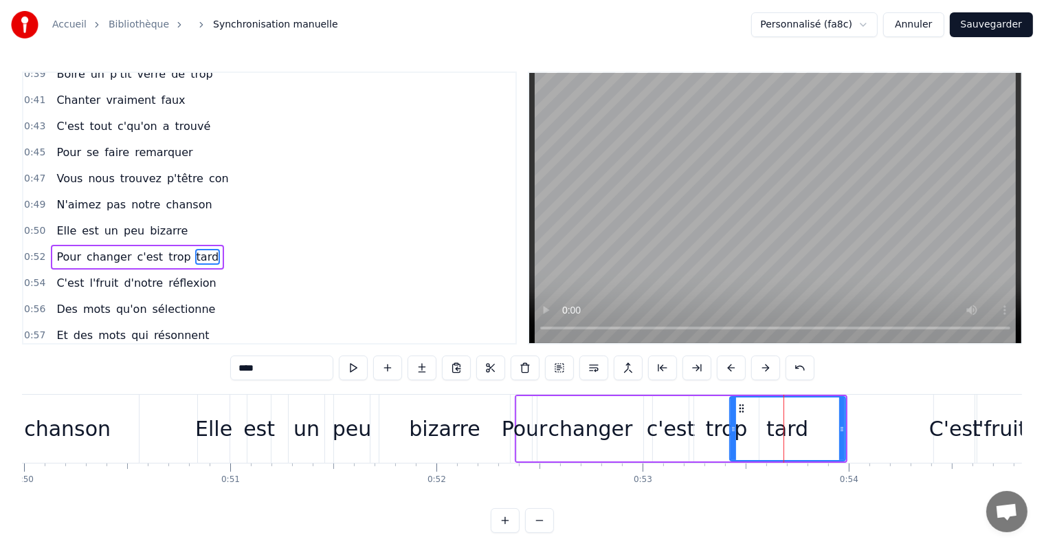
scroll to position [560, 0]
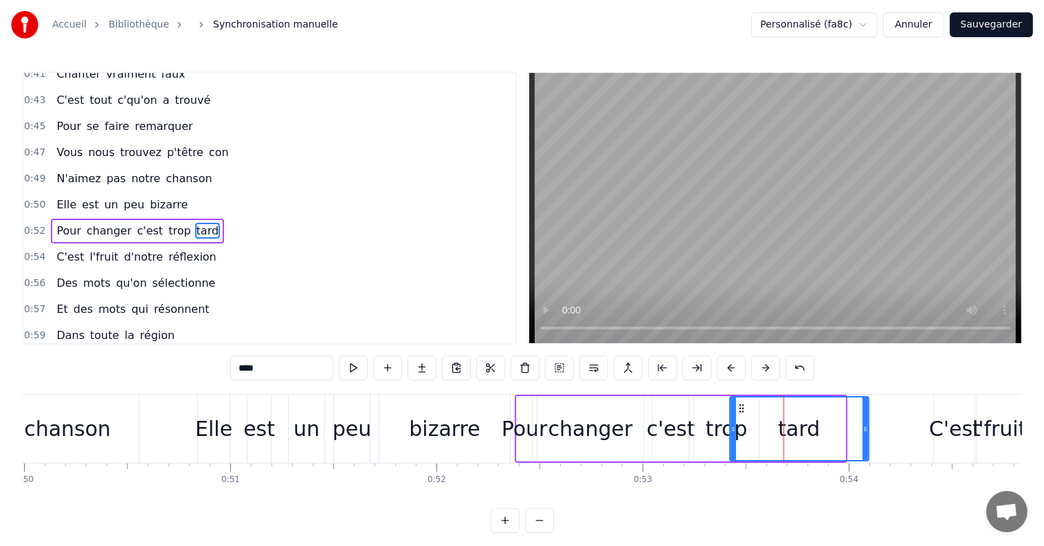
drag, startPoint x: 839, startPoint y: 427, endPoint x: 863, endPoint y: 429, distance: 23.5
click at [863, 429] on icon at bounding box center [866, 429] width 6 height 11
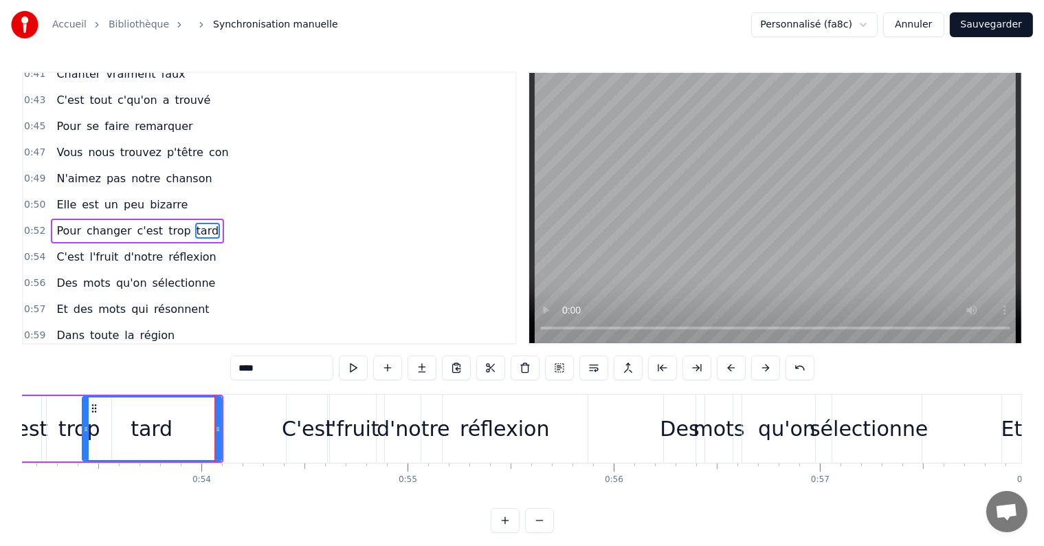
scroll to position [0, 11293]
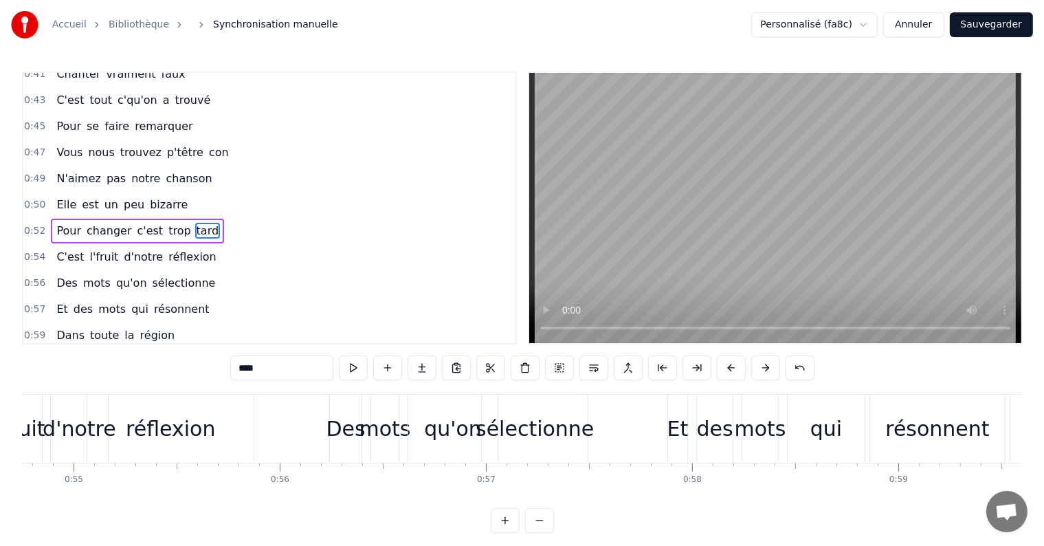
click at [575, 421] on div "sélectionne" at bounding box center [535, 428] width 118 height 31
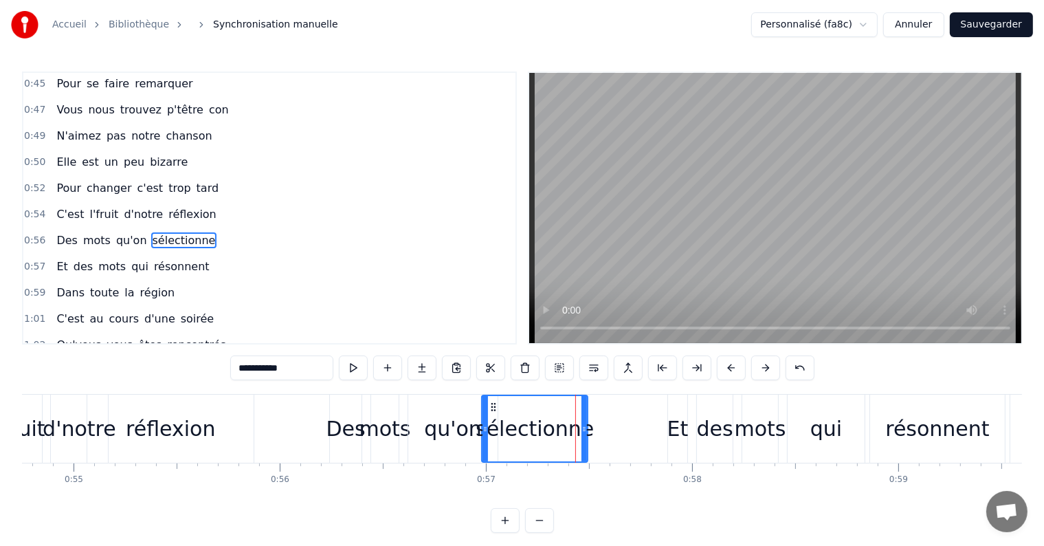
scroll to position [611, 0]
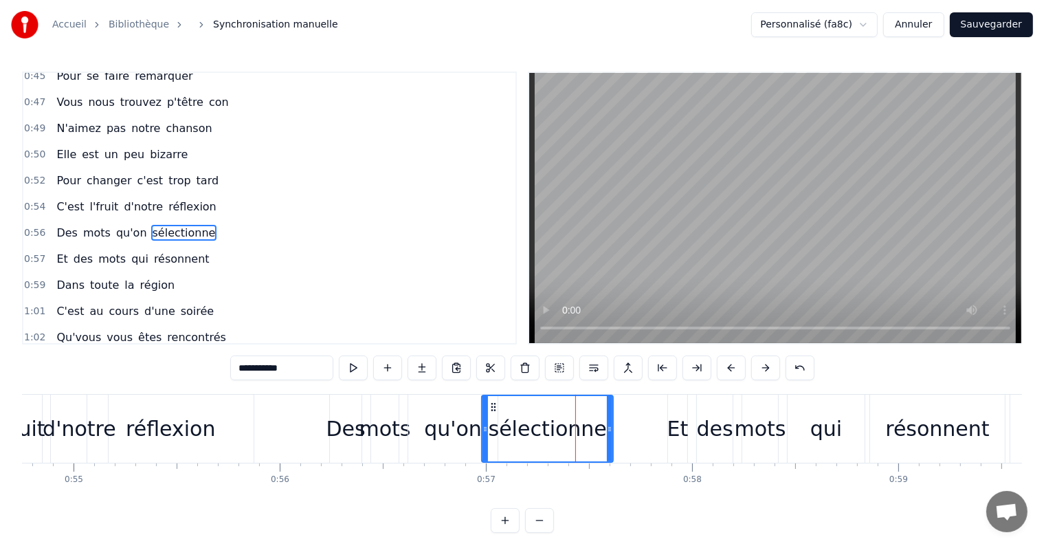
drag, startPoint x: 586, startPoint y: 427, endPoint x: 611, endPoint y: 428, distance: 25.5
click at [611, 428] on icon at bounding box center [610, 429] width 6 height 11
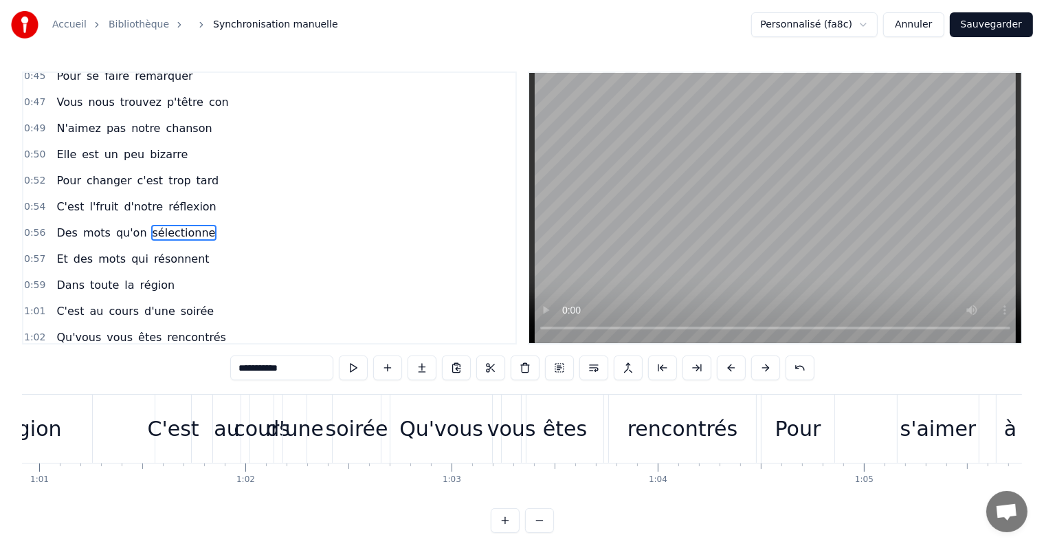
scroll to position [0, 12654]
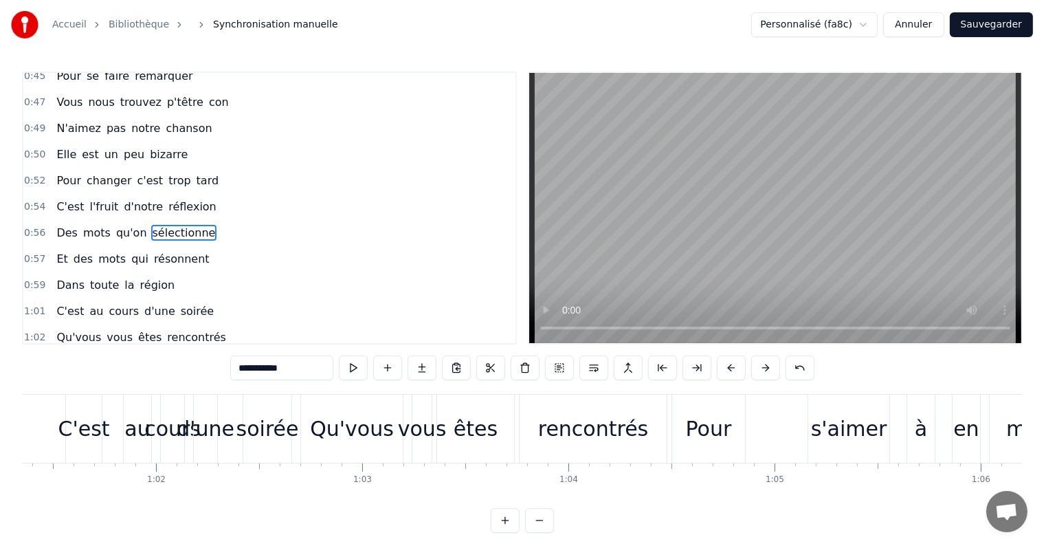
click at [716, 420] on div "Pour" at bounding box center [709, 428] width 46 height 31
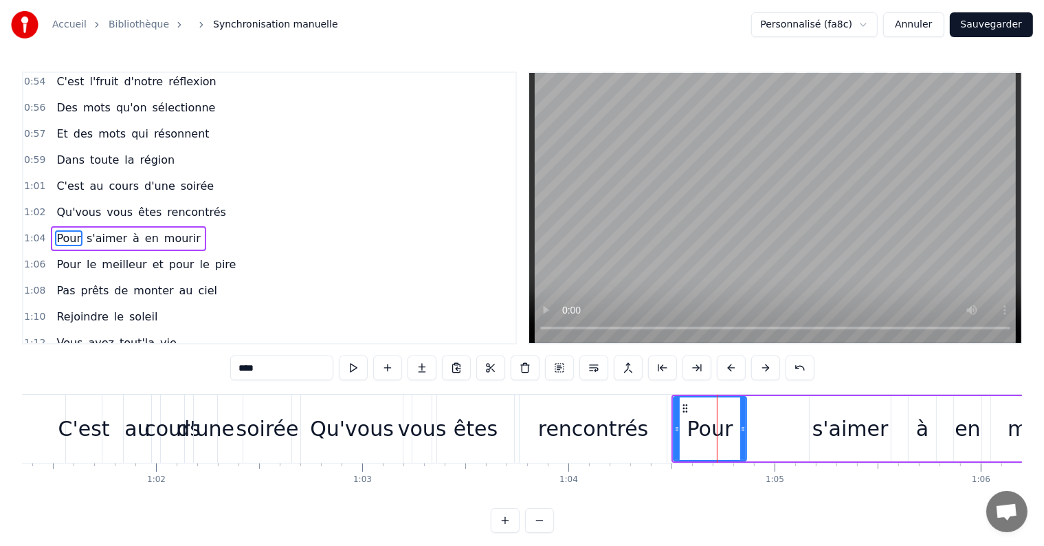
scroll to position [737, 0]
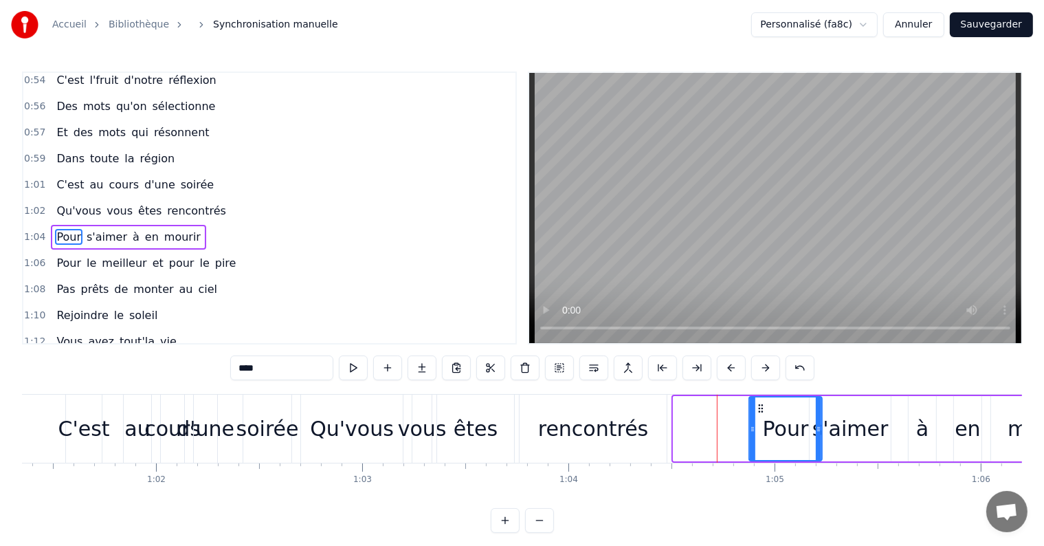
drag, startPoint x: 685, startPoint y: 410, endPoint x: 760, endPoint y: 415, distance: 75.8
click at [760, 415] on div "Pour" at bounding box center [786, 428] width 72 height 63
click at [635, 423] on div "rencontrés" at bounding box center [593, 428] width 111 height 31
type input "**********"
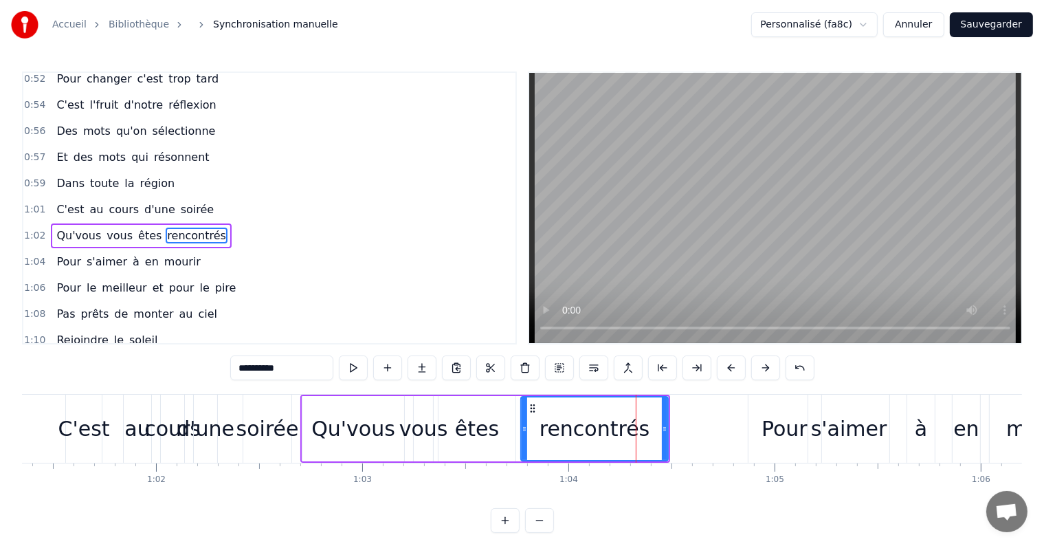
drag, startPoint x: 678, startPoint y: 428, endPoint x: 710, endPoint y: 429, distance: 31.7
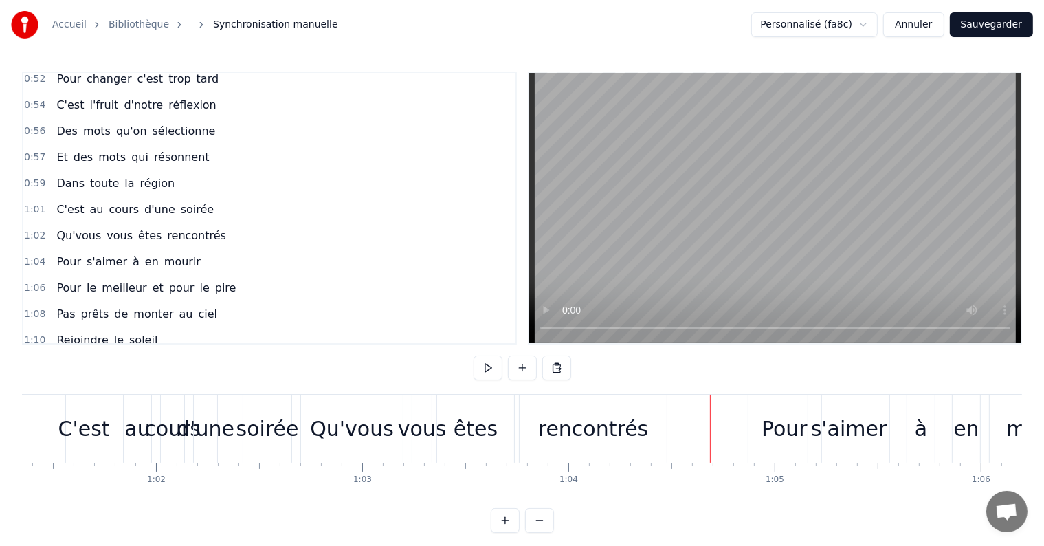
click at [641, 428] on div "rencontrés" at bounding box center [593, 429] width 147 height 68
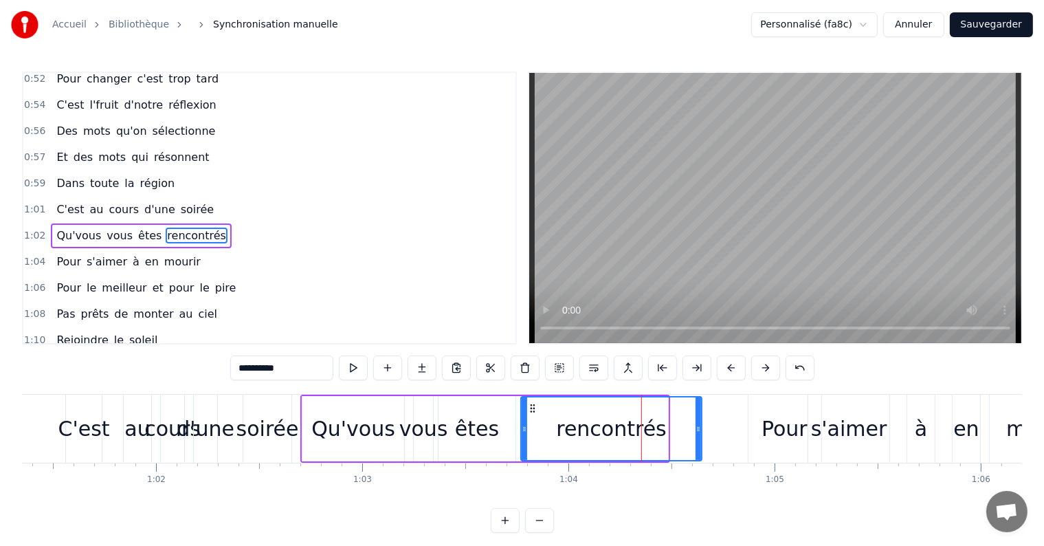
drag, startPoint x: 663, startPoint y: 426, endPoint x: 701, endPoint y: 432, distance: 38.9
click at [701, 432] on icon at bounding box center [699, 429] width 6 height 11
click at [778, 426] on div "Pour" at bounding box center [785, 428] width 46 height 31
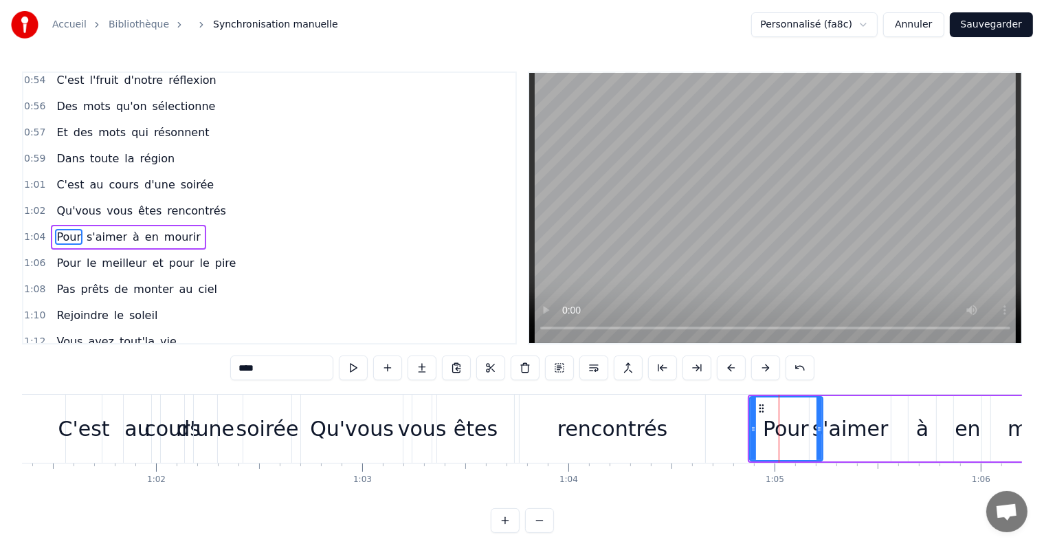
click at [848, 426] on div "s'aimer" at bounding box center [851, 428] width 76 height 31
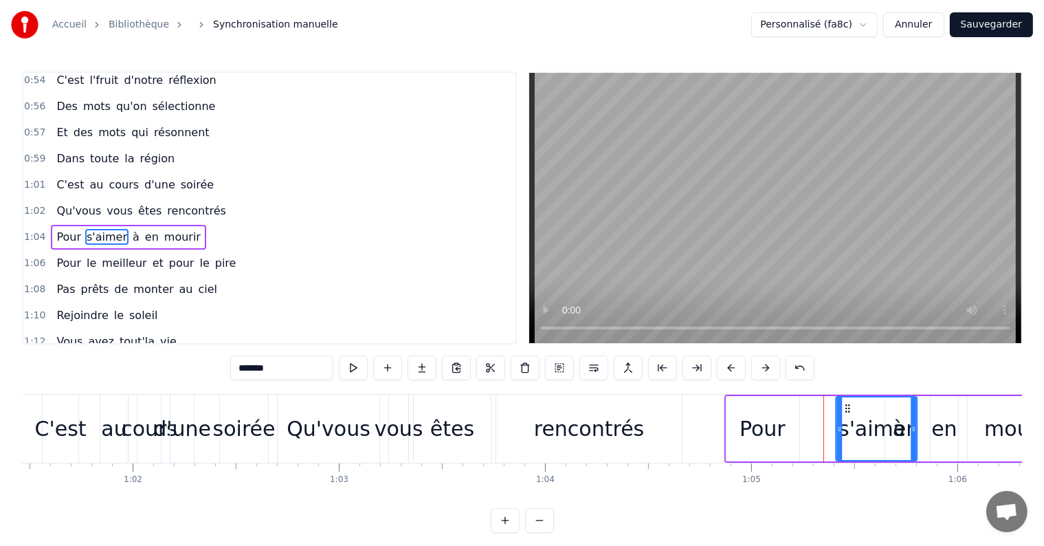
scroll to position [0, 12683]
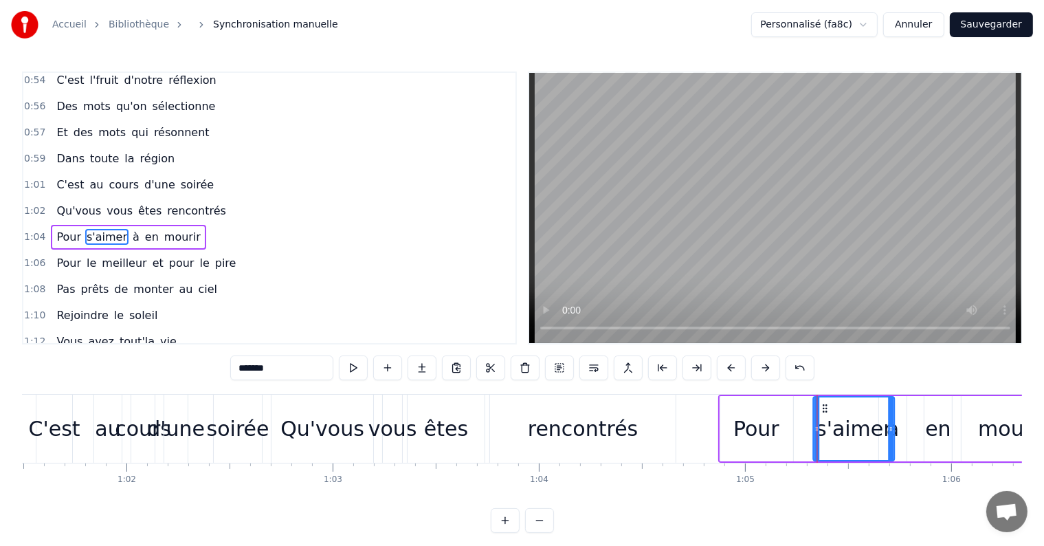
drag, startPoint x: 820, startPoint y: 407, endPoint x: 822, endPoint y: 414, distance: 7.4
click at [822, 414] on div "s'aimer" at bounding box center [855, 428] width 80 height 63
click at [740, 418] on div "Pour" at bounding box center [757, 428] width 46 height 31
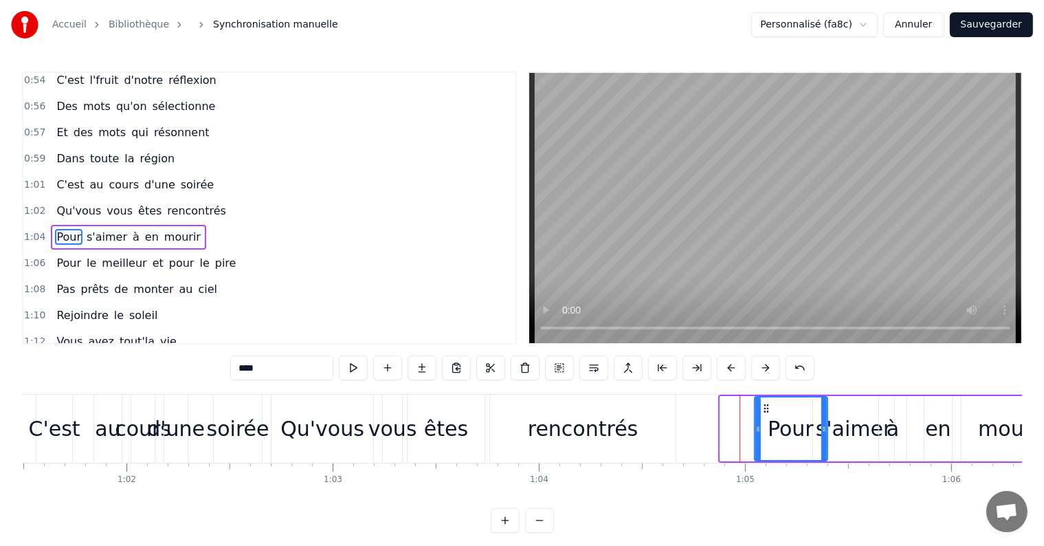
drag, startPoint x: 727, startPoint y: 407, endPoint x: 762, endPoint y: 411, distance: 34.6
click at [762, 411] on icon at bounding box center [766, 408] width 11 height 11
drag, startPoint x: 822, startPoint y: 428, endPoint x: 799, endPoint y: 428, distance: 22.7
click at [799, 428] on icon at bounding box center [802, 429] width 6 height 11
click at [823, 429] on div "s'aimer" at bounding box center [854, 428] width 76 height 31
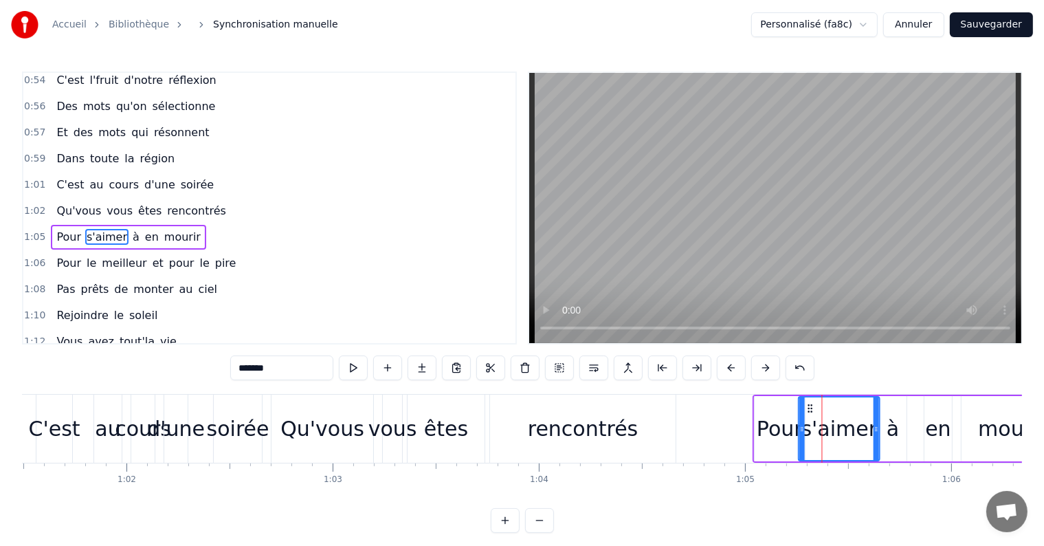
drag, startPoint x: 824, startPoint y: 403, endPoint x: 809, endPoint y: 406, distance: 14.7
click at [809, 406] on icon at bounding box center [810, 408] width 11 height 11
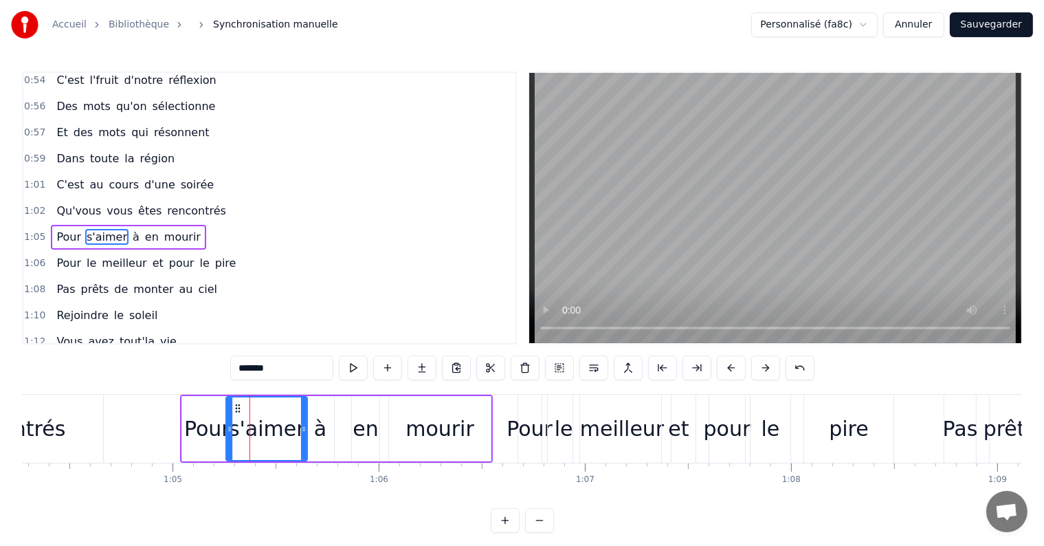
scroll to position [0, 13280]
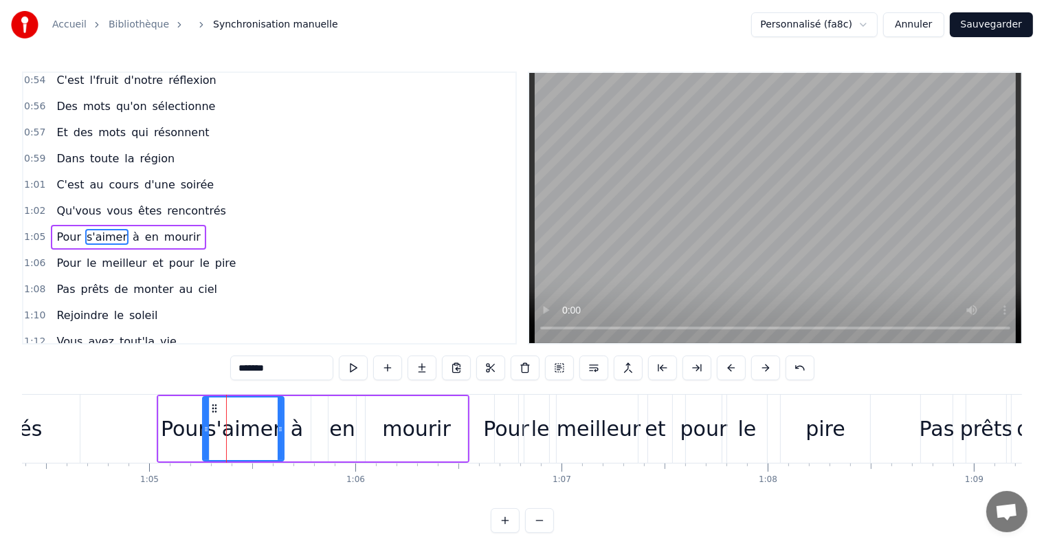
click at [815, 439] on div "pire" at bounding box center [826, 428] width 40 height 31
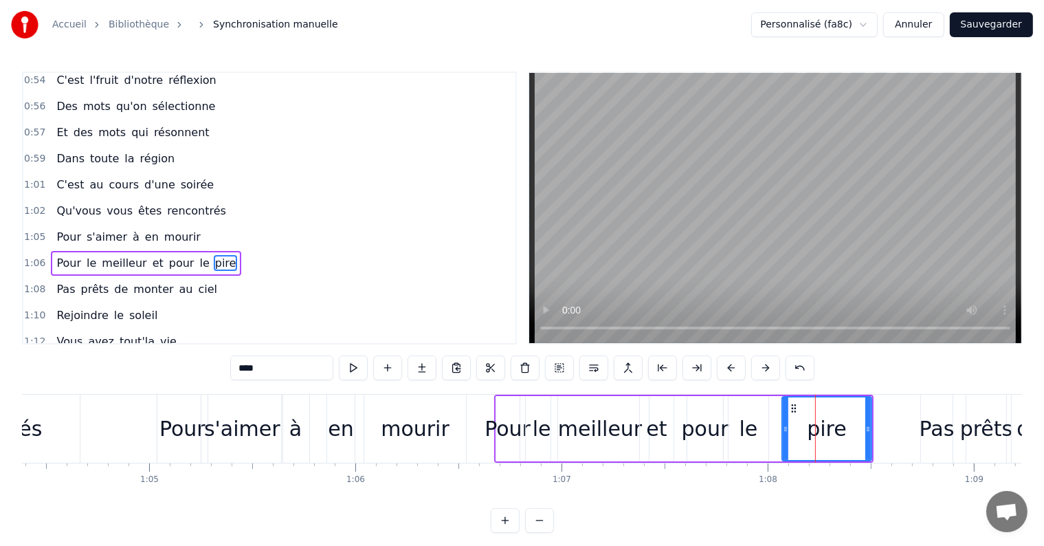
scroll to position [762, 0]
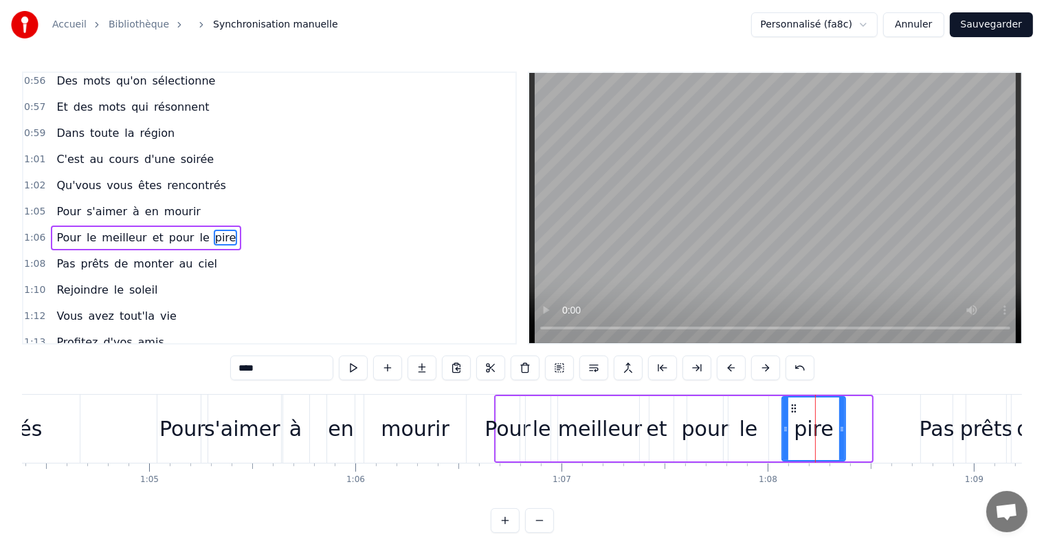
drag, startPoint x: 868, startPoint y: 428, endPoint x: 842, endPoint y: 434, distance: 26.7
click at [842, 434] on div at bounding box center [842, 428] width 6 height 63
click at [425, 415] on div "mourir" at bounding box center [415, 428] width 69 height 31
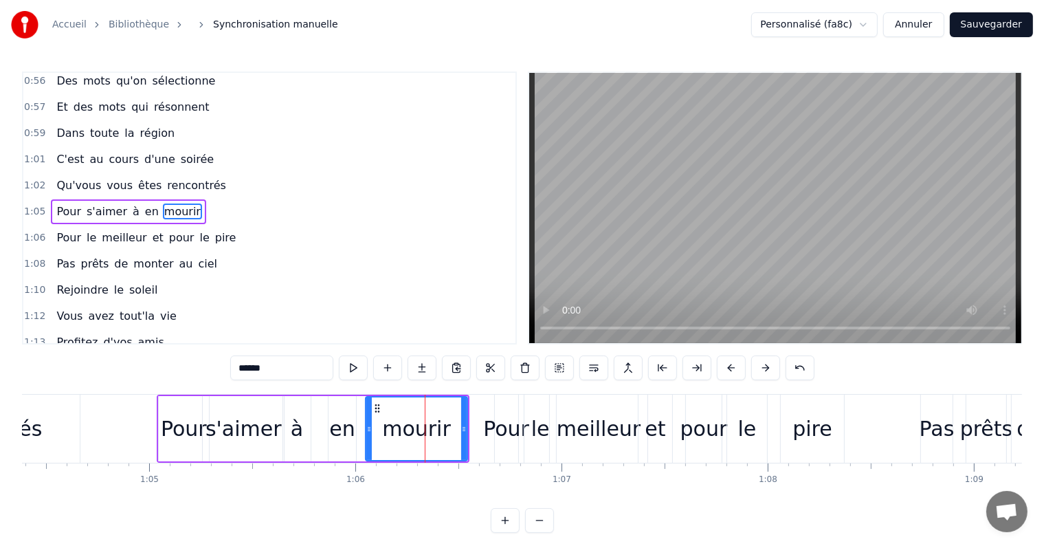
scroll to position [737, 0]
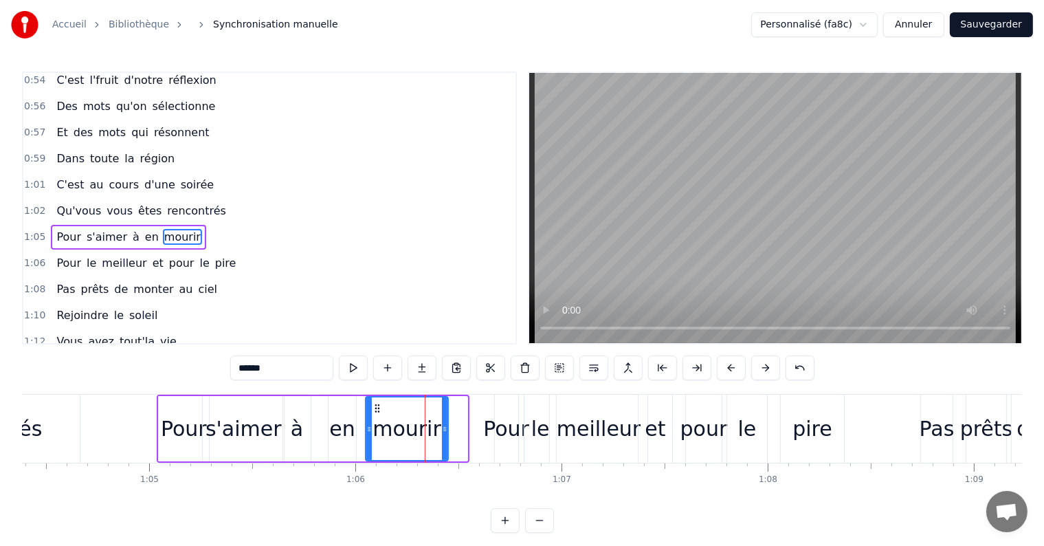
drag, startPoint x: 465, startPoint y: 430, endPoint x: 446, endPoint y: 430, distance: 19.3
click at [446, 430] on icon at bounding box center [445, 429] width 6 height 11
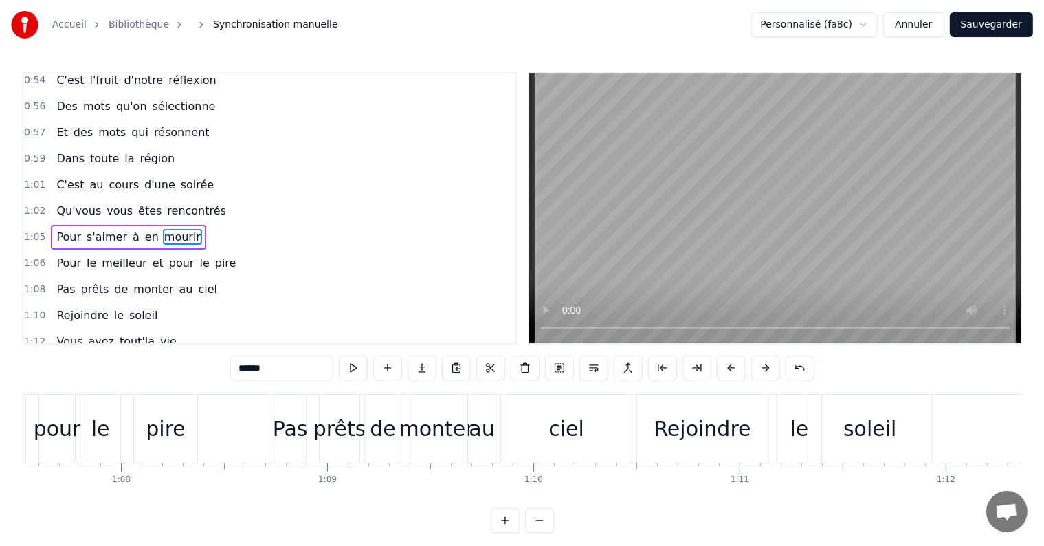
scroll to position [0, 13949]
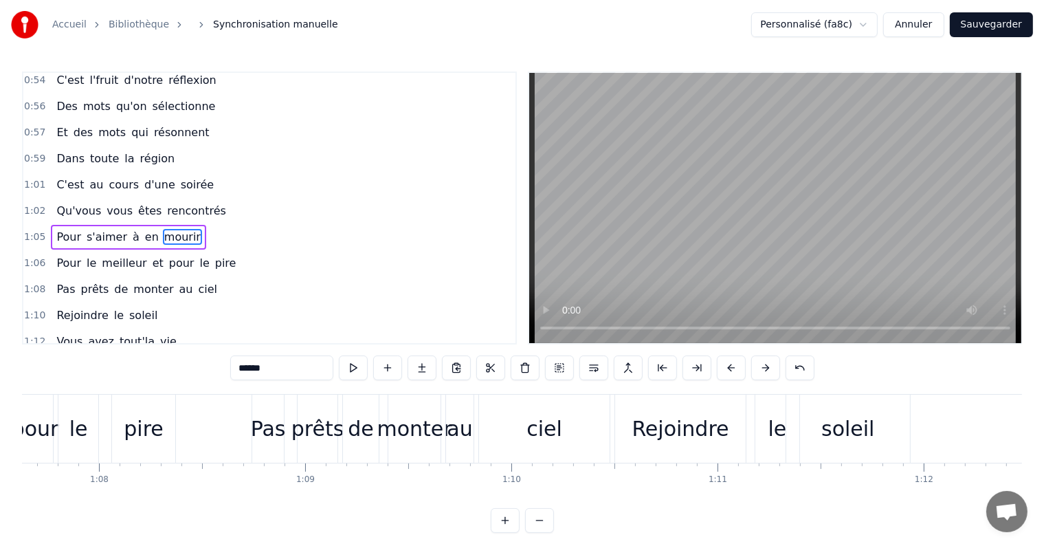
click at [818, 427] on div "soleil" at bounding box center [849, 429] width 124 height 68
type input "******"
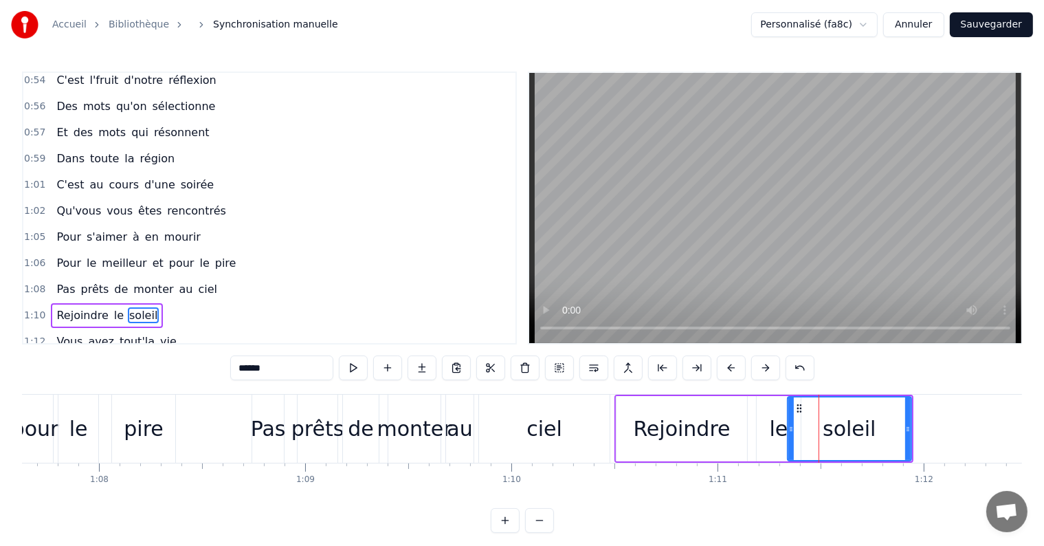
scroll to position [813, 0]
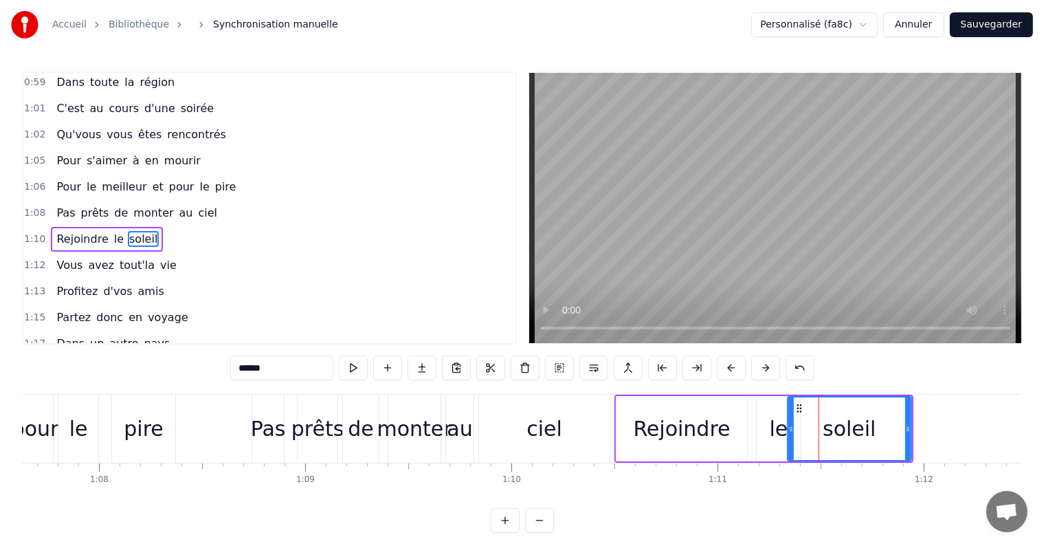
drag, startPoint x: 910, startPoint y: 430, endPoint x: 938, endPoint y: 430, distance: 27.5
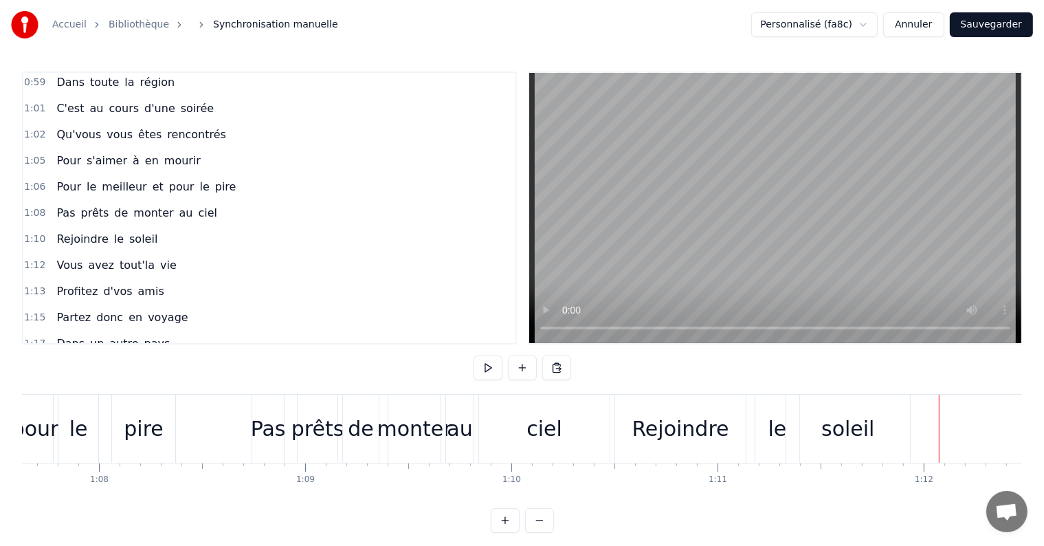
click at [875, 430] on div "soleil" at bounding box center [849, 429] width 124 height 68
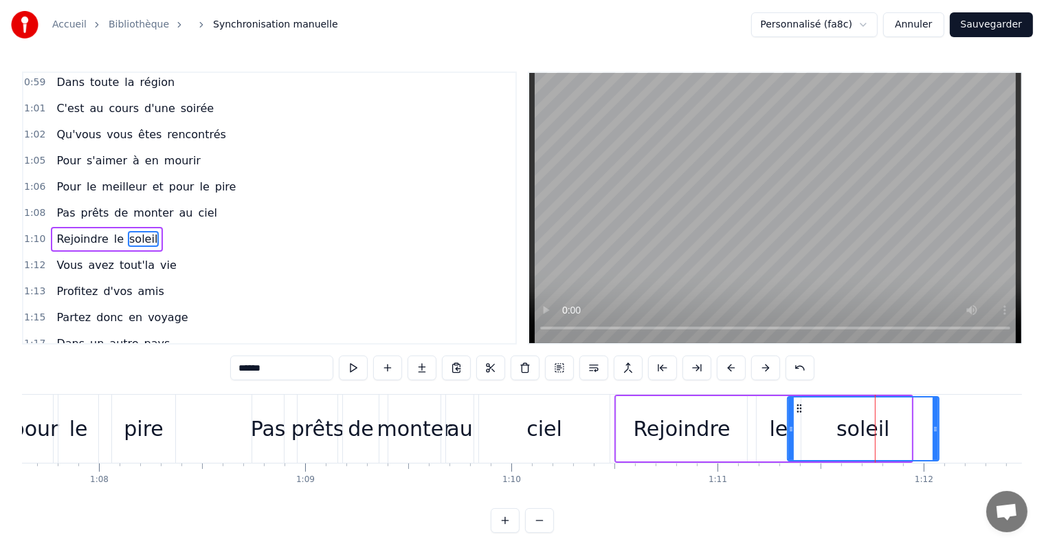
drag, startPoint x: 916, startPoint y: 428, endPoint x: 935, endPoint y: 430, distance: 18.8
click at [935, 430] on icon at bounding box center [936, 429] width 6 height 11
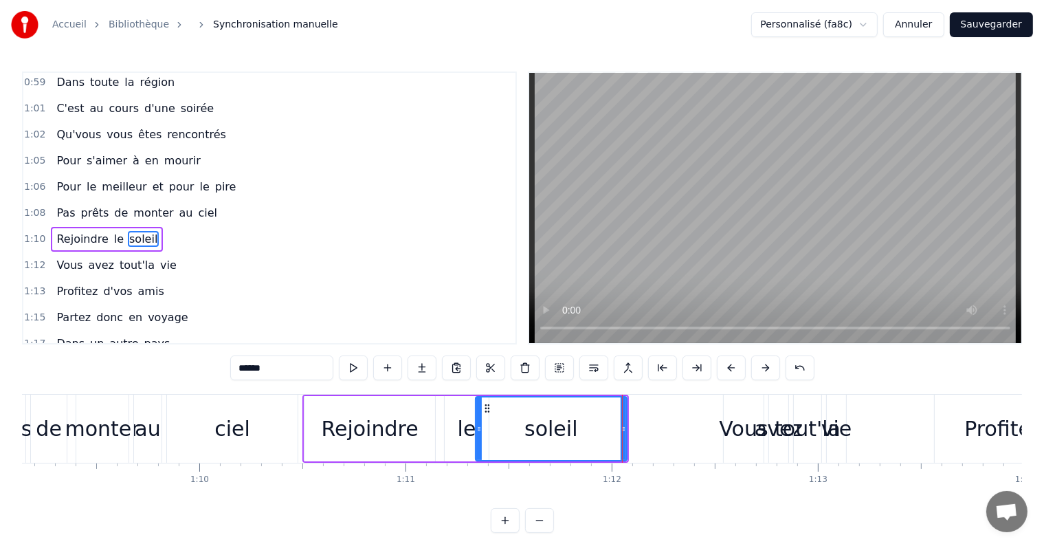
scroll to position [0, 14283]
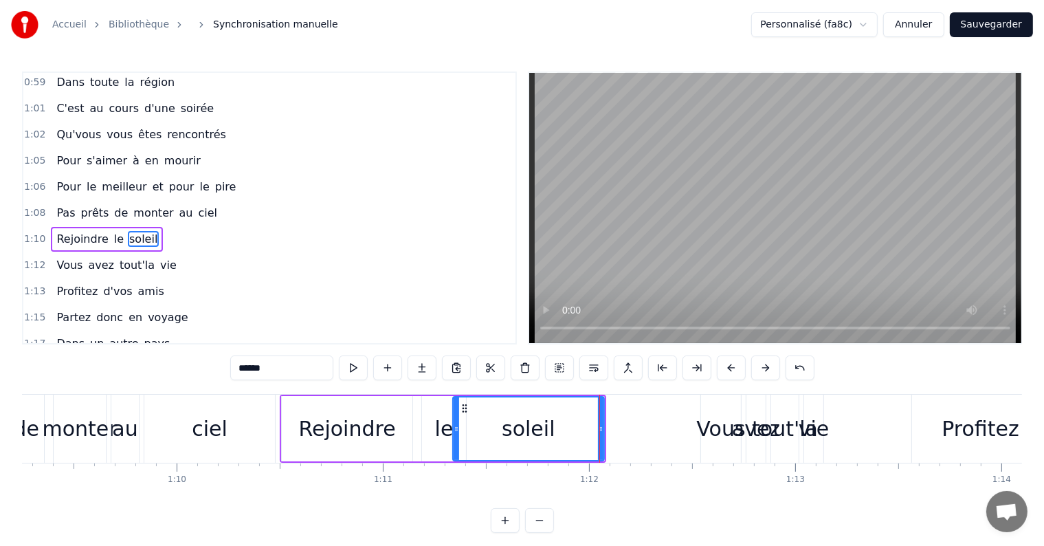
click at [716, 432] on div "Vous" at bounding box center [721, 428] width 49 height 31
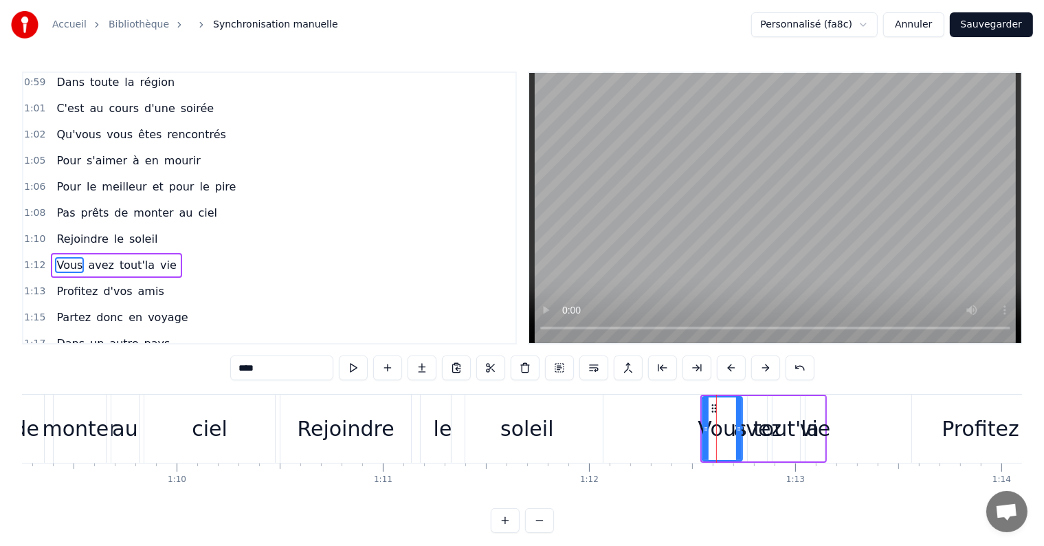
scroll to position [839, 0]
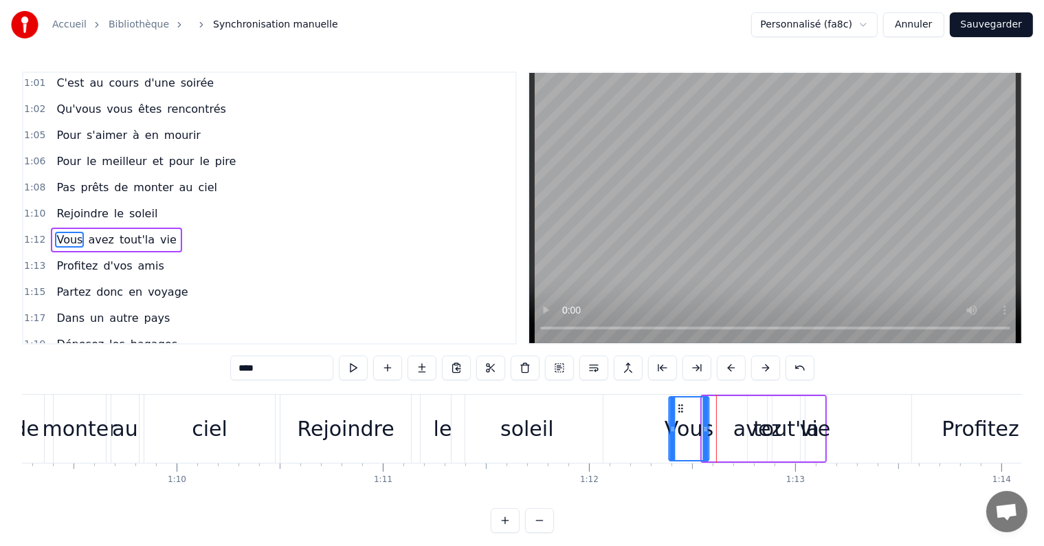
drag, startPoint x: 712, startPoint y: 409, endPoint x: 681, endPoint y: 413, distance: 30.4
click at [681, 413] on icon at bounding box center [680, 408] width 11 height 11
click at [745, 426] on div "avez" at bounding box center [758, 428] width 48 height 31
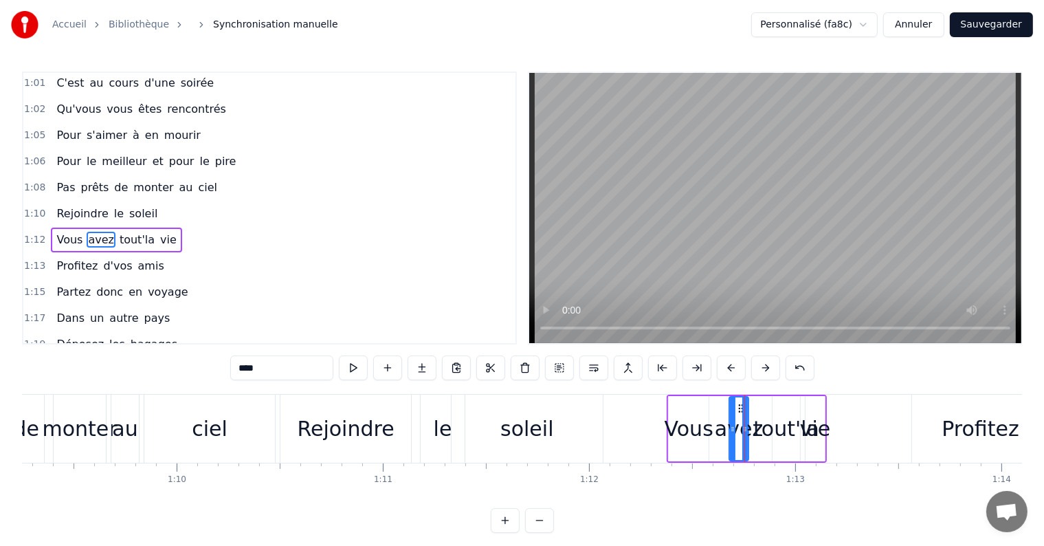
drag, startPoint x: 759, startPoint y: 409, endPoint x: 737, endPoint y: 409, distance: 22.0
click at [737, 409] on icon at bounding box center [741, 408] width 11 height 11
click at [806, 421] on div "vie" at bounding box center [815, 428] width 31 height 31
click at [787, 415] on div "tout'la" at bounding box center [787, 428] width 66 height 31
click at [807, 411] on div "vie" at bounding box center [815, 428] width 19 height 65
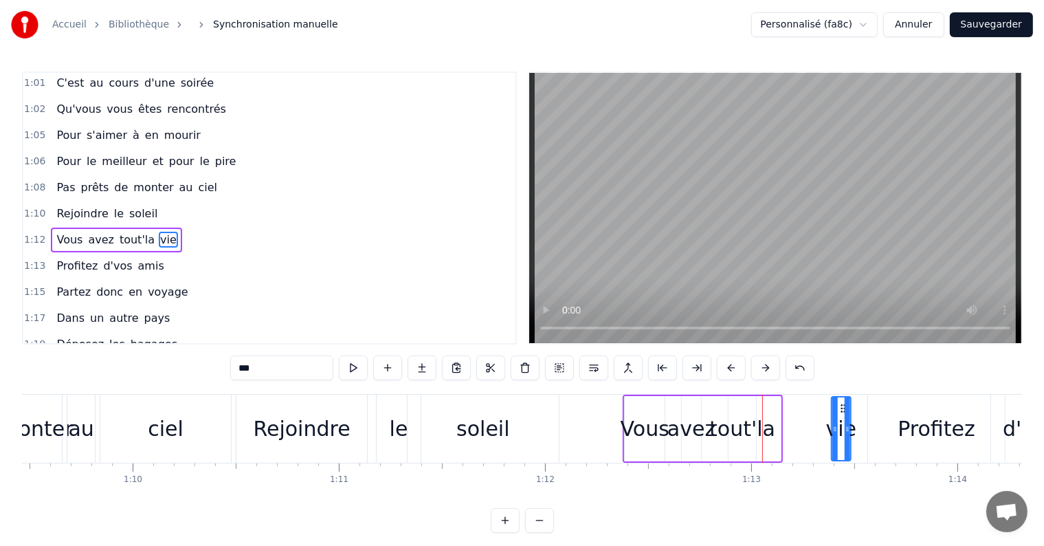
scroll to position [0, 14328]
drag, startPoint x: 816, startPoint y: 407, endPoint x: 821, endPoint y: 418, distance: 12.0
click at [826, 418] on div "vie" at bounding box center [823, 428] width 18 height 63
click at [763, 418] on div "tout'la" at bounding box center [742, 428] width 66 height 31
type input "*******"
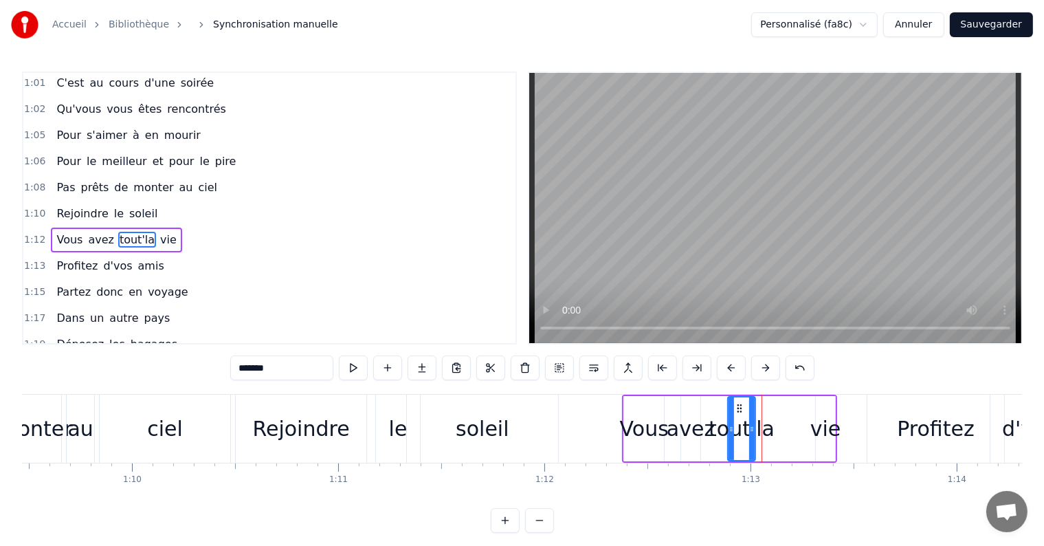
click at [766, 429] on div "tout'la" at bounding box center [742, 428] width 66 height 31
click at [751, 443] on div at bounding box center [752, 428] width 6 height 63
click at [762, 433] on div "tout'la" at bounding box center [742, 428] width 66 height 31
click at [757, 430] on div "tout'la" at bounding box center [742, 428] width 66 height 31
click at [718, 448] on div "Vous avez tout'la vie" at bounding box center [729, 429] width 215 height 68
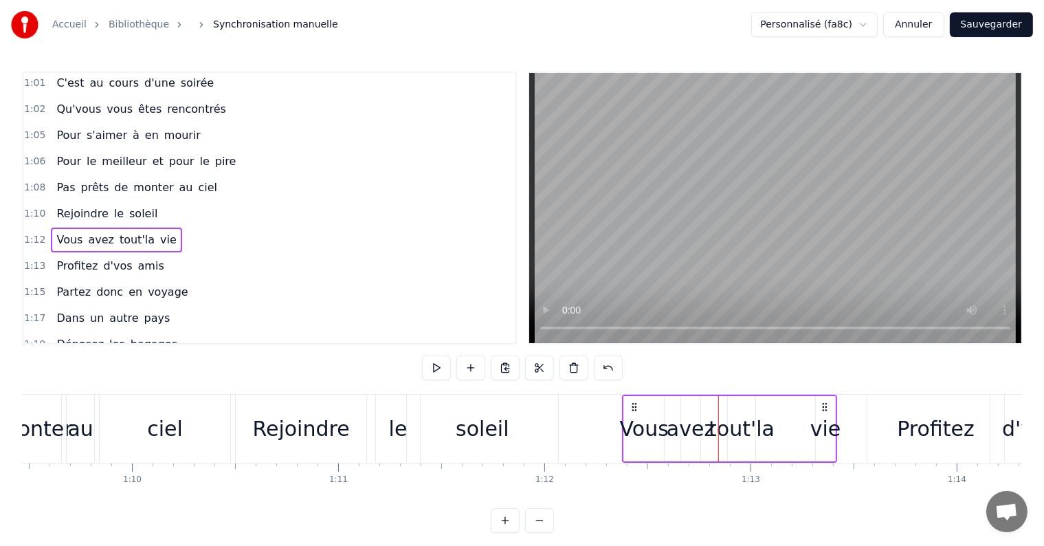
click at [709, 438] on div "avez" at bounding box center [691, 428] width 48 height 31
click at [762, 430] on div "tout'la" at bounding box center [742, 428] width 66 height 31
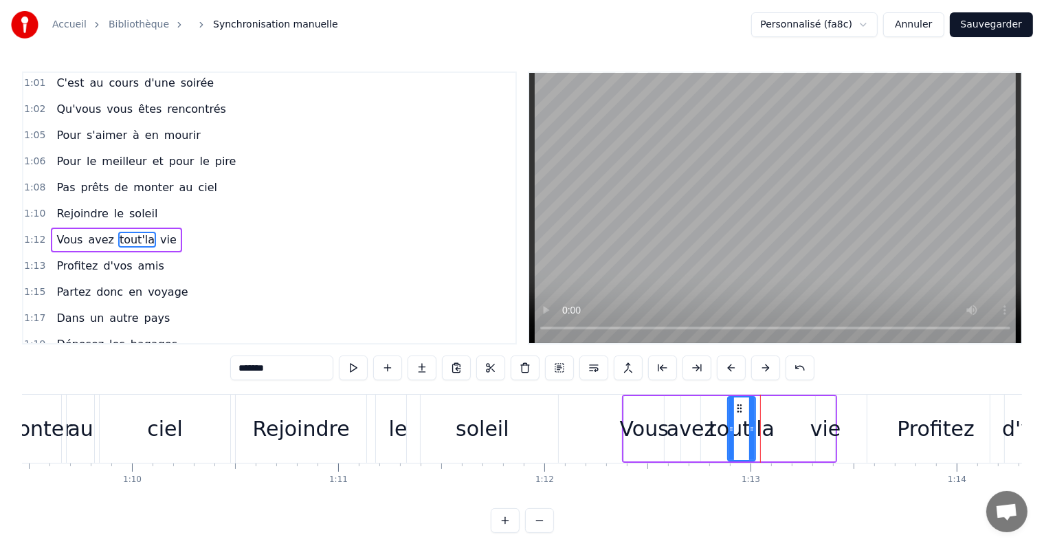
click at [767, 438] on div "tout'la" at bounding box center [742, 428] width 66 height 31
drag, startPoint x: 754, startPoint y: 428, endPoint x: 792, endPoint y: 430, distance: 38.6
click at [792, 430] on icon at bounding box center [791, 429] width 6 height 11
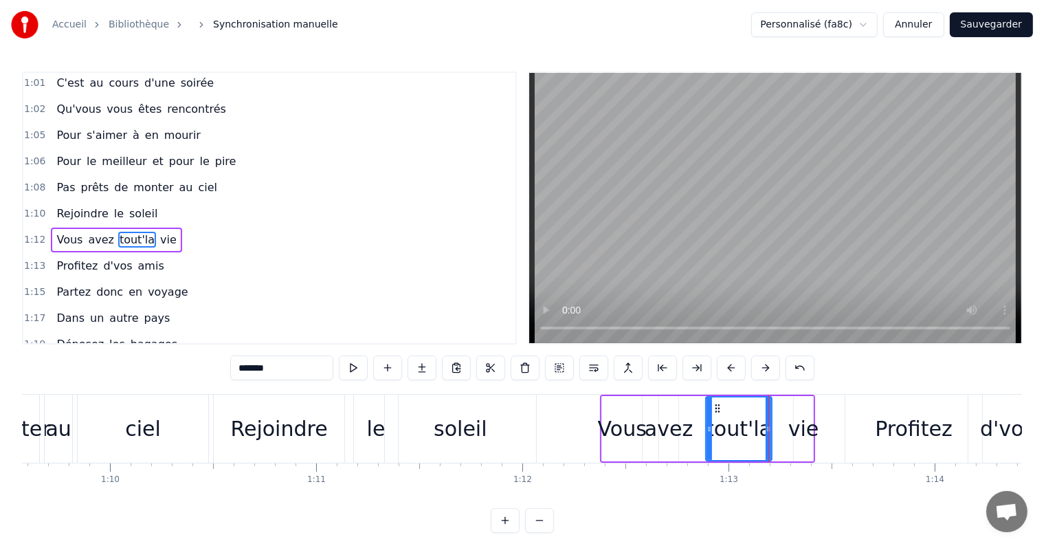
scroll to position [0, 14752]
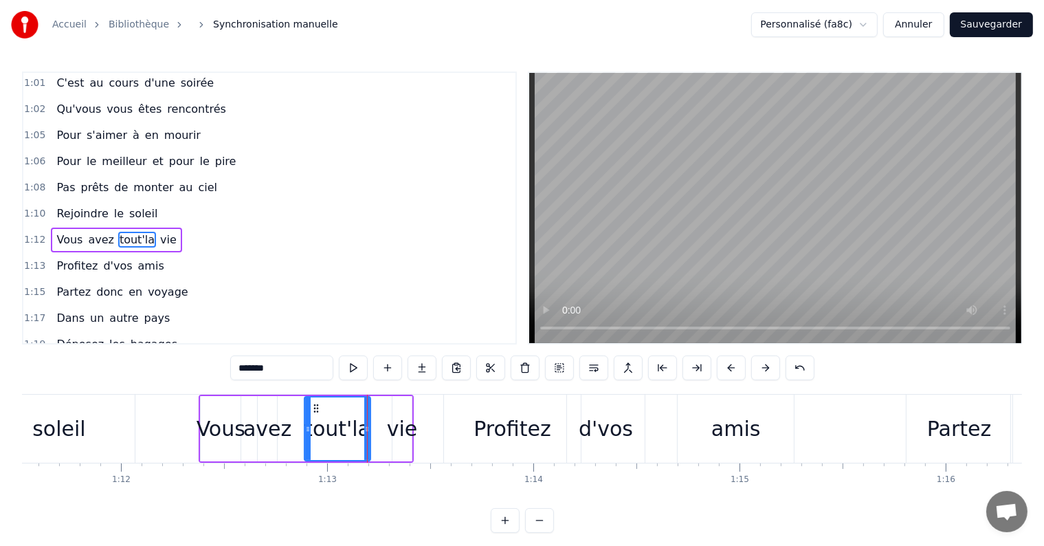
click at [723, 430] on div "amis" at bounding box center [737, 428] width 50 height 31
type input "****"
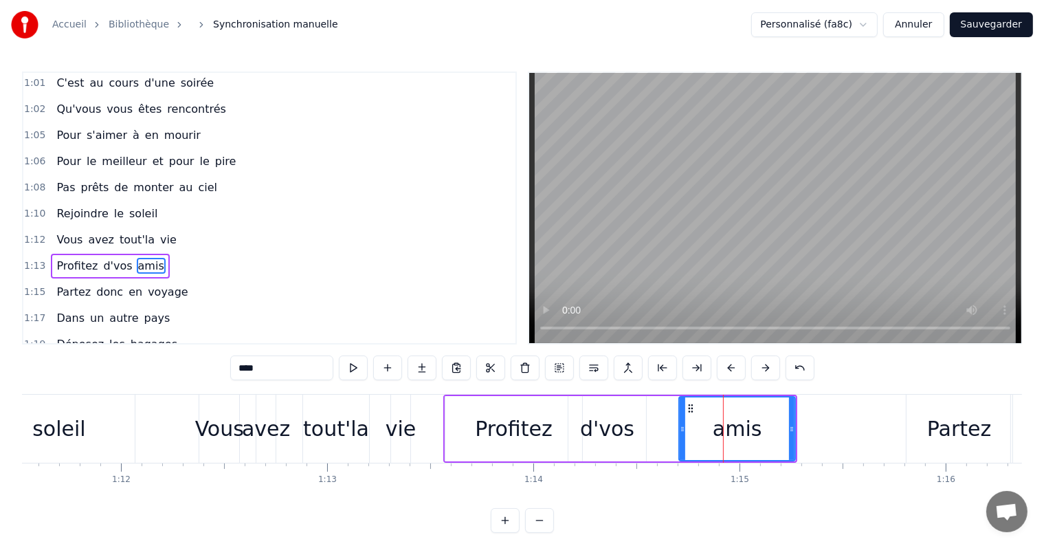
scroll to position [864, 0]
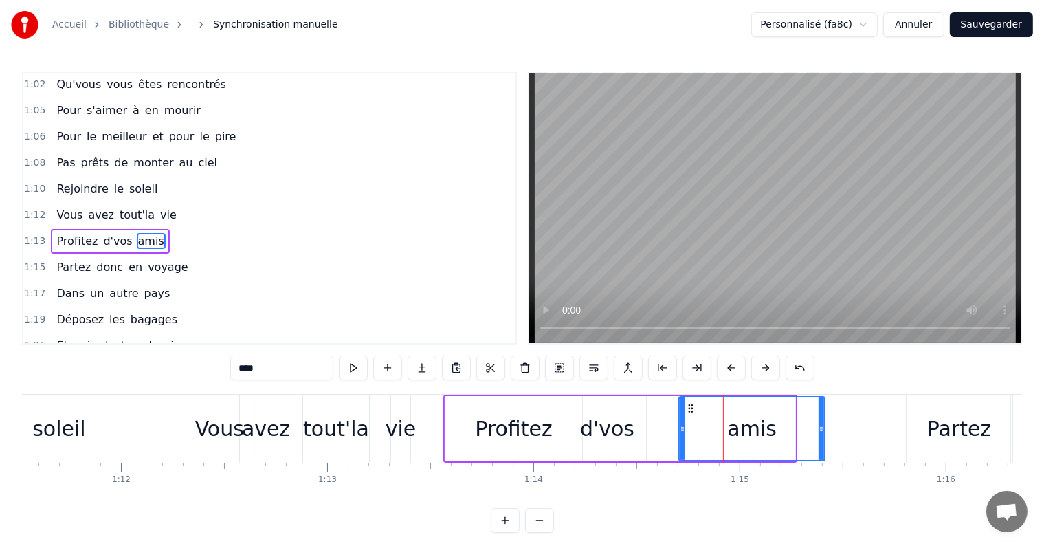
drag, startPoint x: 792, startPoint y: 429, endPoint x: 824, endPoint y: 434, distance: 32.0
click at [824, 434] on div at bounding box center [822, 428] width 6 height 63
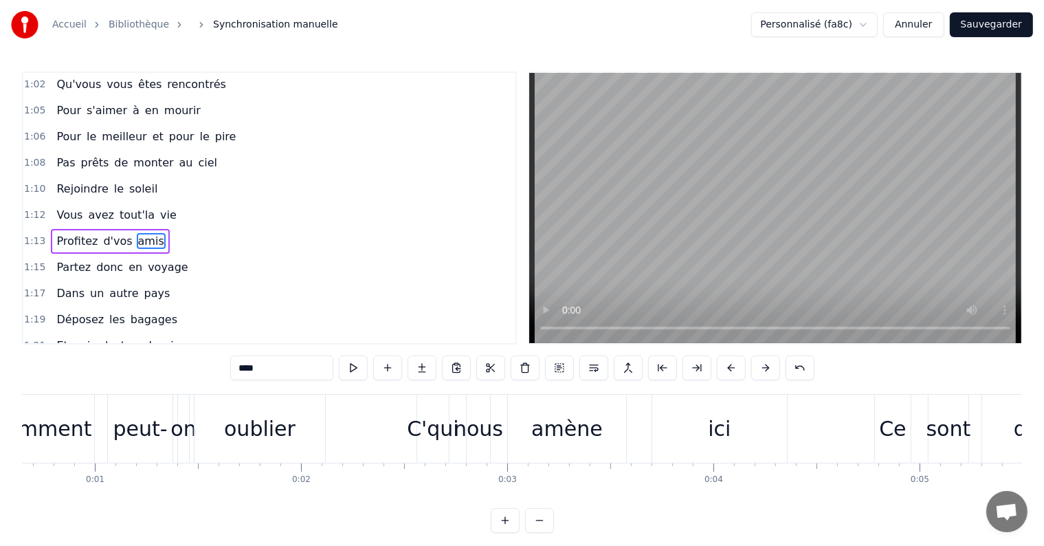
scroll to position [0, 0]
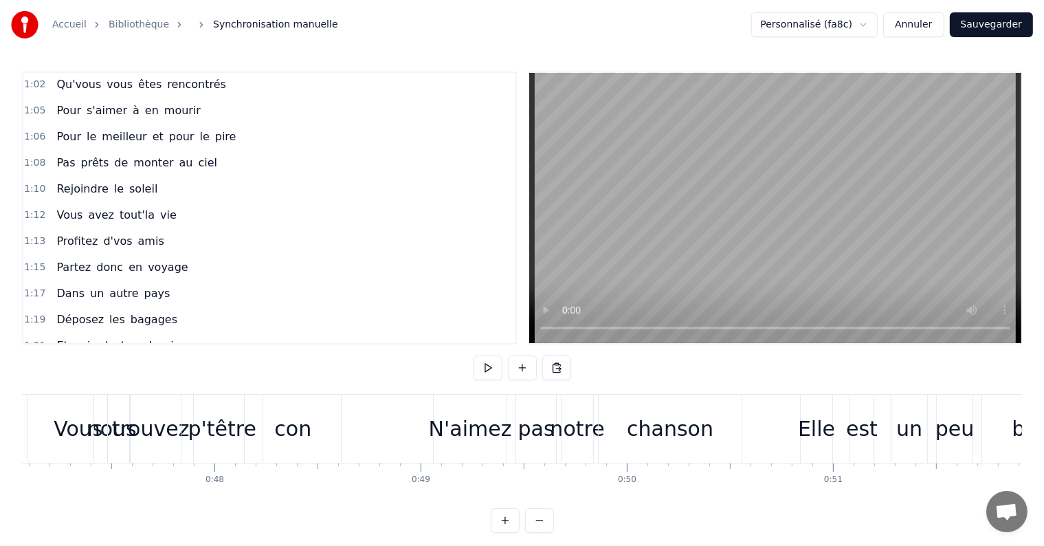
scroll to position [0, 9686]
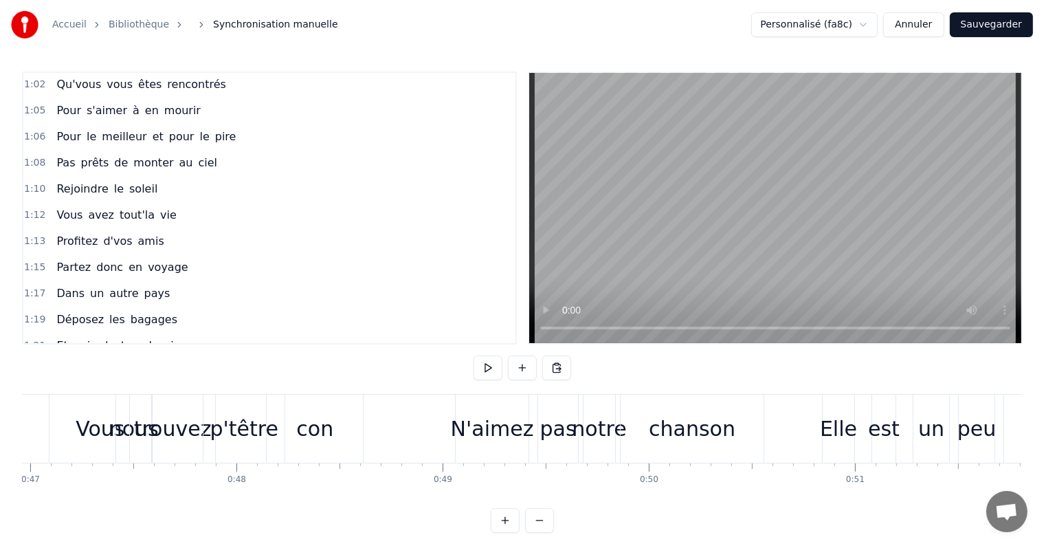
click at [302, 437] on div "con" at bounding box center [314, 428] width 37 height 31
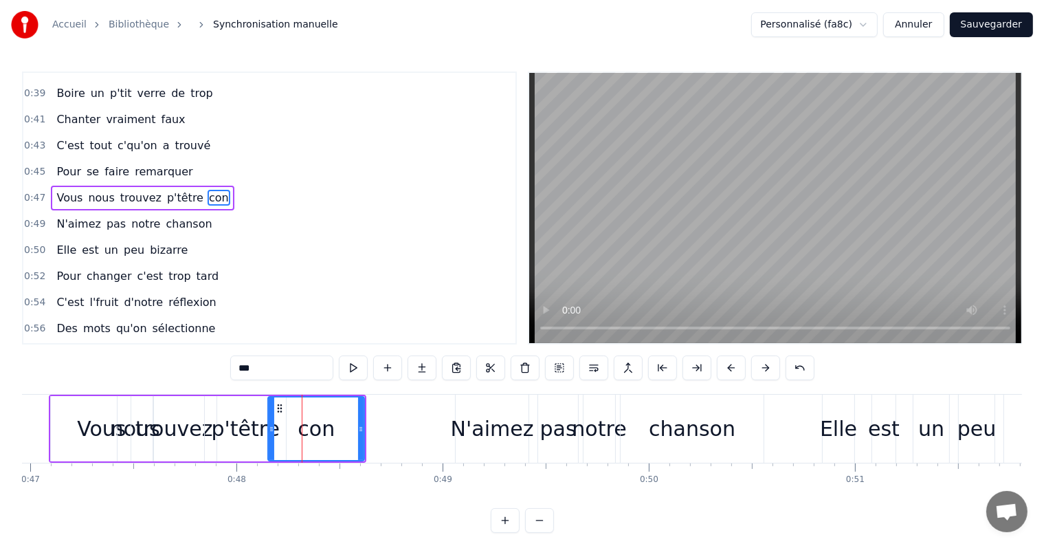
scroll to position [484, 0]
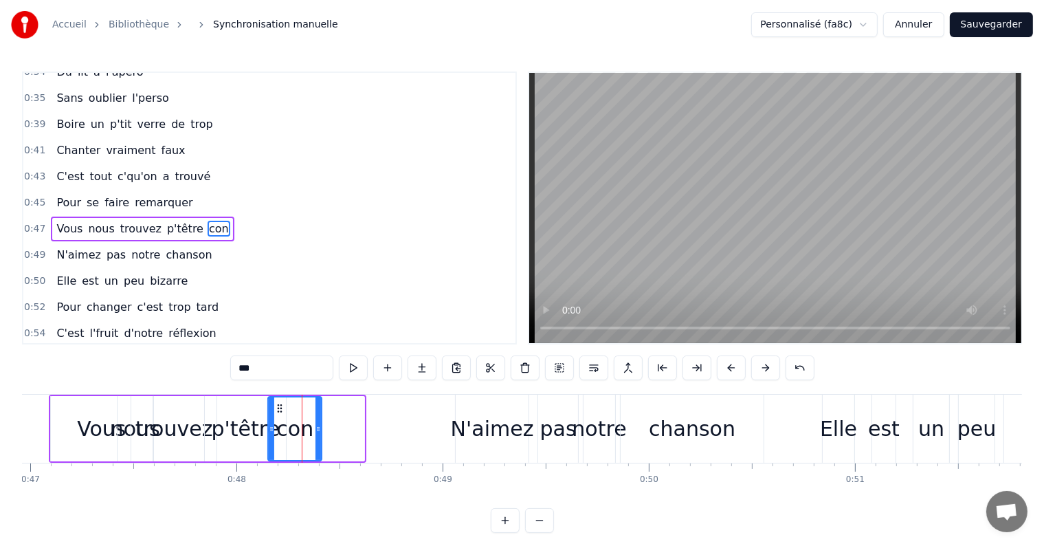
drag, startPoint x: 362, startPoint y: 426, endPoint x: 319, endPoint y: 429, distance: 42.7
click at [319, 429] on icon at bounding box center [319, 429] width 6 height 11
click at [316, 429] on icon at bounding box center [316, 429] width 6 height 11
click at [61, 195] on span "Pour" at bounding box center [69, 203] width 28 height 16
type input "****"
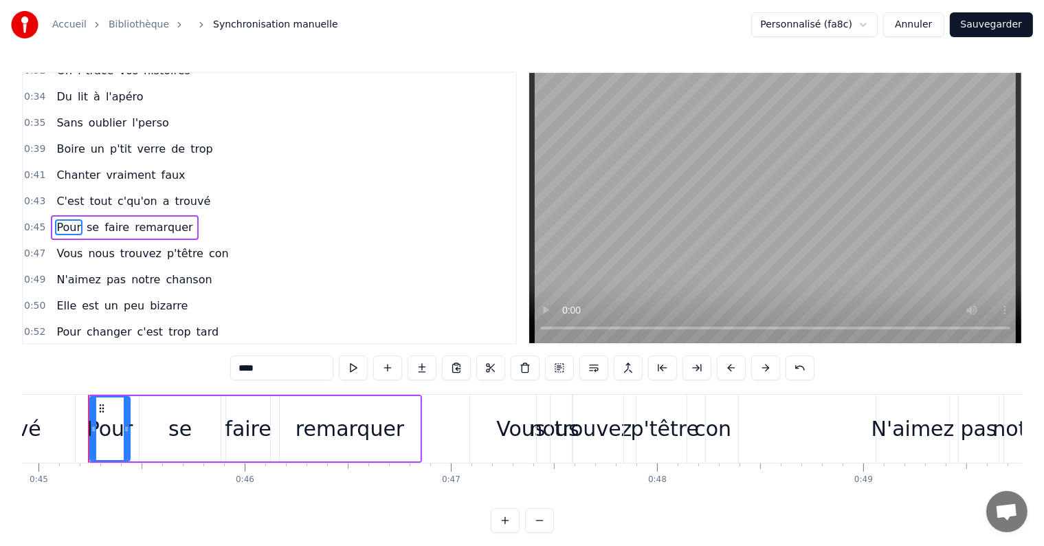
scroll to position [0, 9262]
